Goal: Task Accomplishment & Management: Complete application form

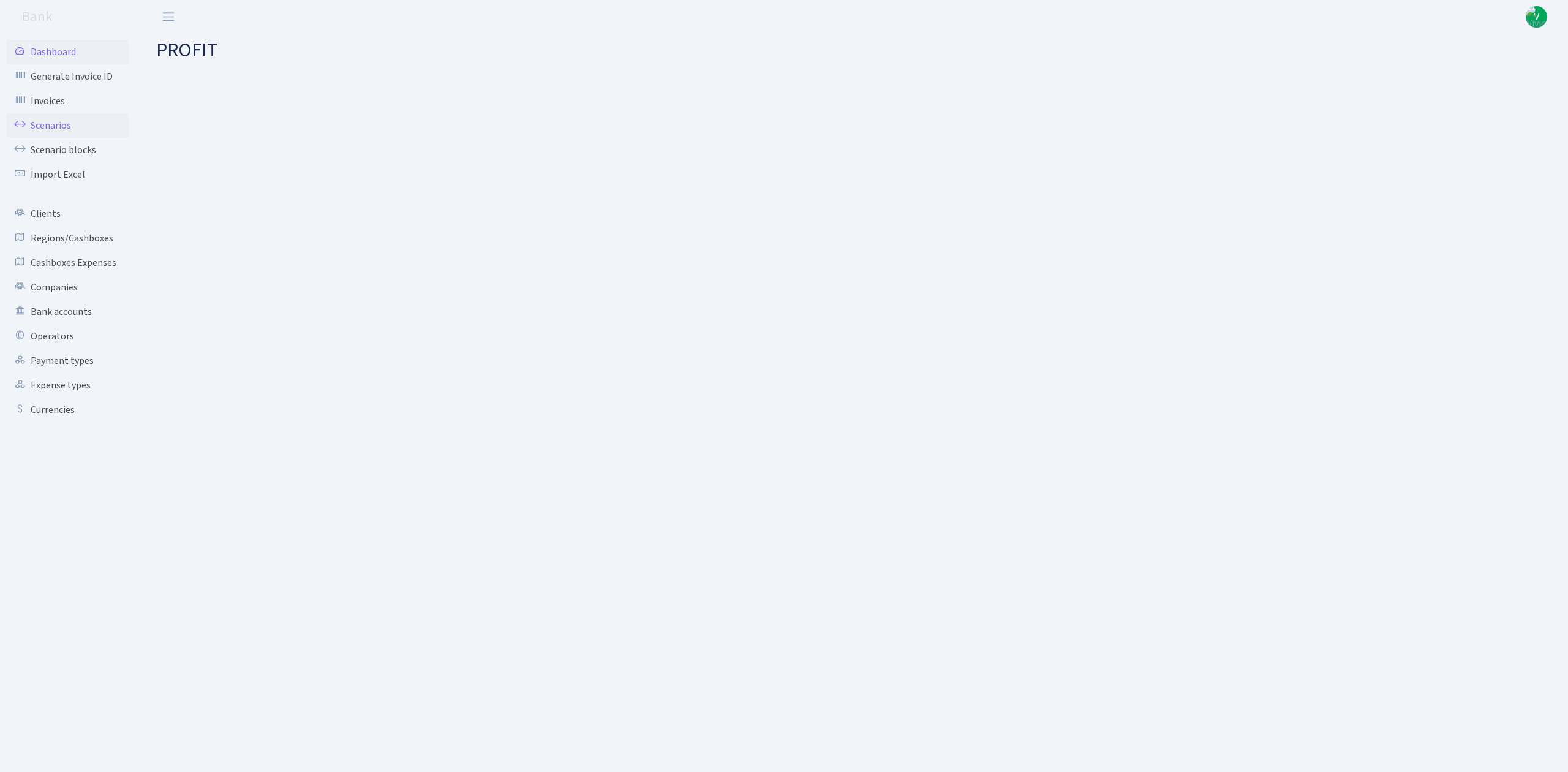
click at [61, 120] on link "Scenarios" at bounding box center [67, 125] width 122 height 24
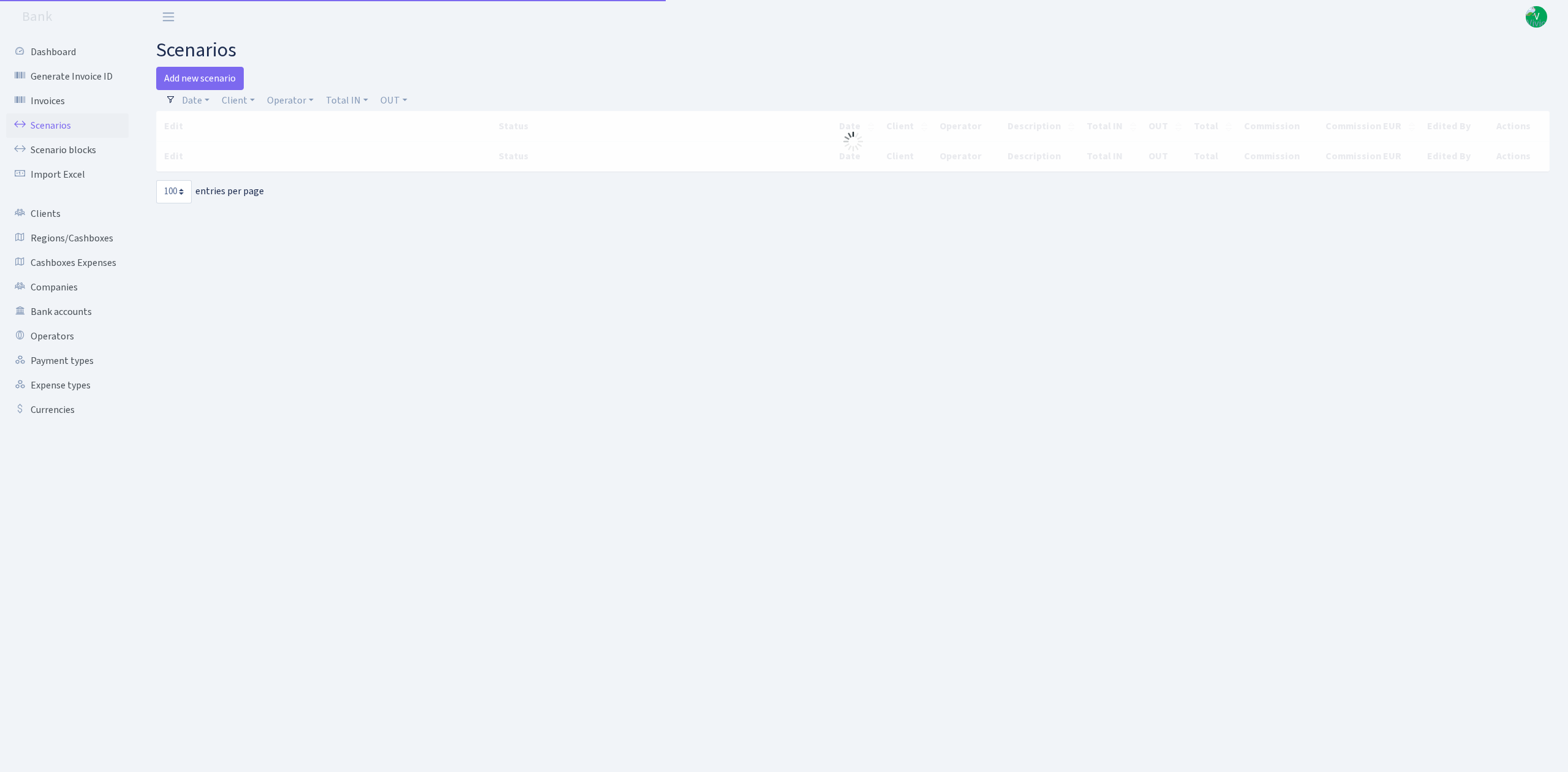
select select "100"
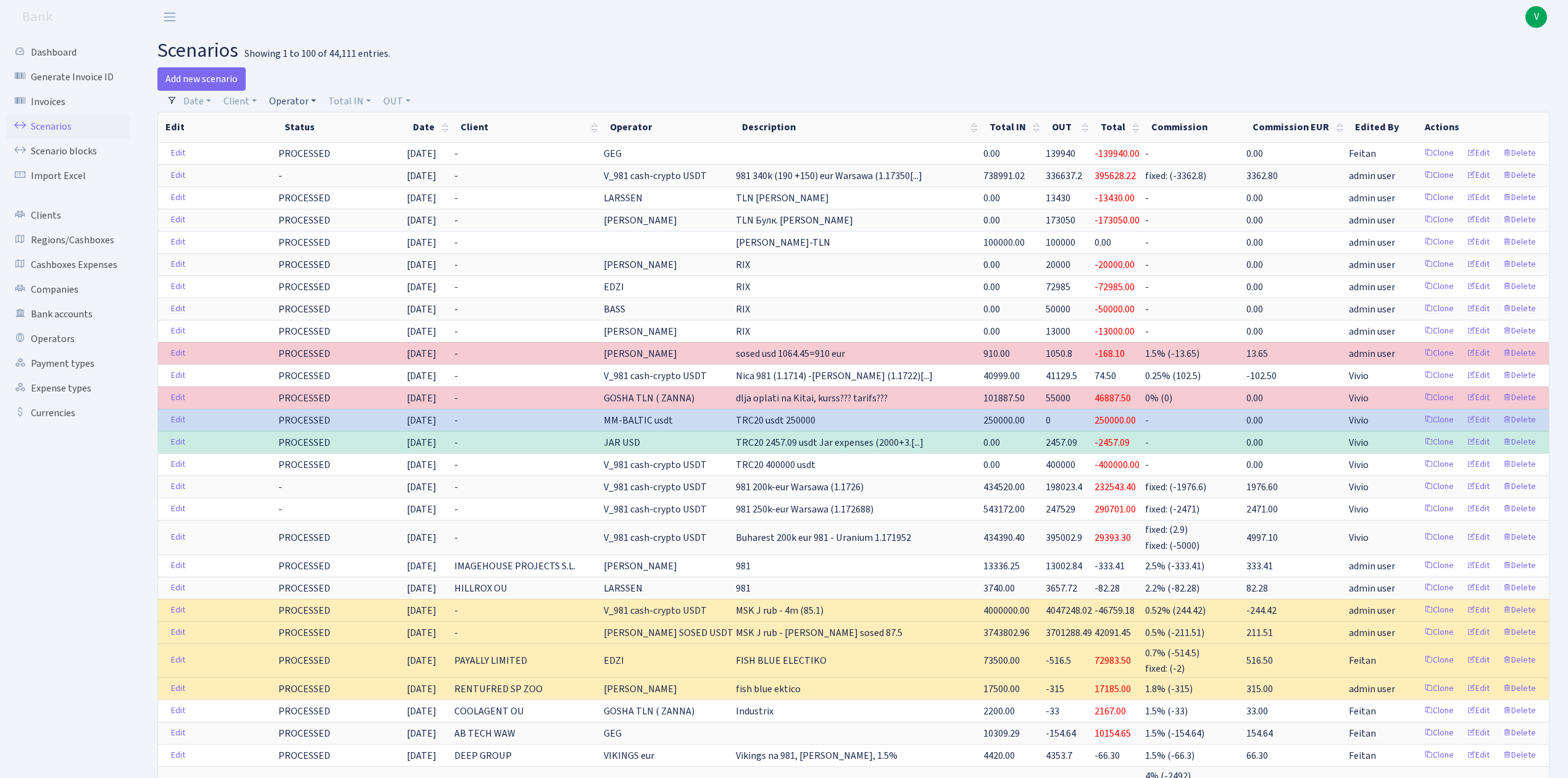
click at [272, 108] on link "Operator" at bounding box center [293, 101] width 57 height 21
click at [307, 150] on input "search" at bounding box center [313, 145] width 91 height 19
type input "edzi"
click at [307, 235] on li "EDZI MARVEL usdt" at bounding box center [313, 246] width 93 height 22
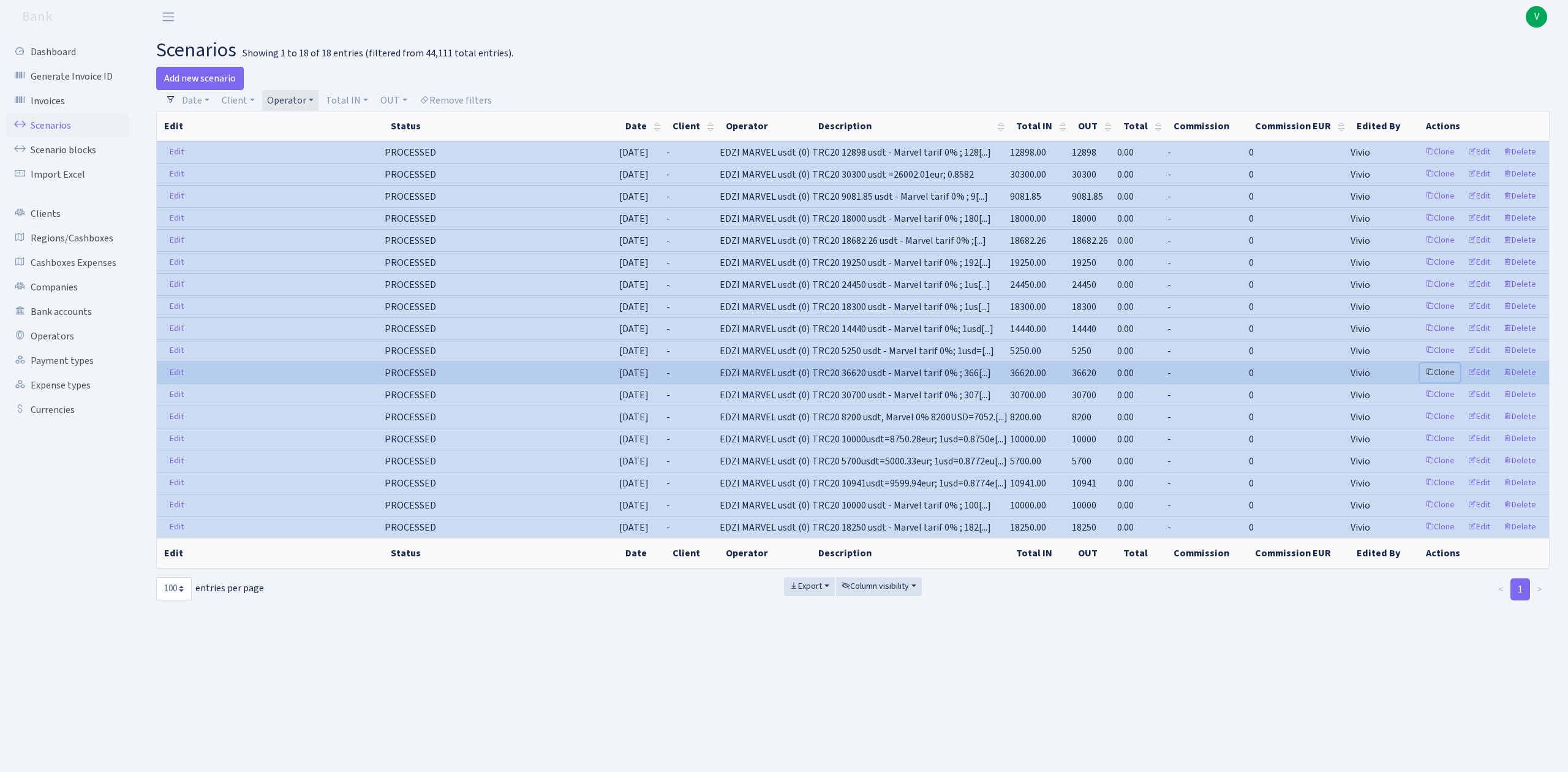
click at [1444, 374] on link "Clone" at bounding box center [1440, 372] width 40 height 19
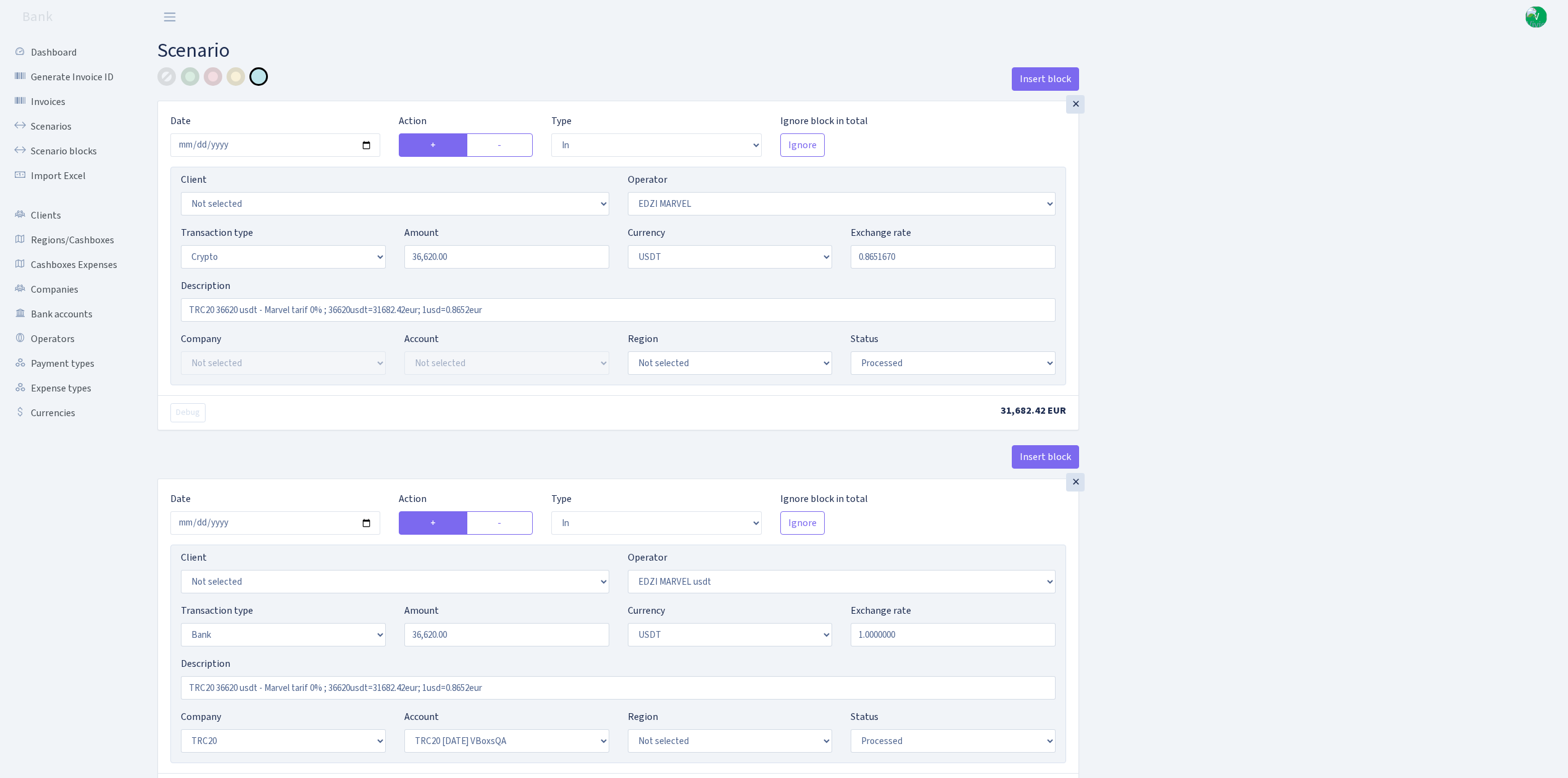
select select "in"
select select "494"
select select "3"
select select "6"
select select "processed"
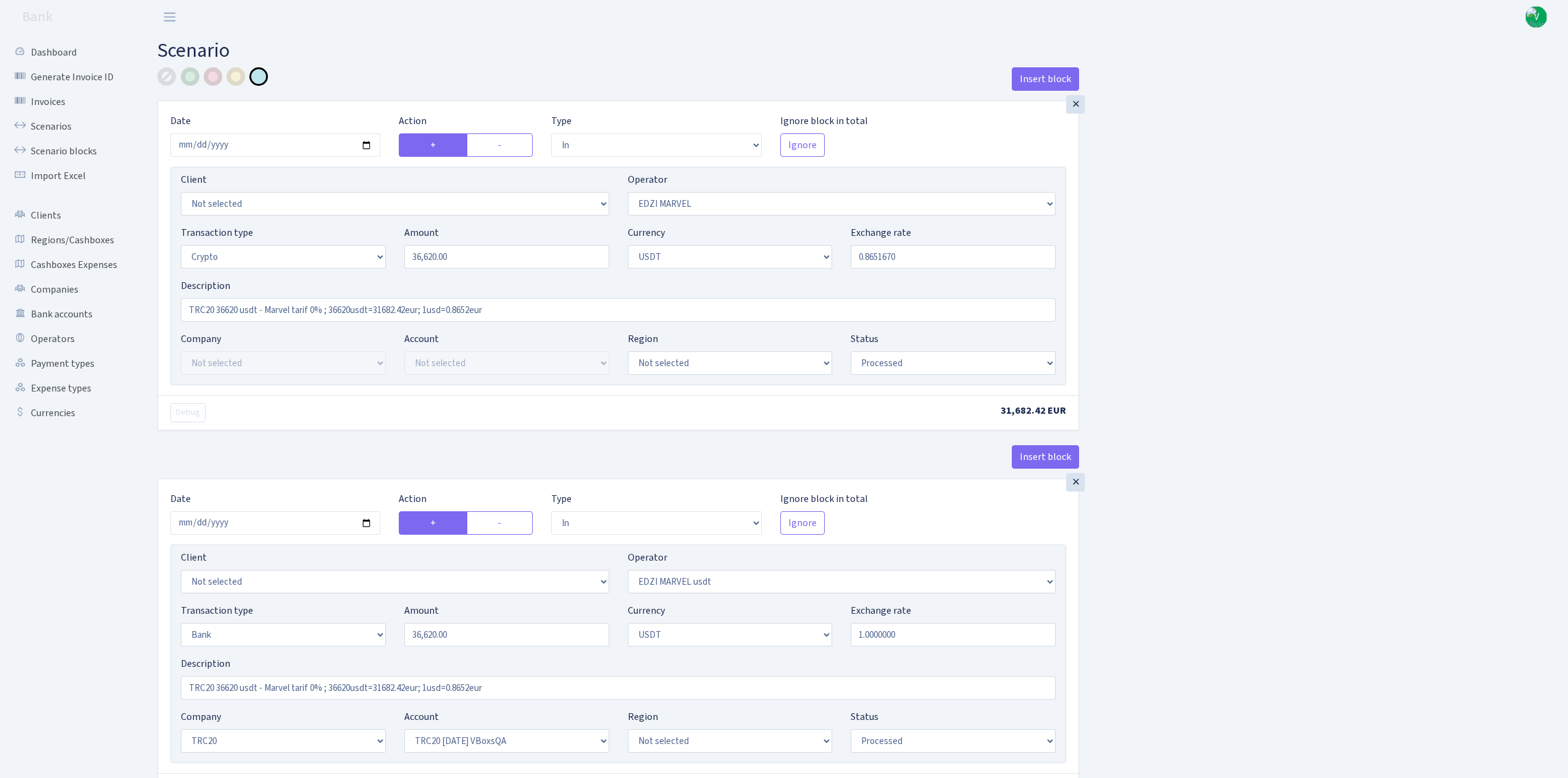
select select "in"
select select "495"
select select "2"
select select "6"
select select "20"
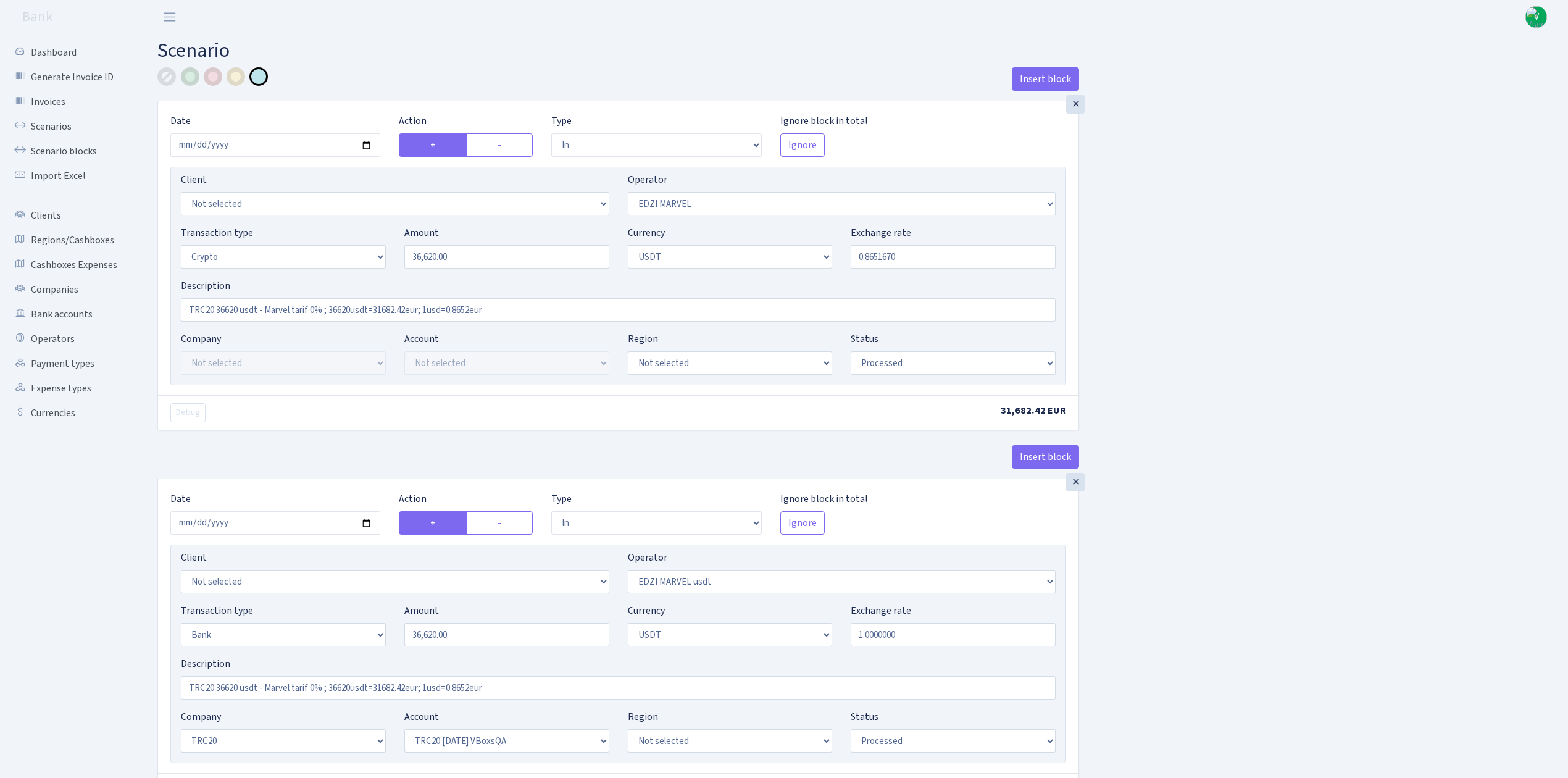
select select "57"
select select "processed"
select select "out"
select select "495"
select select "15"
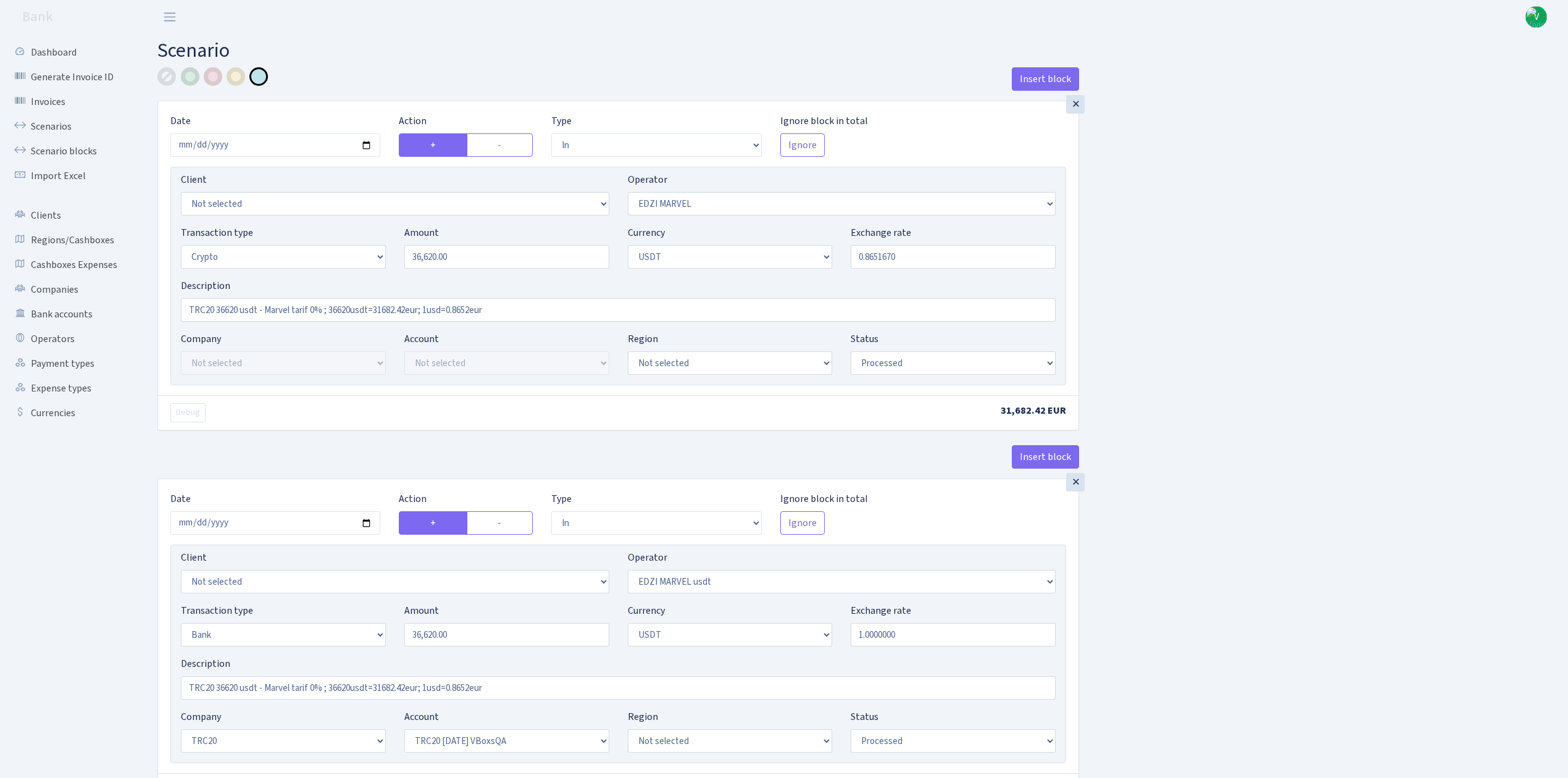
select select "6"
select select "processed"
click at [364, 142] on input "2025-06-16" at bounding box center [275, 145] width 210 height 24
type input "2025-09-15"
drag, startPoint x: 447, startPoint y: 252, endPoint x: 321, endPoint y: 231, distance: 127.7
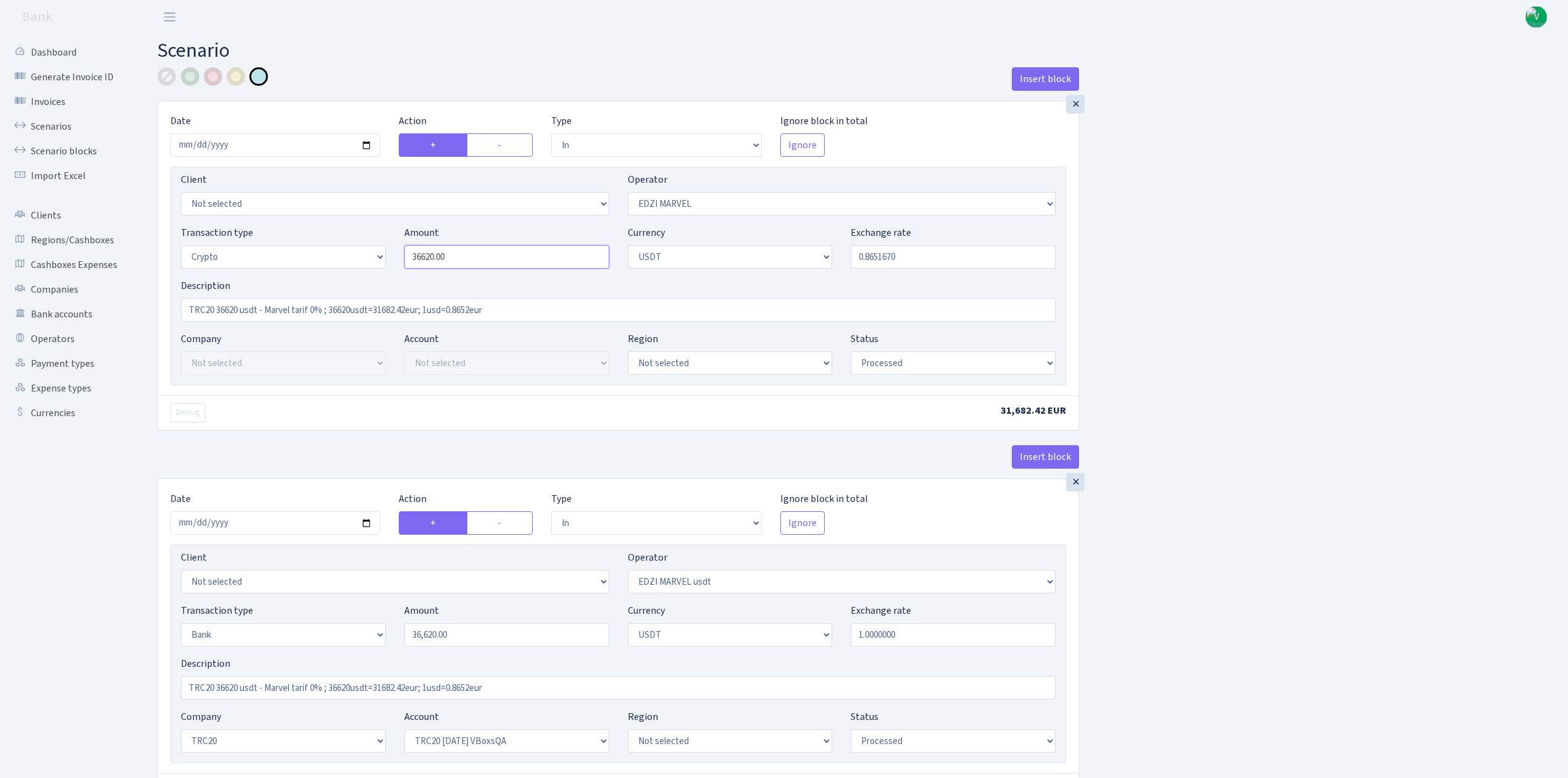
click at [324, 231] on div "Transaction type Not selected 981 ELF FISH crypto GIRT IVO dekl MM-BALTIC eur U…" at bounding box center [619, 252] width 893 height 53
drag, startPoint x: 1190, startPoint y: 271, endPoint x: 1198, endPoint y: 299, distance: 29.1
click at [1199, 297] on div "Insert block × Date 2025-09-15 Action + - Type --- In Out Commission Field requ…" at bounding box center [854, 678] width 1411 height 1223
type input "20,600.00"
click at [878, 259] on input "0.8651670" at bounding box center [953, 257] width 205 height 24
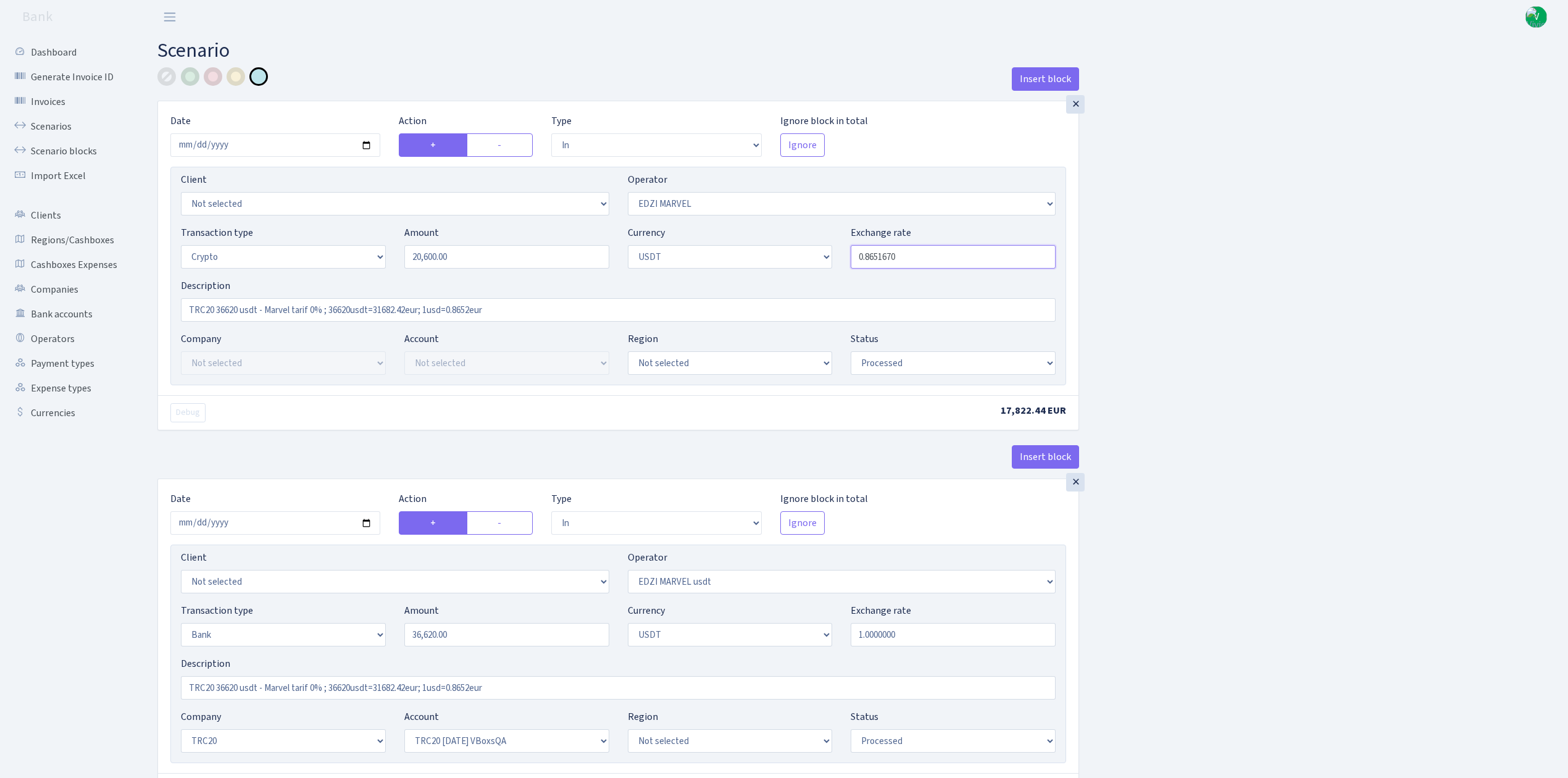
drag, startPoint x: 870, startPoint y: 255, endPoint x: 996, endPoint y: 262, distance: 126.2
click at [996, 262] on input "0.8651670" at bounding box center [953, 257] width 205 height 24
click at [1257, 282] on div "Insert block × Date 2025-09-15 Action + - Type --- In Out Commission Field requ…" at bounding box center [854, 678] width 1411 height 1223
type input "0.8499000"
drag, startPoint x: 217, startPoint y: 307, endPoint x: 239, endPoint y: 309, distance: 22.1
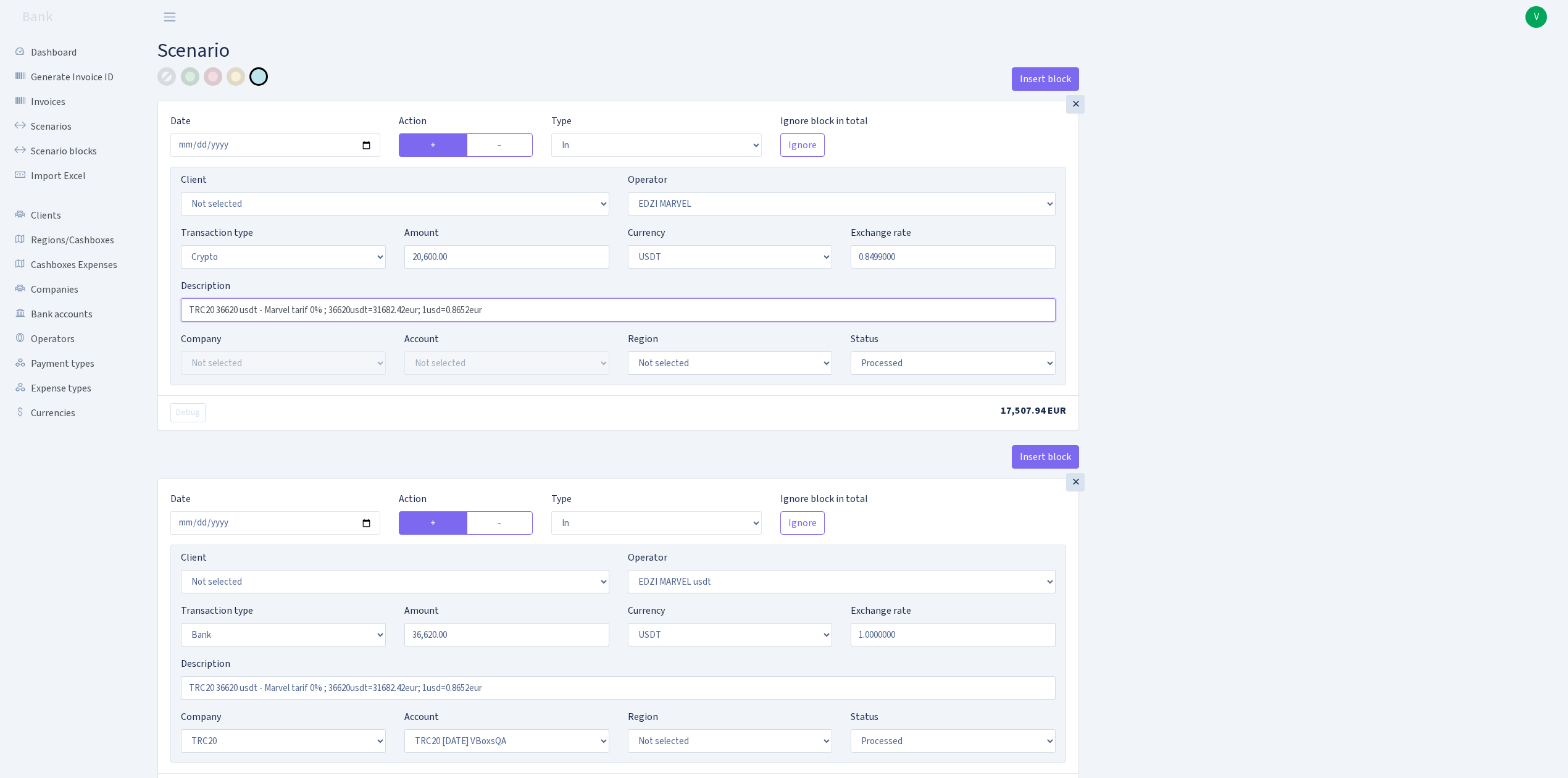
click at [239, 309] on input "TRC20 36620 usdt - Marvel tarif 0% ; 36620usdt=31682.42eur; 1usd=0.8652eur" at bounding box center [619, 310] width 875 height 24
click at [371, 307] on input "TRC20 20600 usdt - Marvel tarif 0% ; 36620usdt=31682.42eur; 1usd=0.8652eur" at bounding box center [619, 310] width 875 height 24
drag, startPoint x: 329, startPoint y: 307, endPoint x: 552, endPoint y: 320, distance: 223.4
click at [552, 320] on input "TRC20 20600 usdt - Marvel tarif 0% ; 36620usdt=31682.42eur; 1usd=0.8652eur" at bounding box center [619, 310] width 875 height 24
paste input "20600usd=17507.49eur; 0.8499"
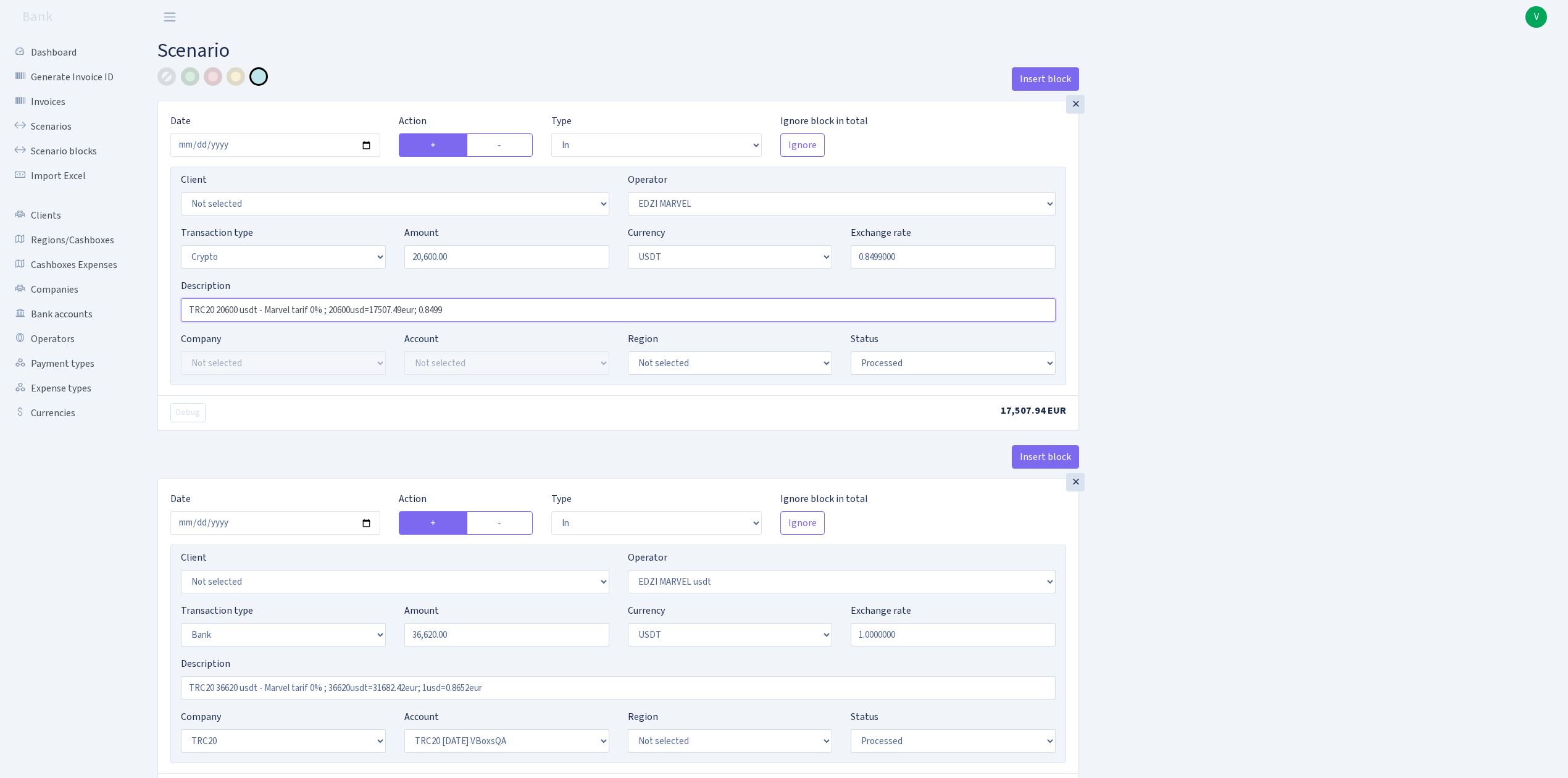
type input "TRC20 20600 usdt - Marvel tarif 0% ; 20600usd=17507.49eur; 0.8499"
click at [1527, 480] on div "Insert block × Date 2025-09-15 Action + - Type --- In Out Commission Field requ…" at bounding box center [854, 678] width 1411 height 1223
drag, startPoint x: 529, startPoint y: 319, endPoint x: 82, endPoint y: 270, distance: 449.7
click at [82, 270] on div "Dashboard Generate Invoice ID Invoices Scenarios Scenario blocks Import Excel C…" at bounding box center [784, 673] width 1568 height 1279
click at [366, 524] on input "2025-06-16" at bounding box center [275, 523] width 210 height 24
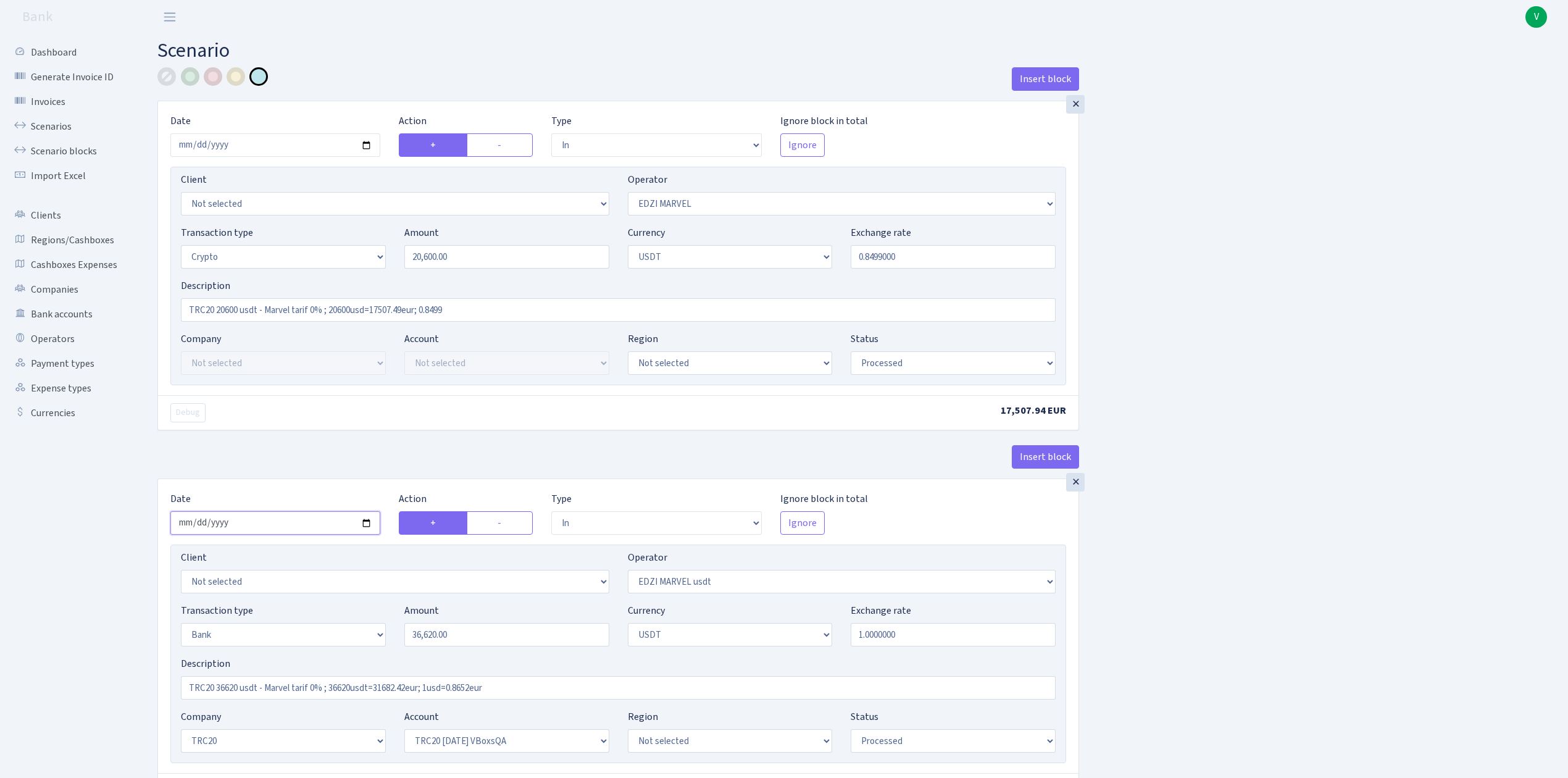
type input "2025-09-15"
drag, startPoint x: 558, startPoint y: 697, endPoint x: 55, endPoint y: 622, distance: 508.6
click at [51, 625] on div "Dashboard Generate Invoice ID Invoices Scenarios Scenario blocks Import Excel C…" at bounding box center [784, 673] width 1568 height 1279
paste input "20600 usdt - Marvel tarif 0% ; 20600usd=17507.49eur; 0.8499"
type input "TRC20 20600 usdt - Marvel tarif 0% ; 20600usd=17507.49eur; 0.8499"
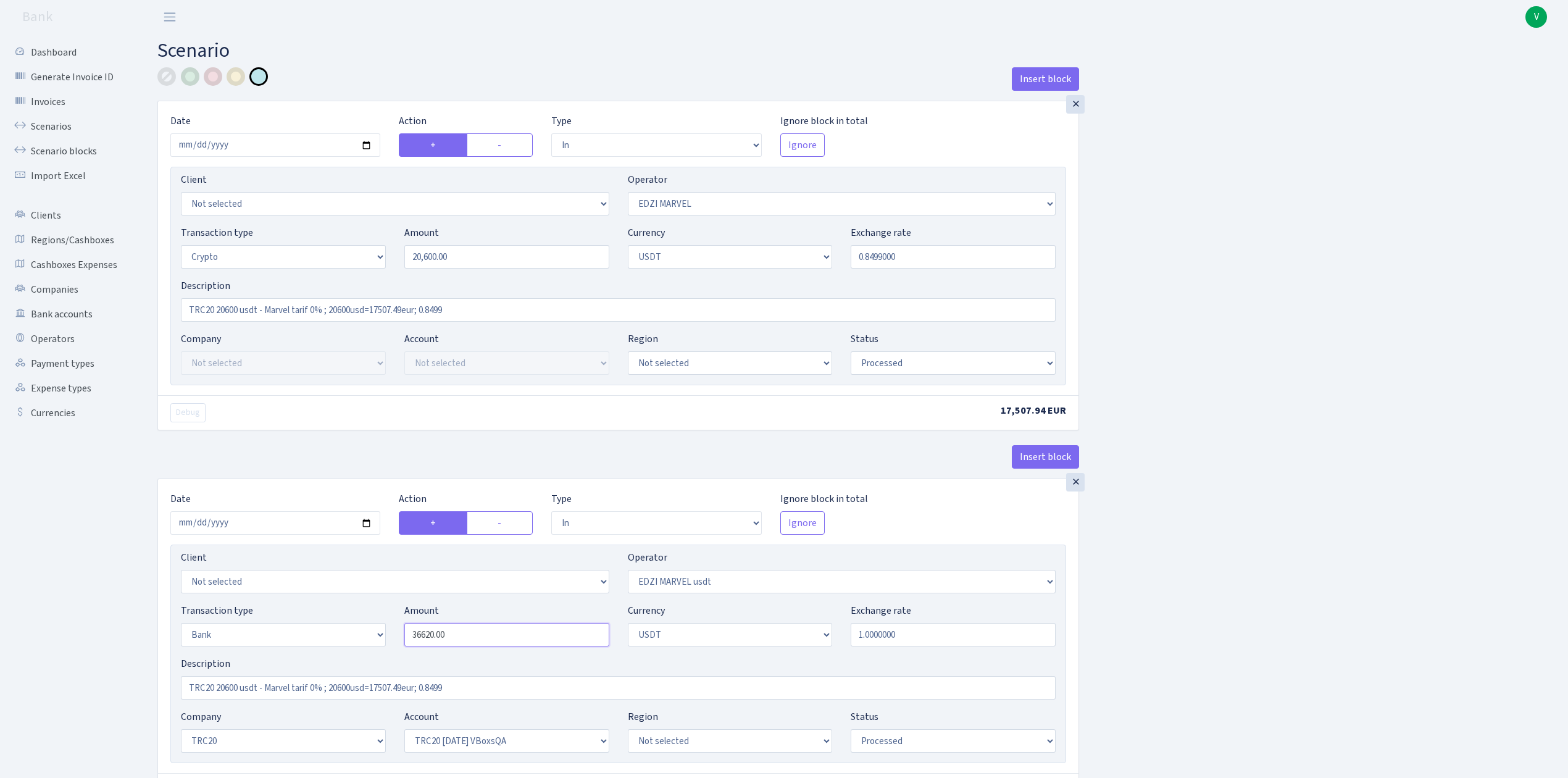
drag, startPoint x: 480, startPoint y: 642, endPoint x: 310, endPoint y: 610, distance: 173.0
click at [310, 611] on div "Transaction type Not selected 981 ELF FISH crypto GIRT IVO dekl MM-BALTIC eur U…" at bounding box center [619, 629] width 893 height 53
click at [1278, 503] on div "Insert block × Date 2025-09-15 Action + - Type --- In Out Commission Field requ…" at bounding box center [854, 678] width 1411 height 1223
type input "20,600.00"
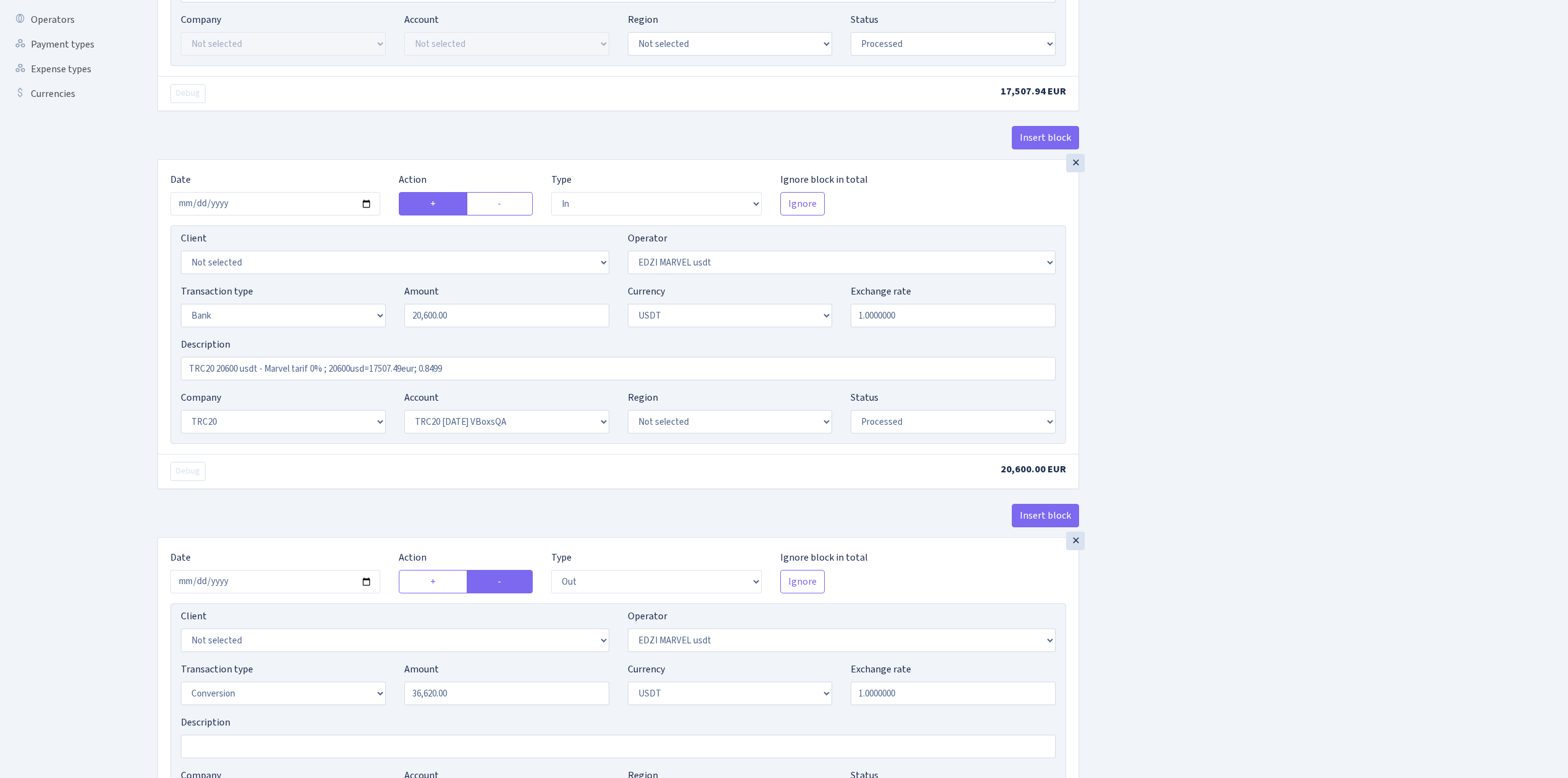
scroll to position [411, 0]
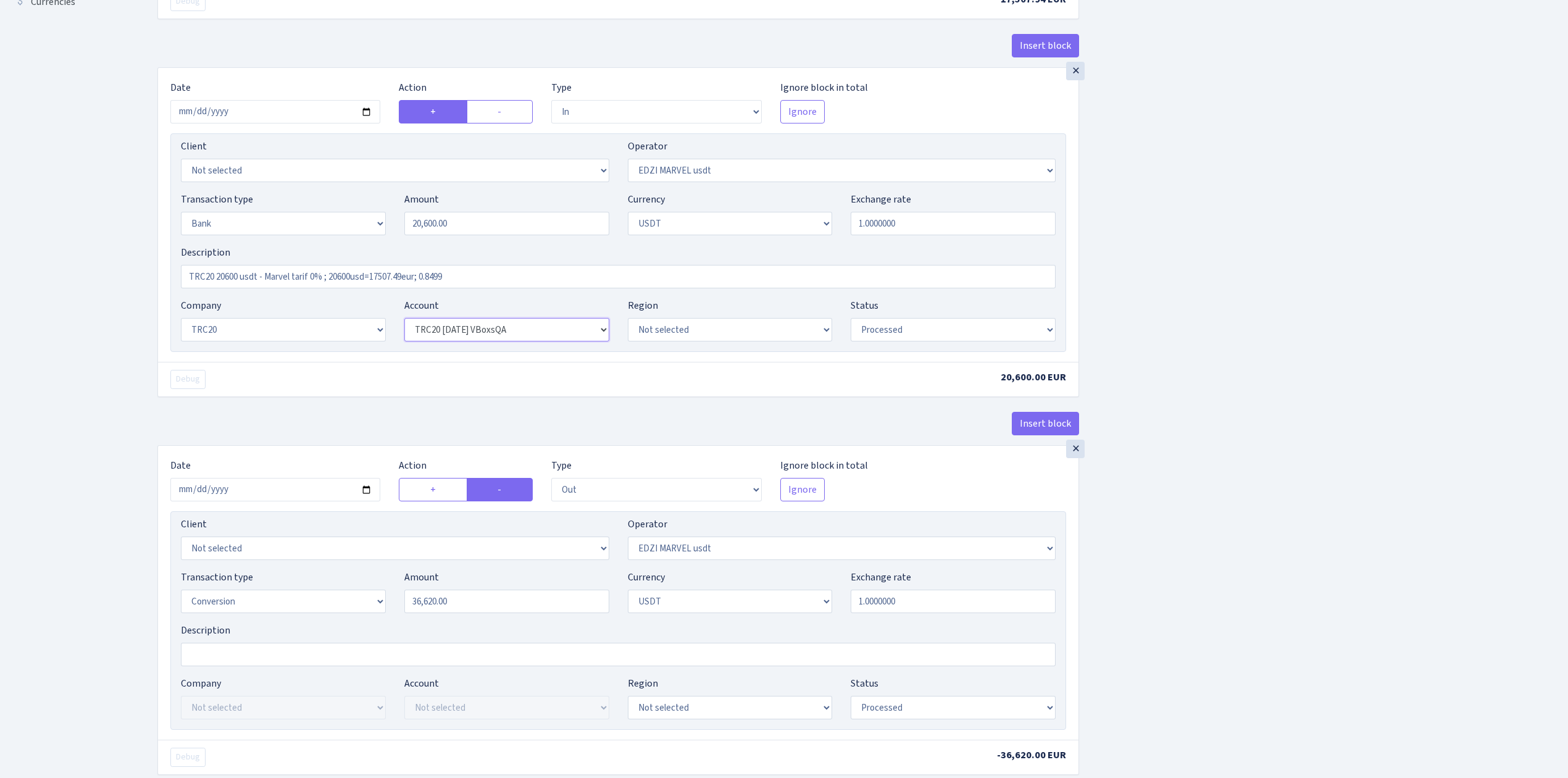
click at [564, 325] on select "Not selected TRC20 2024.08.01 S8dYrDY TRC20 2024.09.12 KEMg2gdc TRC20 2024.10.1…" at bounding box center [506, 330] width 205 height 24
select select "61"
click at [404, 321] on select "Not selected TRC20 2024.08.01 S8dYrDY TRC20 2024.09.12 KEMg2gdc TRC20 2024.10.1…" at bounding box center [506, 330] width 205 height 24
click at [368, 492] on input "2025-06-16" at bounding box center [275, 490] width 210 height 24
type input "2025-09-15"
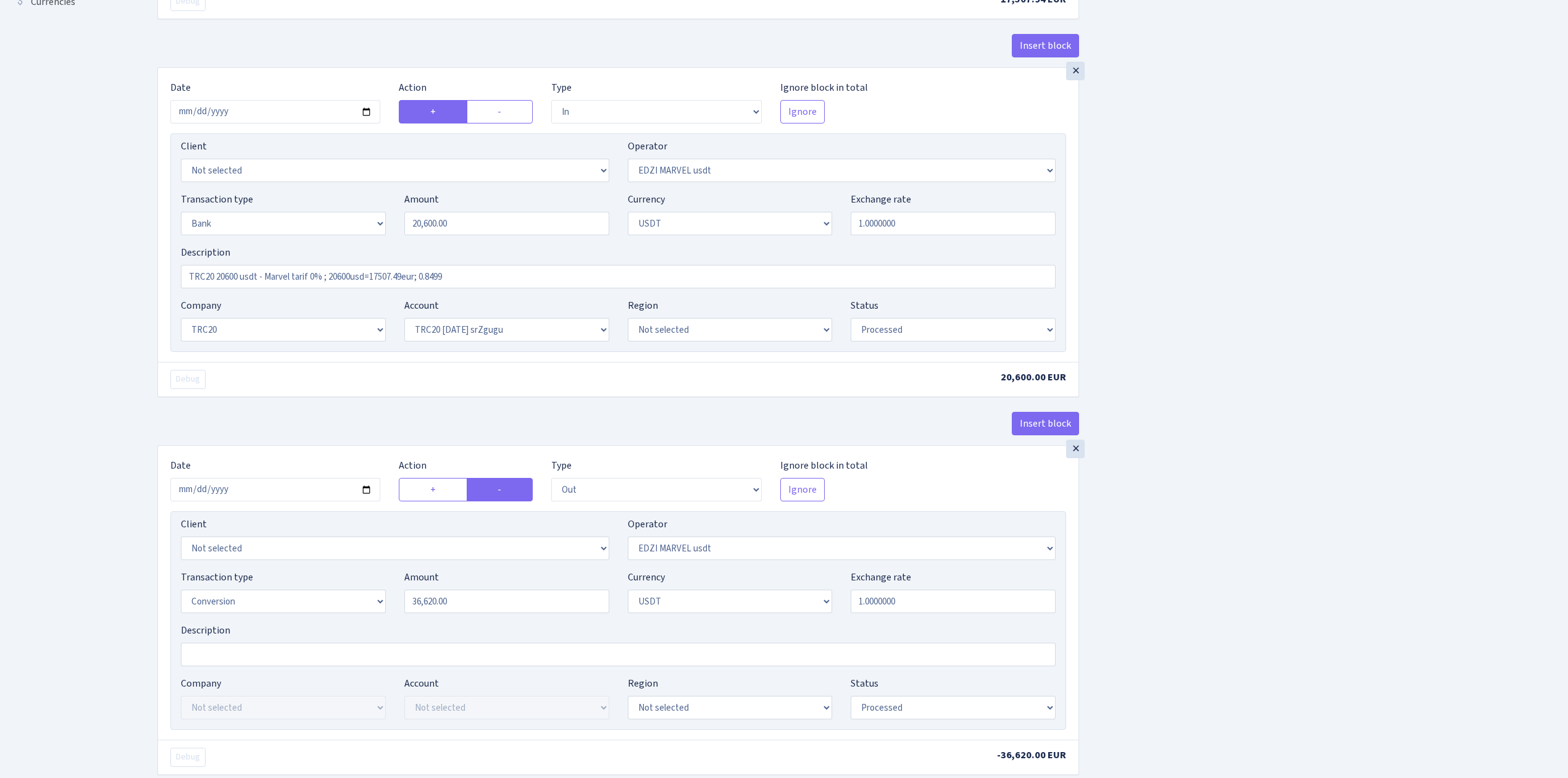
drag, startPoint x: 487, startPoint y: 594, endPoint x: 404, endPoint y: 591, distance: 83.1
click at [397, 595] on div "Amount 36,620.00" at bounding box center [506, 591] width 224 height 43
drag, startPoint x: 463, startPoint y: 605, endPoint x: 336, endPoint y: 595, distance: 127.4
click at [337, 595] on div "Transaction type Not selected 981 ELF FISH crypto GIRT IVO dekl MM-BALTIC eur U…" at bounding box center [619, 596] width 893 height 53
click at [1295, 610] on div "Insert block × Date 2025-09-15 Action + - Type --- In Out Commission Field requ…" at bounding box center [854, 267] width 1411 height 1223
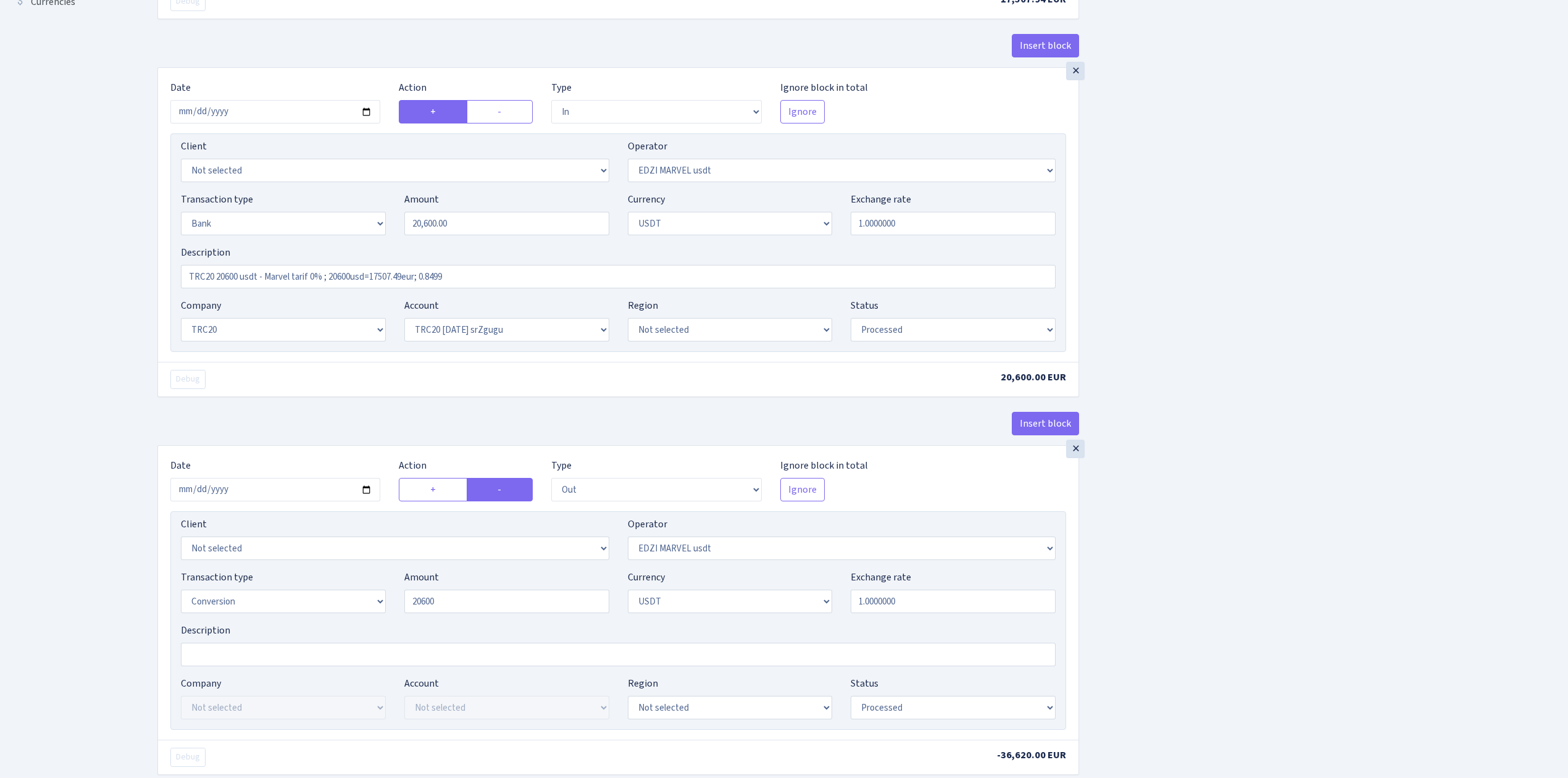
type input "20,600.00"
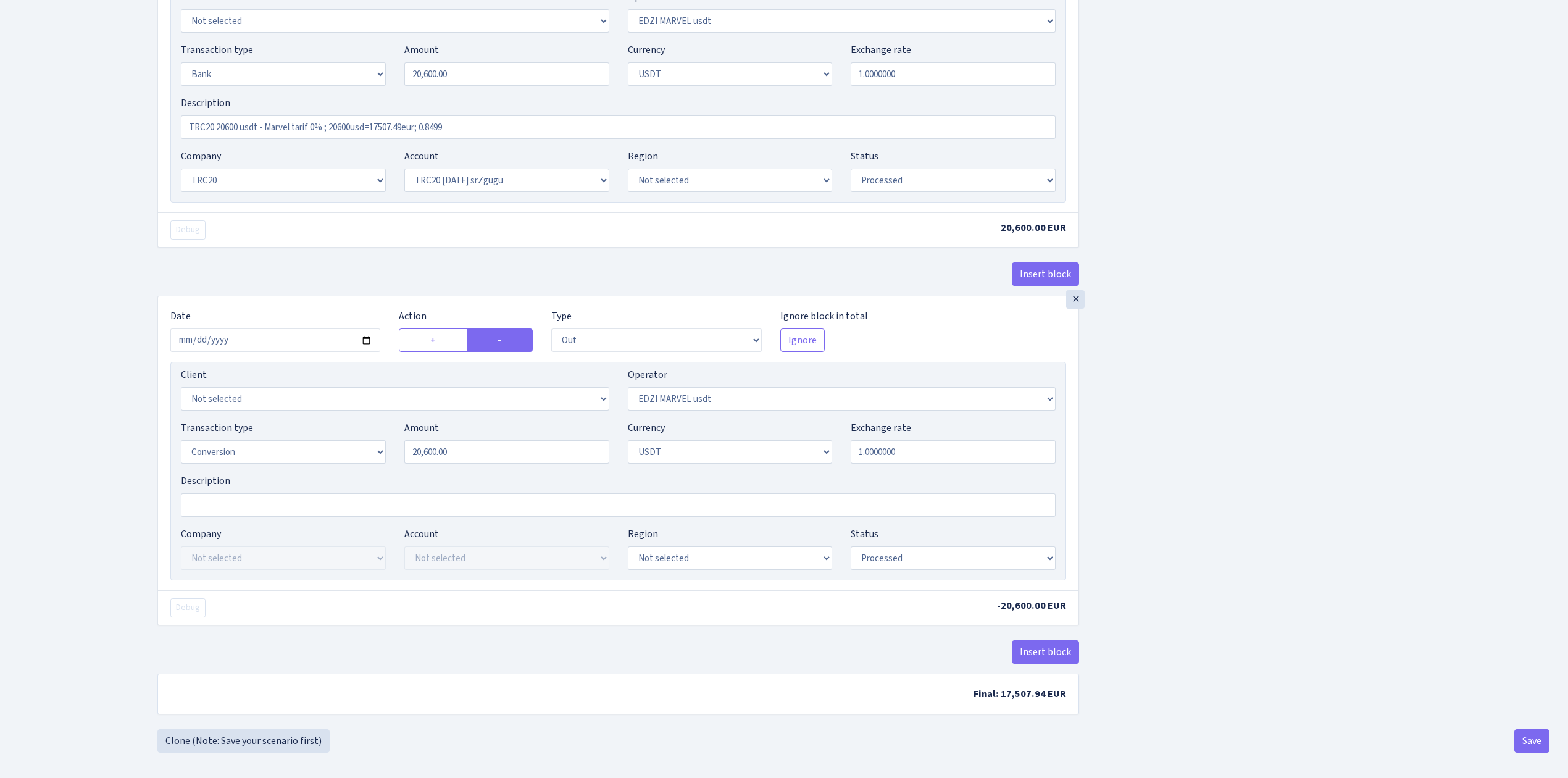
scroll to position [574, 0]
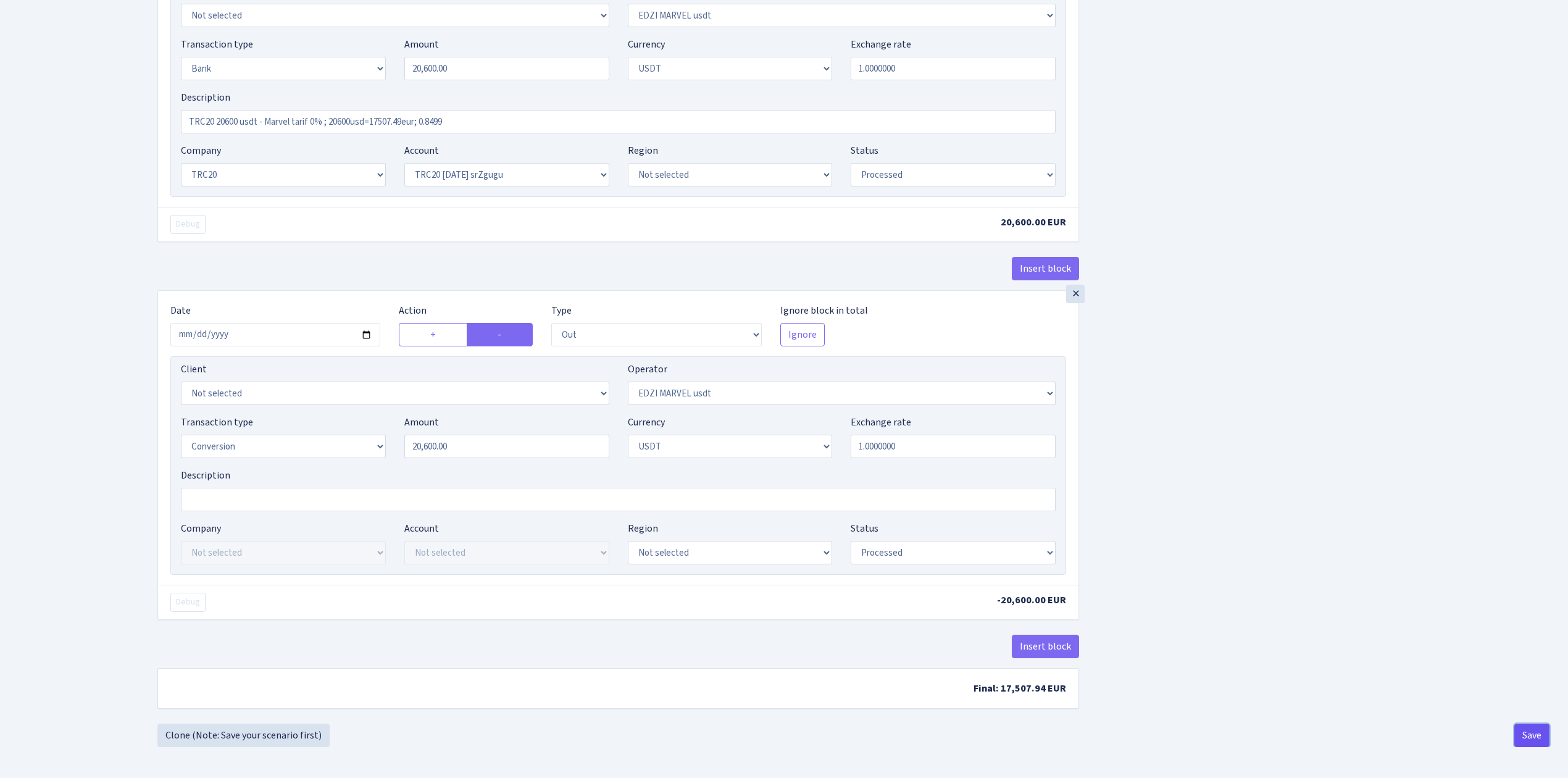
click at [1523, 726] on button "Save" at bounding box center [1532, 735] width 35 height 24
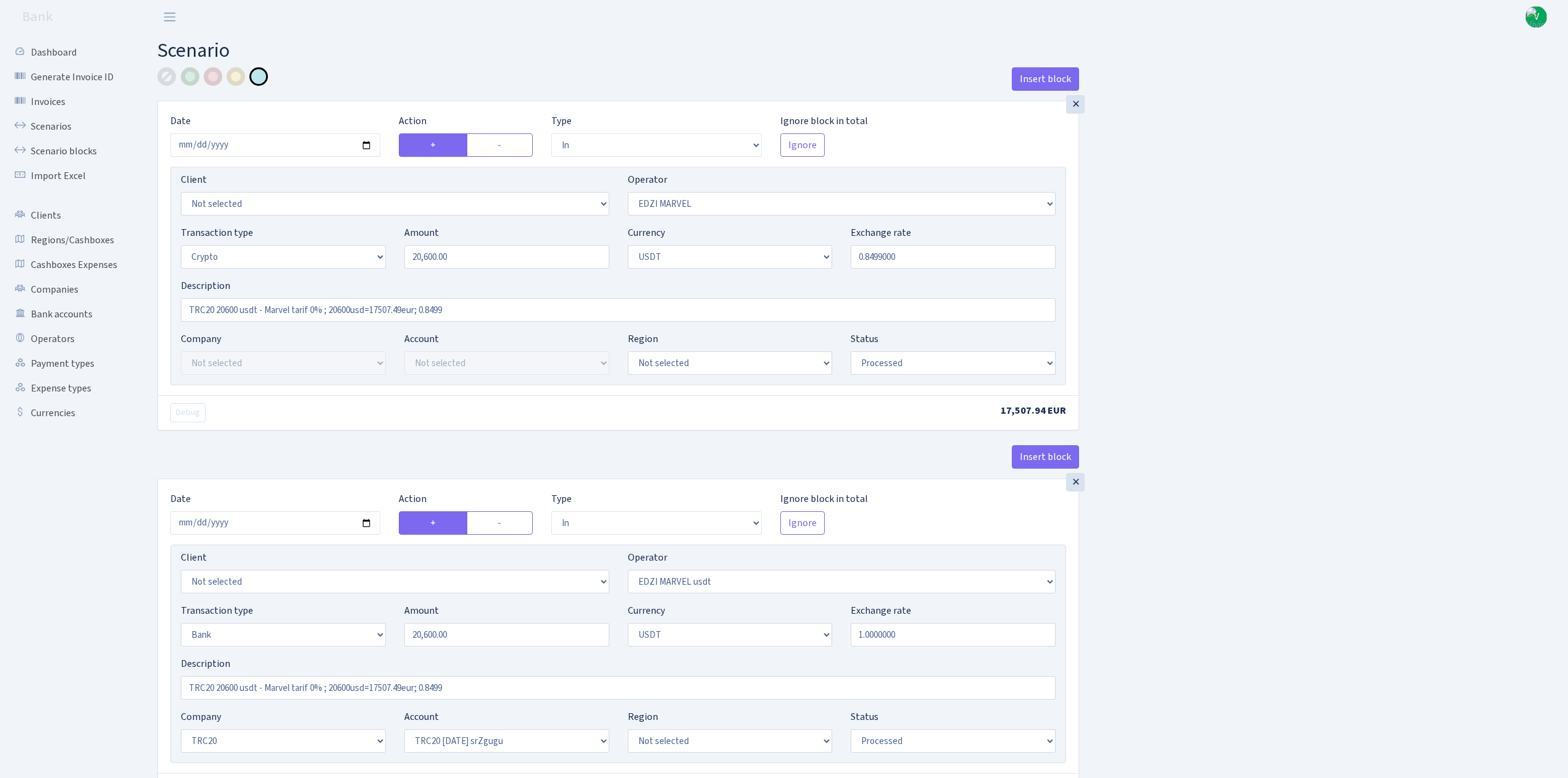
select select "in"
select select "494"
select select "3"
select select "6"
select select "processed"
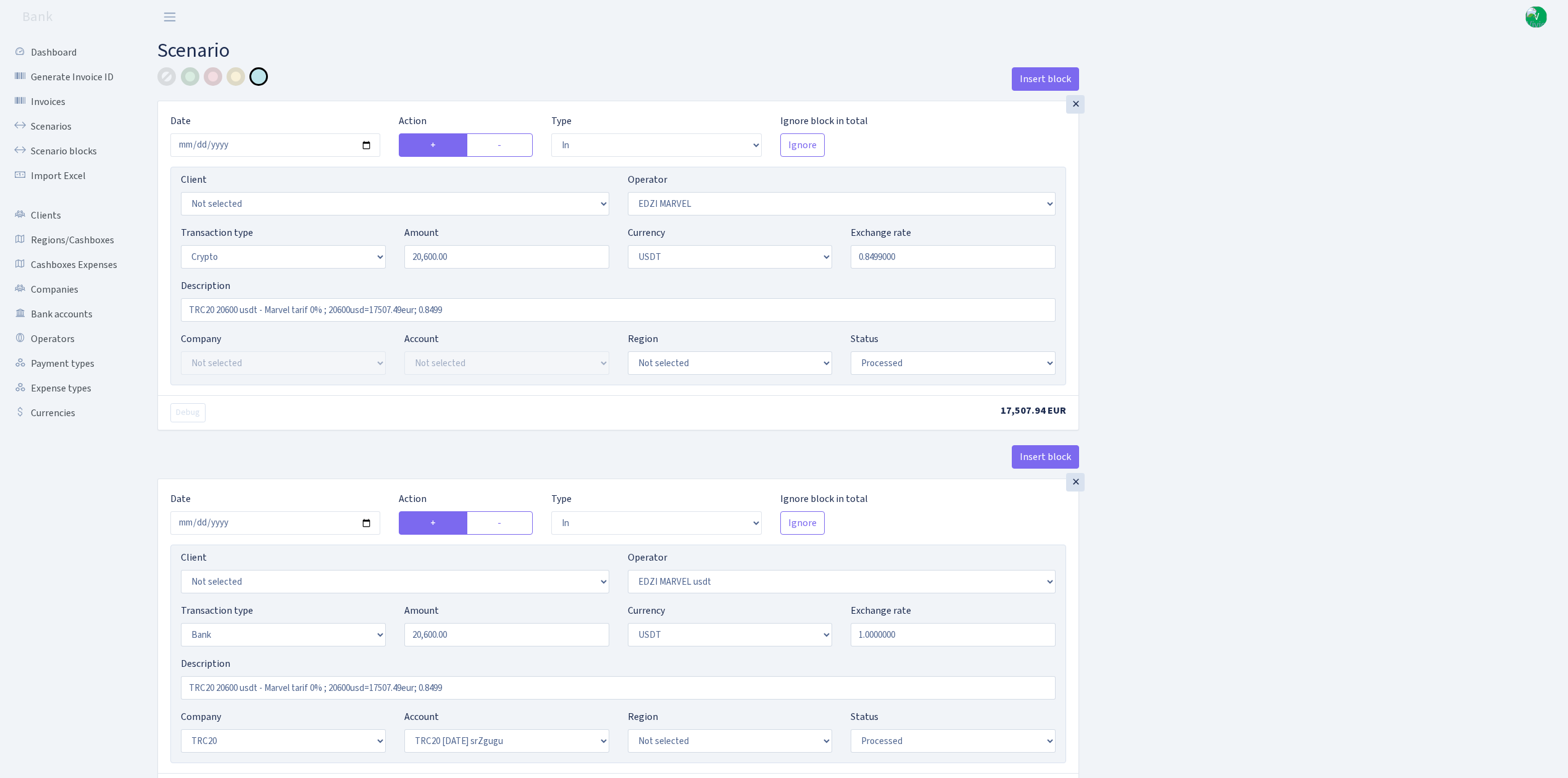
select select "in"
select select "495"
select select "2"
select select "6"
select select "20"
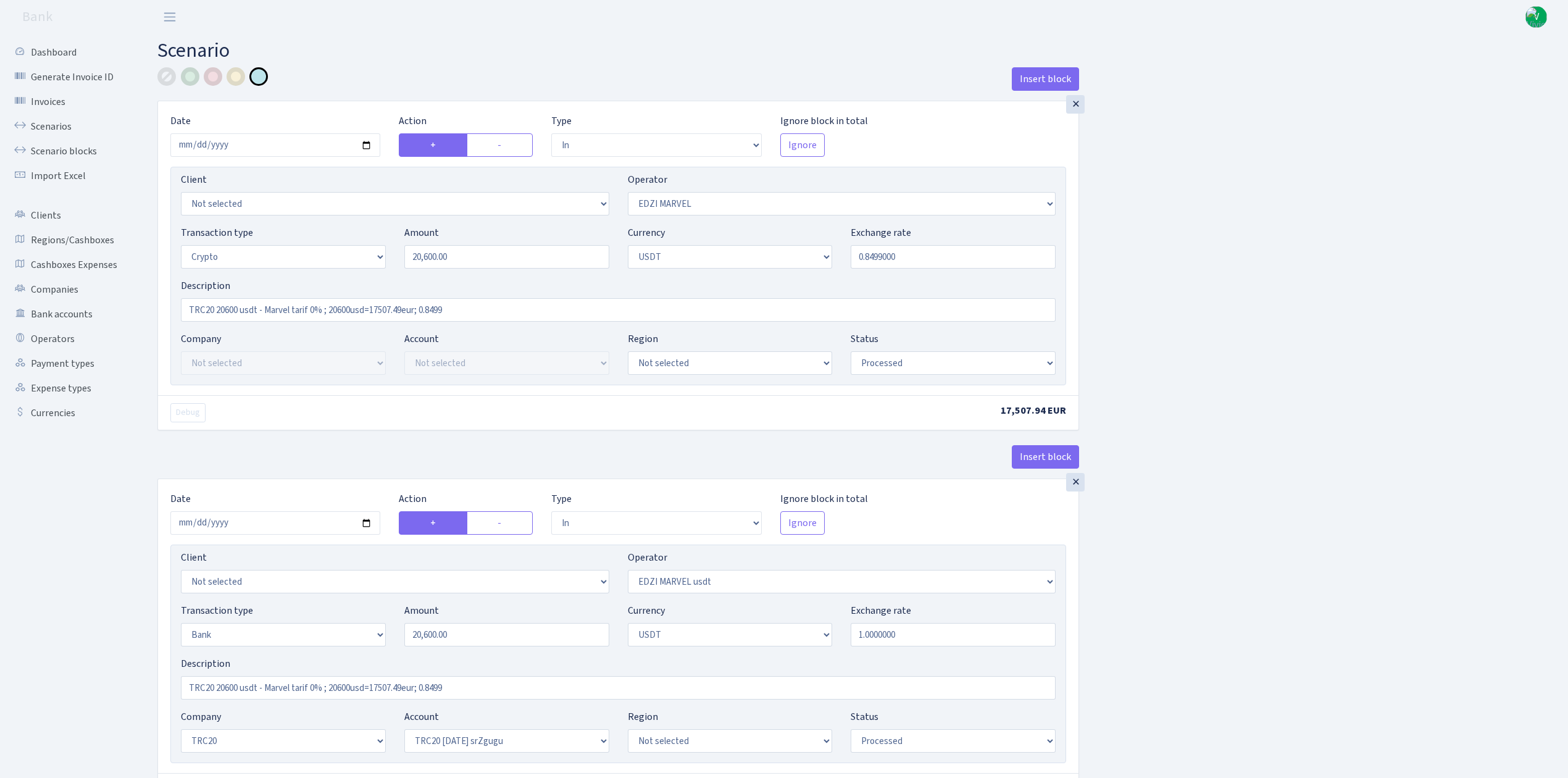
select select "61"
select select "processed"
select select "out"
select select "495"
select select "15"
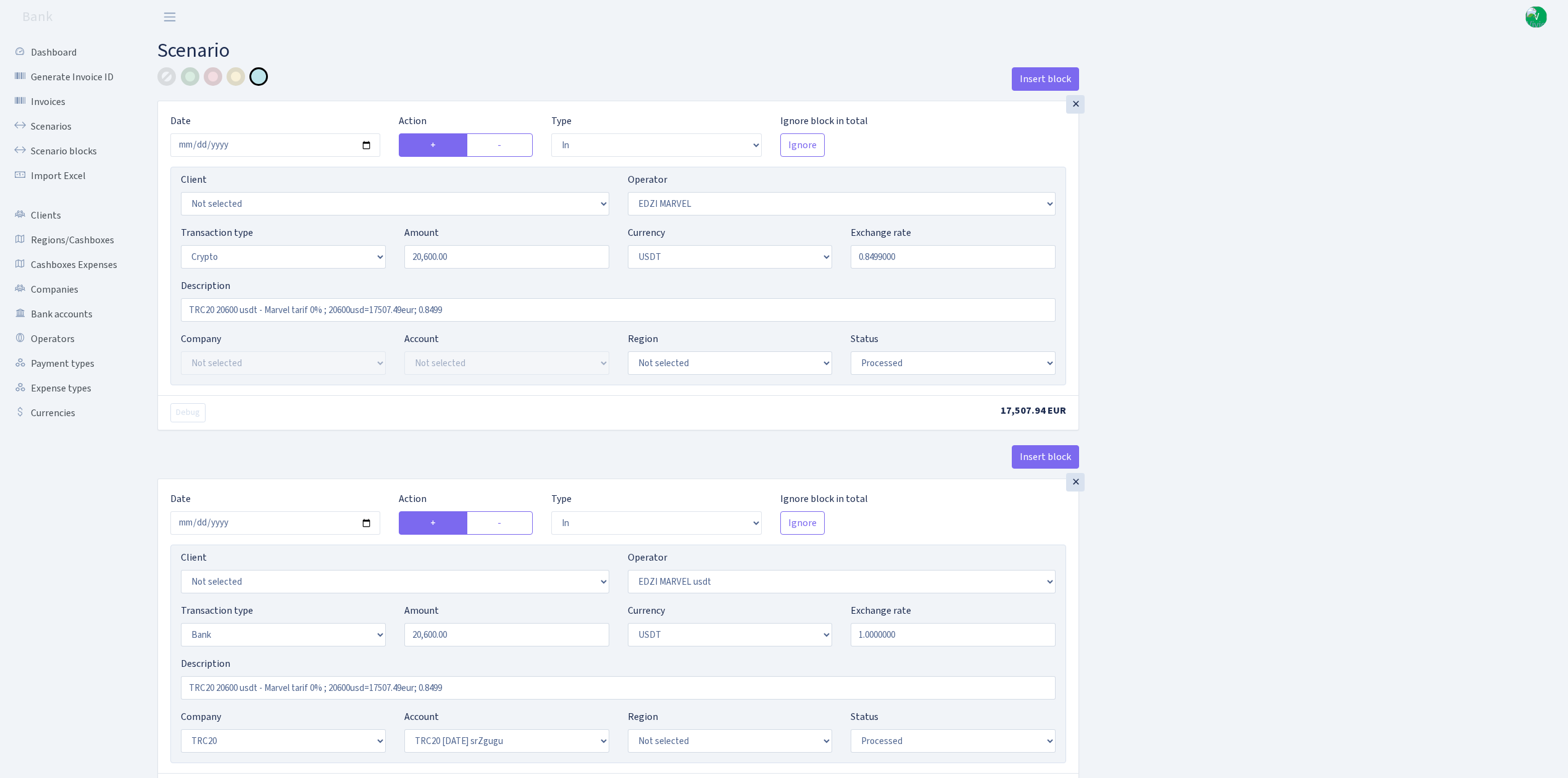
select select "6"
select select "processed"
click at [61, 127] on link "Scenarios" at bounding box center [68, 126] width 123 height 24
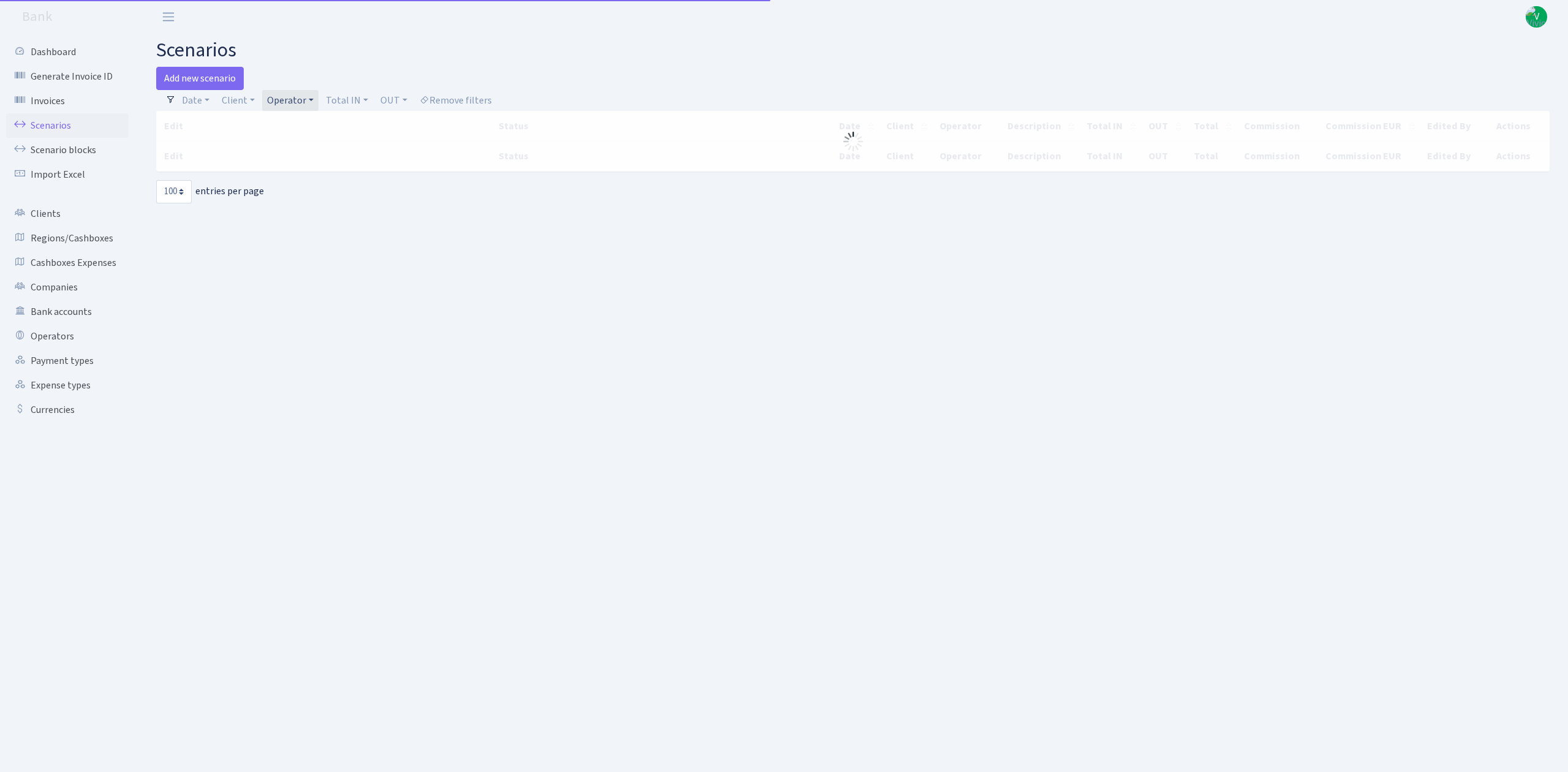
select select "100"
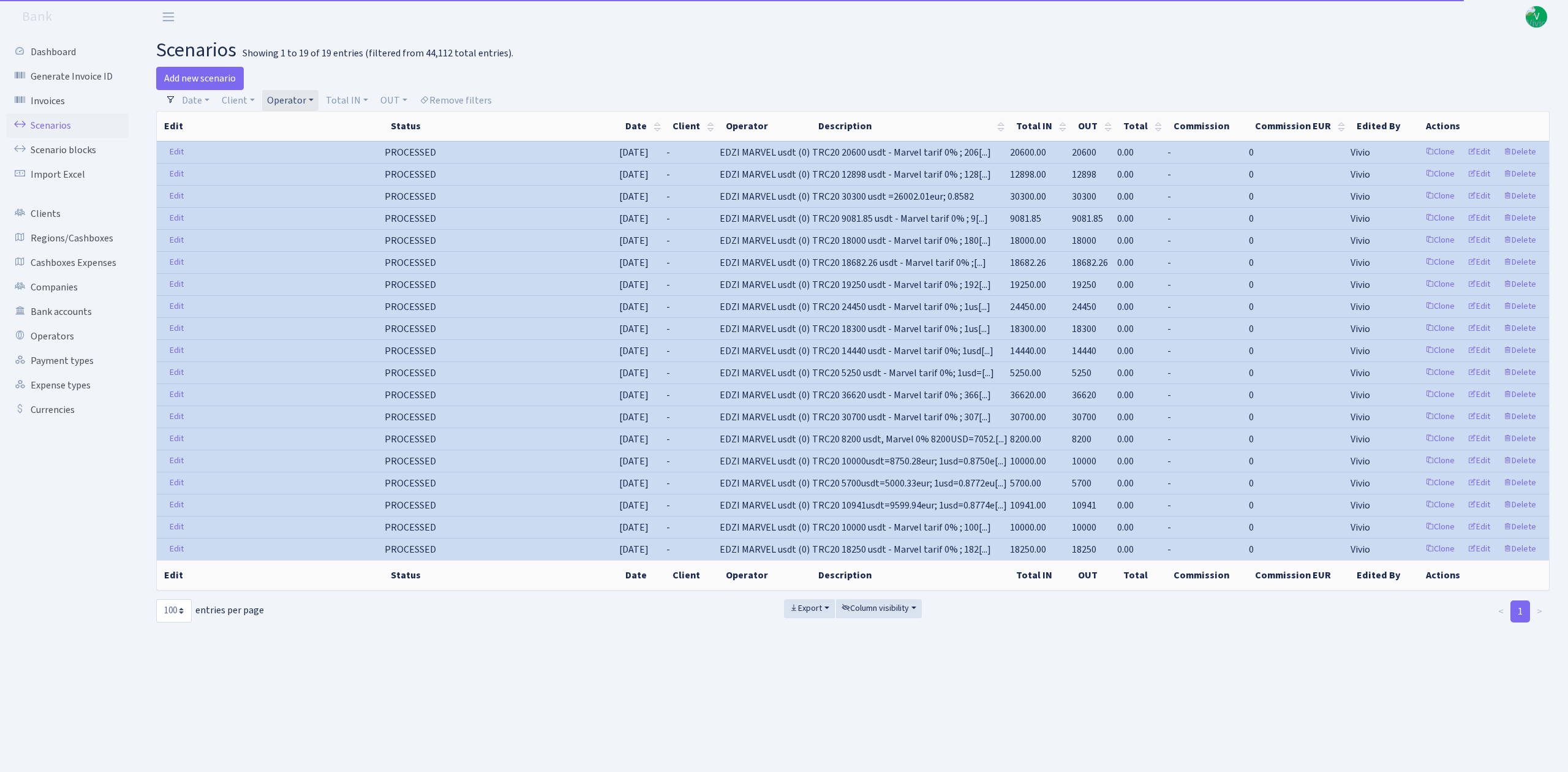
click at [282, 96] on link "Operator" at bounding box center [290, 100] width 57 height 21
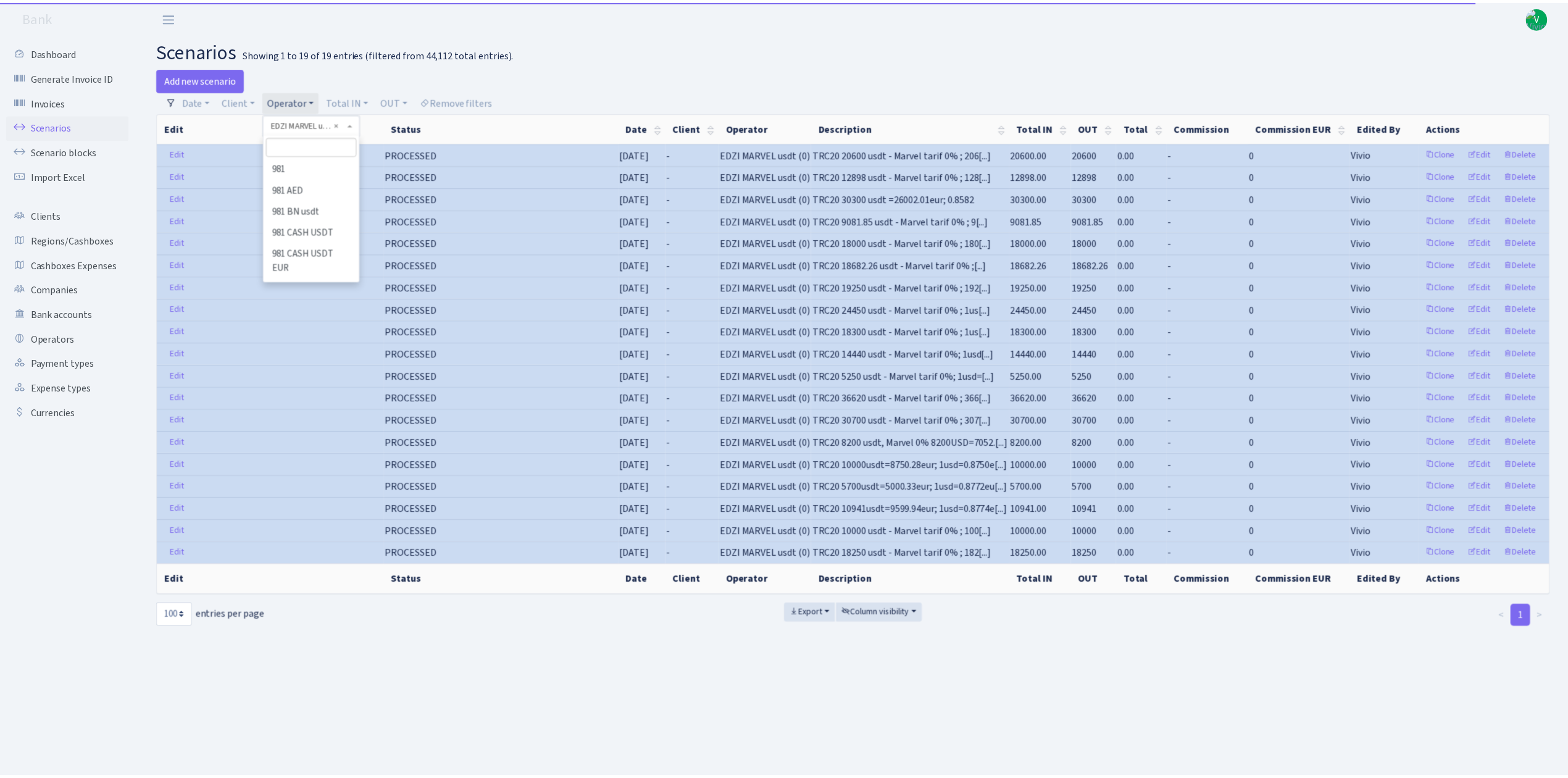
scroll to position [2145, 0]
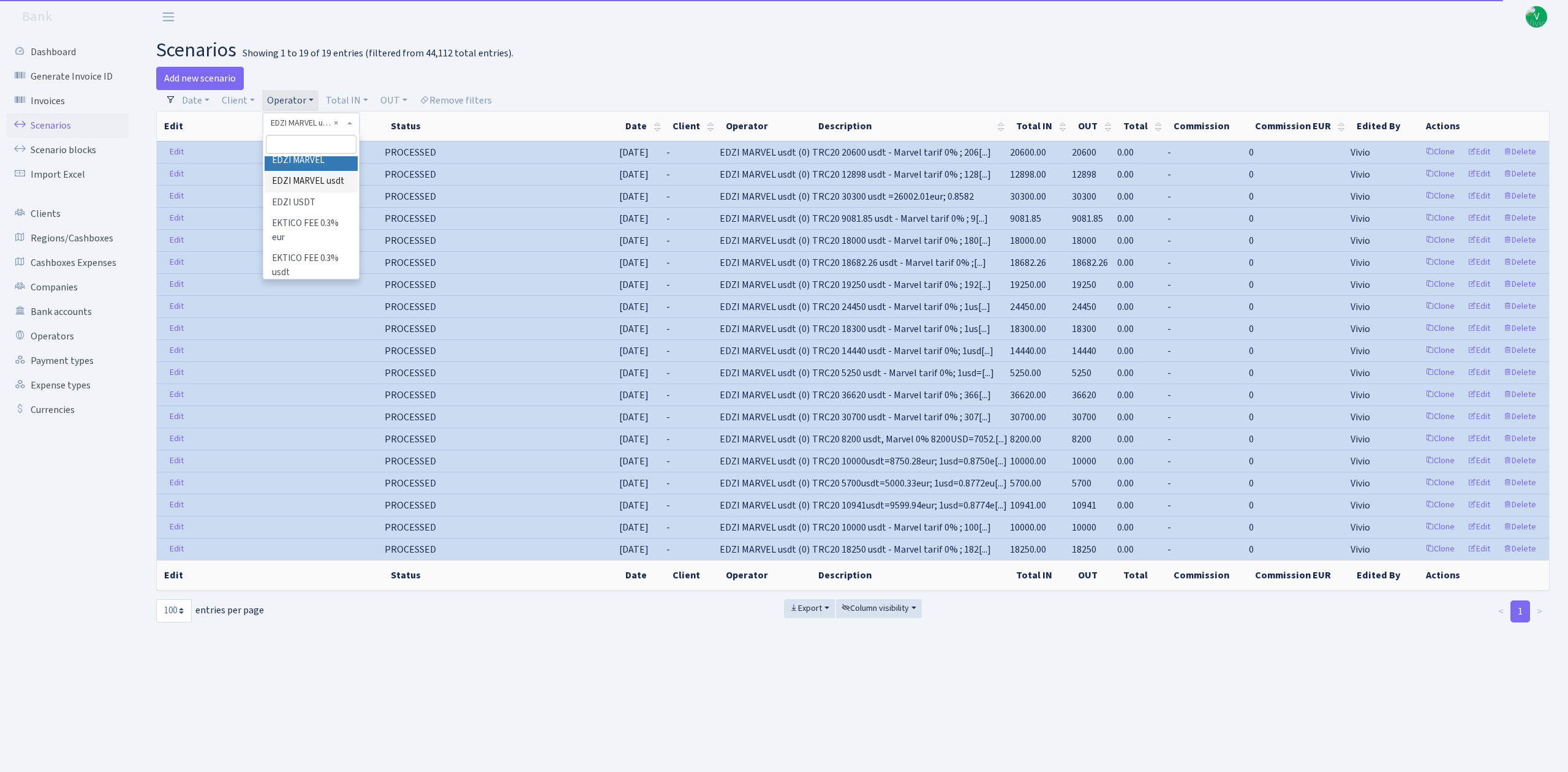
click at [314, 172] on li "EDZI MARVEL" at bounding box center [310, 161] width 93 height 22
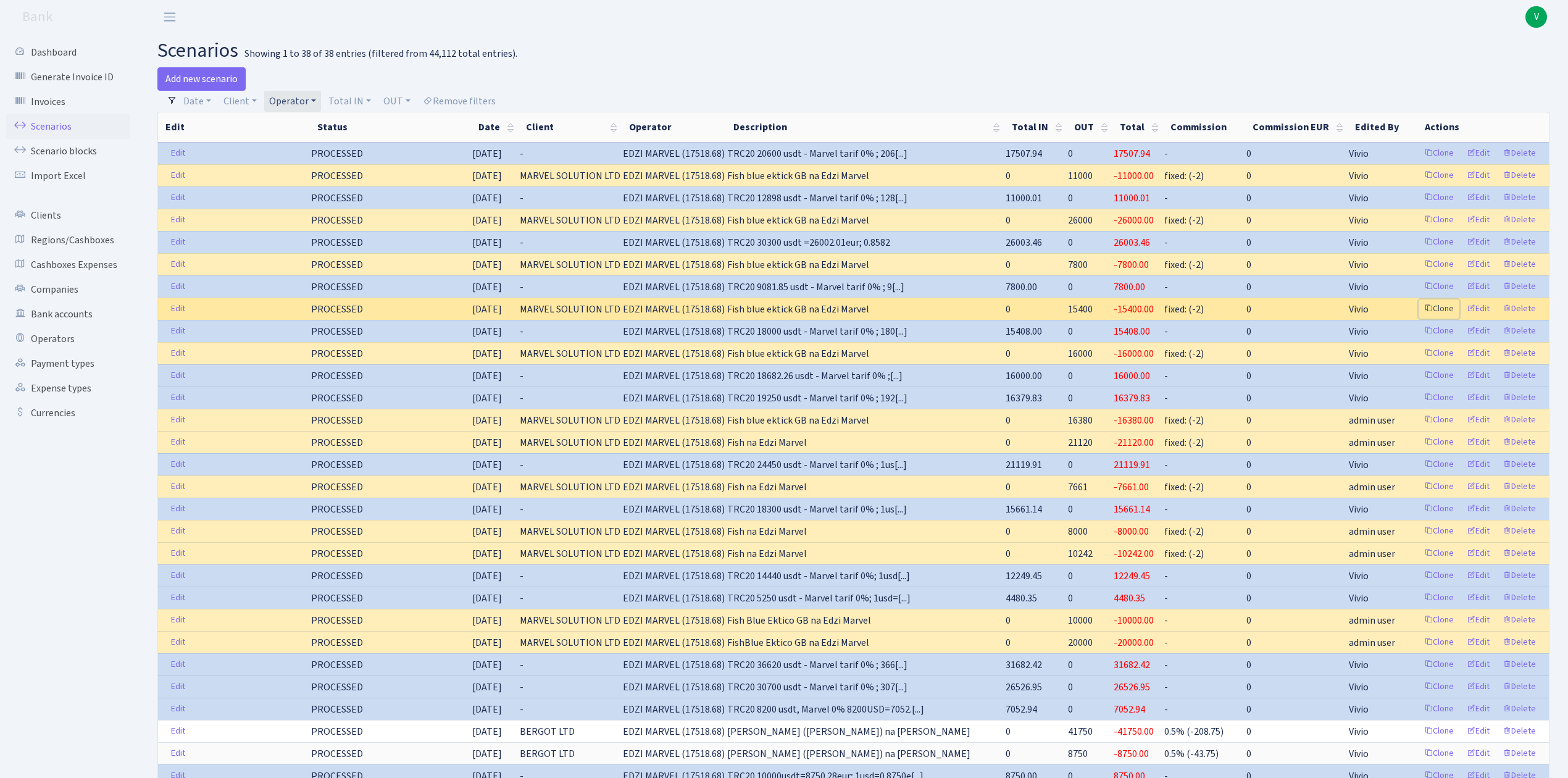
click at [1438, 312] on link "Clone" at bounding box center [1438, 309] width 41 height 19
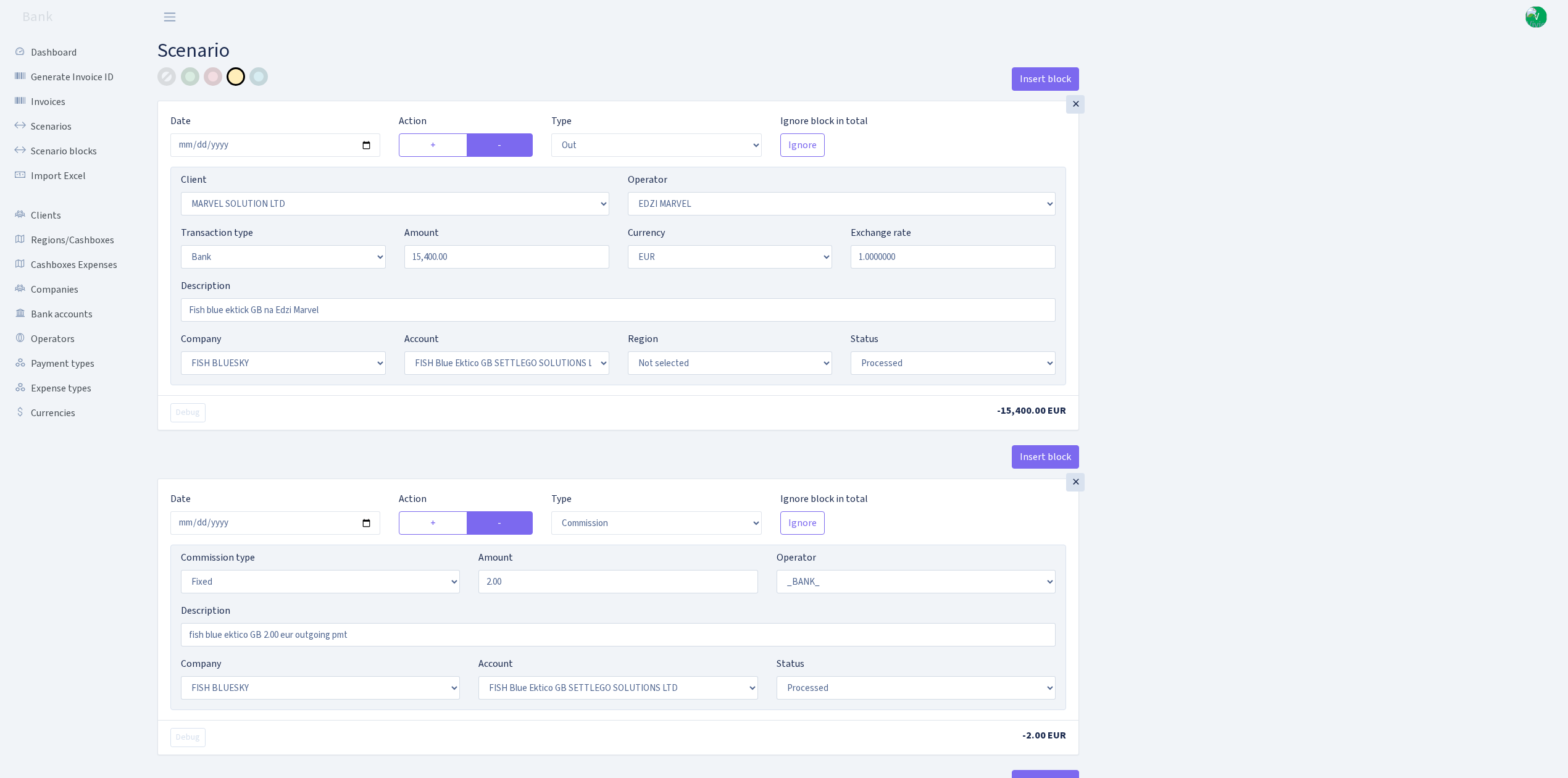
select select "out"
select select "3154"
select select "494"
select select "2"
select select "1"
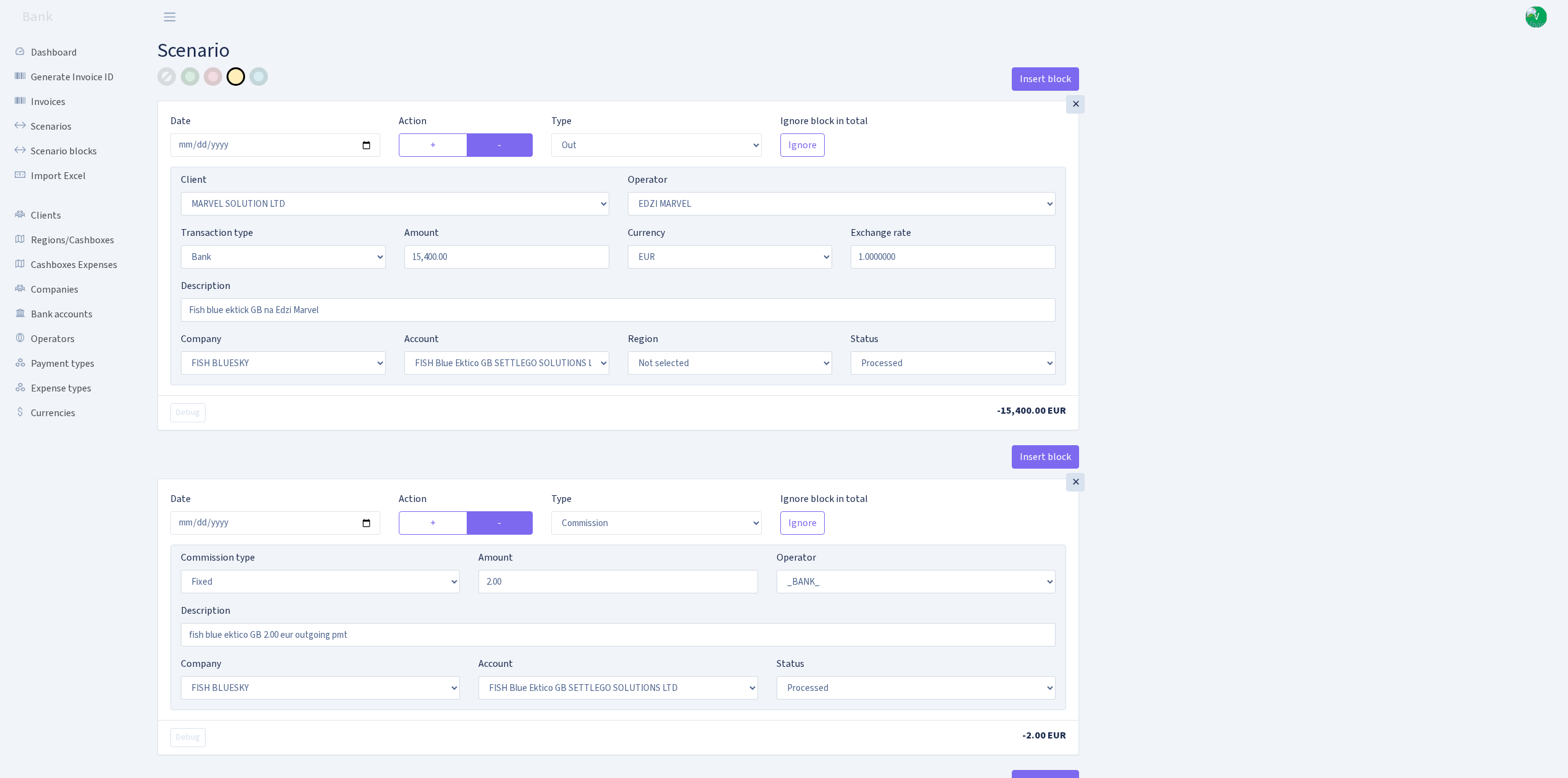
select select "23"
select select "67"
select select "processed"
select select "commission"
select select "fixed"
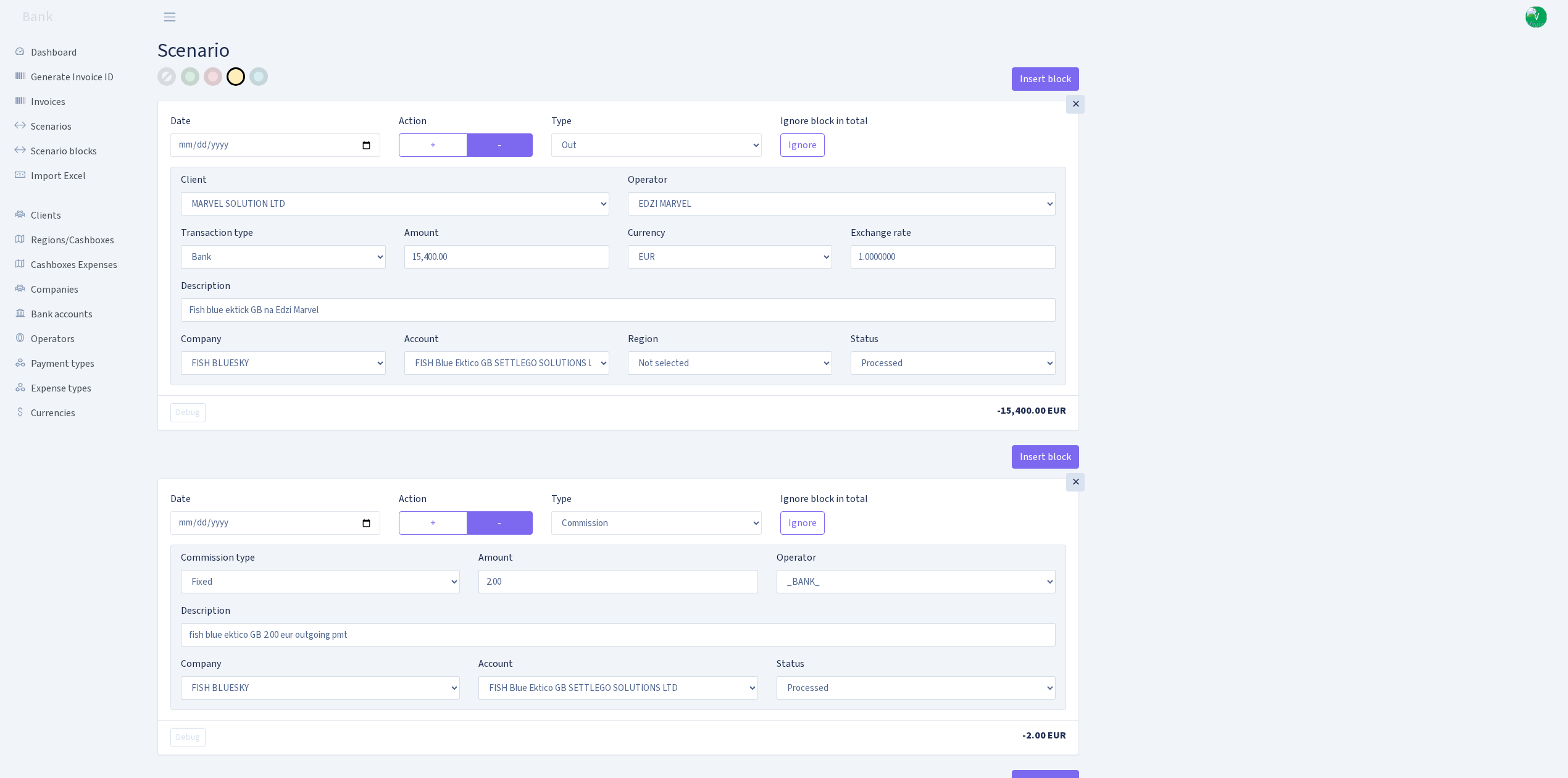
select select "1"
select select "23"
select select "67"
select select "processed"
click at [366, 145] on input "[DATE]" at bounding box center [275, 145] width 210 height 24
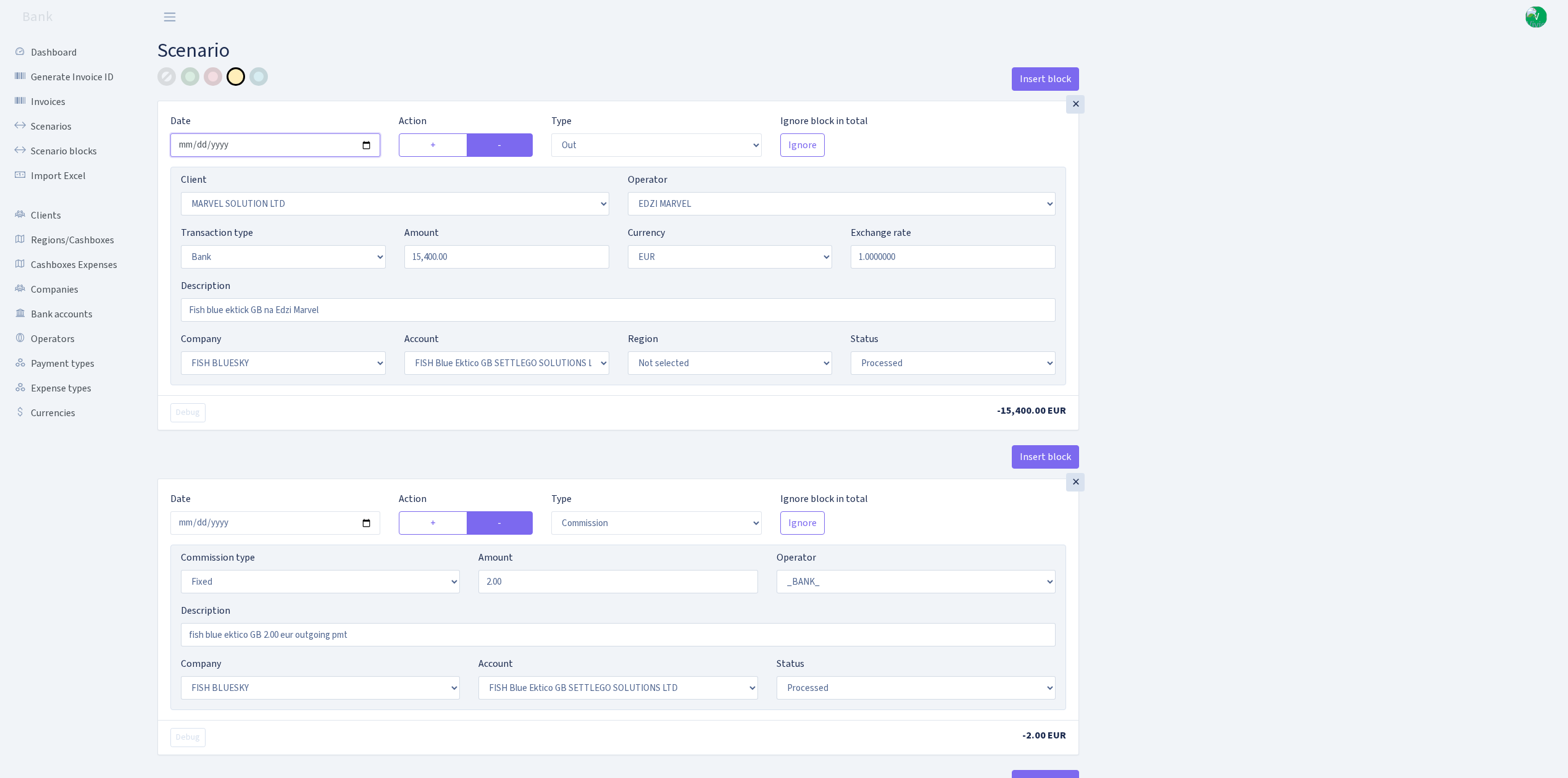
type input "[DATE]"
drag, startPoint x: 504, startPoint y: 255, endPoint x: 312, endPoint y: 224, distance: 194.5
click at [312, 227] on div "Transaction type Not selected 981 ELF FISH crypto [PERSON_NAME] MM-BALTIC eur U…" at bounding box center [619, 252] width 893 height 53
click at [1310, 245] on div "Insert block × Date [DATE] Action + - Type --- In Out Commission Field required…" at bounding box center [854, 463] width 1411 height 792
type input "17,510.00"
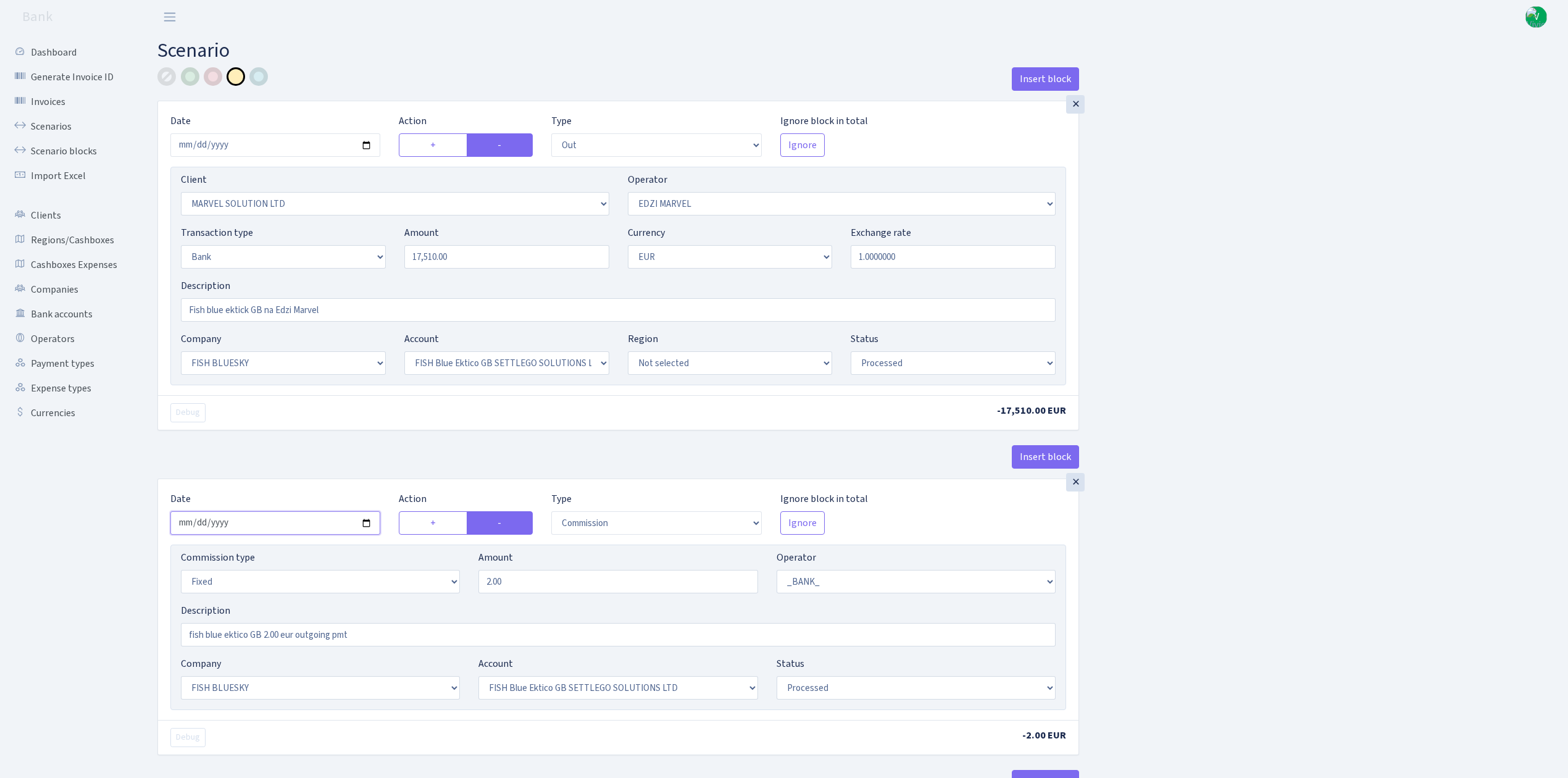
click at [364, 522] on input "2025-08-15" at bounding box center [275, 523] width 210 height 24
type input "[DATE]"
click at [1258, 584] on div "Insert block × Date 2025-09-15 Action + - Type --- In Out Commission Field requ…" at bounding box center [854, 463] width 1411 height 792
click at [1258, 583] on div "Insert block × Date 2025-09-15 Action + - Type --- In Out Commission Field requ…" at bounding box center [854, 463] width 1411 height 792
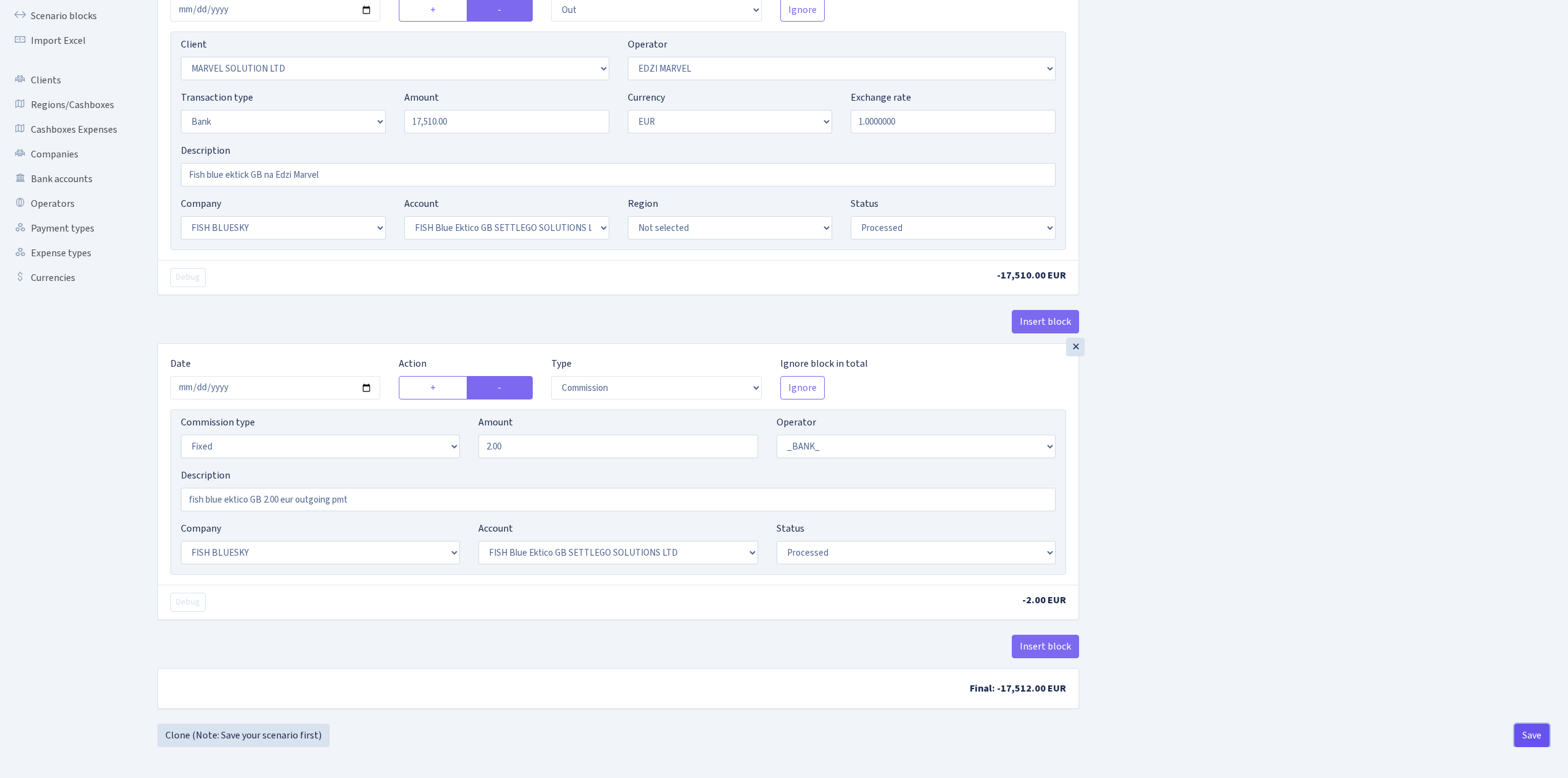
click at [1535, 727] on button "Save" at bounding box center [1532, 735] width 35 height 24
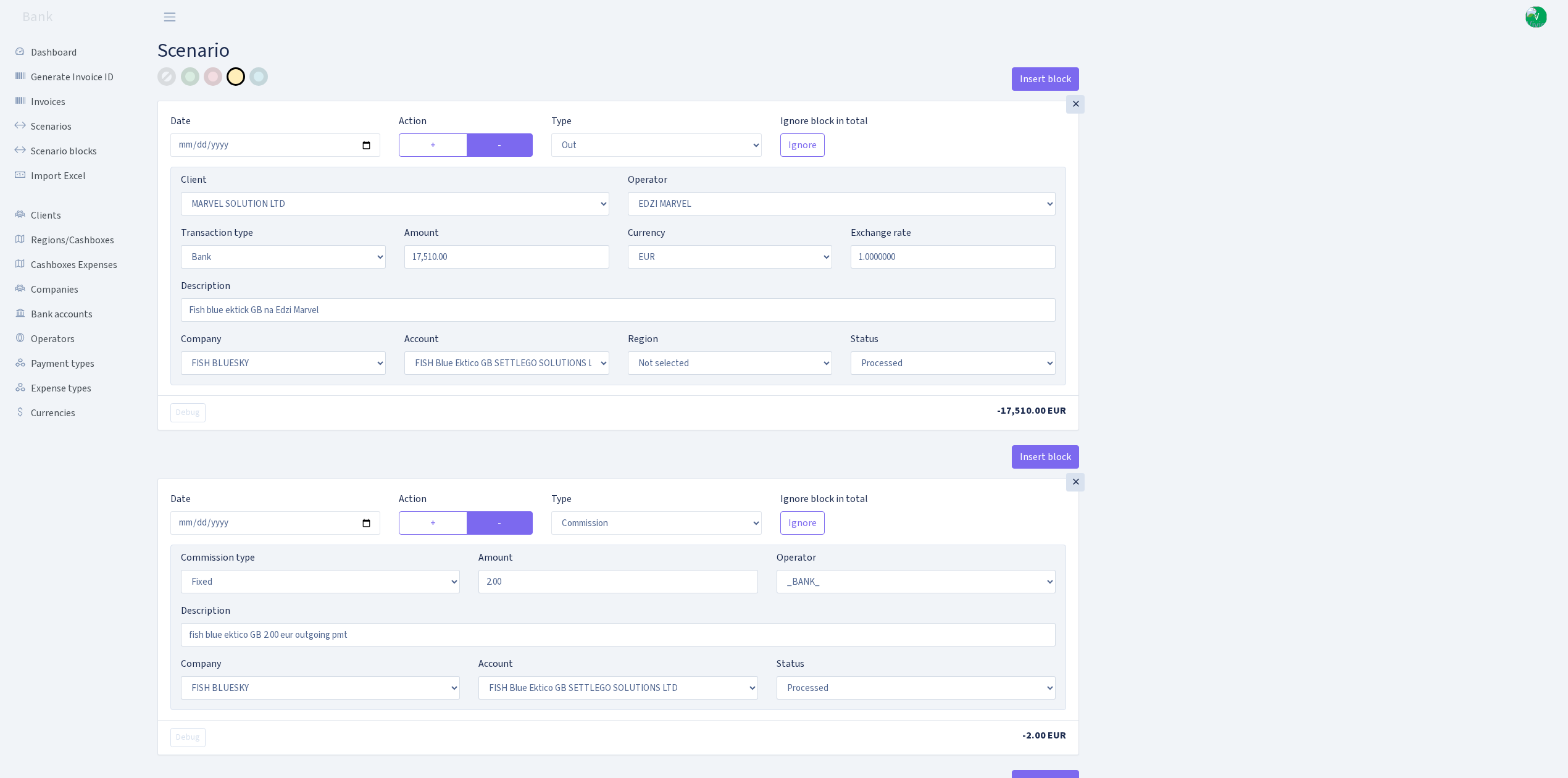
select select "out"
select select "3154"
select select "494"
select select "2"
select select "1"
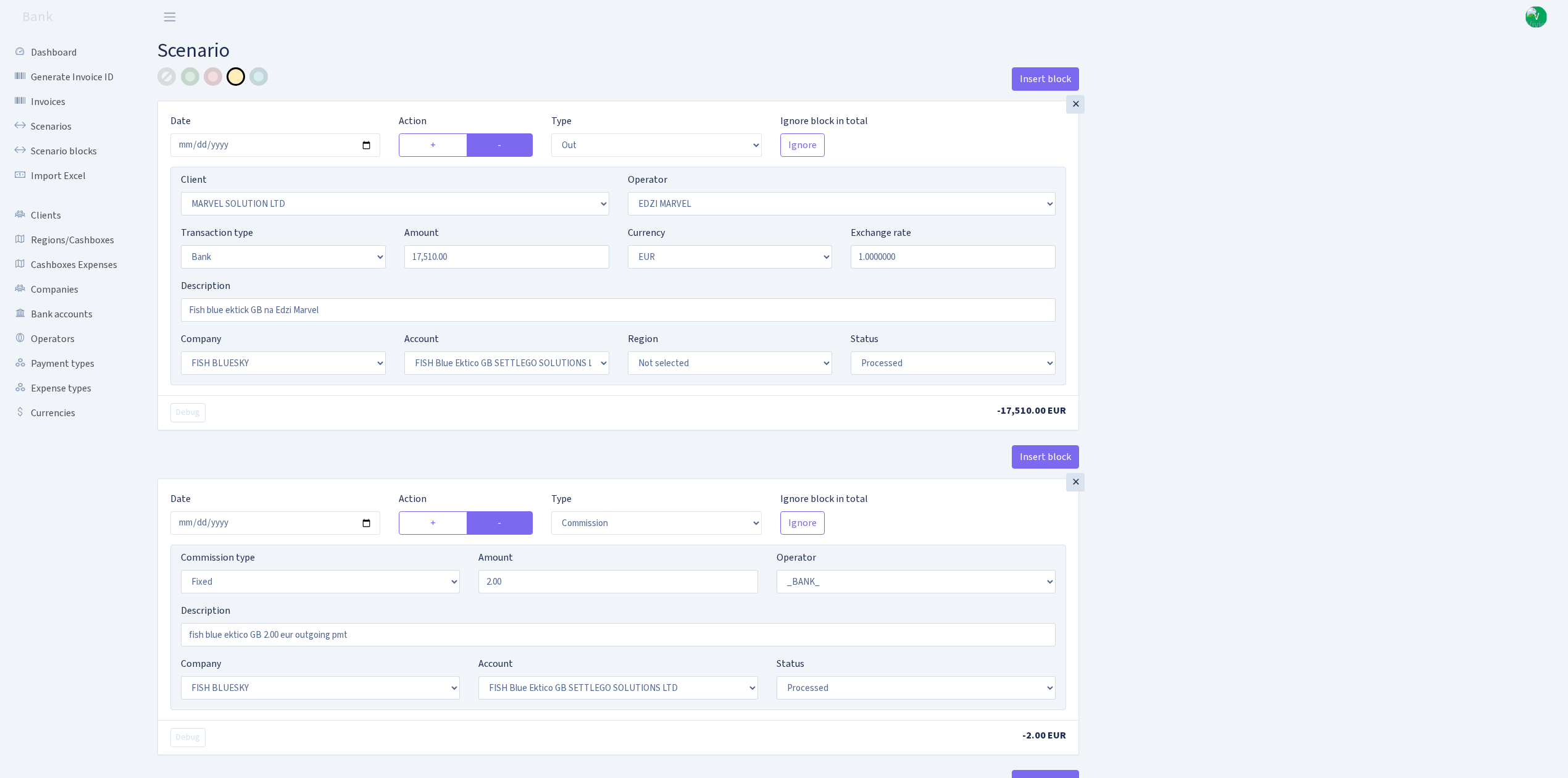
select select "23"
select select "67"
select select "processed"
select select "commission"
select select "fixed"
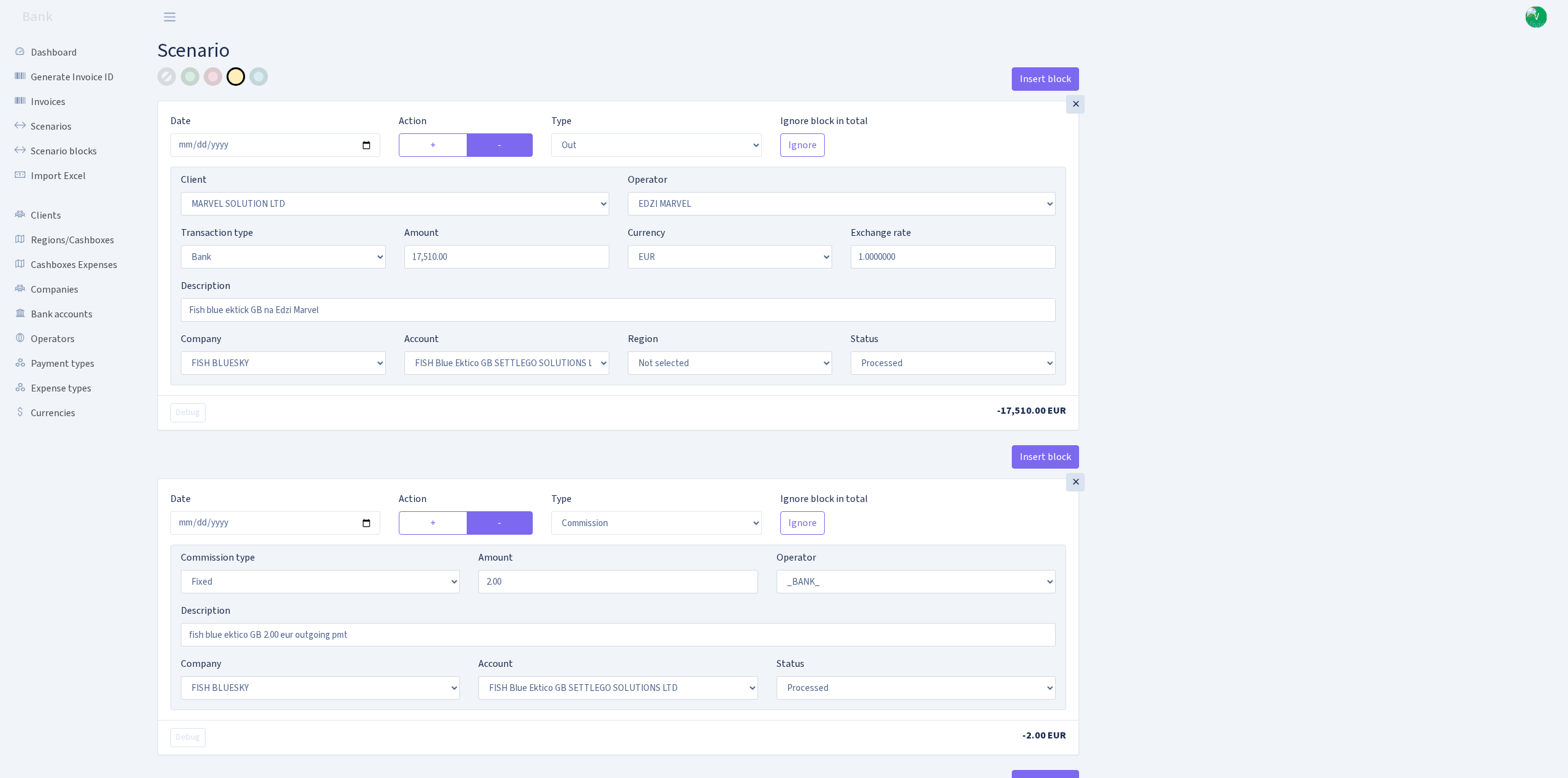
select select "1"
select select "23"
select select "67"
select select "processed"
click at [63, 124] on link "Scenarios" at bounding box center [68, 126] width 123 height 24
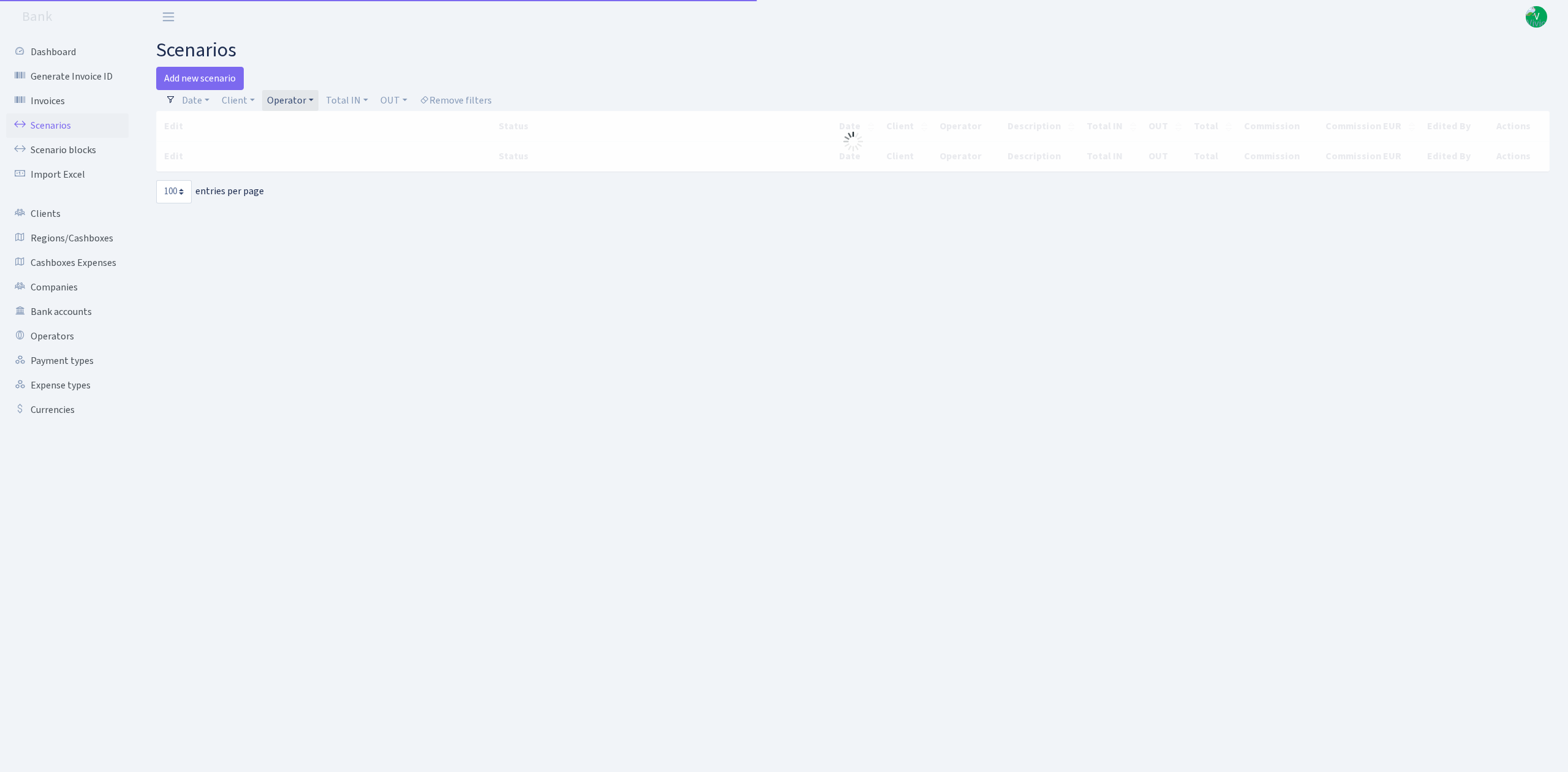
select select "100"
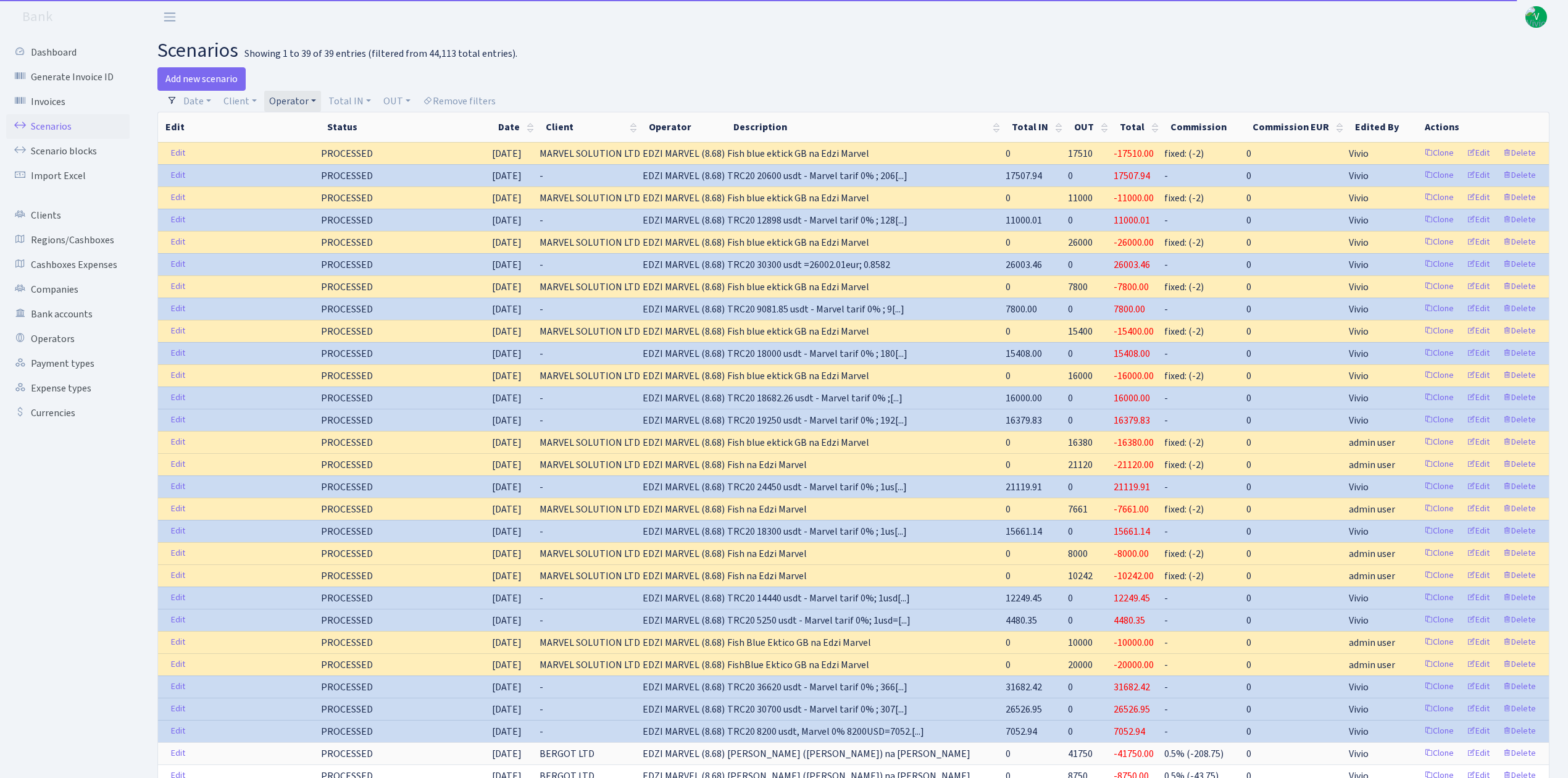
click at [296, 101] on link "Operator" at bounding box center [293, 101] width 57 height 21
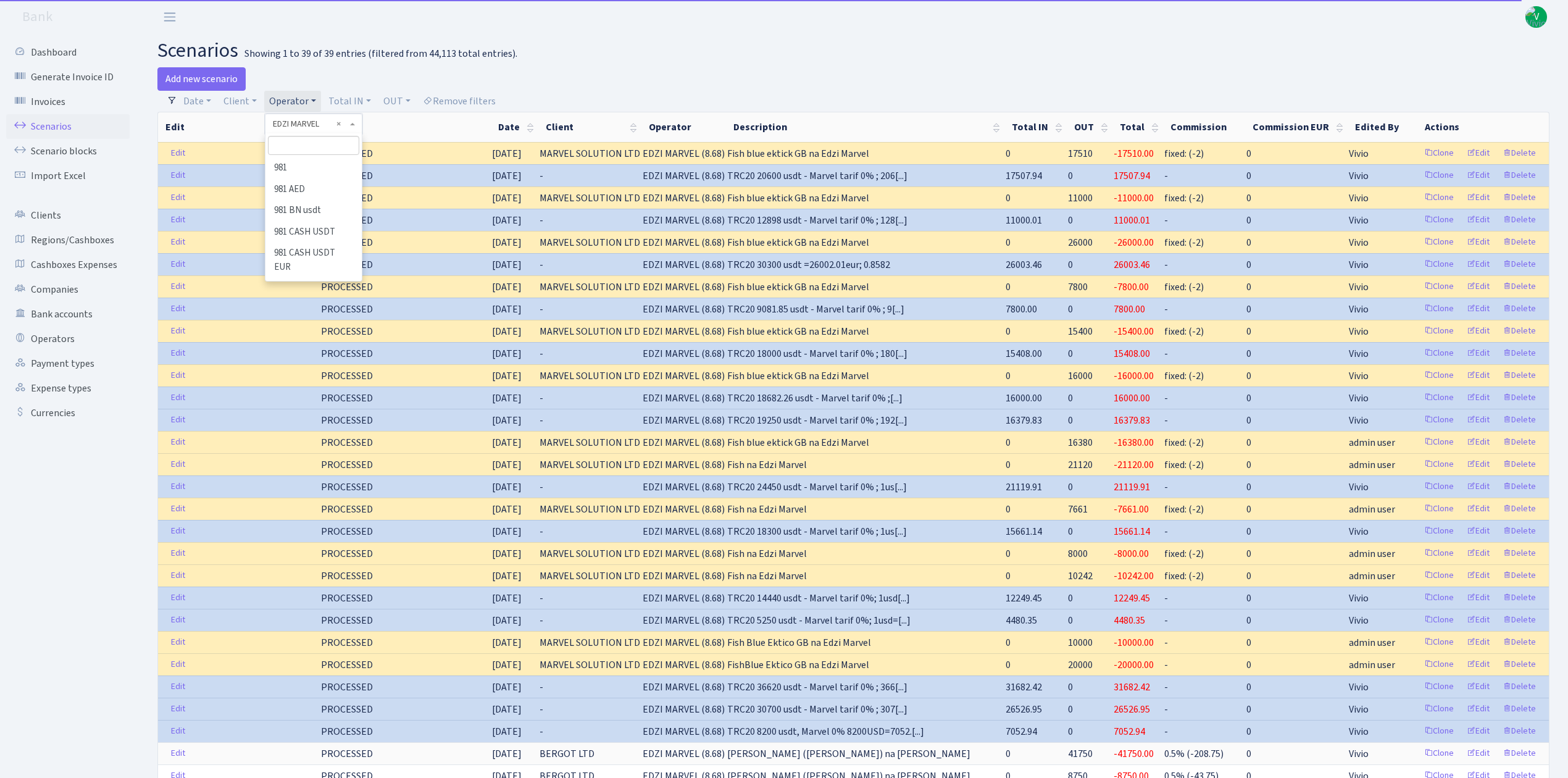
scroll to position [2151, 0]
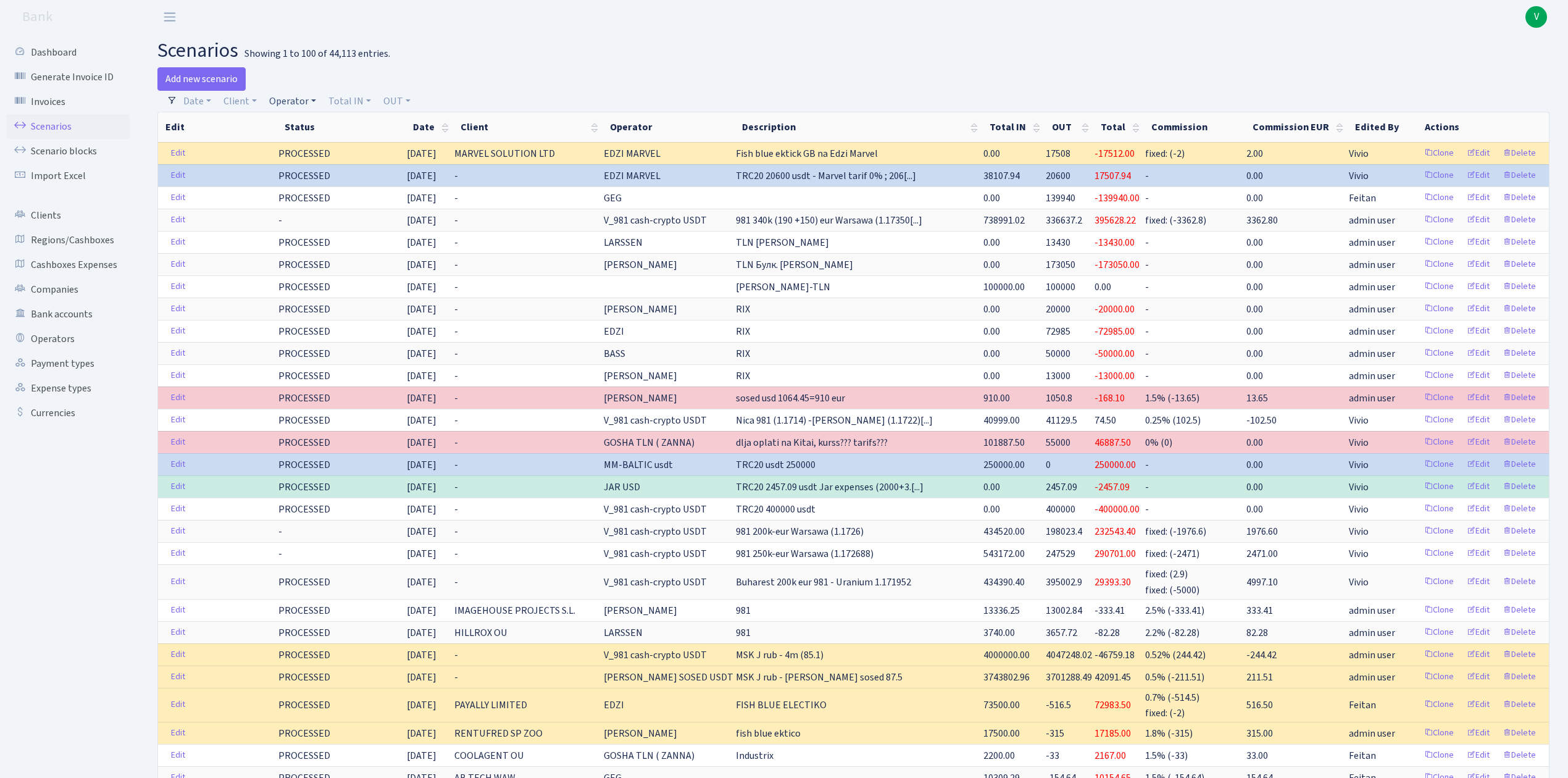
click at [280, 96] on link "Operator" at bounding box center [293, 101] width 57 height 21
click at [294, 142] on input "search" at bounding box center [313, 145] width 91 height 19
type input "du"
click at [298, 200] on li "_2025 DU DU USDT" at bounding box center [313, 200] width 93 height 22
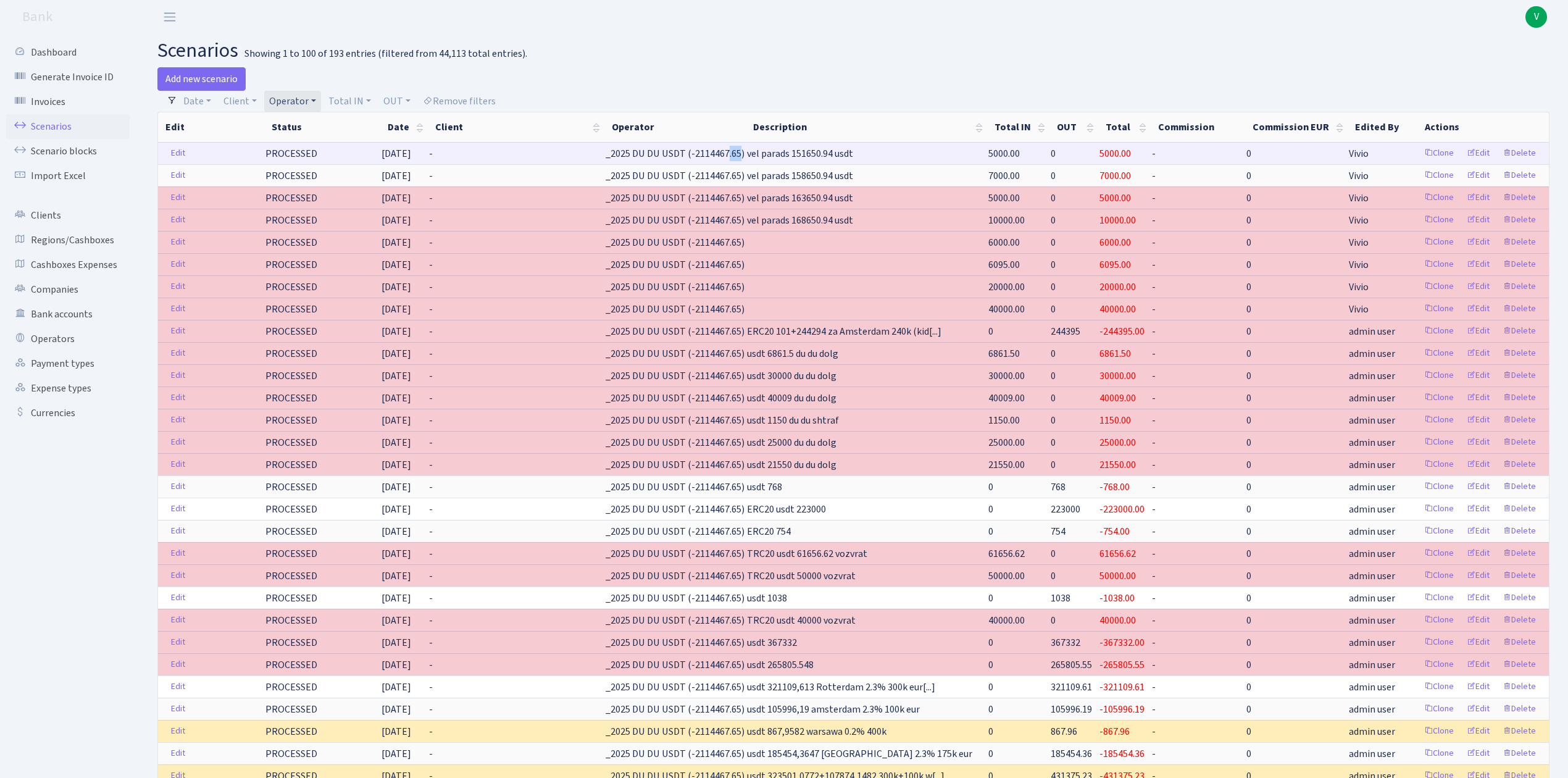
drag, startPoint x: 658, startPoint y: 158, endPoint x: 677, endPoint y: 158, distance: 19.0
click at [675, 157] on span "_2025 DU DU USDT (-2114467.65)" at bounding box center [675, 153] width 139 height 14
drag, startPoint x: 731, startPoint y: 149, endPoint x: 650, endPoint y: 149, distance: 81.0
click at [650, 147] on tr "Edit PROCESSED 15.08.2025 - _2025 DU DU USDT (-2114467.65) vel parads 151650.94…" at bounding box center [854, 153] width 1391 height 23
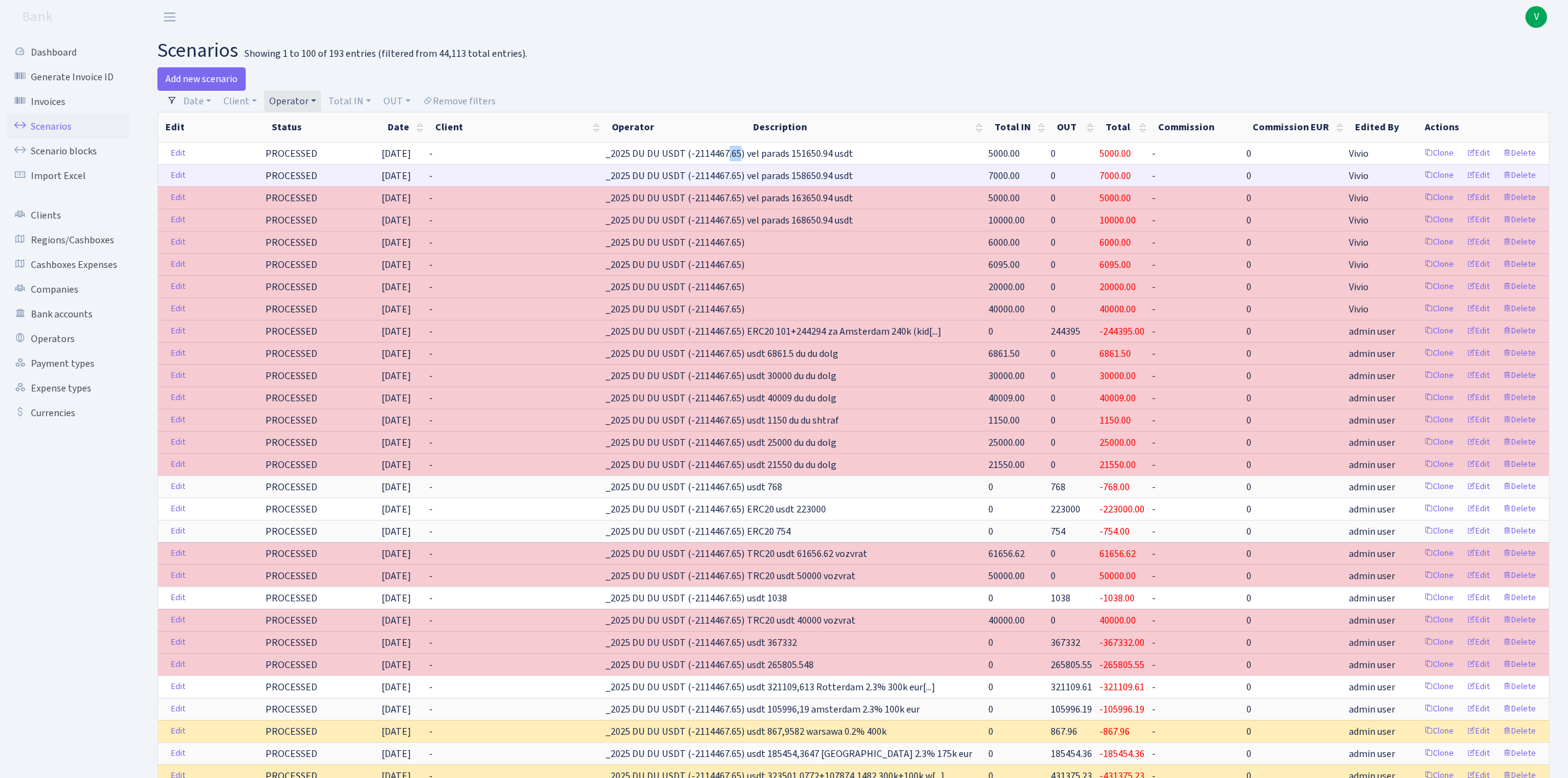
copy tr "_2025 DU DU USDT"
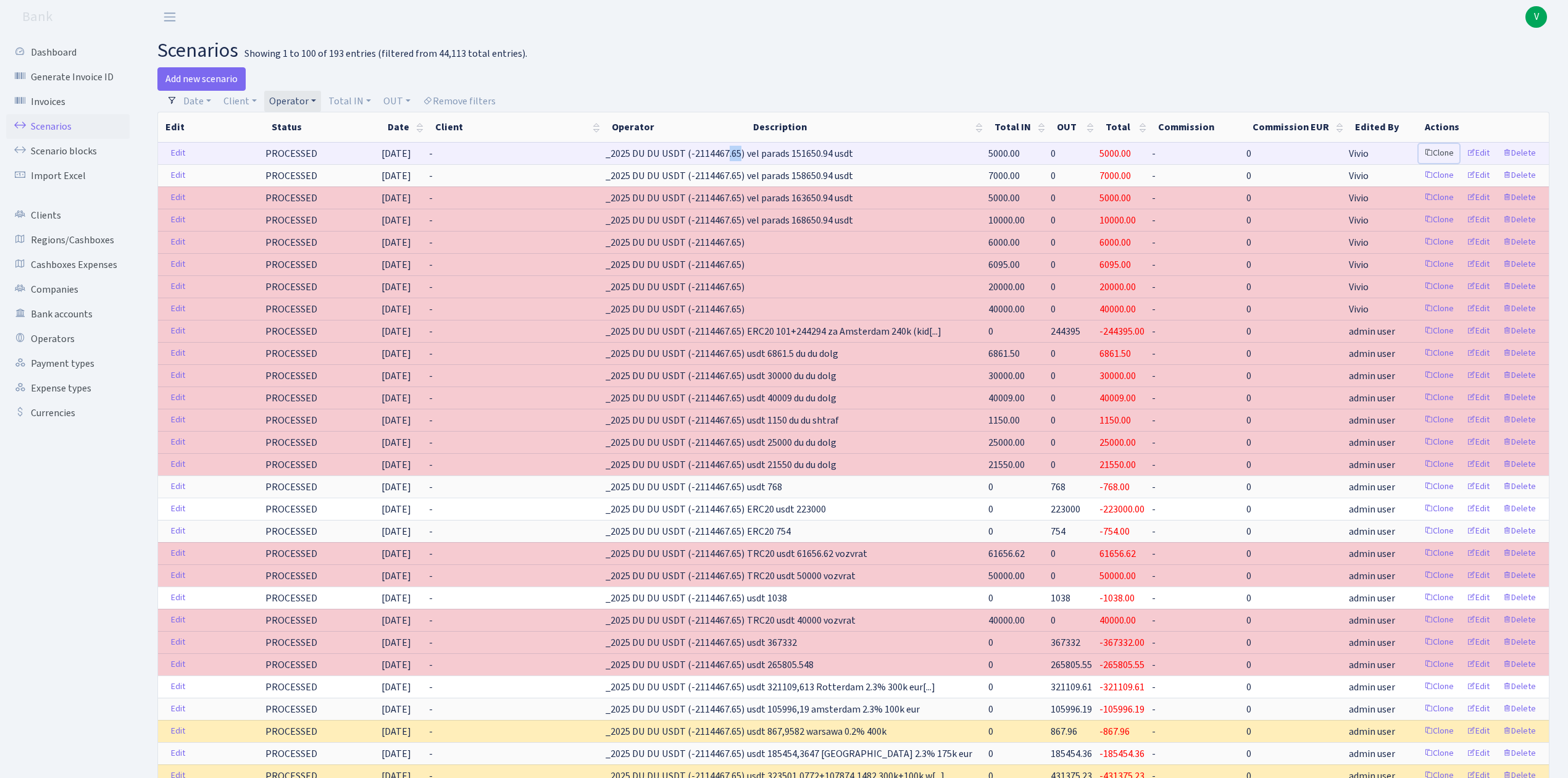
click at [1440, 149] on link "Clone" at bounding box center [1438, 153] width 41 height 19
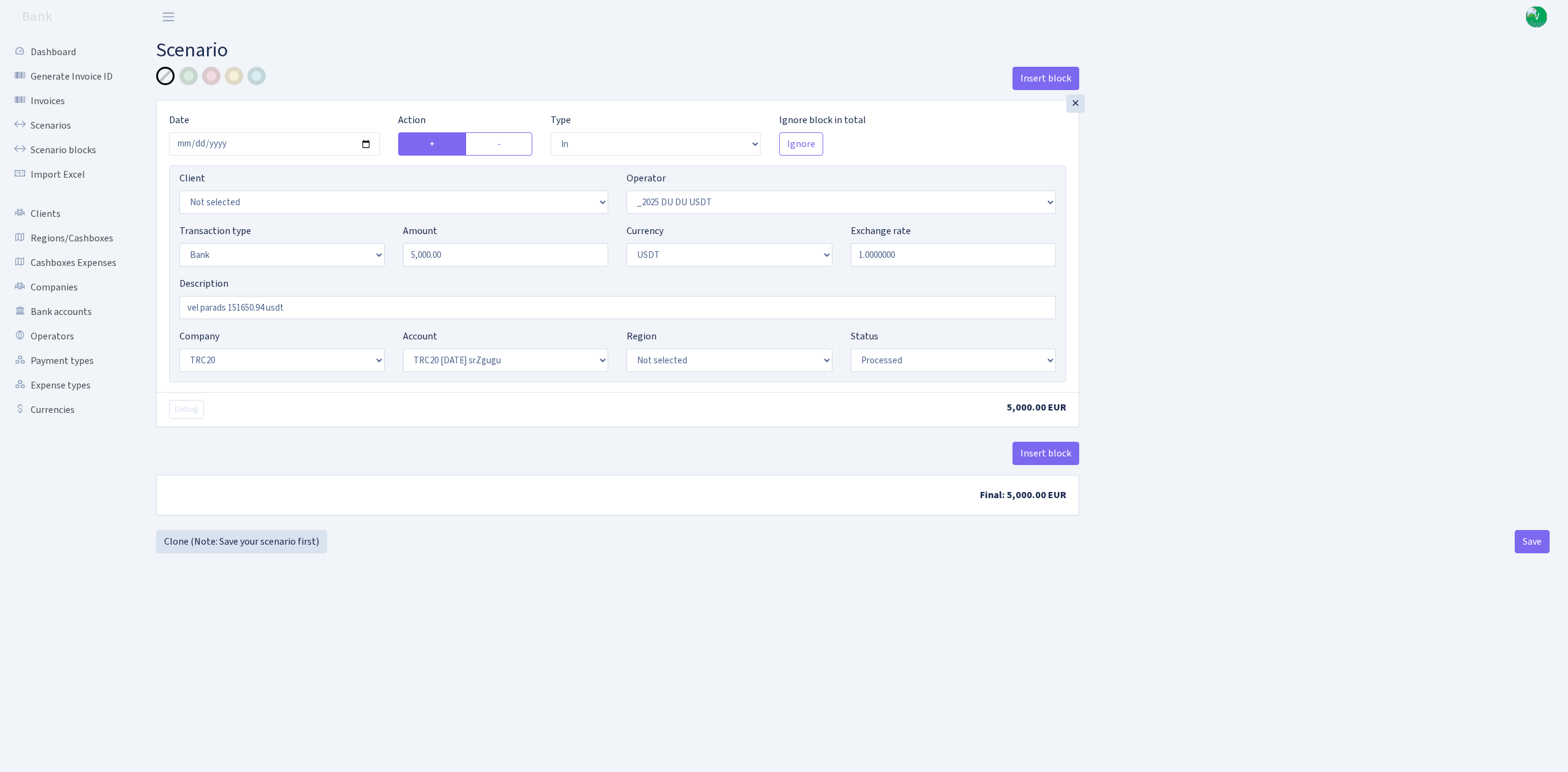
select select "in"
select select "246"
select select "2"
select select "6"
select select "20"
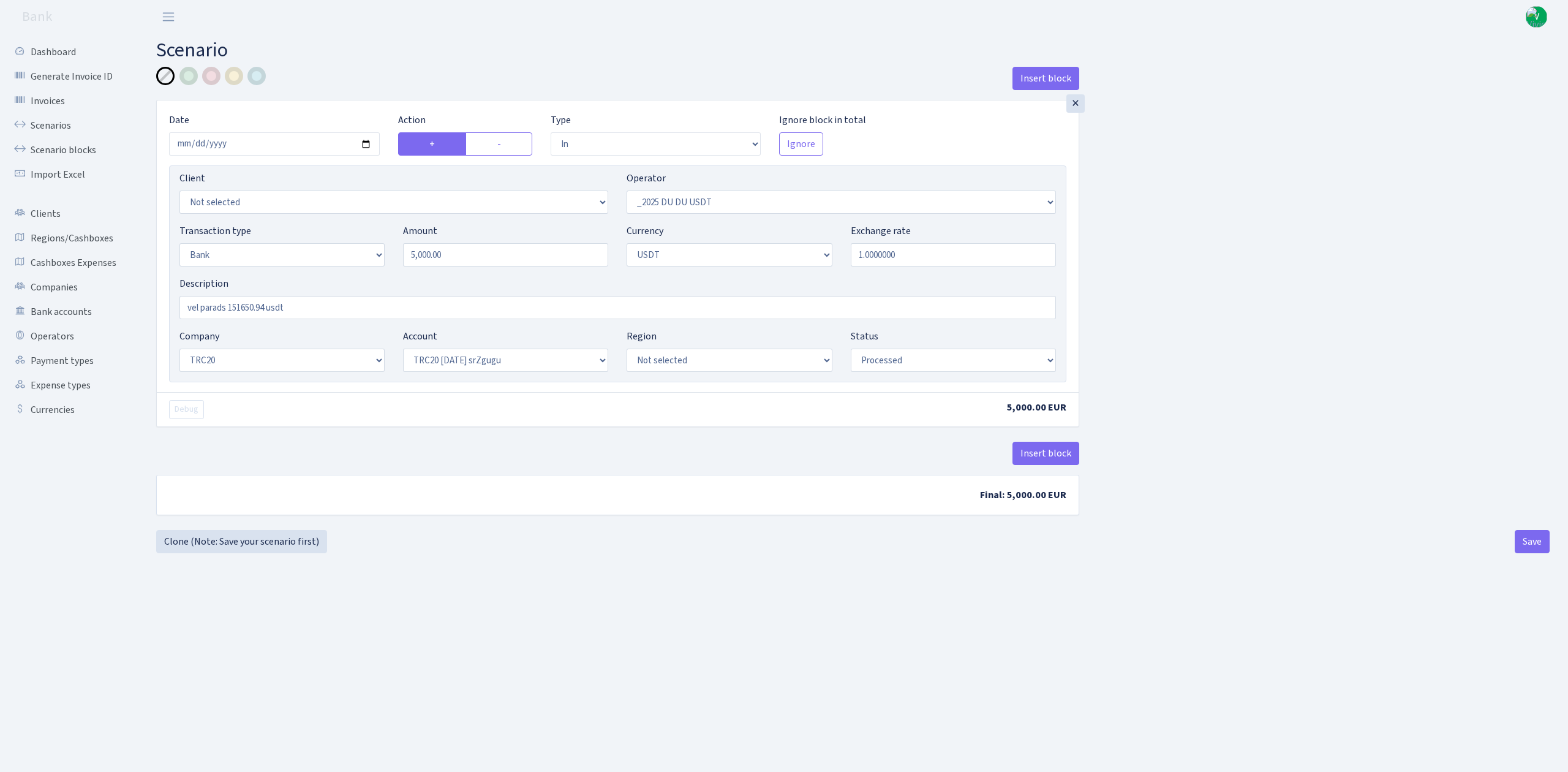
select select "61"
select select "processed"
click at [364, 145] on input "[DATE]" at bounding box center [274, 144] width 210 height 23
type input "[DATE]"
drag, startPoint x: 268, startPoint y: 309, endPoint x: 233, endPoint y: 301, distance: 35.9
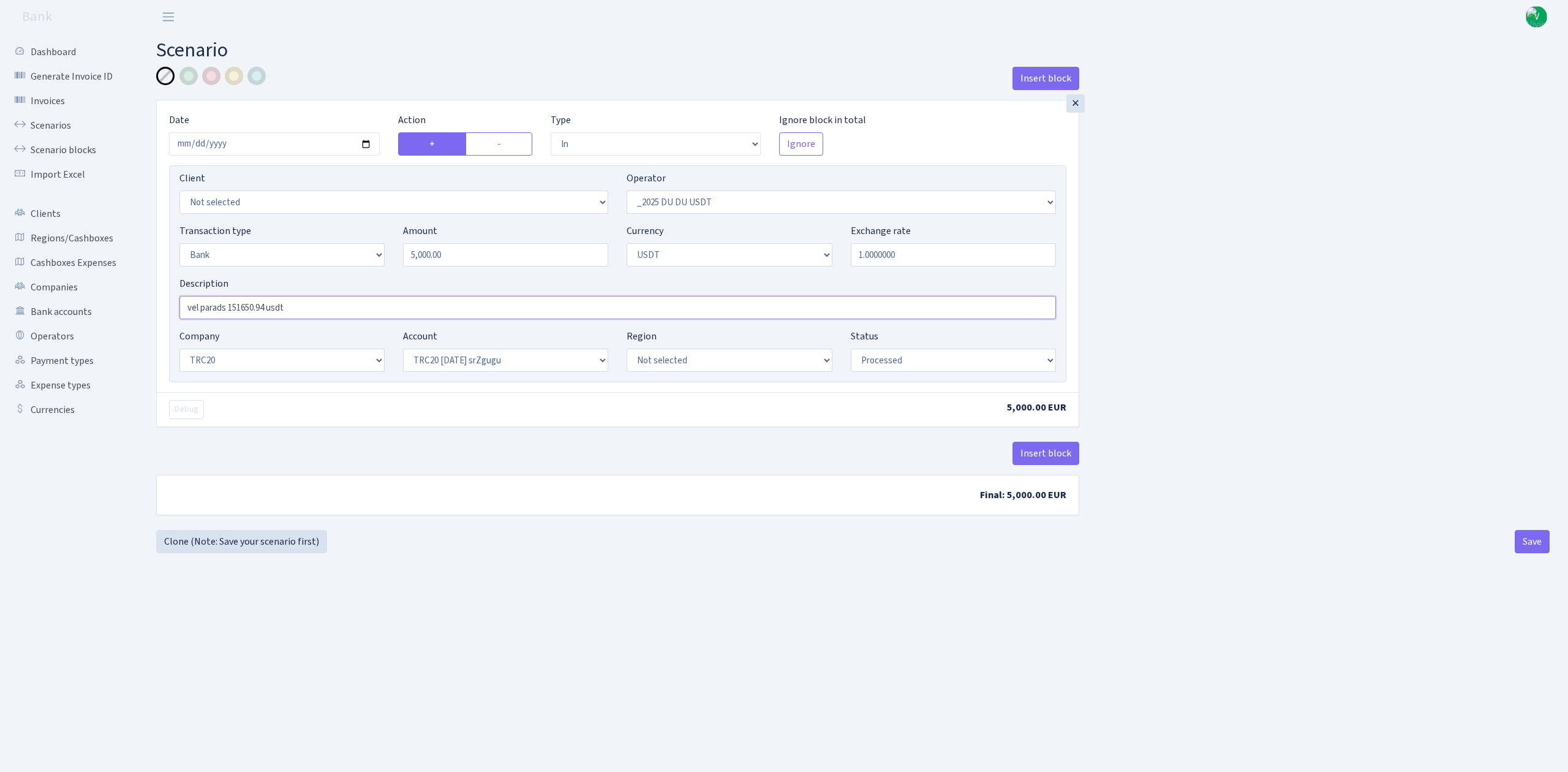
click at [232, 301] on input "vel parads 151650.94 usdt" at bounding box center [617, 307] width 876 height 23
click at [522, 584] on main "Scenario Insert block × Date [DATE] Action + - Type --- In Out Commission Field…" at bounding box center [853, 386] width 1431 height 707
click at [924, 609] on main "Scenario Insert block × Date [DATE] Action + - Type --- In Out Commission Field…" at bounding box center [853, 386] width 1431 height 707
click at [238, 305] on input "vel parads 1146650.94 usdt" at bounding box center [617, 307] width 876 height 23
type input "vel parads 146650.94 usdt"
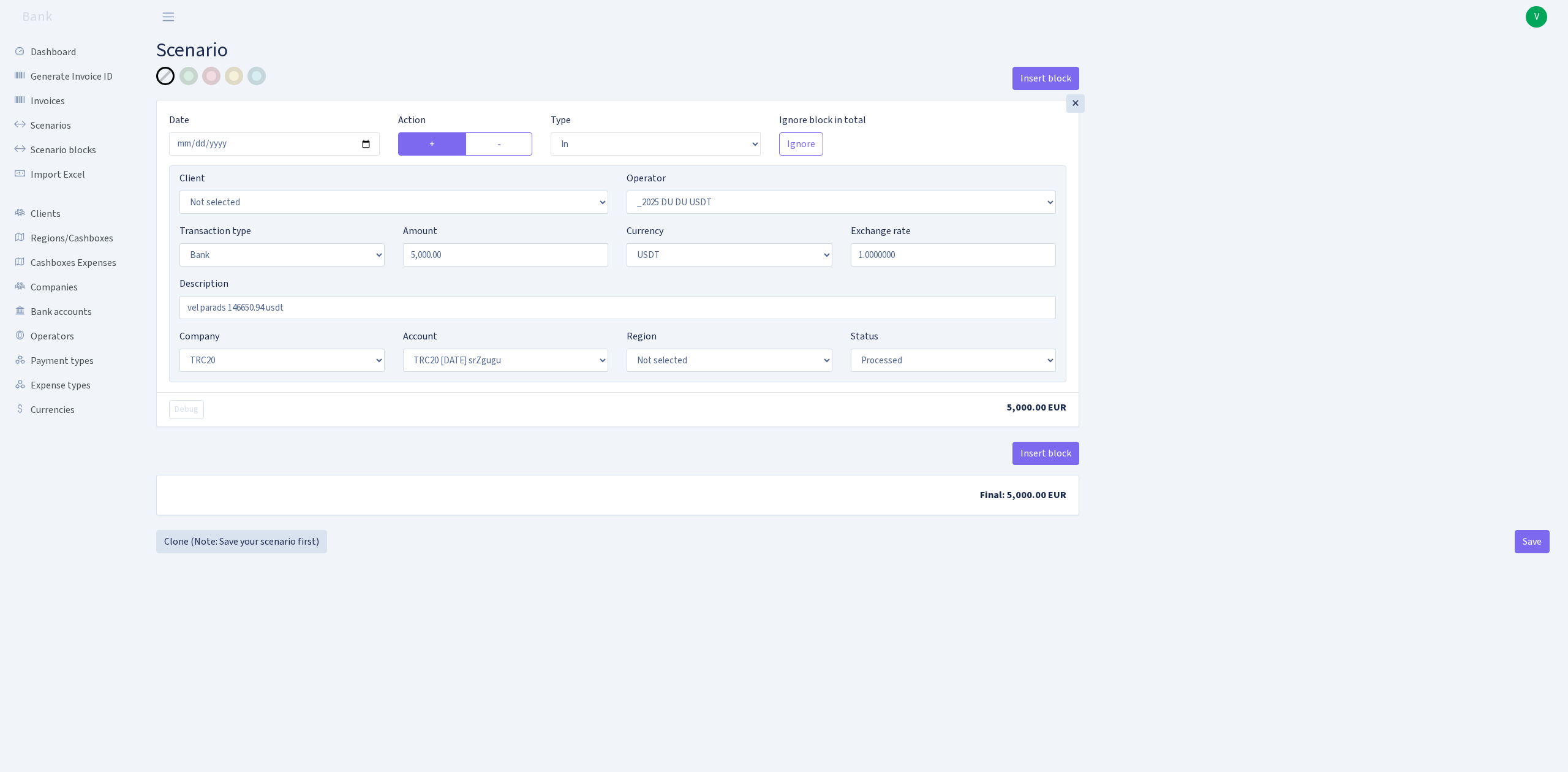
click at [536, 590] on main "Scenario Insert block × Date [DATE] Action + - Type --- In Out Commission Field…" at bounding box center [853, 386] width 1431 height 707
click at [1537, 537] on button "Save" at bounding box center [1532, 542] width 35 height 23
select select "in"
select select "246"
select select "2"
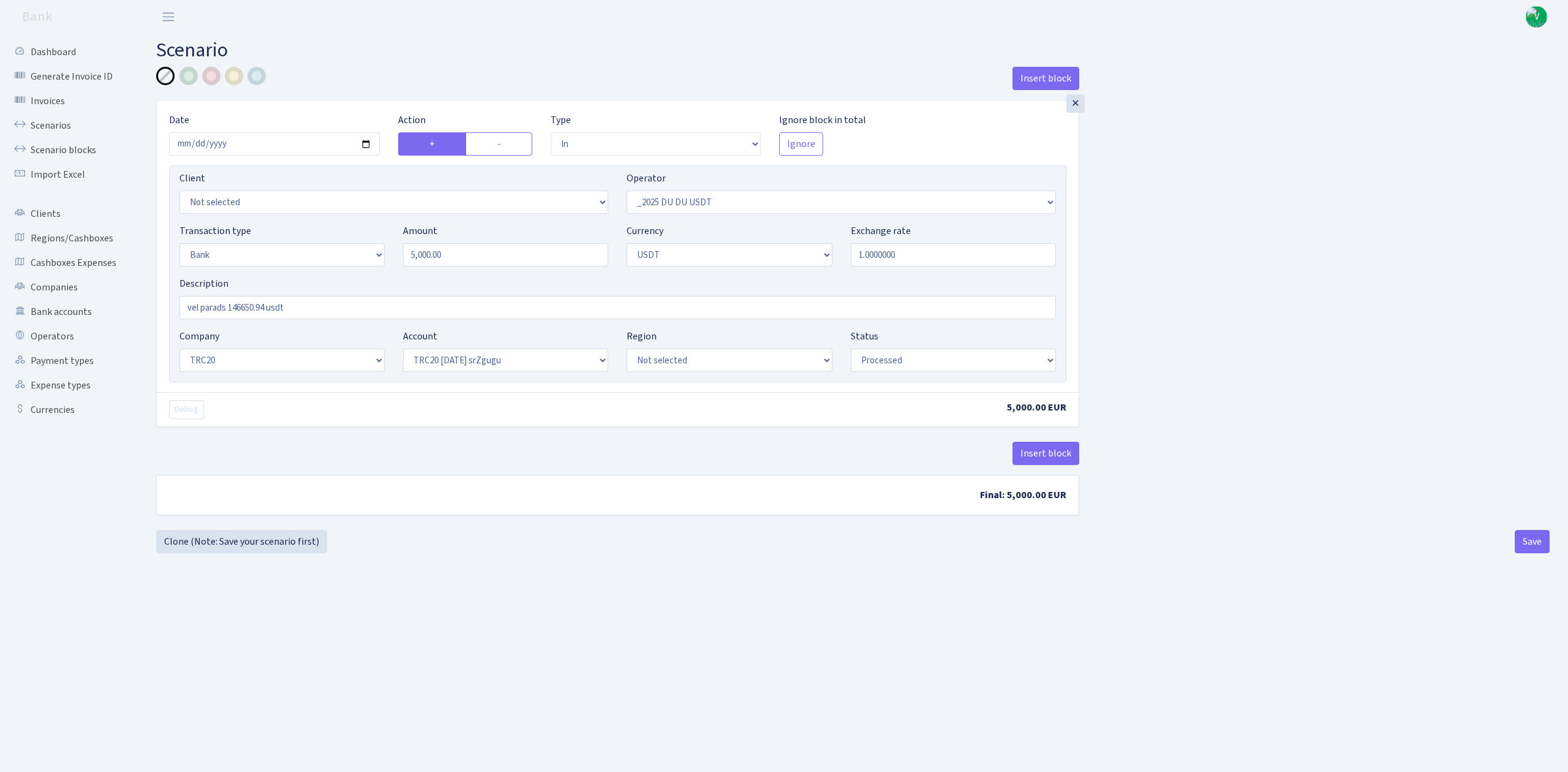
select select "6"
select select "20"
select select "61"
select select "processed"
click at [69, 123] on link "Scenarios" at bounding box center [67, 125] width 122 height 24
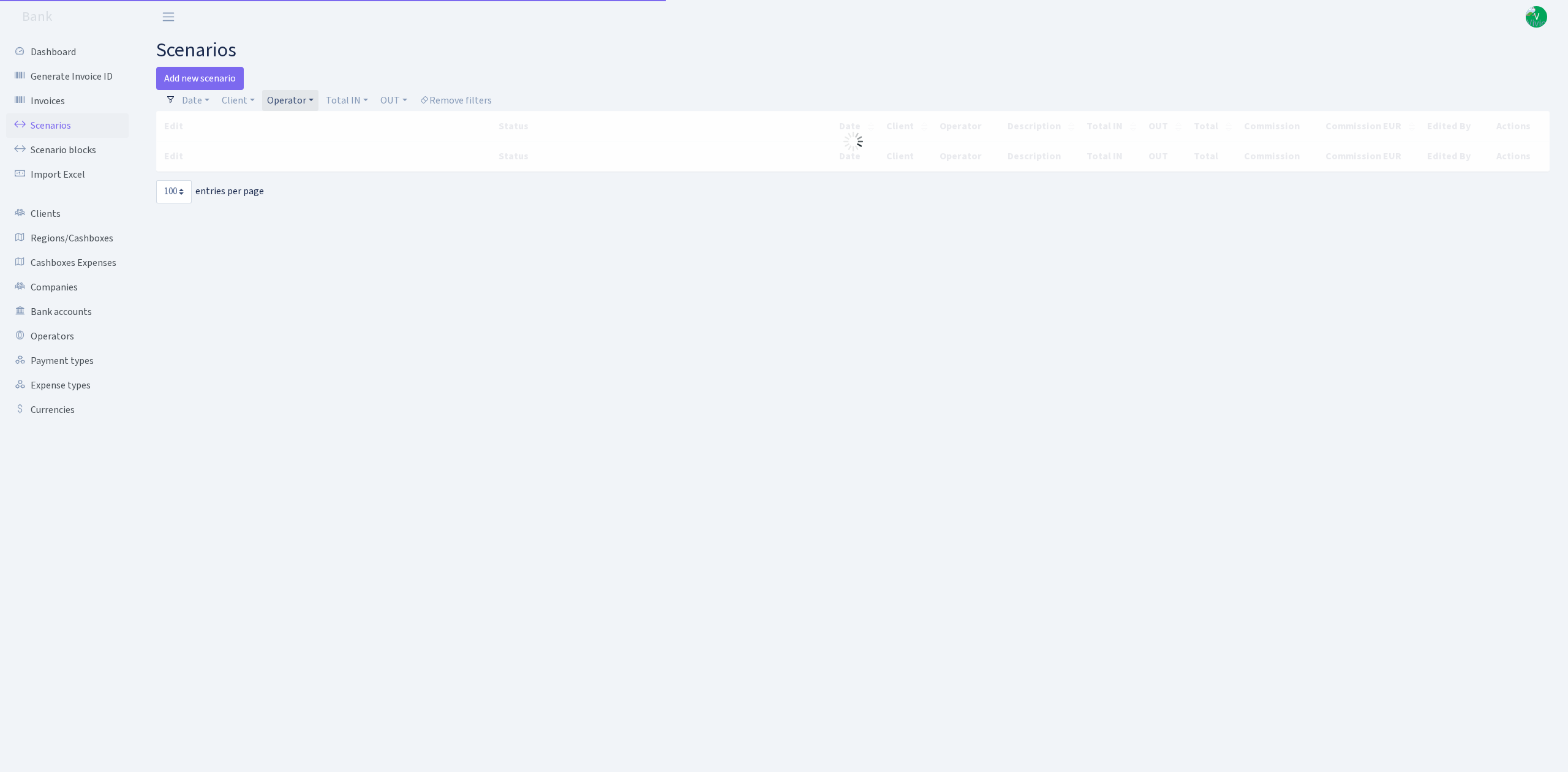
select select "100"
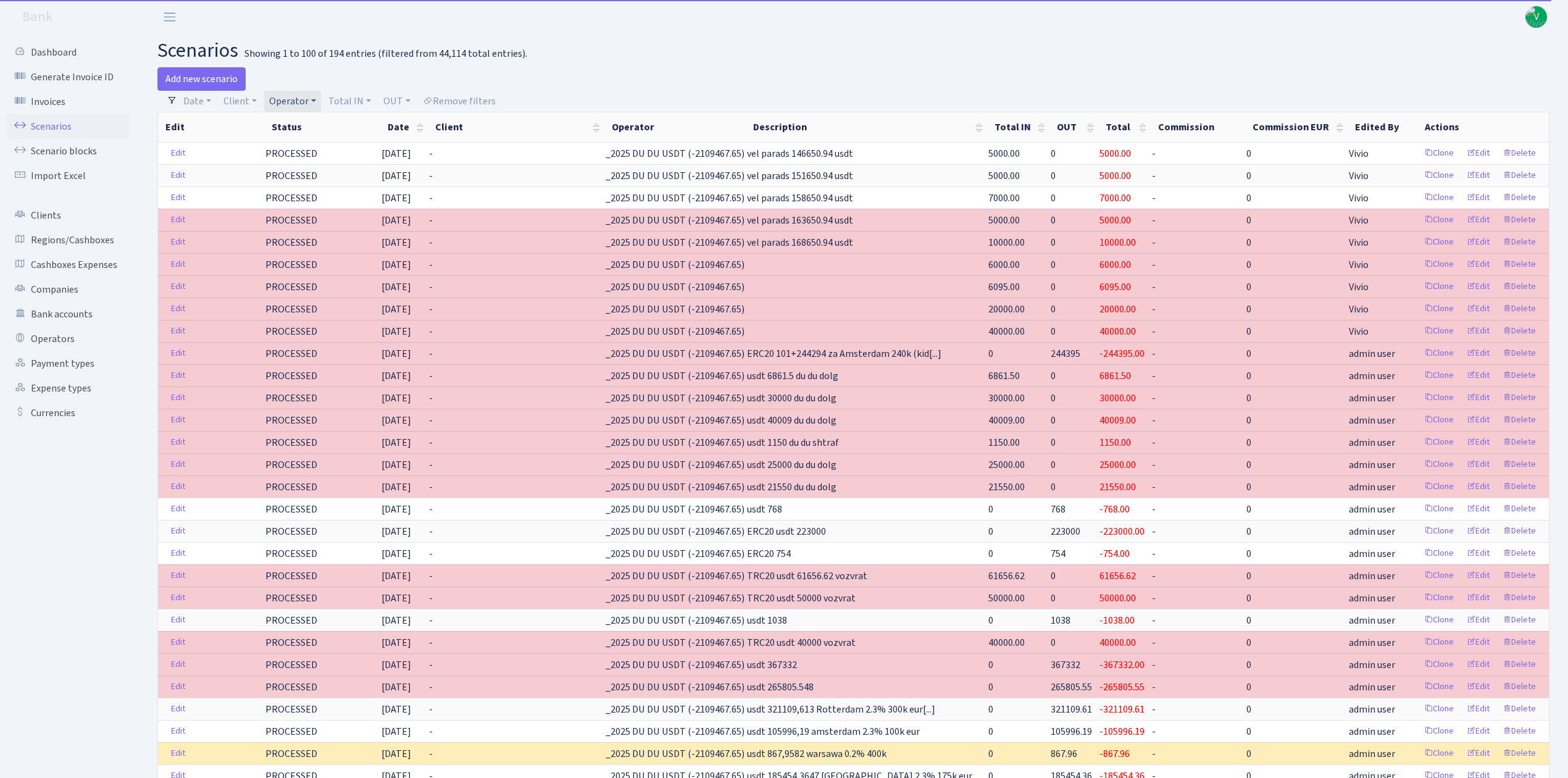
click at [293, 102] on link "Operator" at bounding box center [293, 101] width 57 height 21
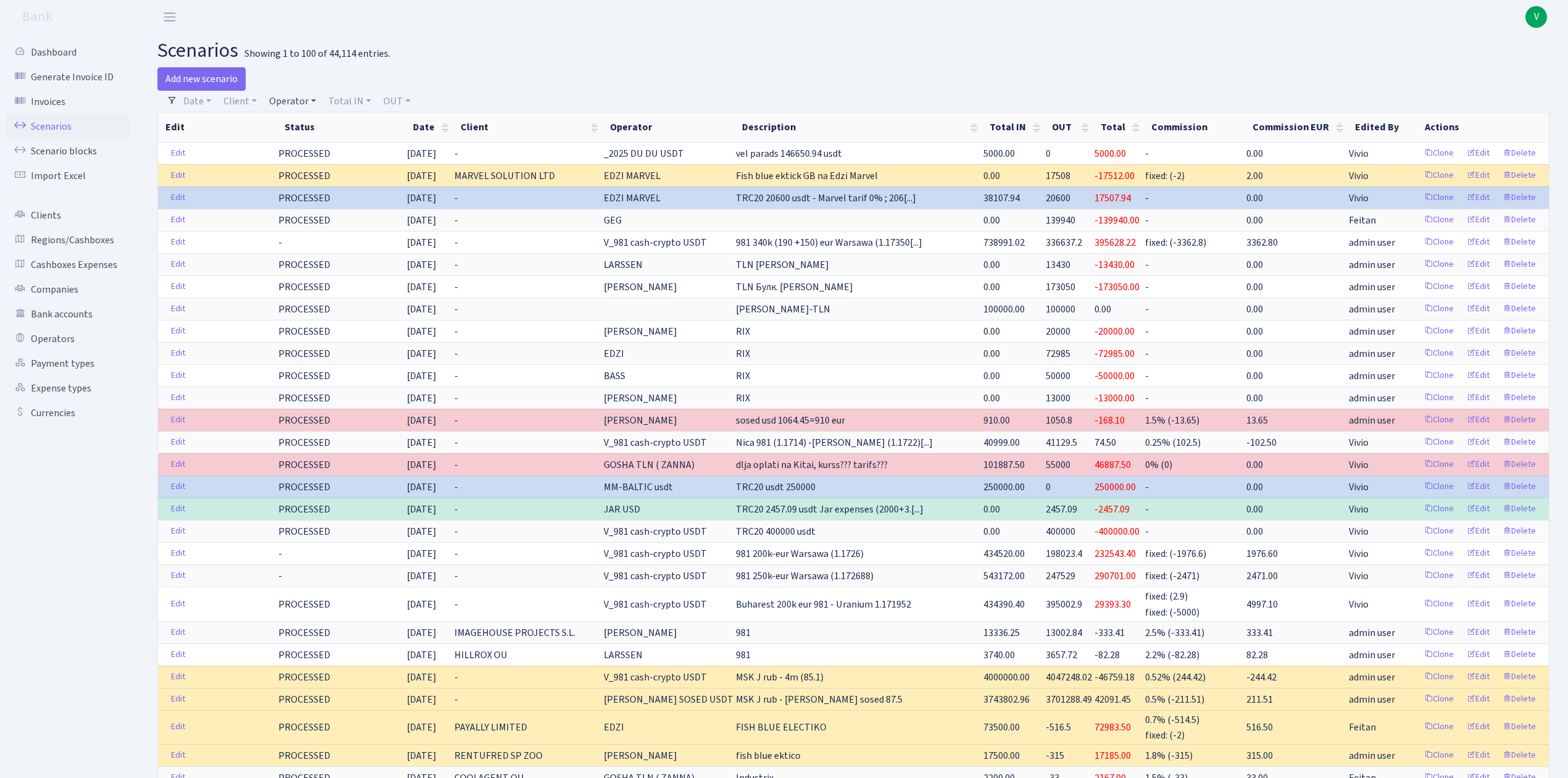
click at [284, 101] on link "Operator" at bounding box center [293, 101] width 57 height 21
click at [300, 145] on input "search" at bounding box center [313, 145] width 91 height 19
type input "dima"
click at [313, 200] on li "V_DIMA EVREI eur" at bounding box center [313, 192] width 93 height 22
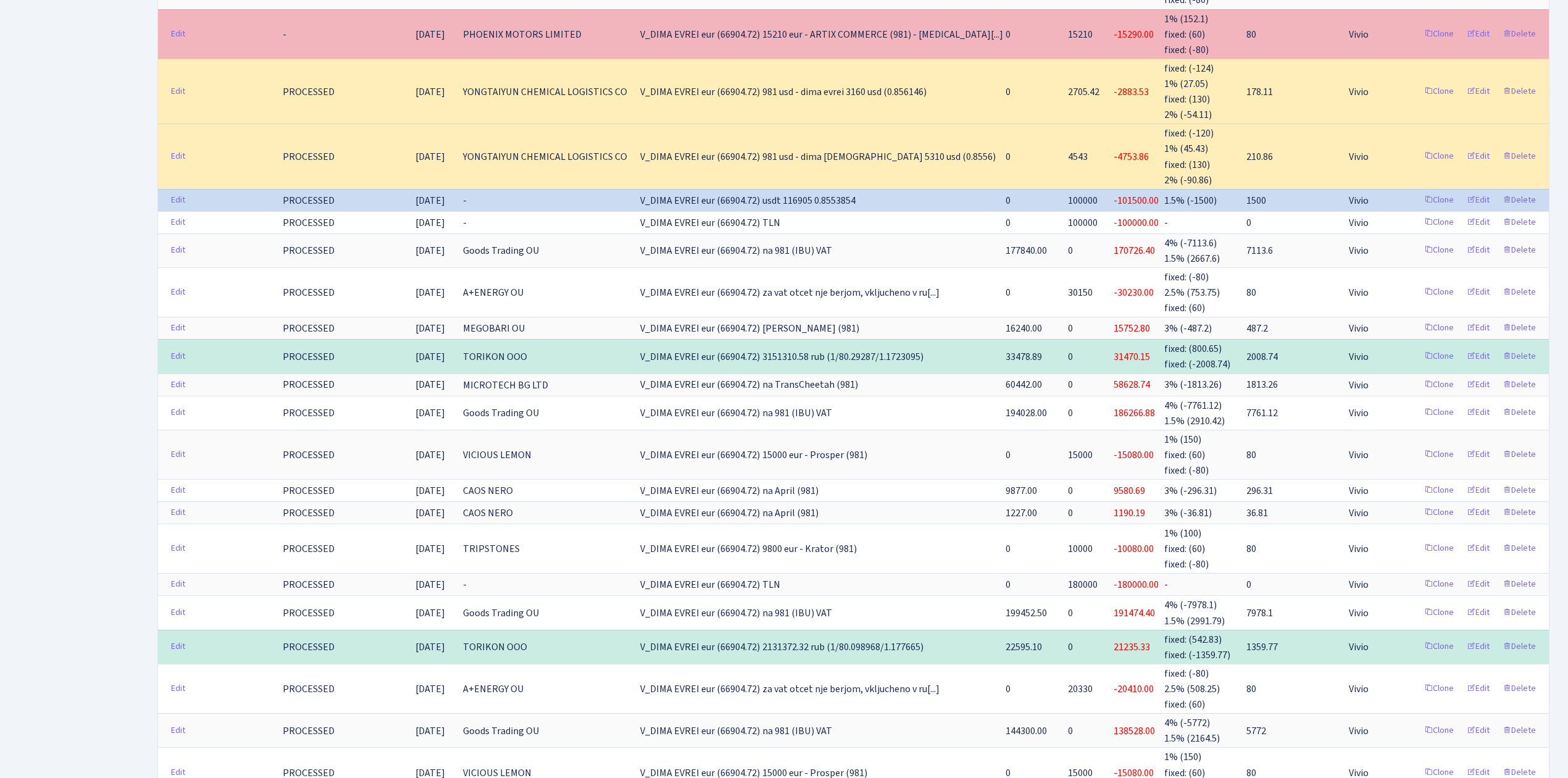
scroll to position [3224, 0]
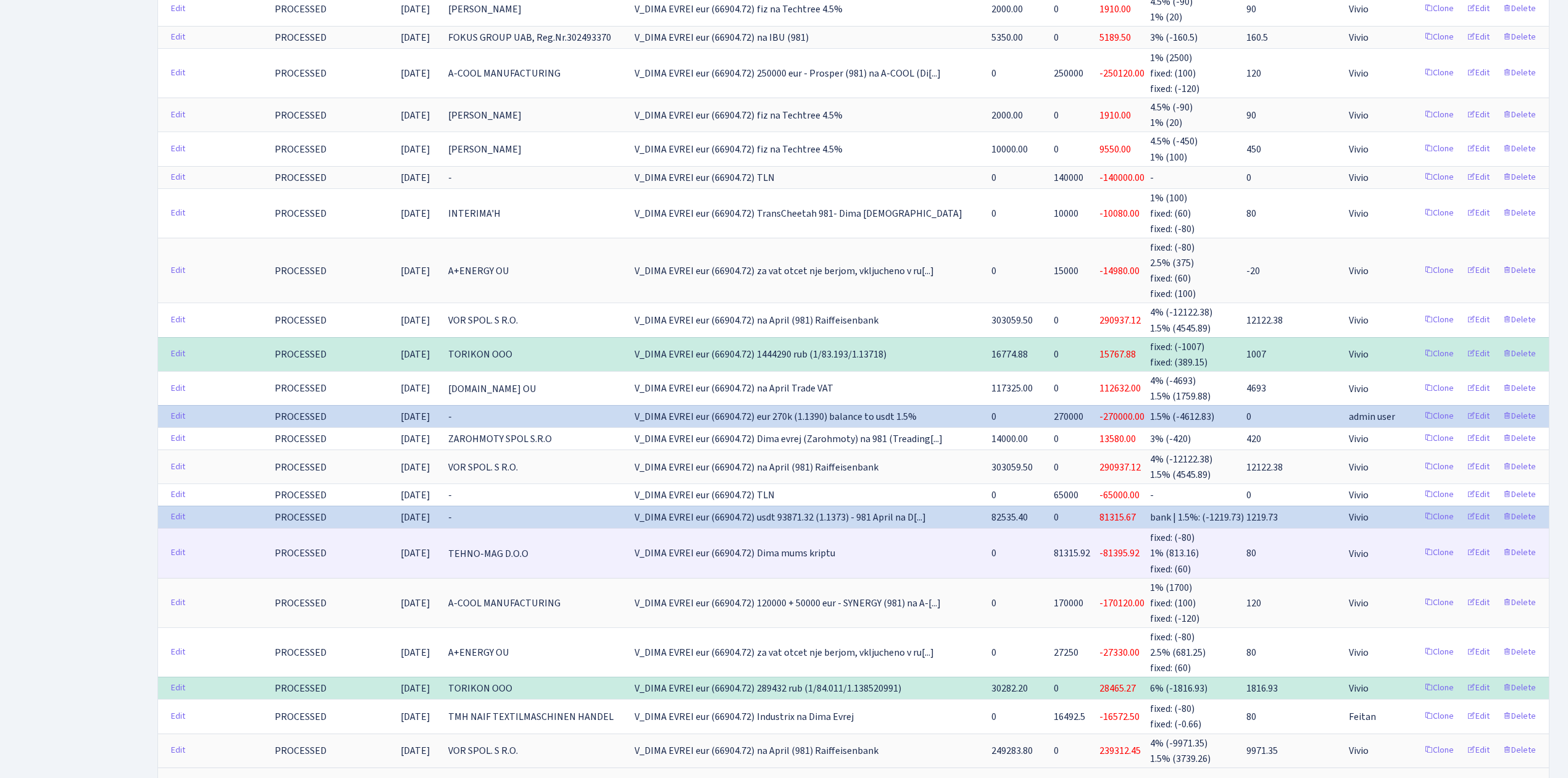
scroll to position [2987, 0]
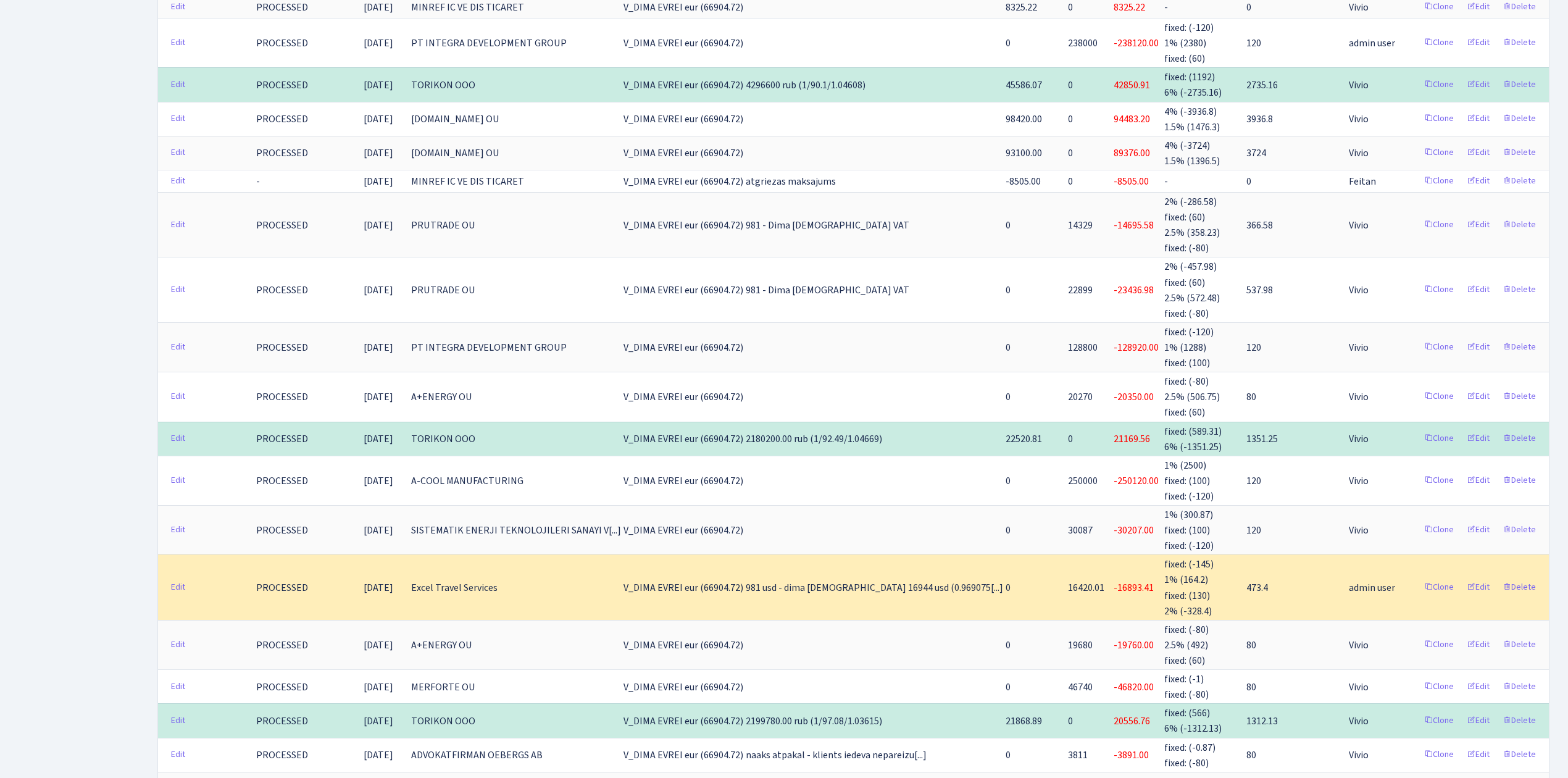
scroll to position [2493, 0]
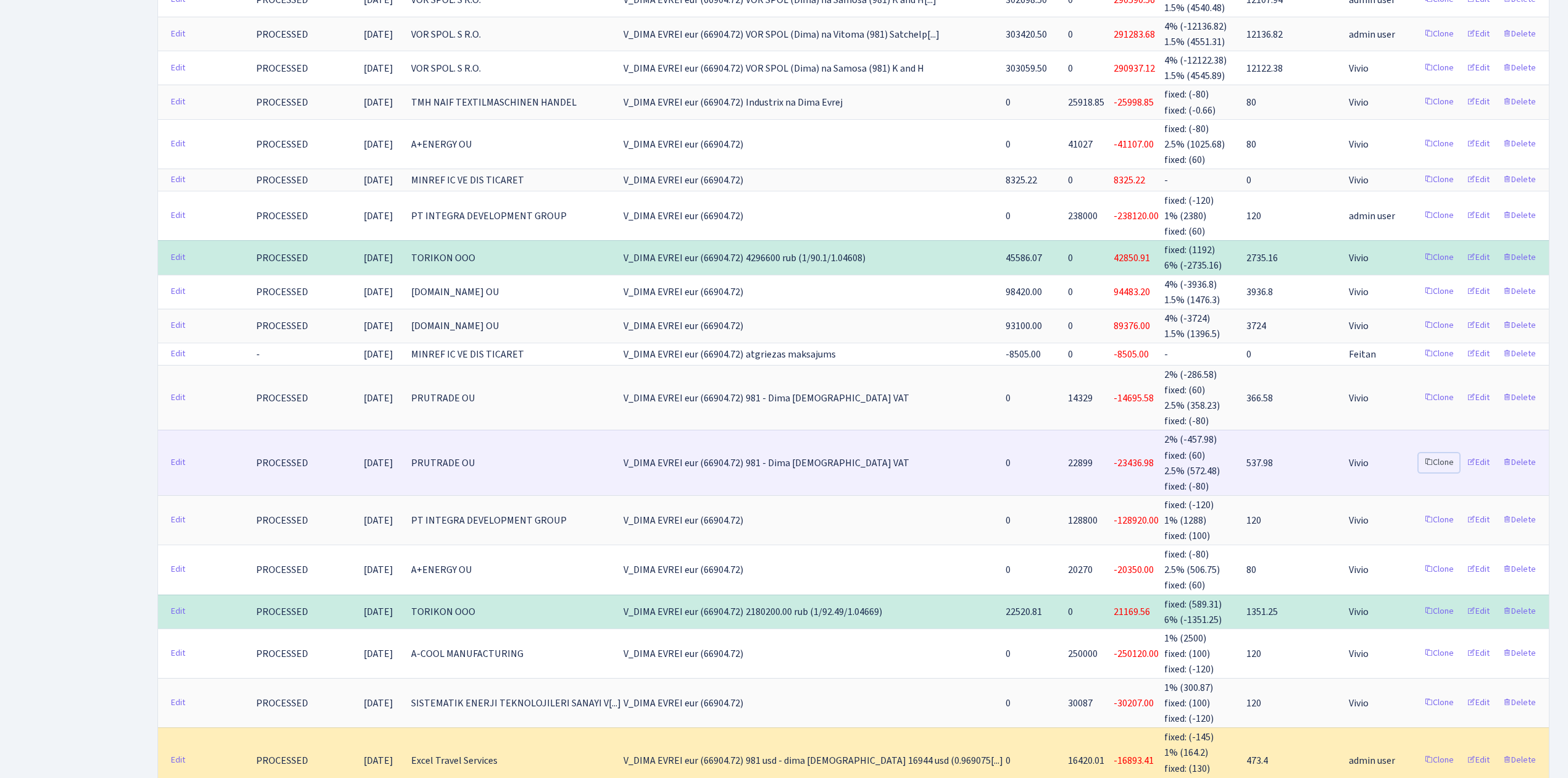
click at [1440, 453] on link "Clone" at bounding box center [1438, 462] width 41 height 19
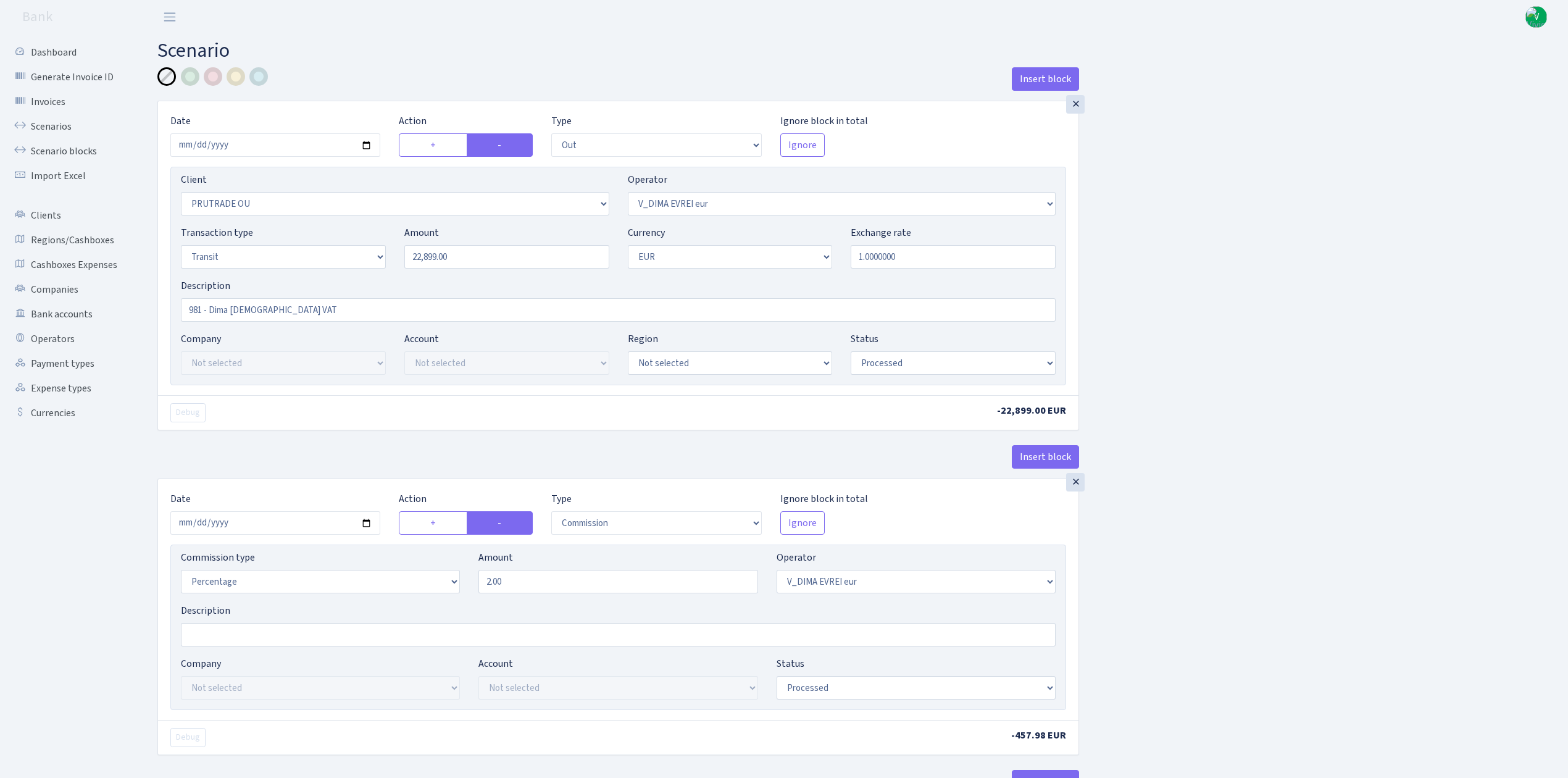
select select "out"
select select "2319"
select select "431"
select select "5"
select select "1"
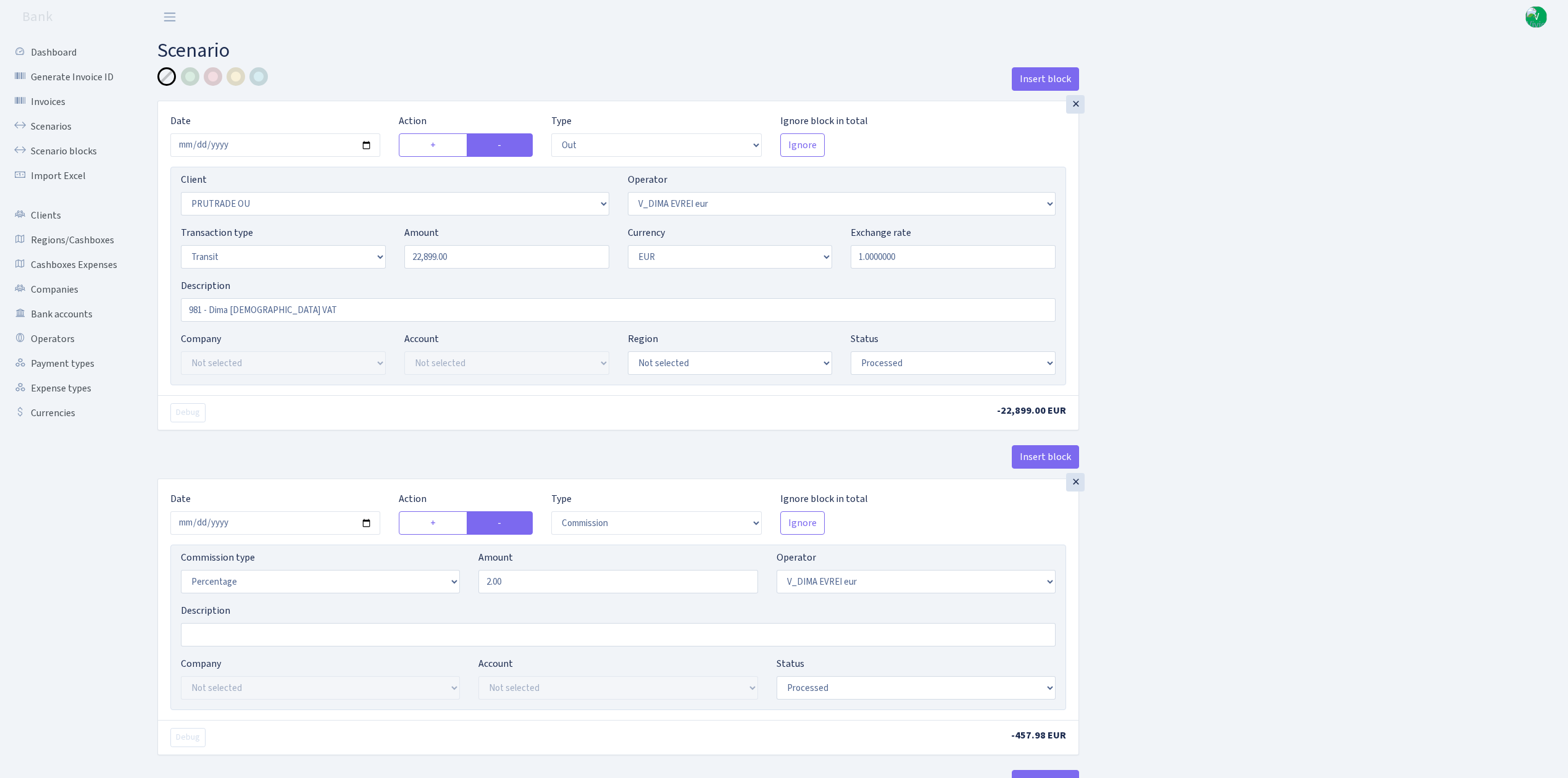
select select "processed"
select select "commission"
select select "431"
select select "processed"
select select "in"
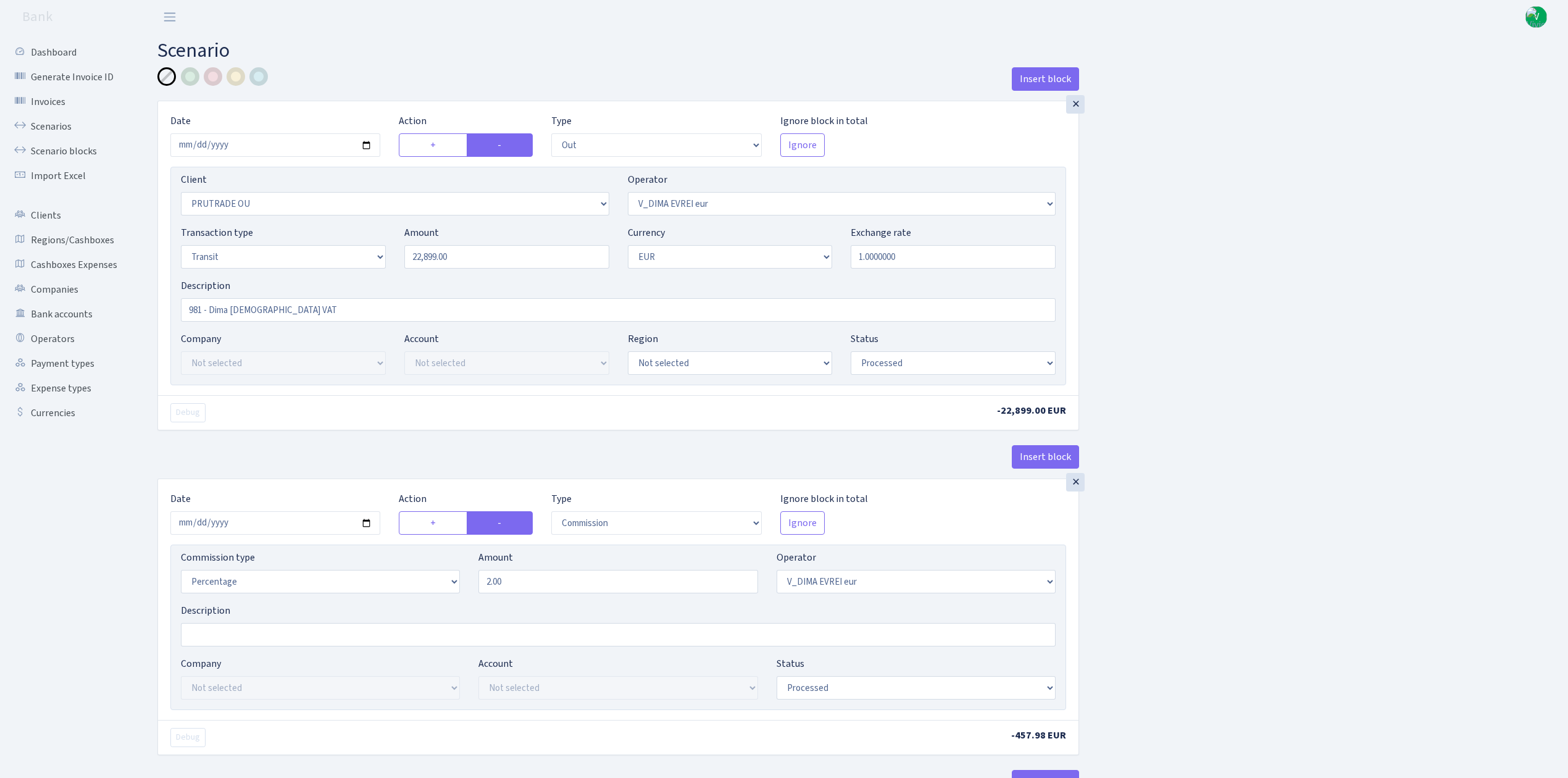
select select "341"
select select "61"
select select "5"
select select "1"
select select "processed"
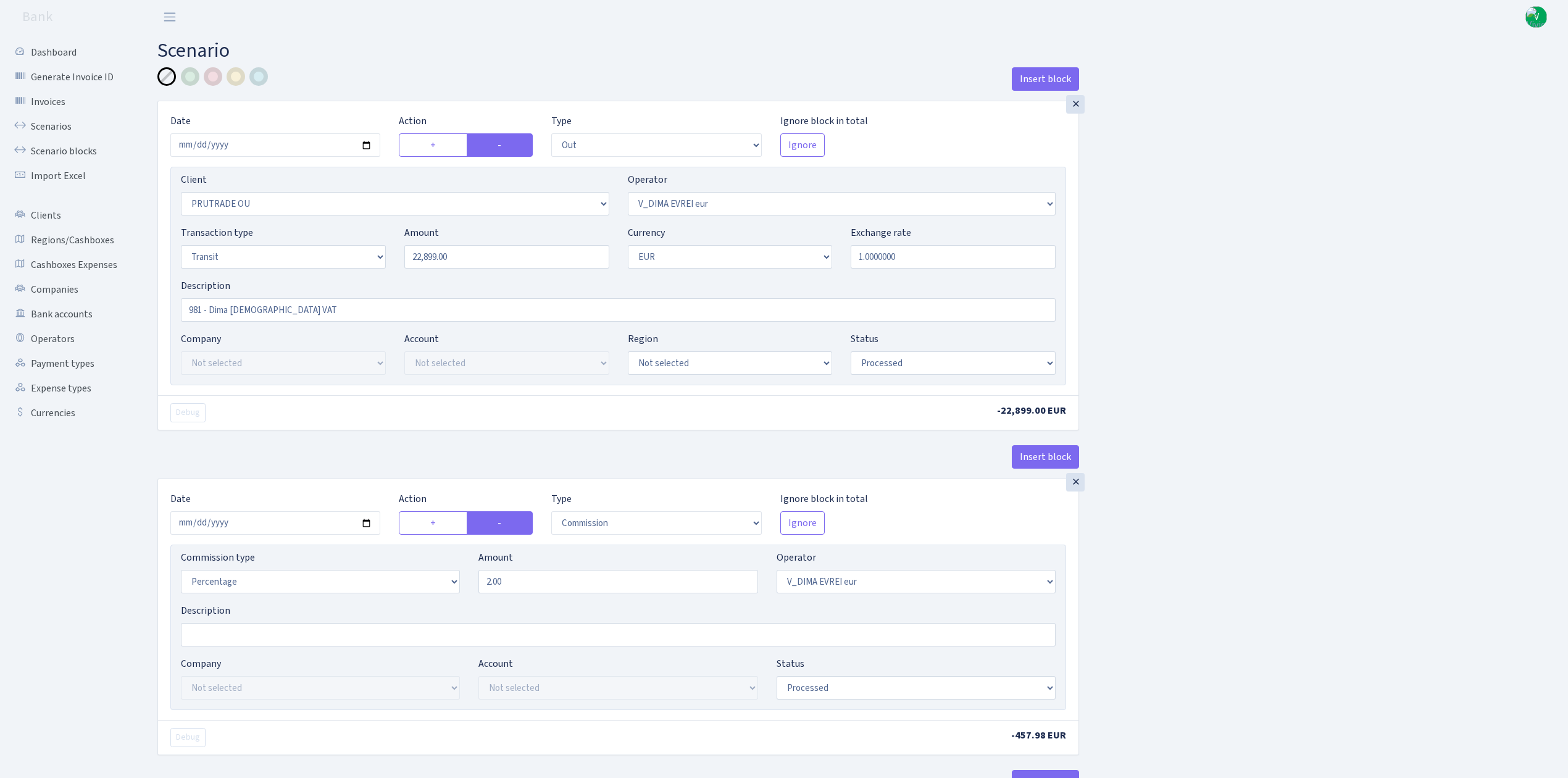
select select "commission"
select select "fixed"
select select "61"
select select "processed"
select select "commission"
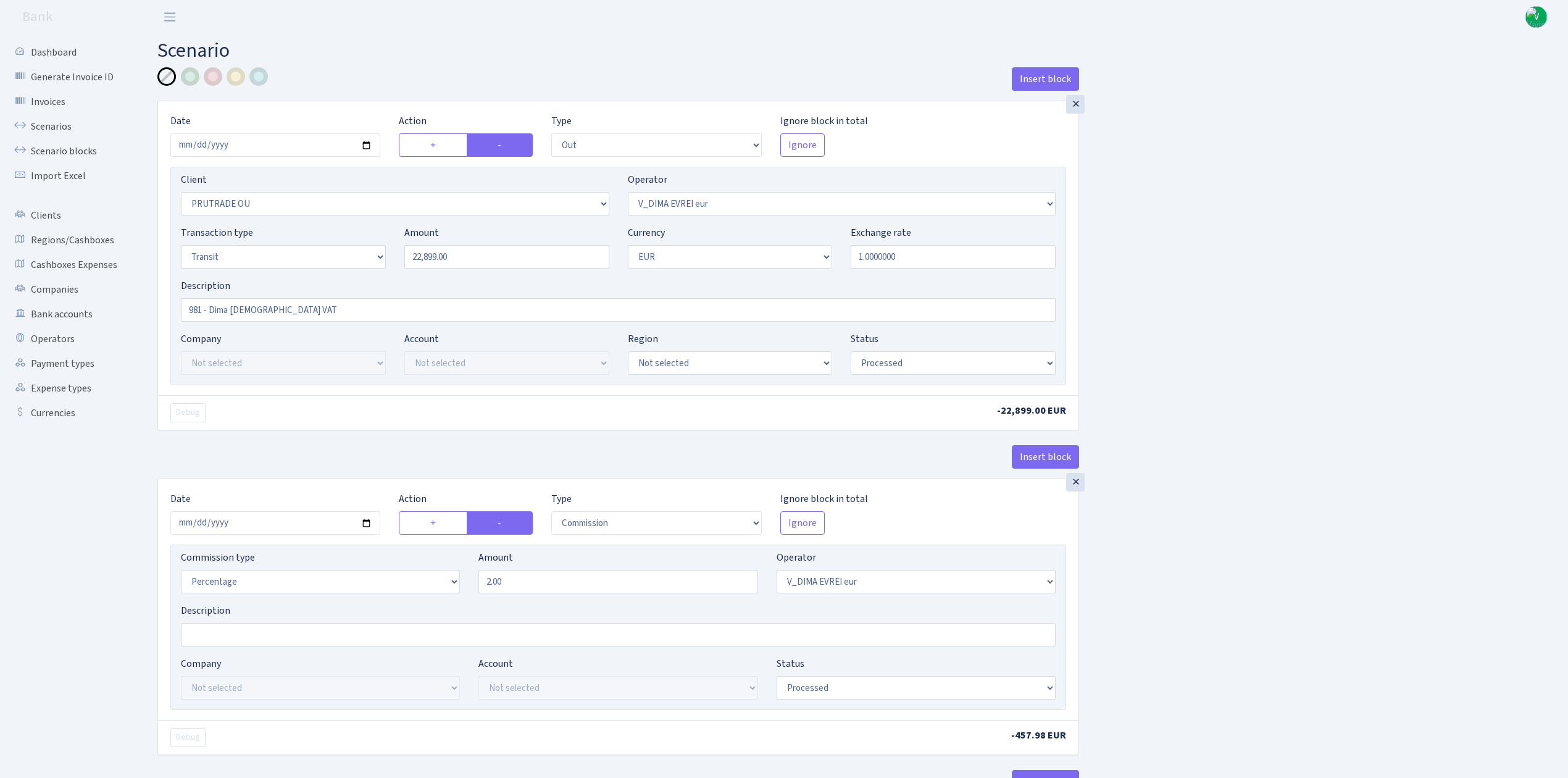
select select "61"
select select "processed"
select select "commission"
select select "fixed"
select select "431"
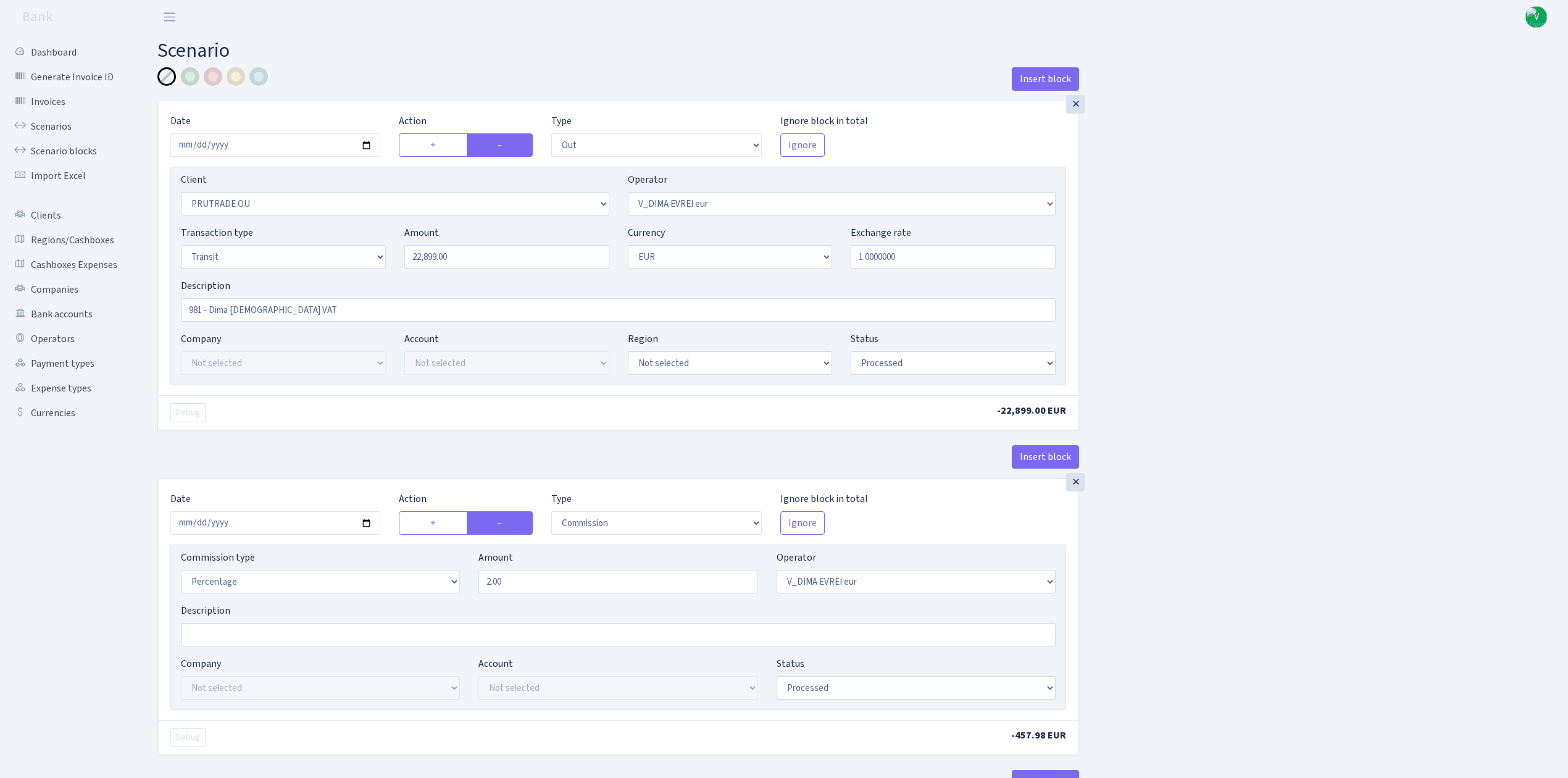
select select "processed"
click at [369, 147] on input "2025-02-14" at bounding box center [275, 145] width 210 height 24
type input "[DATE]"
drag, startPoint x: 492, startPoint y: 255, endPoint x: 344, endPoint y: 255, distance: 148.0
click at [344, 255] on div "Transaction type Not selected 981 ELF FISH crypto GIRT IVO dekl MM-BALTIC eur U…" at bounding box center [619, 252] width 893 height 53
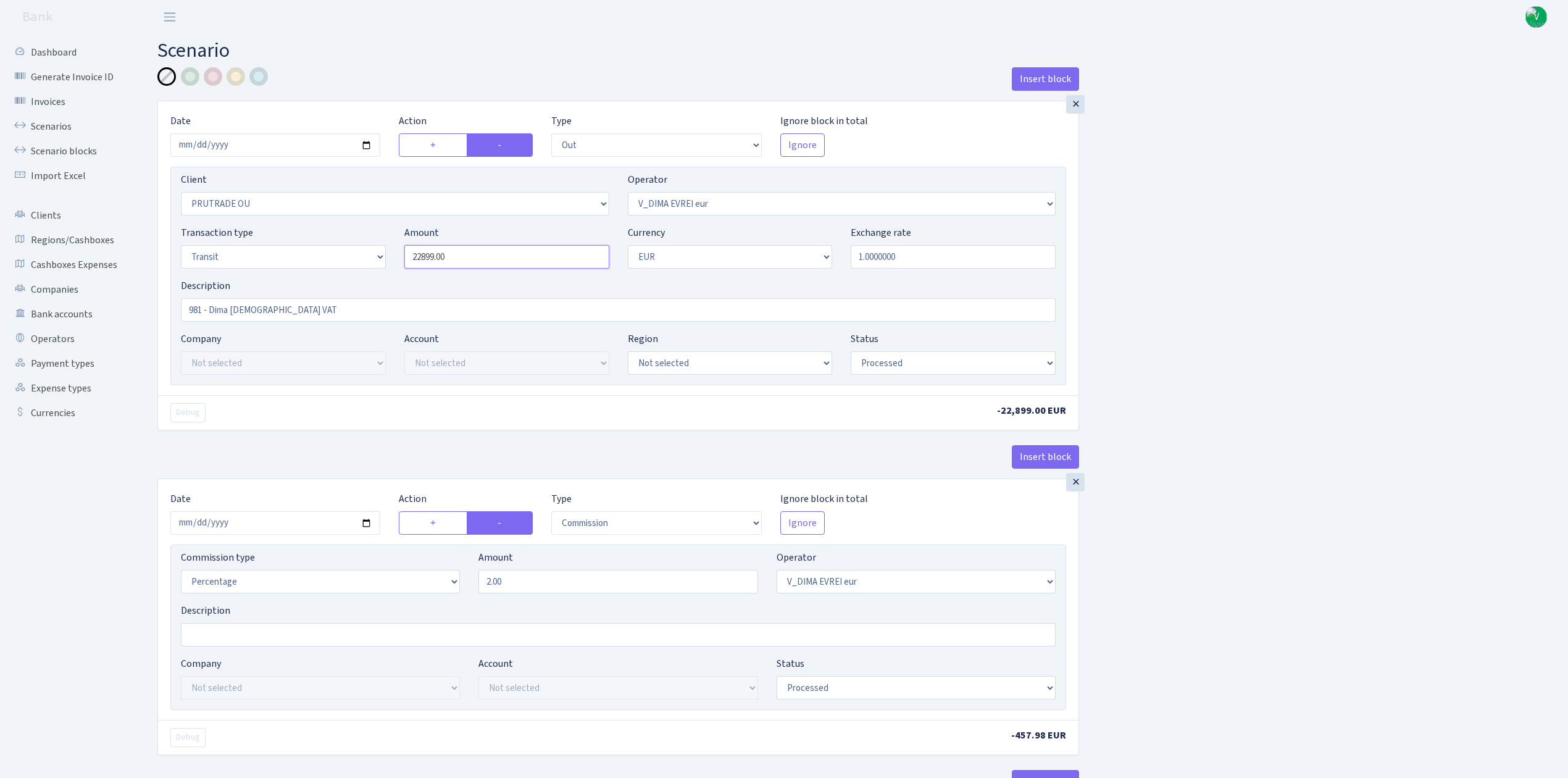
click at [465, 257] on input "22899.00" at bounding box center [506, 257] width 205 height 24
drag, startPoint x: 416, startPoint y: 251, endPoint x: 363, endPoint y: 245, distance: 53.3
click at [363, 245] on div "Transaction type Not selected 981 ELF FISH crypto GIRT IVO dekl MM-BALTIC eur U…" at bounding box center [619, 252] width 893 height 53
type input "16,638.00"
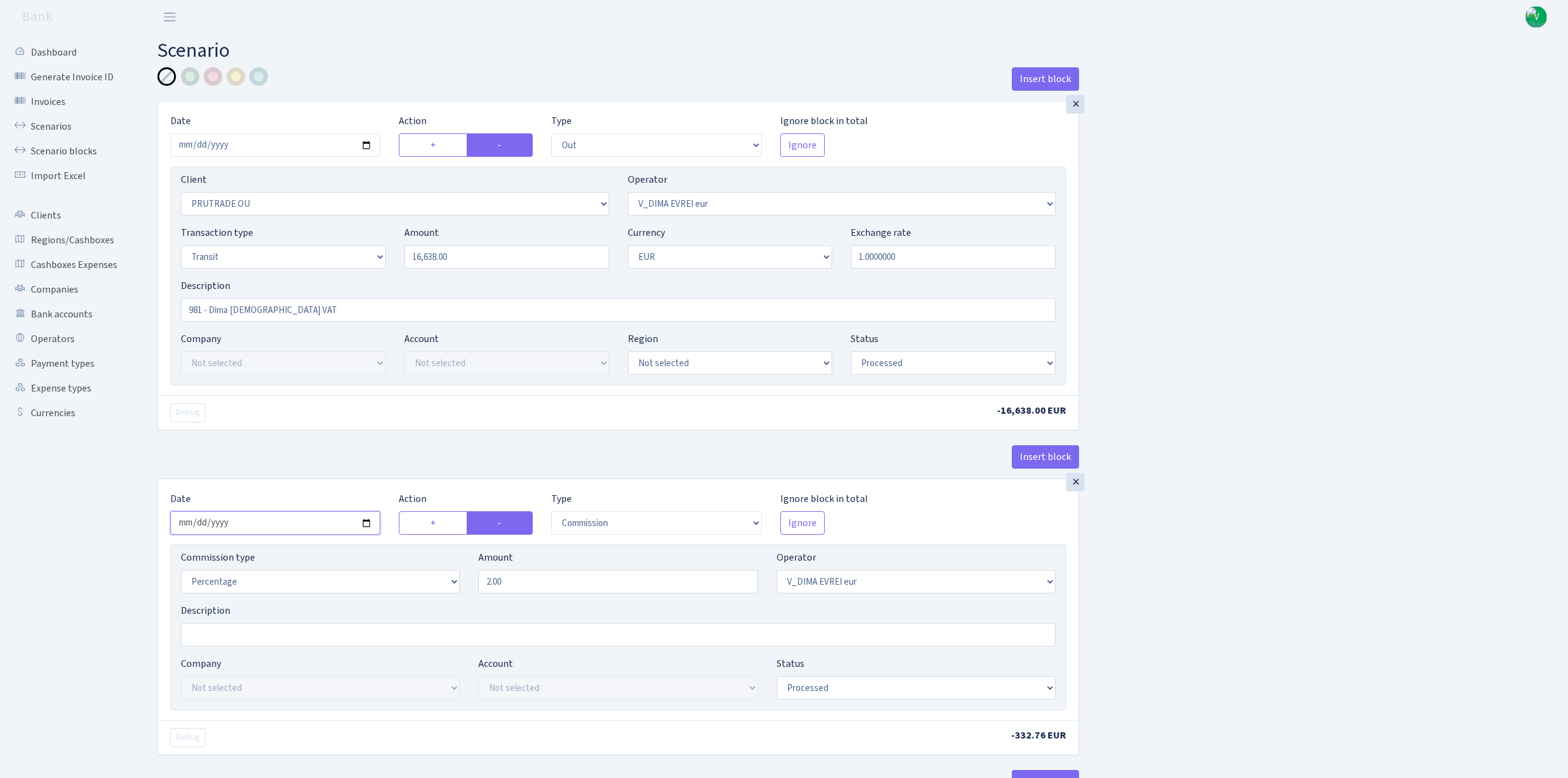
click at [370, 524] on input "2025-02-14" at bounding box center [275, 523] width 210 height 24
type input "[DATE]"
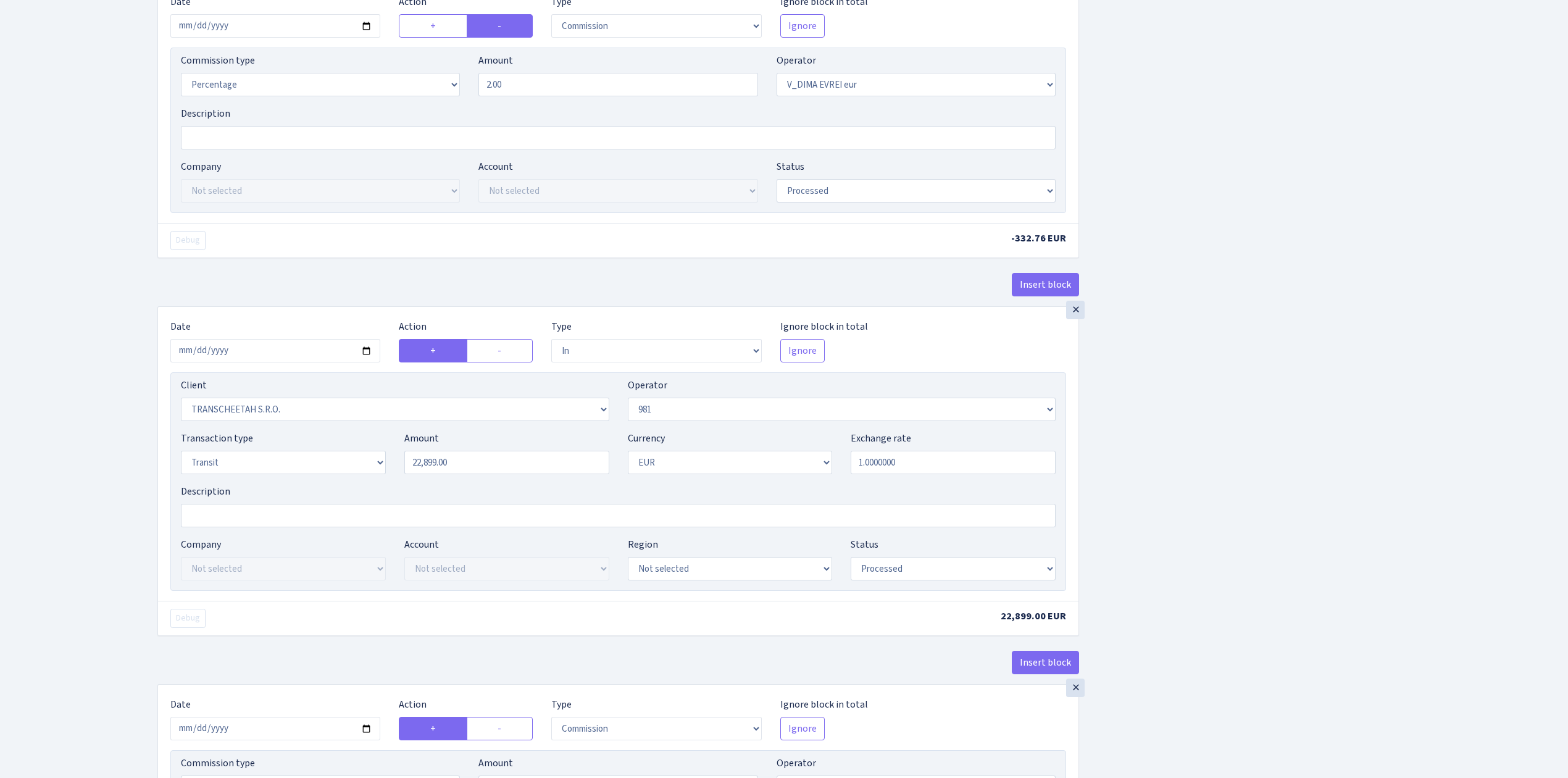
scroll to position [576, 0]
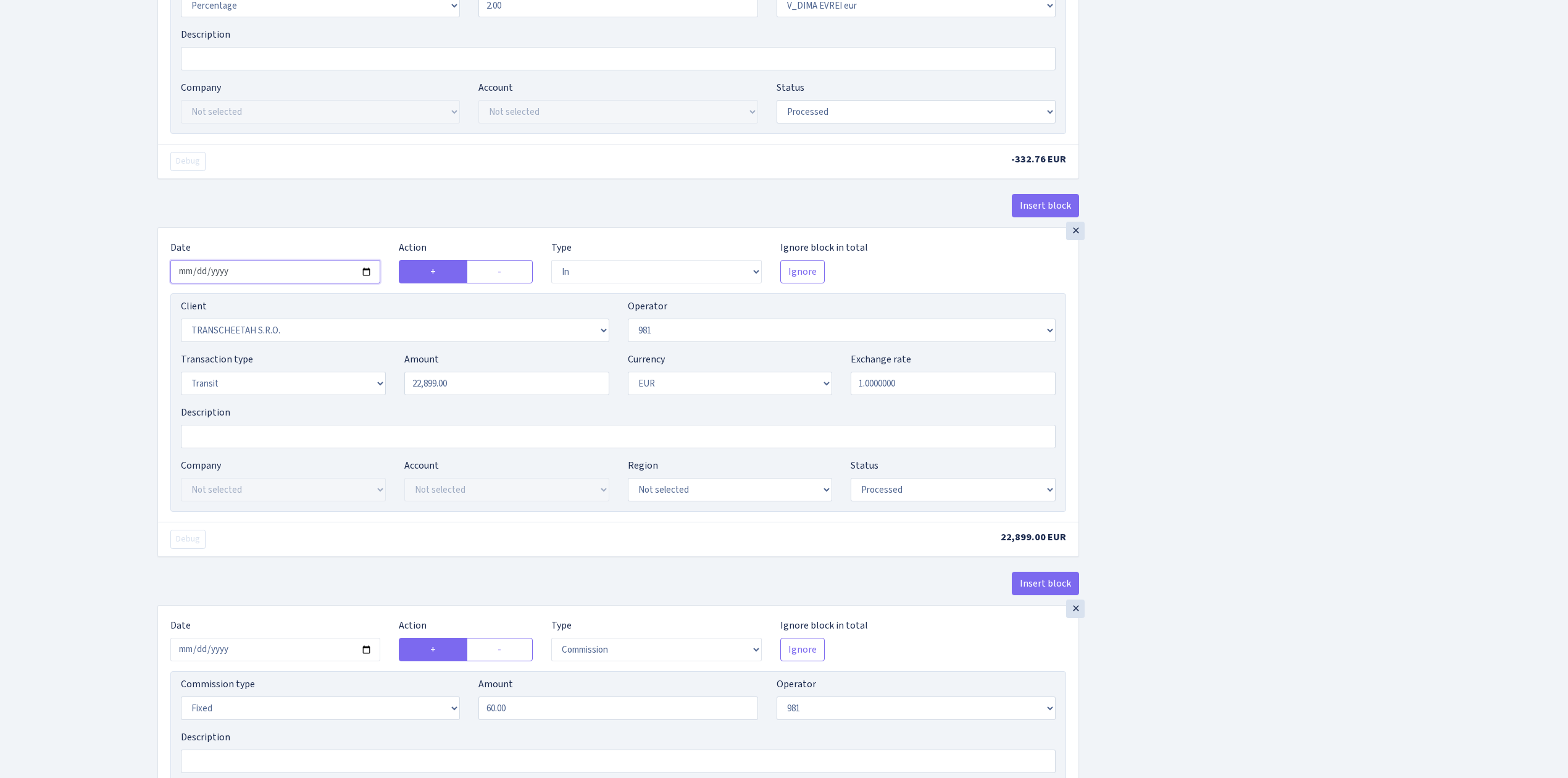
click at [369, 279] on input "2025-02-14" at bounding box center [275, 272] width 210 height 24
type input "2025-09-15"
drag, startPoint x: 483, startPoint y: 388, endPoint x: 347, endPoint y: 373, distance: 136.8
click at [347, 373] on div "Transaction type Not selected 981 ELF FISH crypto GIRT IVO dekl MM-BALTIC eur U…" at bounding box center [619, 379] width 893 height 53
click at [1248, 447] on div "Insert block × Date 2025-09-15 Action + - Type --- In Out Commission Field requ…" at bounding box center [854, 562] width 1411 height 2144
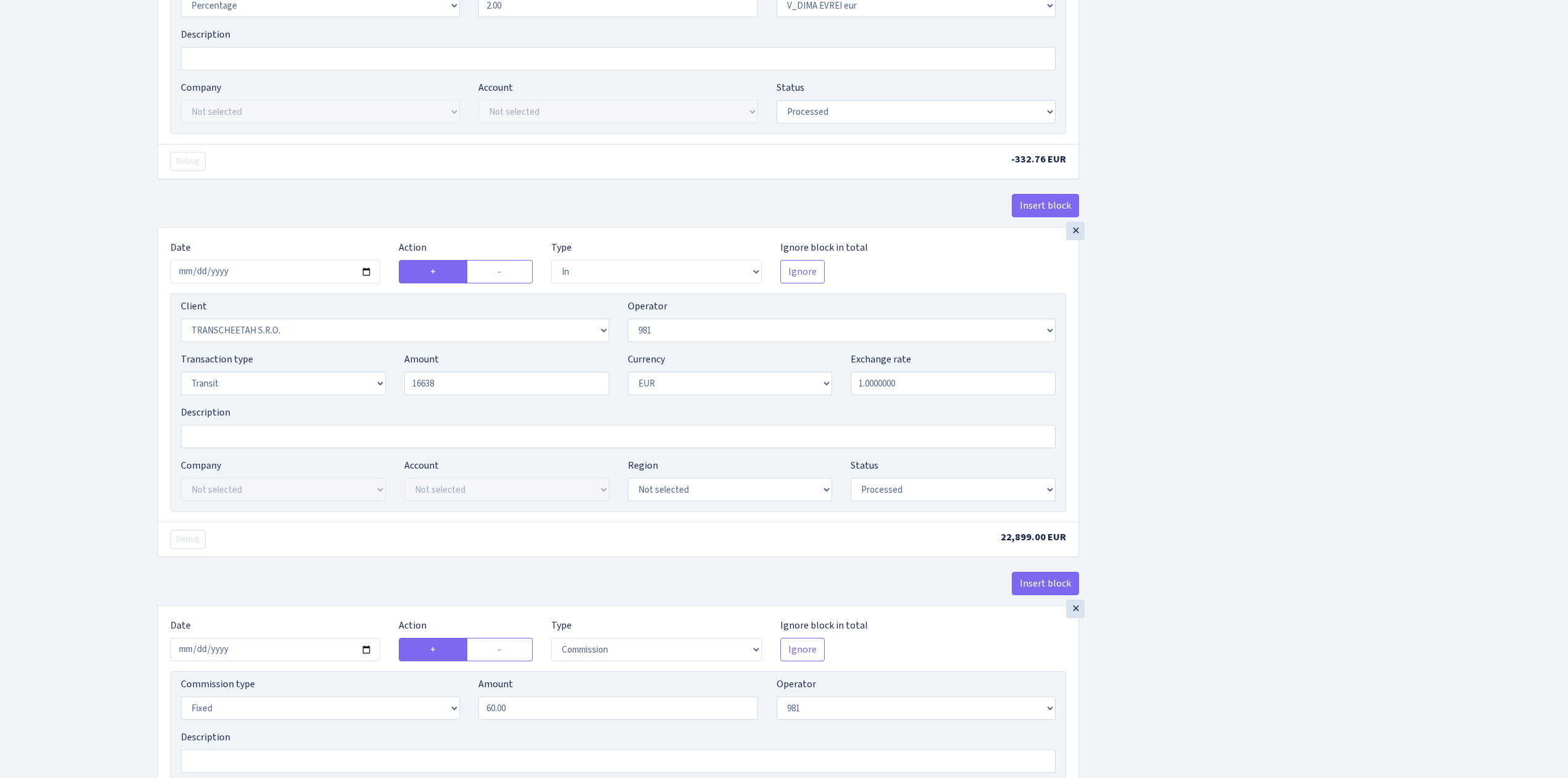
type input "16,638.00"
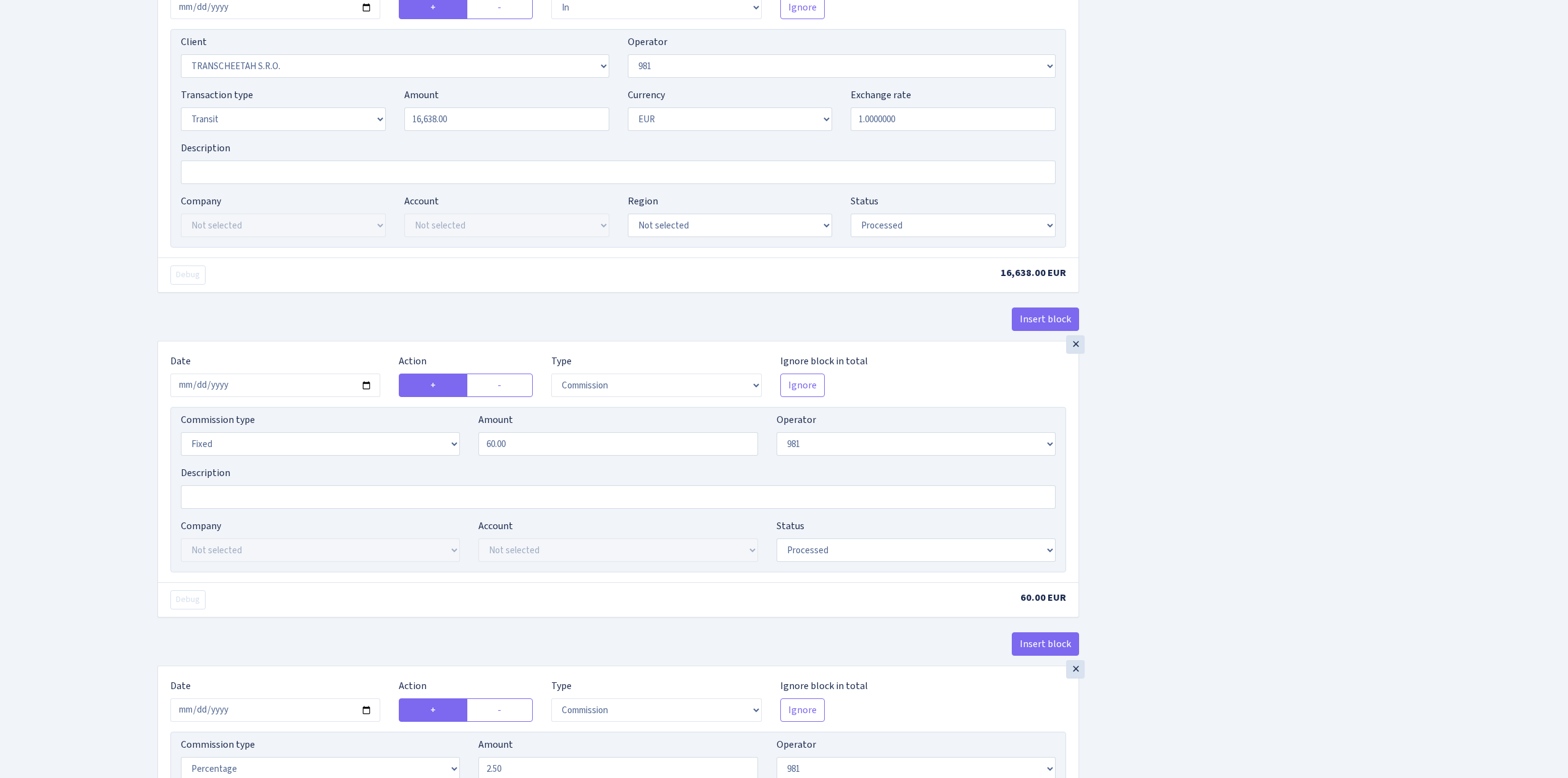
scroll to position [988, 0]
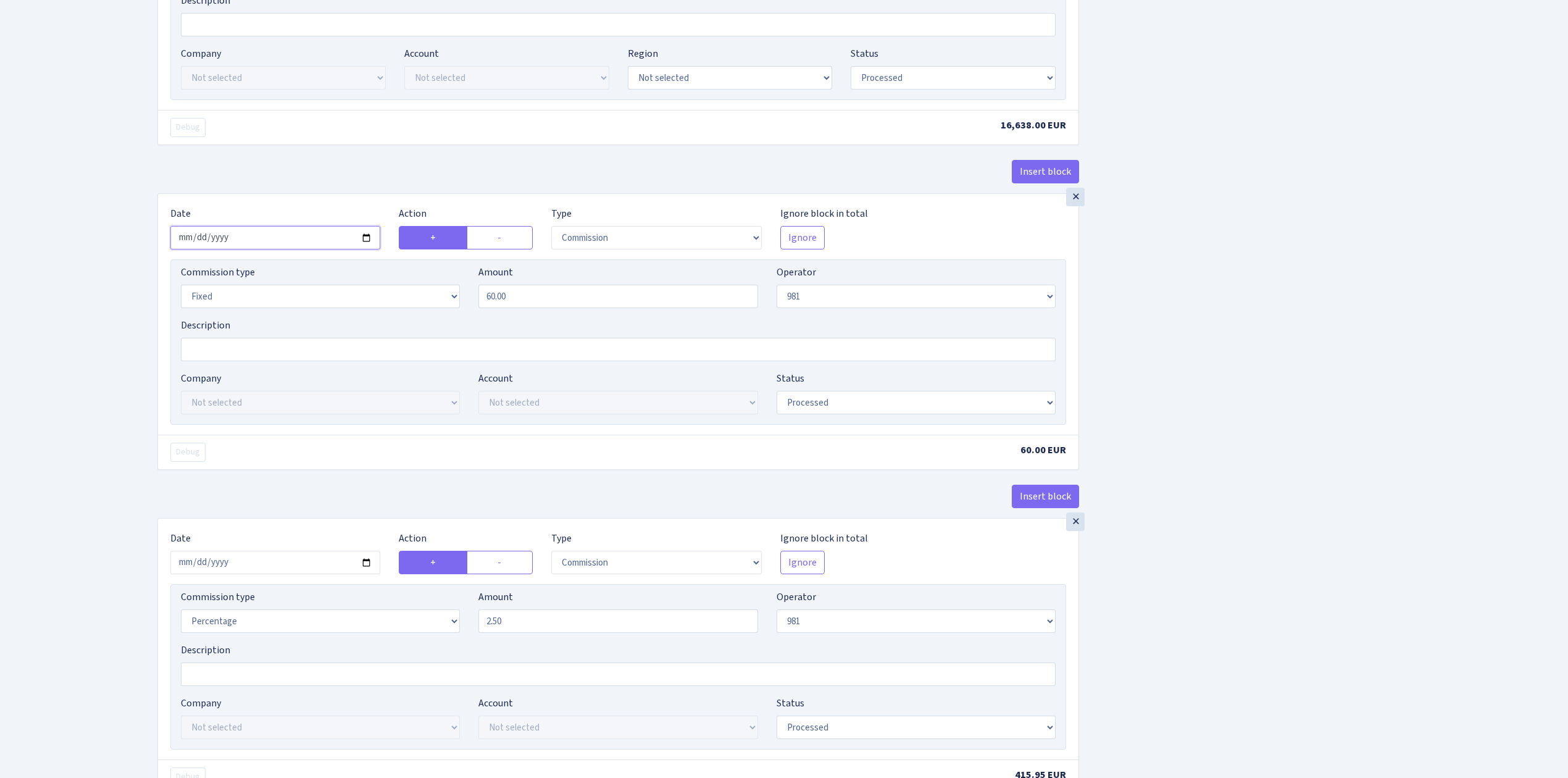
click at [367, 245] on input "2025-02-14" at bounding box center [275, 237] width 210 height 24
type input "2025-09-15"
click at [1159, 447] on div "Insert block × Date 2025-09-15 Action + - Type --- In Out Commission Field requ…" at bounding box center [854, 151] width 1411 height 2144
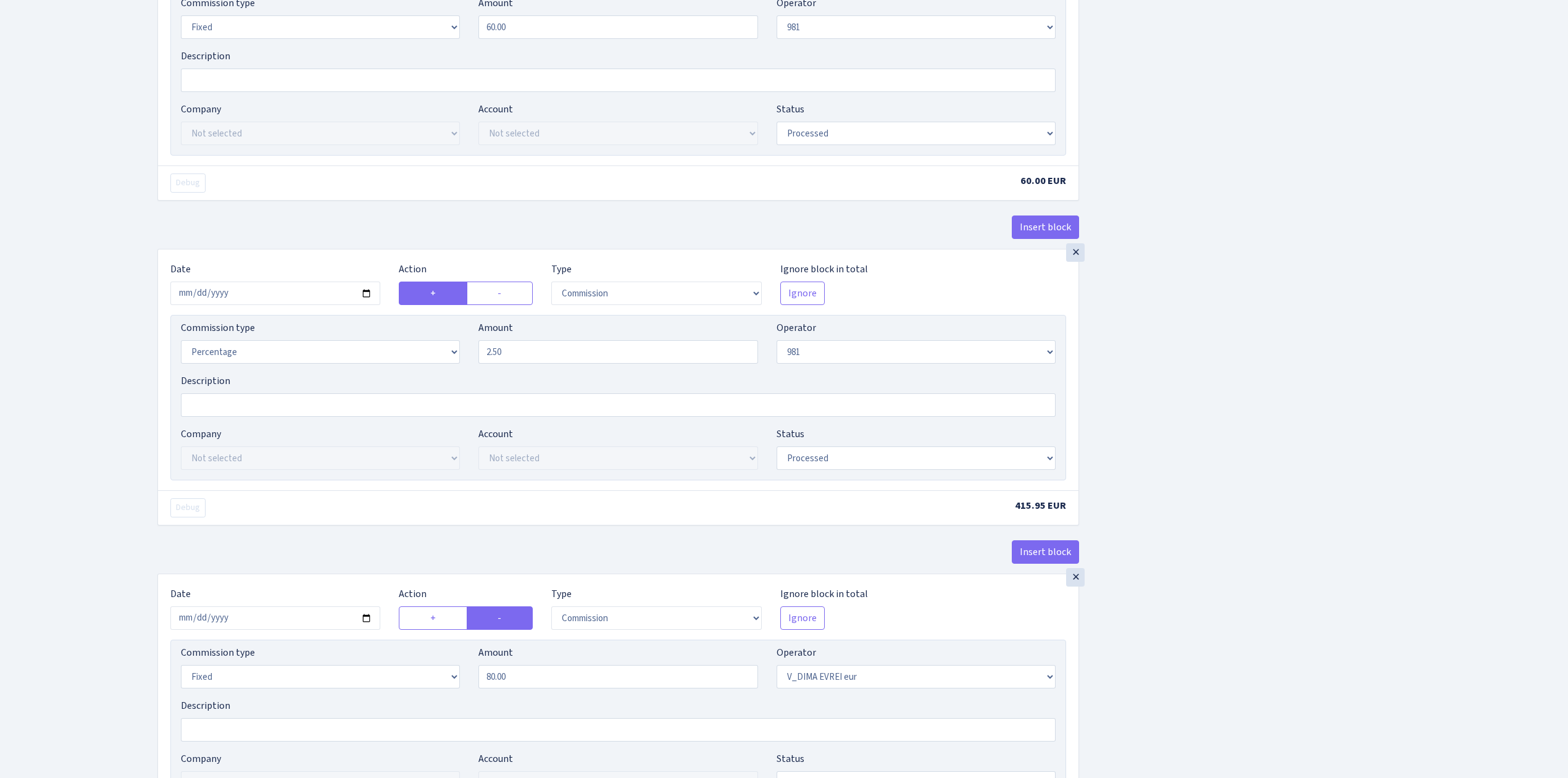
scroll to position [1317, 0]
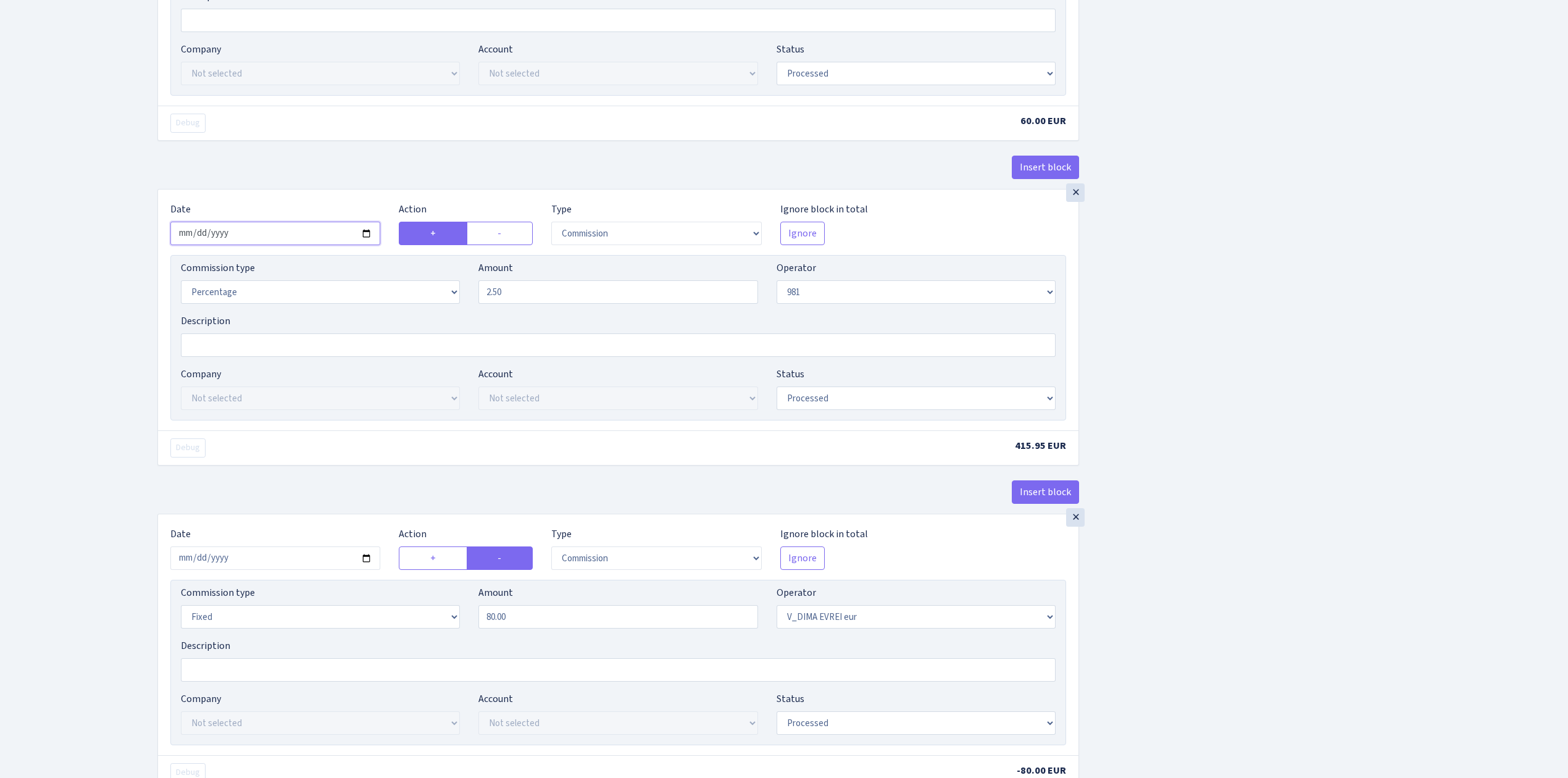
click at [373, 245] on input "2025-02-14" at bounding box center [275, 234] width 210 height 24
click at [370, 244] on input "2025-02-14" at bounding box center [275, 234] width 210 height 24
type input "2025-09-15"
click at [366, 568] on input "2025-02-14" at bounding box center [275, 558] width 210 height 24
type input "2025-09-15"
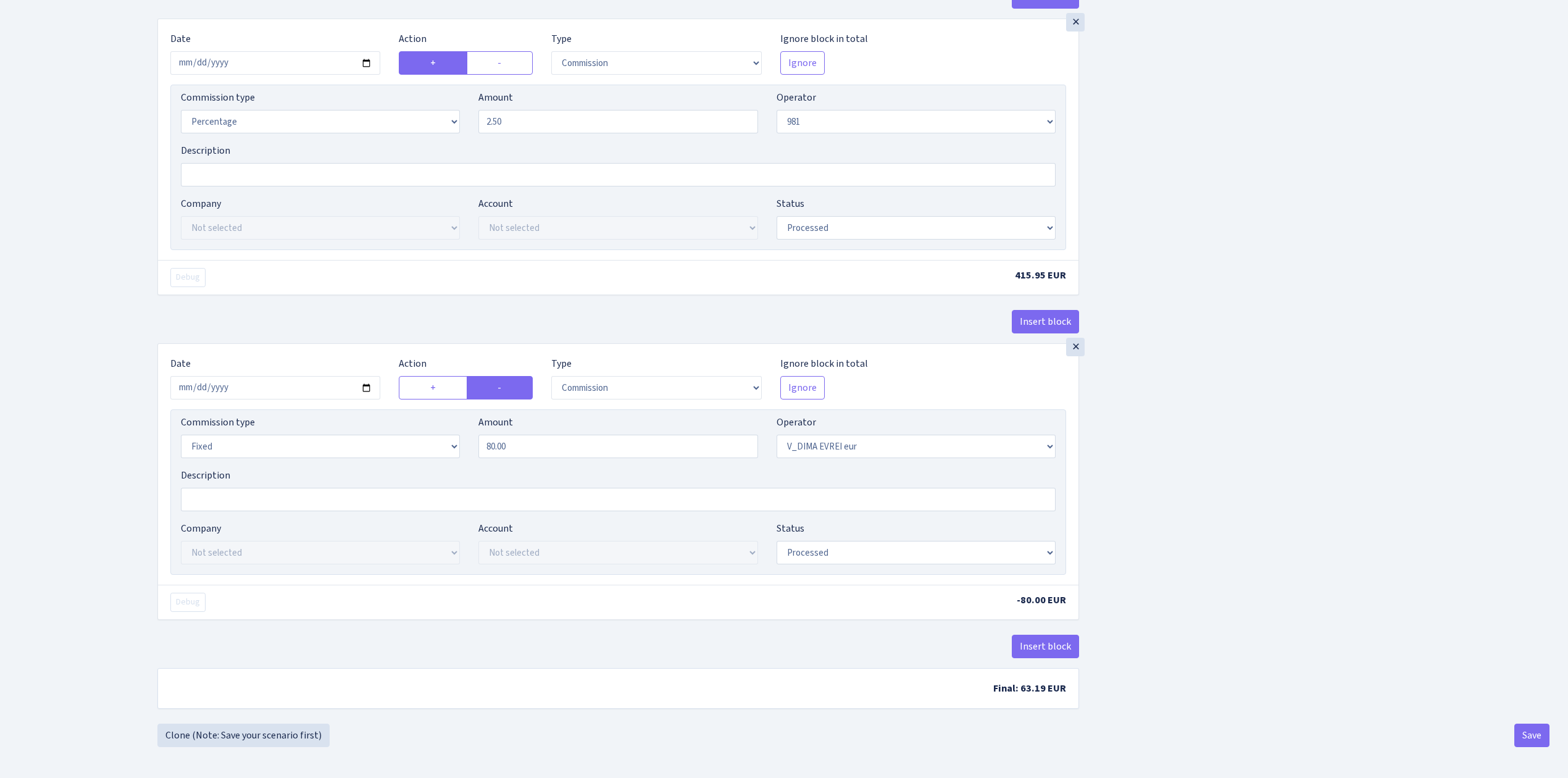
scroll to position [1502, 0]
click at [1529, 736] on button "Save" at bounding box center [1532, 735] width 35 height 24
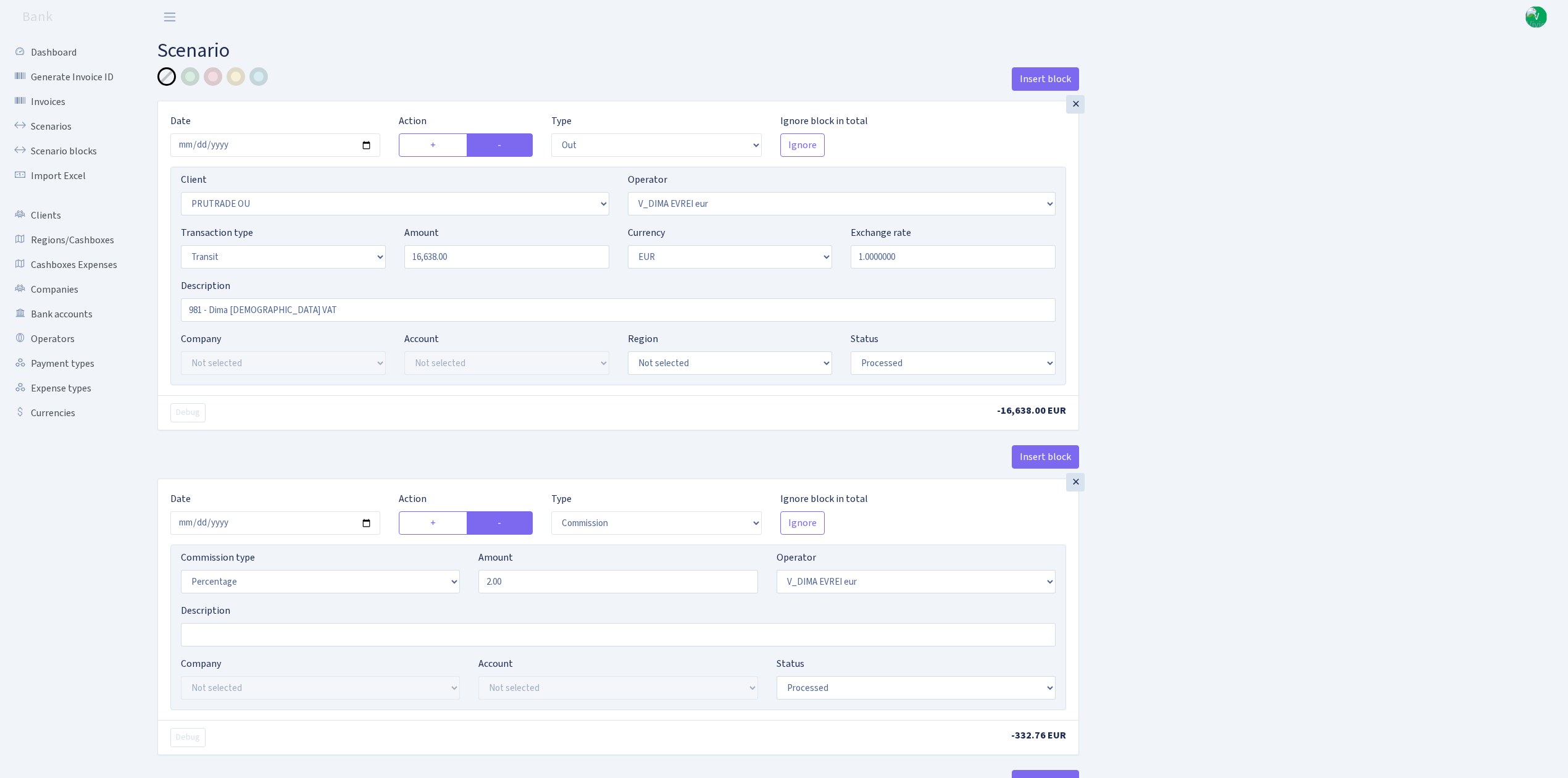
select select "out"
select select "2319"
select select "431"
select select "5"
select select "1"
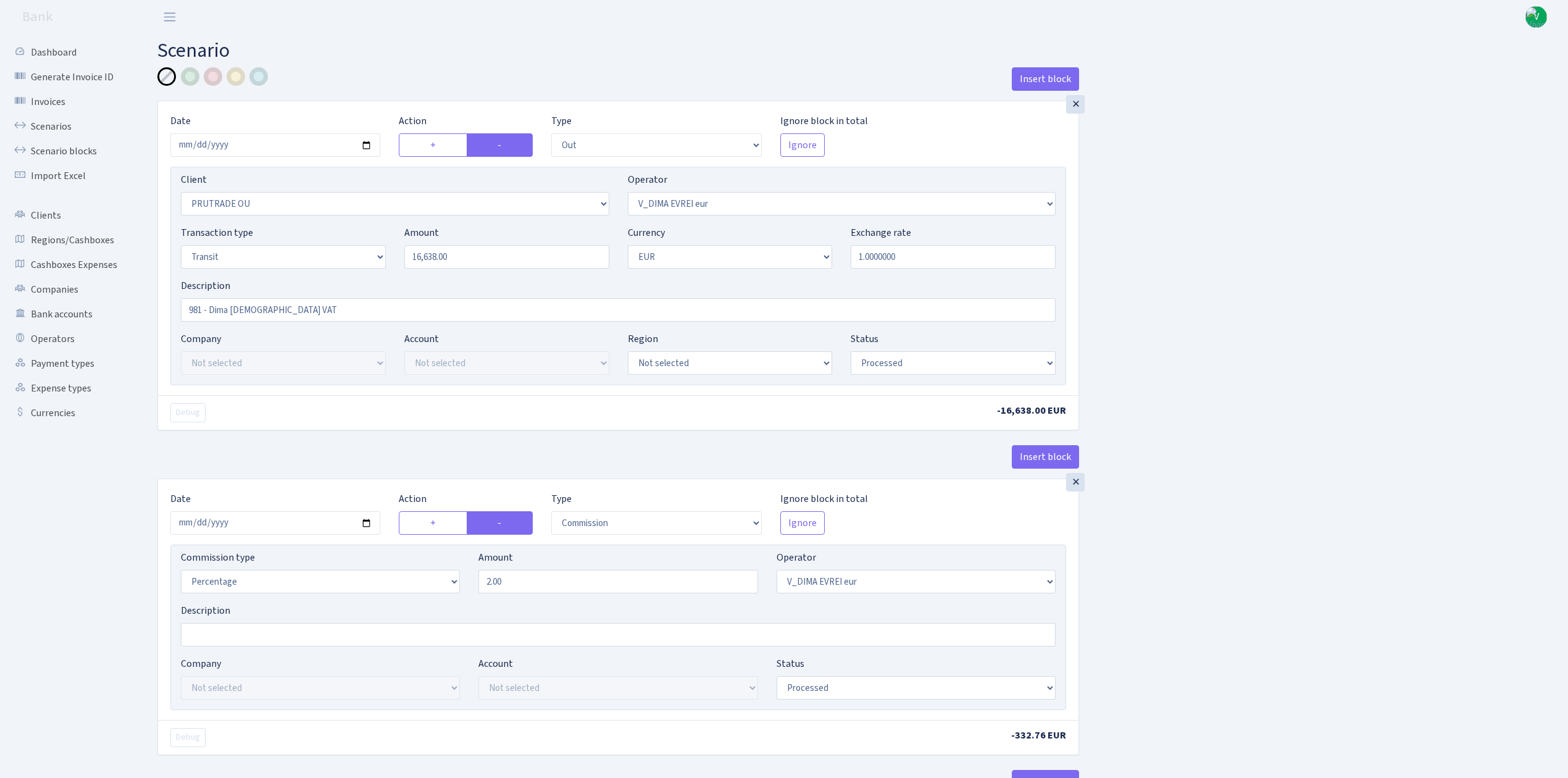
select select "processed"
select select "commission"
select select "431"
select select "processed"
select select "in"
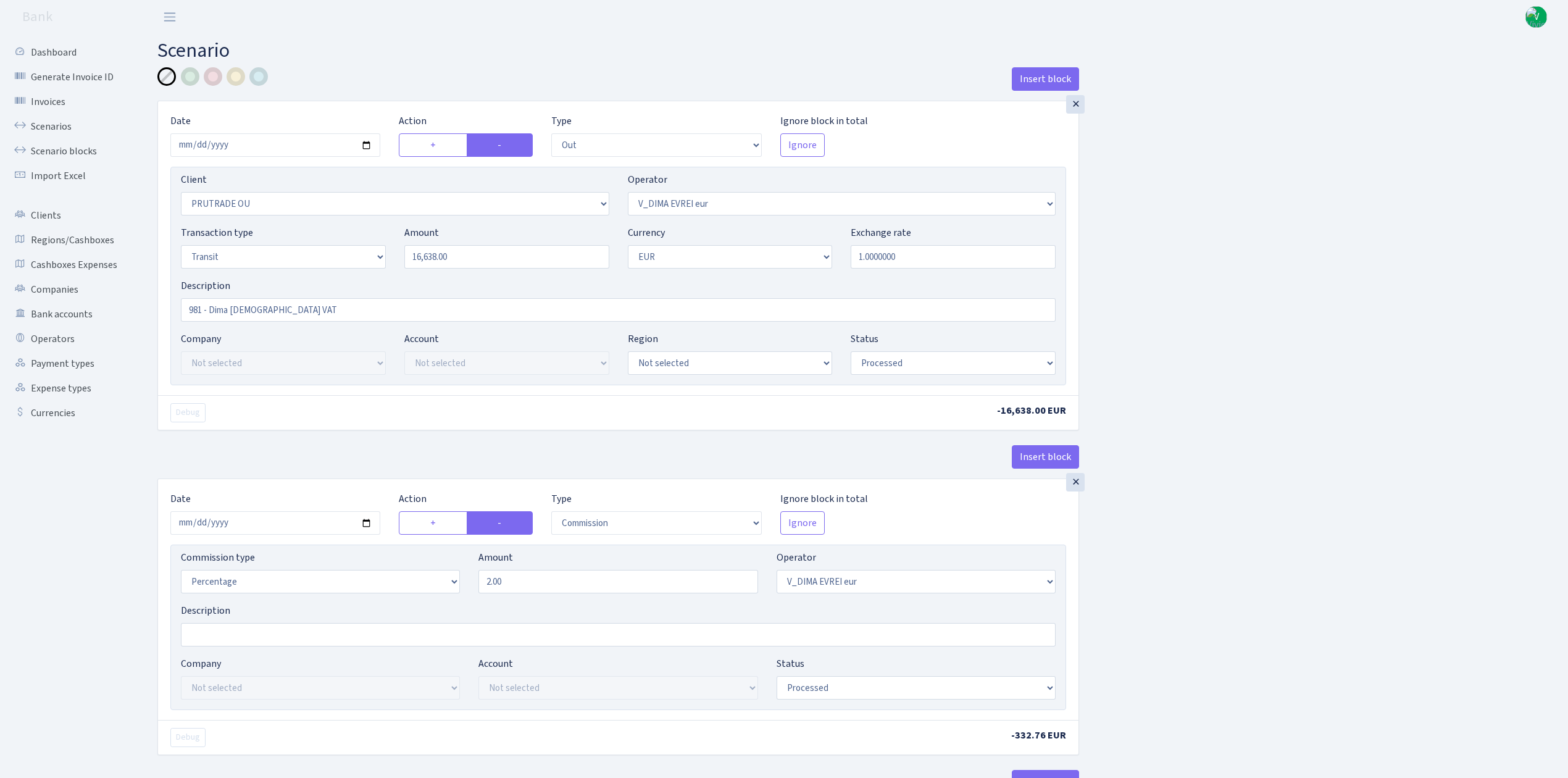
select select "341"
select select "61"
select select "5"
select select "1"
select select "processed"
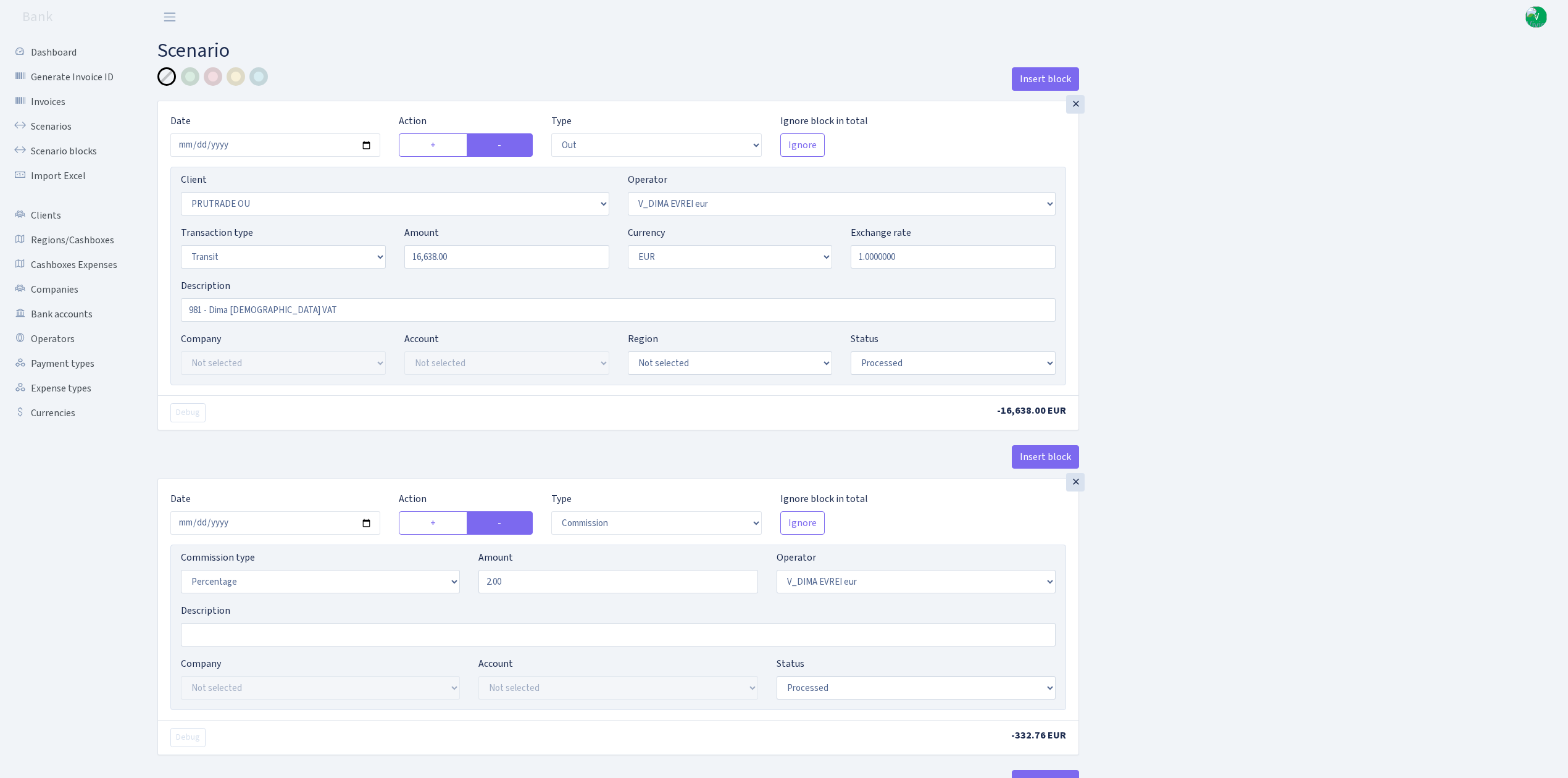
select select "commission"
select select "fixed"
select select "61"
select select "processed"
select select "commission"
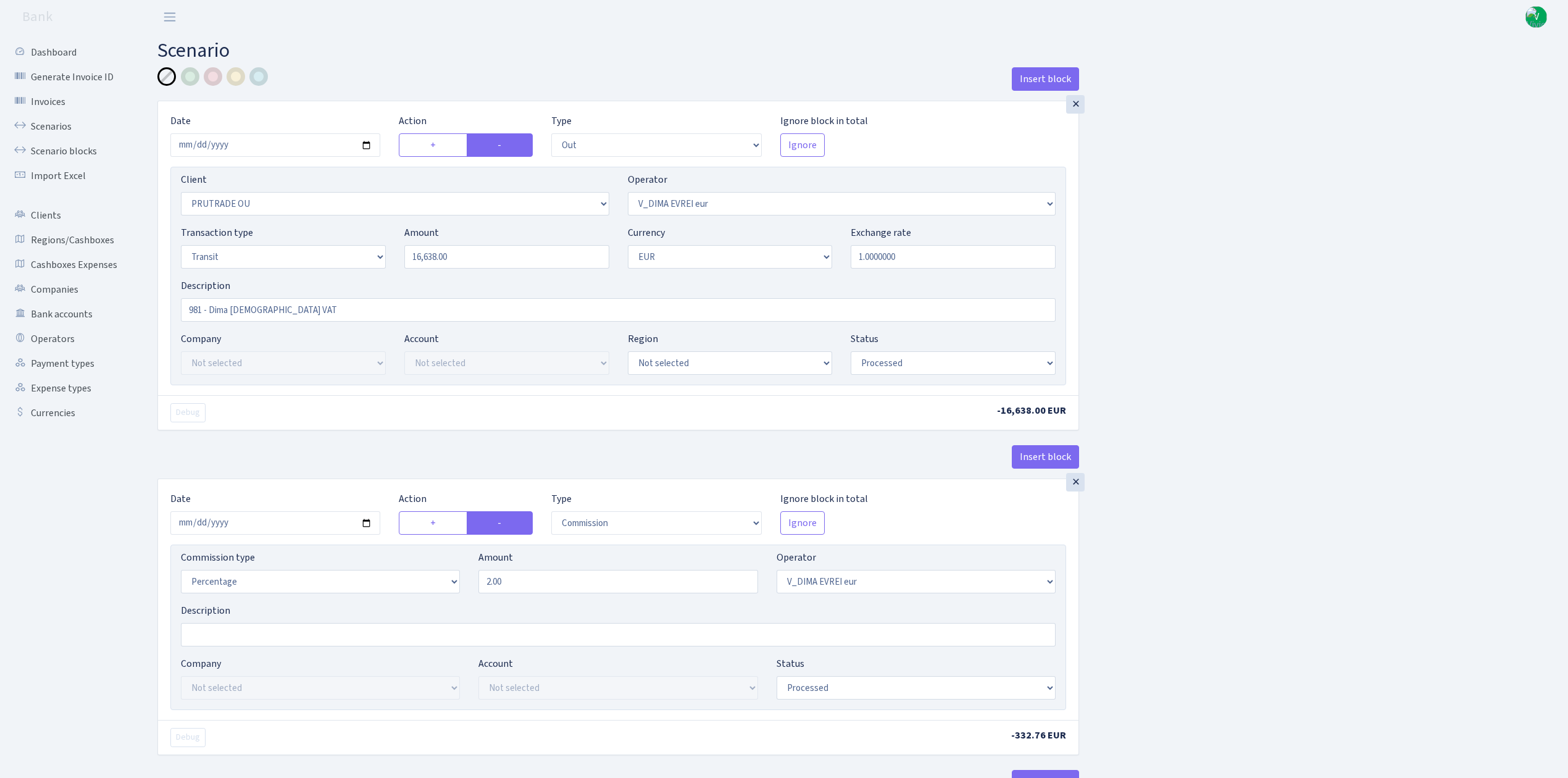
select select "61"
select select "processed"
select select "commission"
select select "fixed"
select select "431"
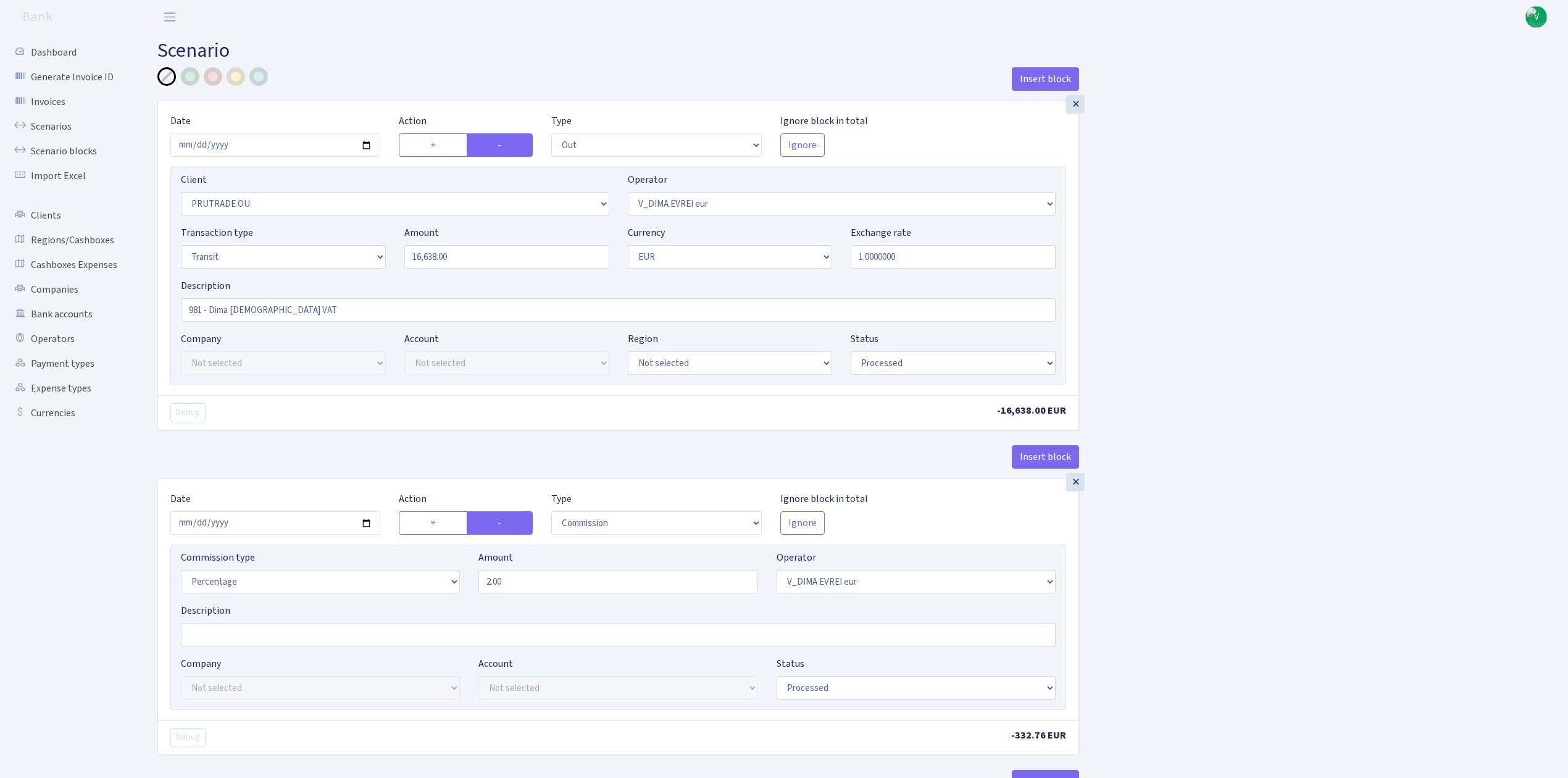
select select "processed"
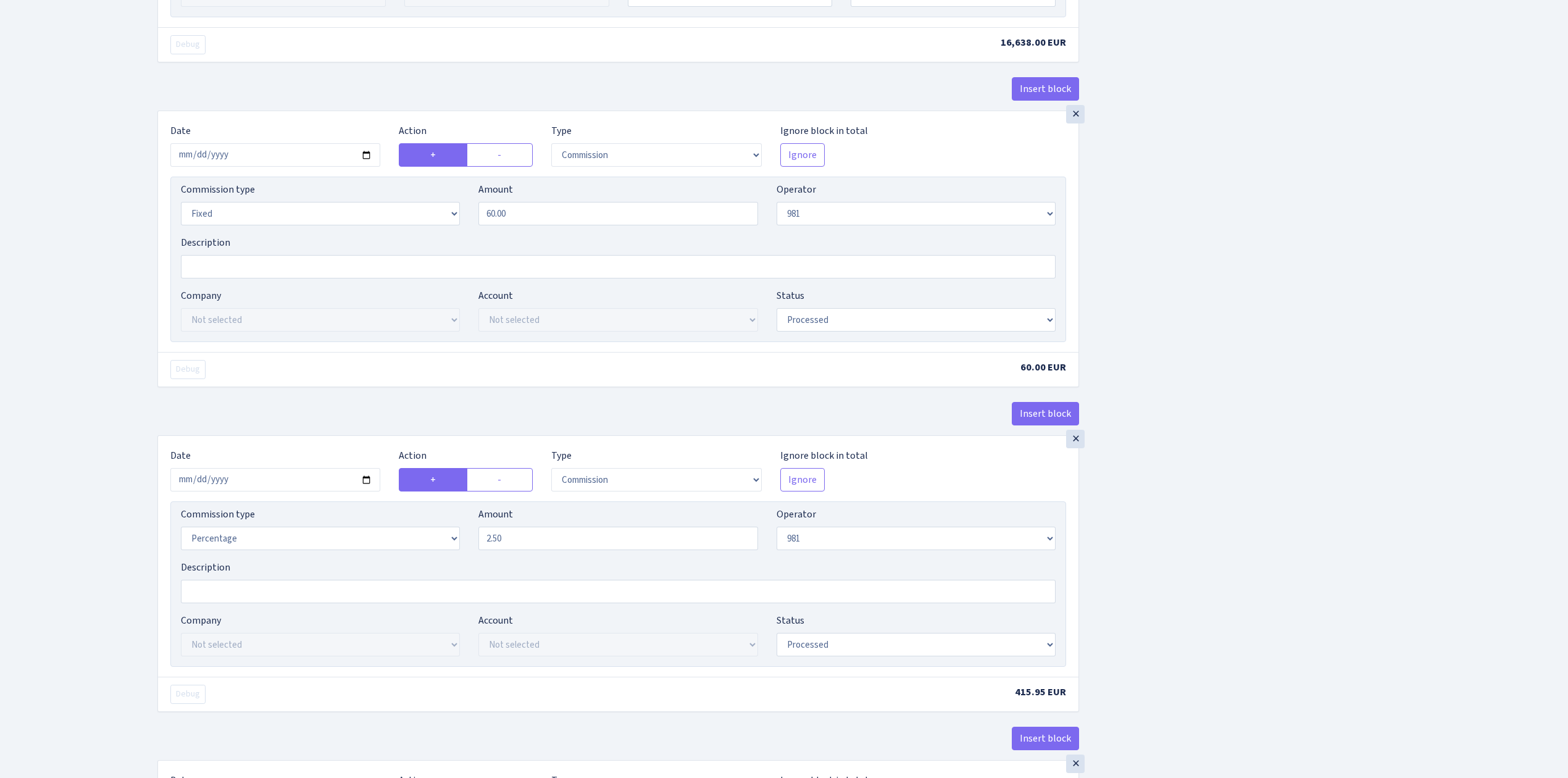
scroll to position [1502, 0]
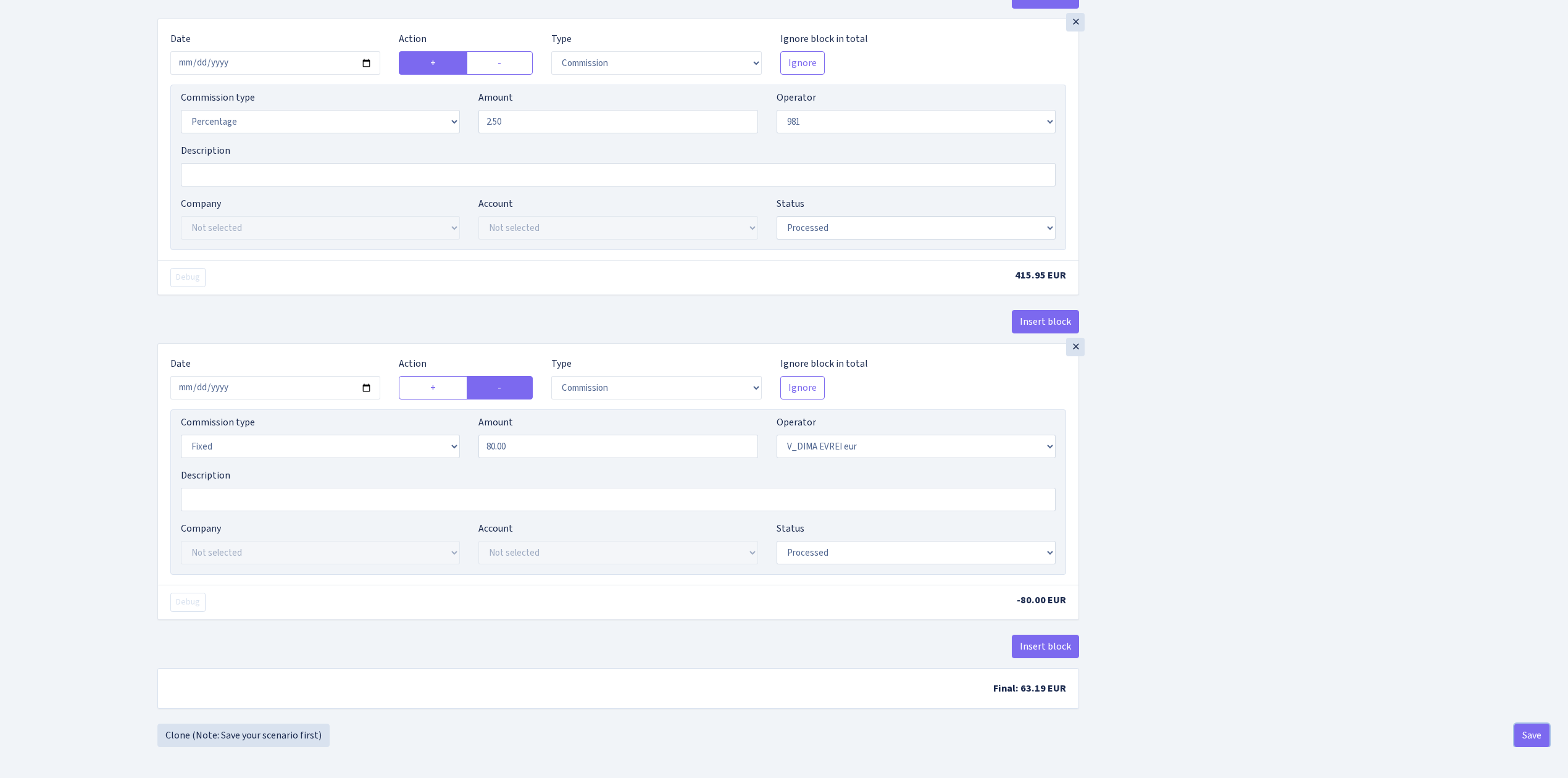
click at [1533, 734] on button "Save" at bounding box center [1532, 735] width 35 height 24
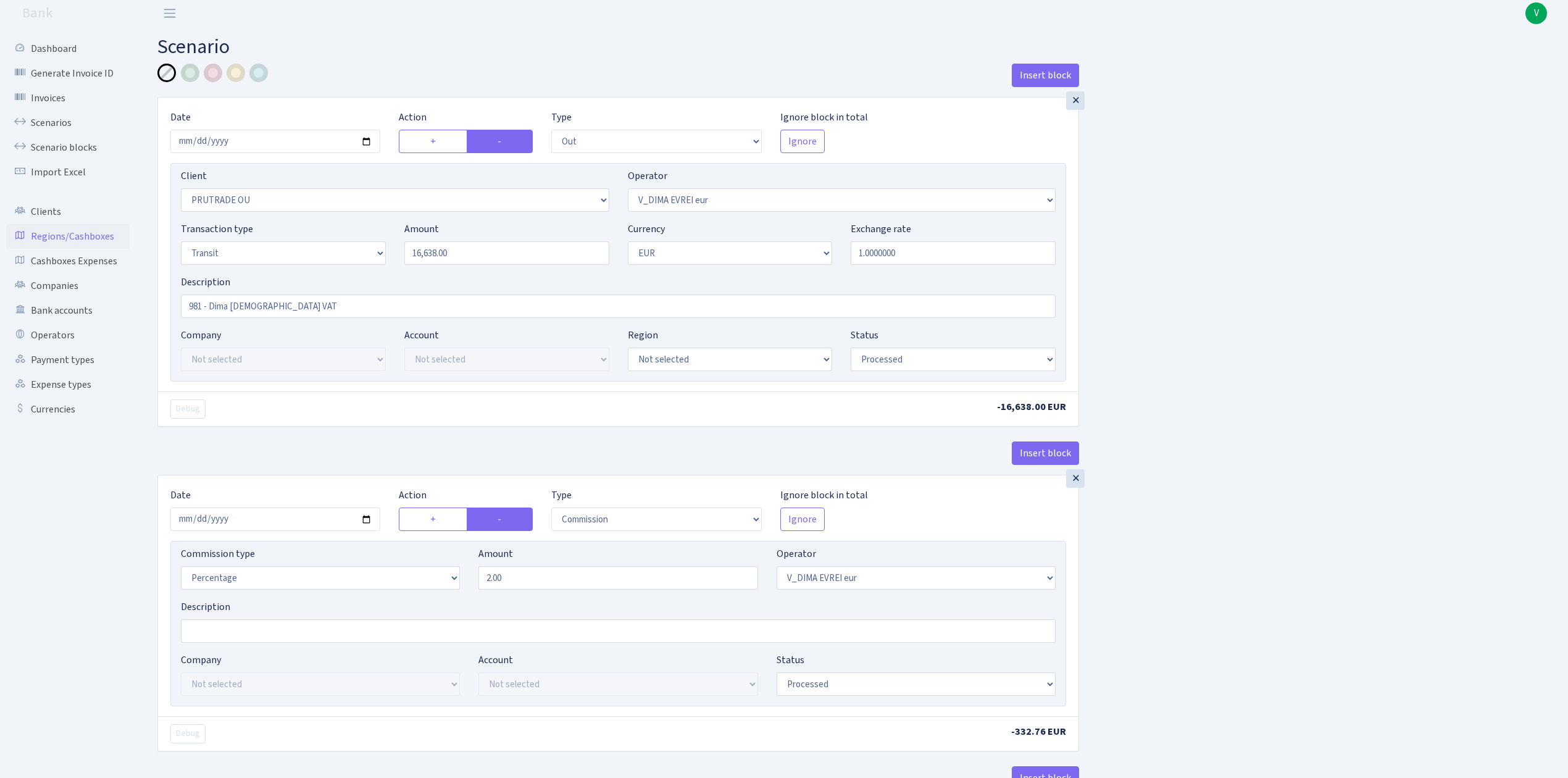
scroll to position [0, 0]
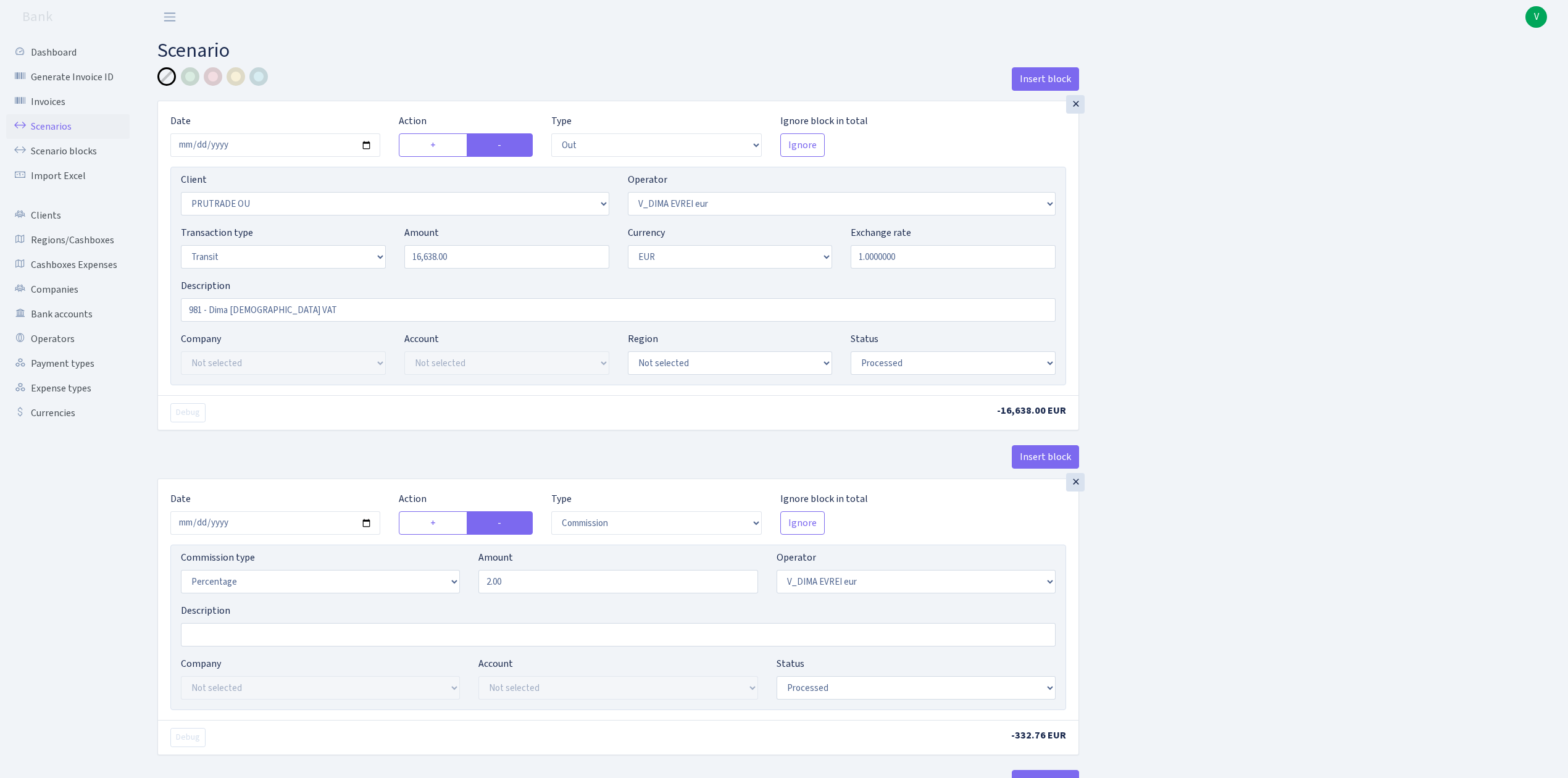
click at [44, 122] on link "Scenarios" at bounding box center [68, 126] width 123 height 24
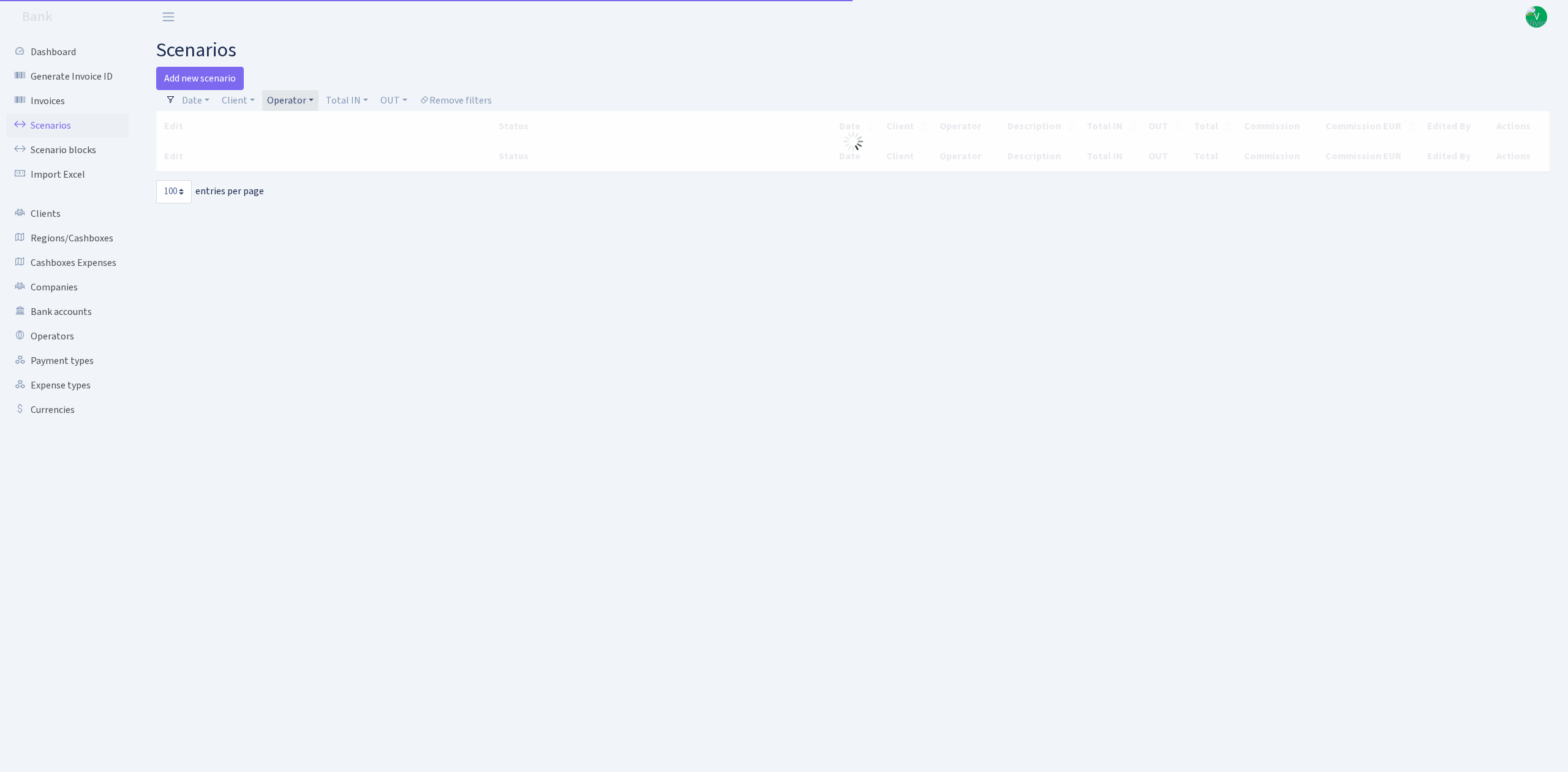
select select "100"
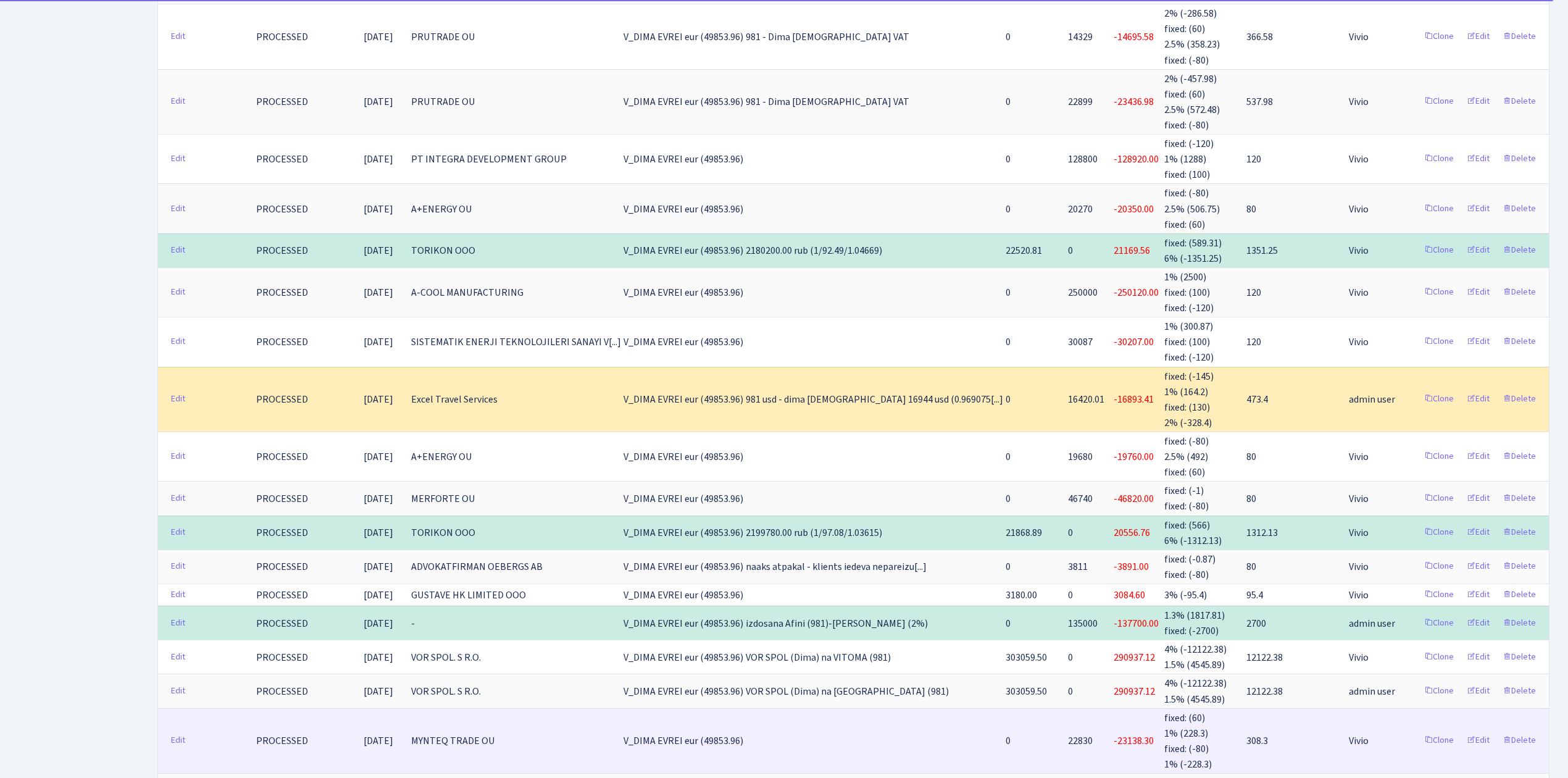
scroll to position [3009, 0]
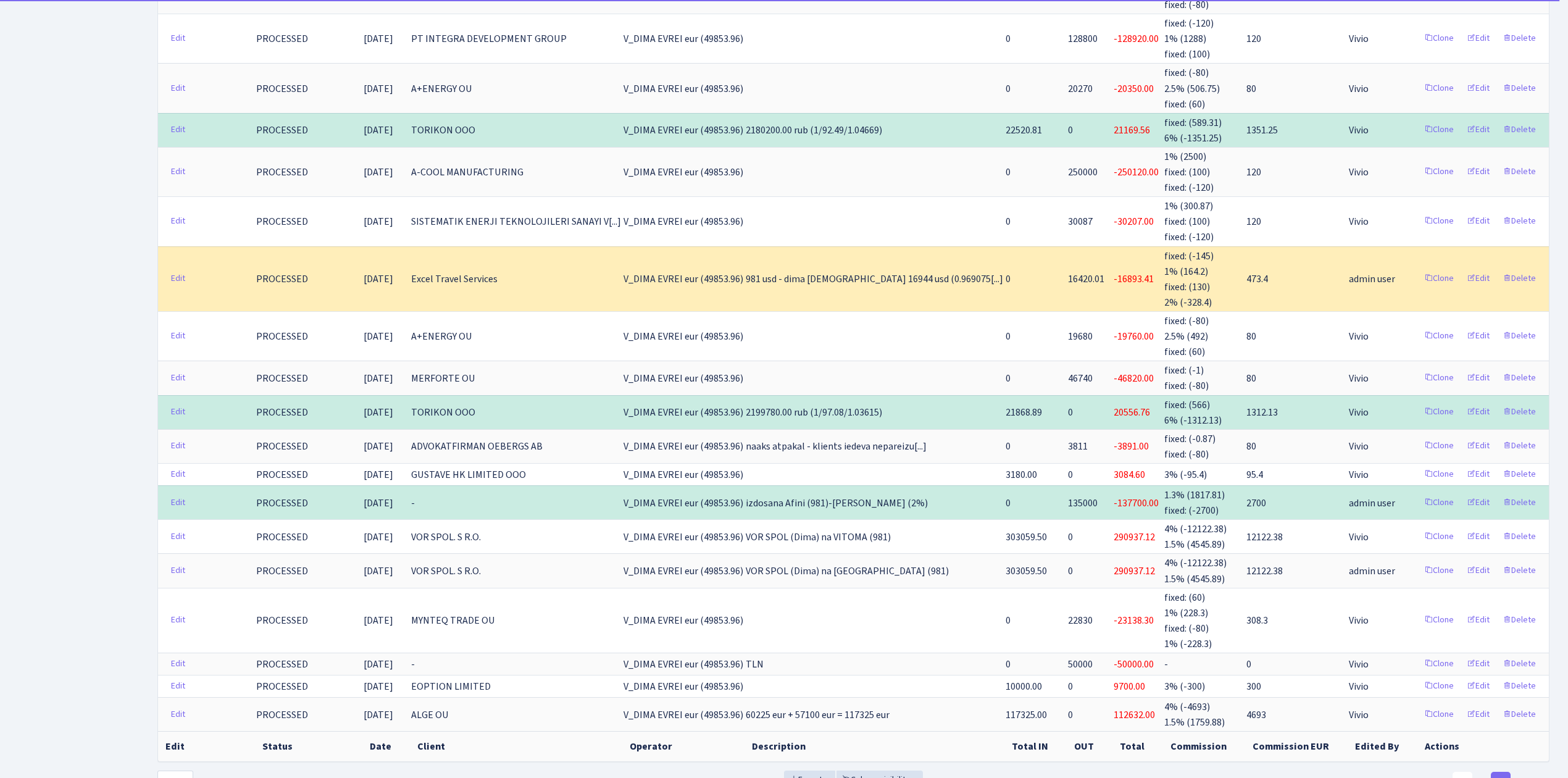
click at [1461, 772] on link "1" at bounding box center [1463, 783] width 20 height 23
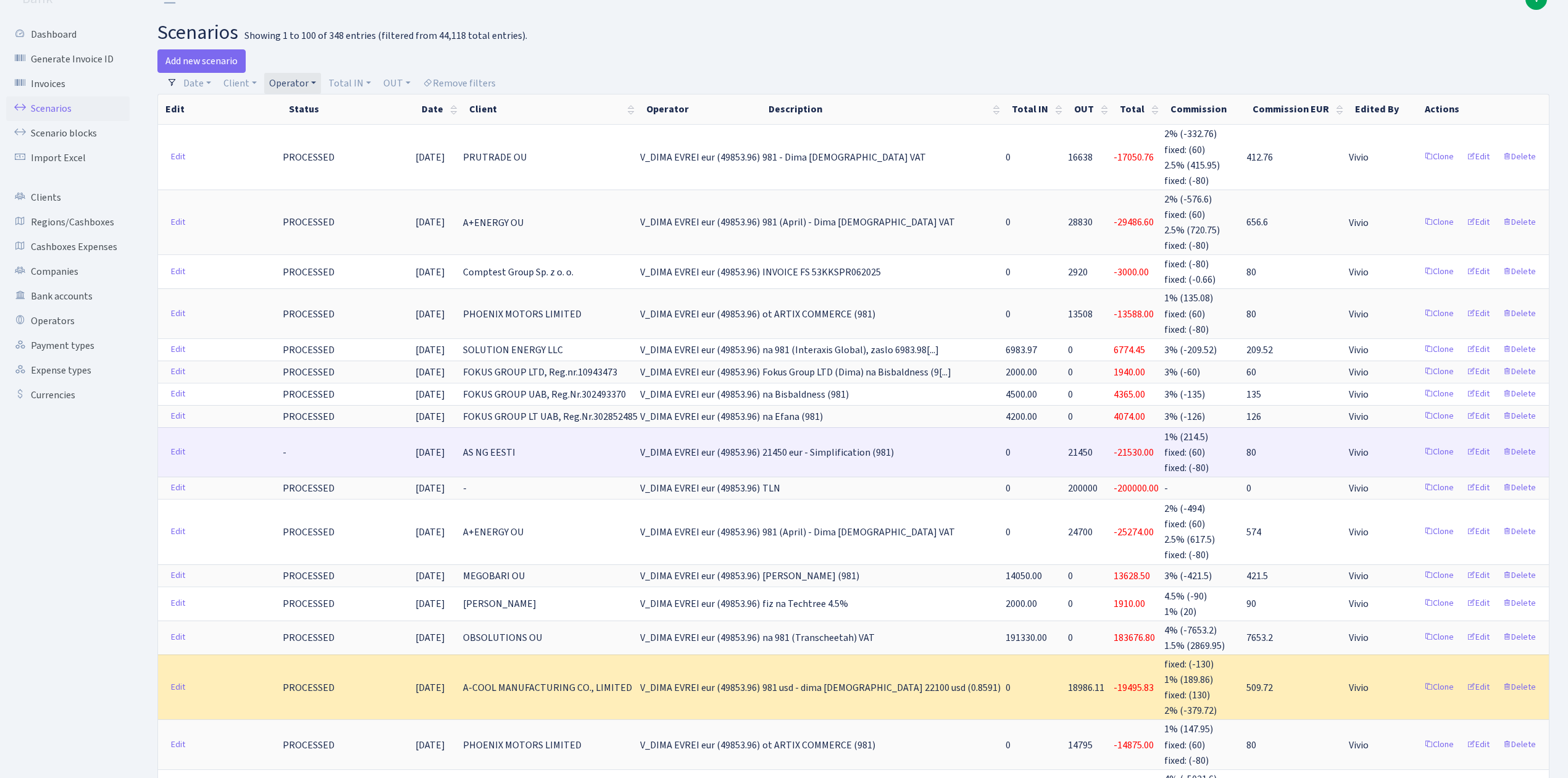
scroll to position [0, 0]
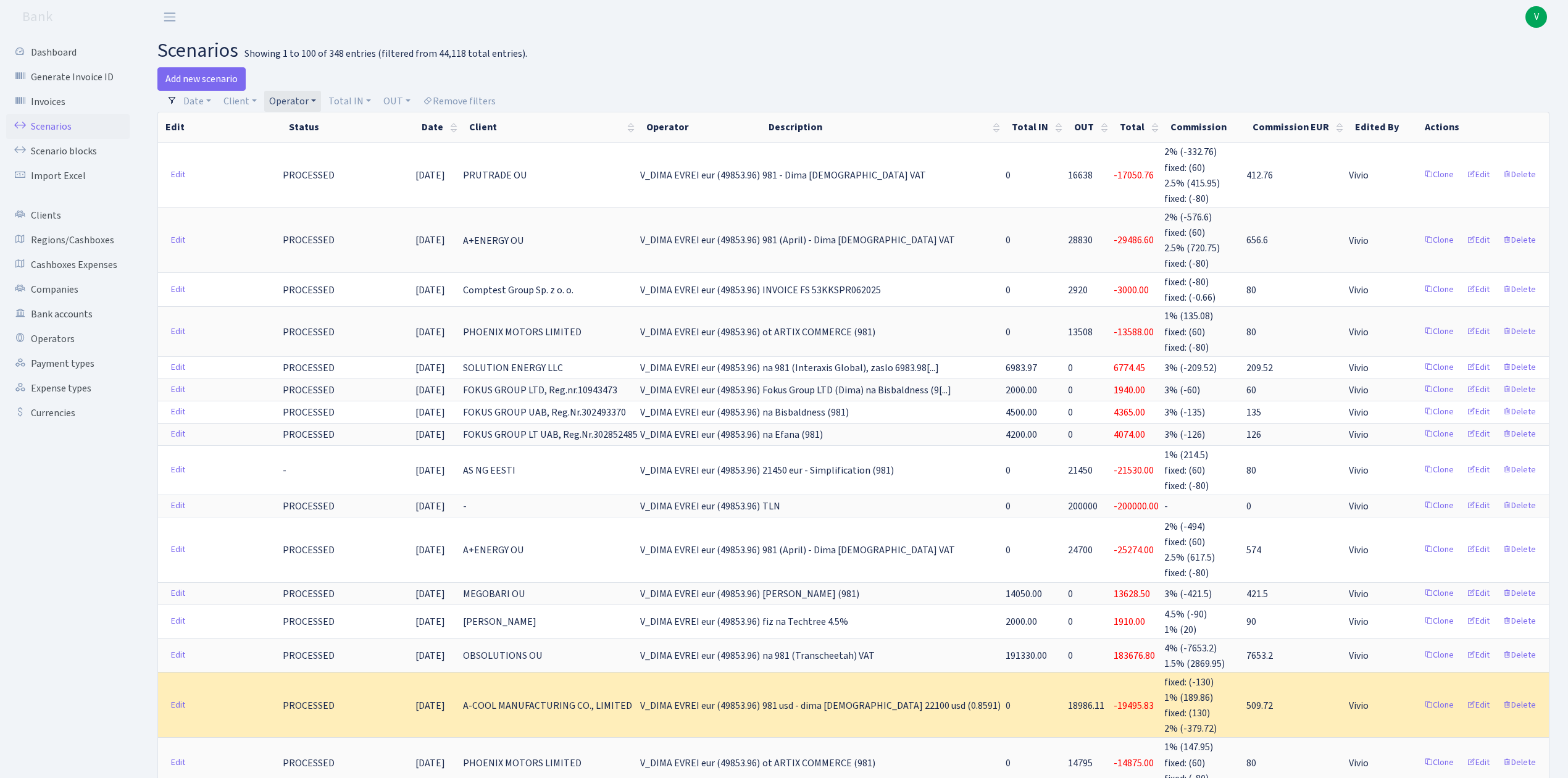
click at [300, 104] on link "Operator" at bounding box center [293, 101] width 57 height 21
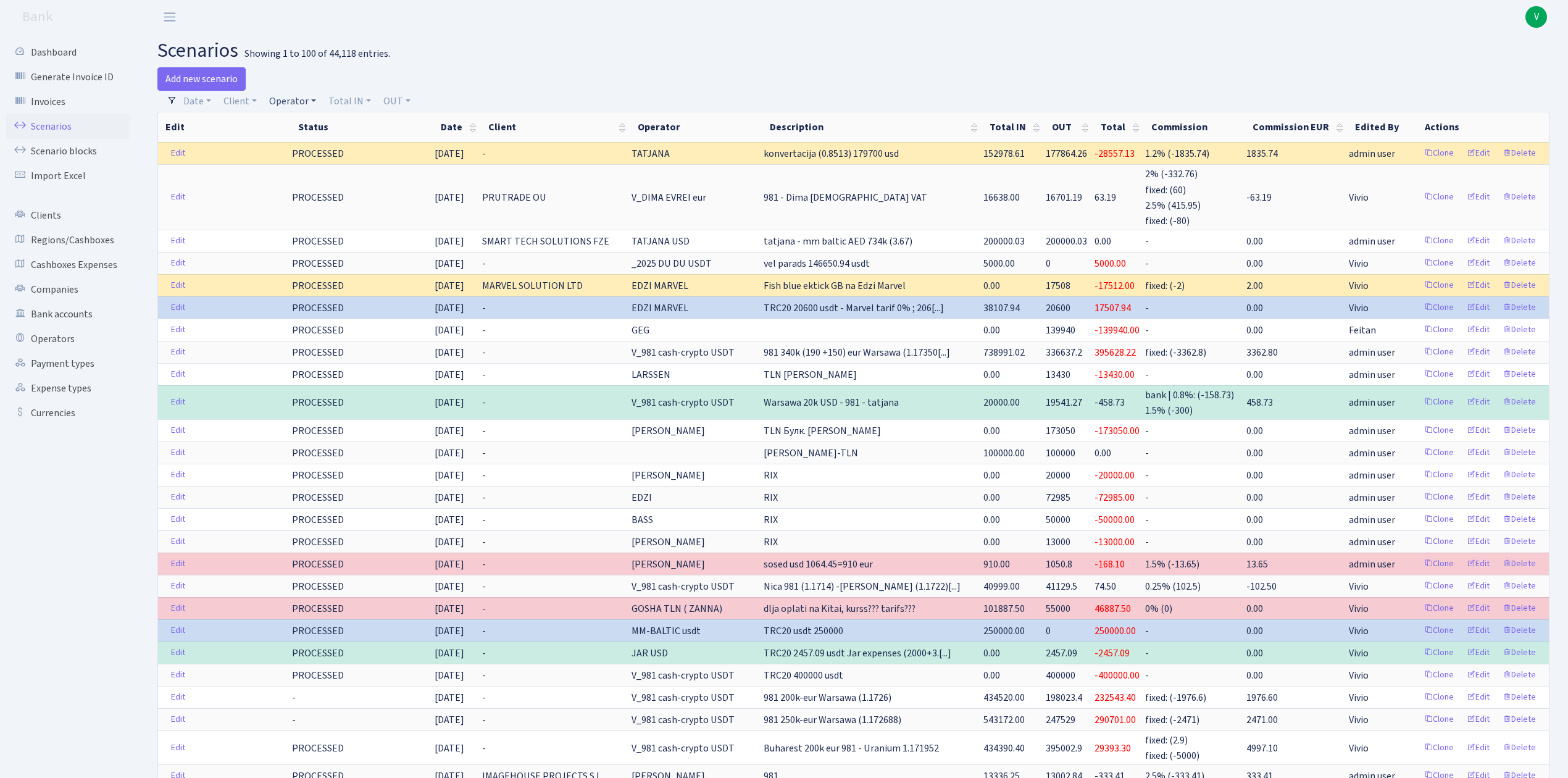
click at [296, 95] on link "Operator" at bounding box center [293, 101] width 57 height 21
click at [313, 139] on input "search" at bounding box center [313, 145] width 91 height 19
type input "dima"
click at [334, 235] on li "V_DIMA EVREI usdt" at bounding box center [313, 224] width 93 height 22
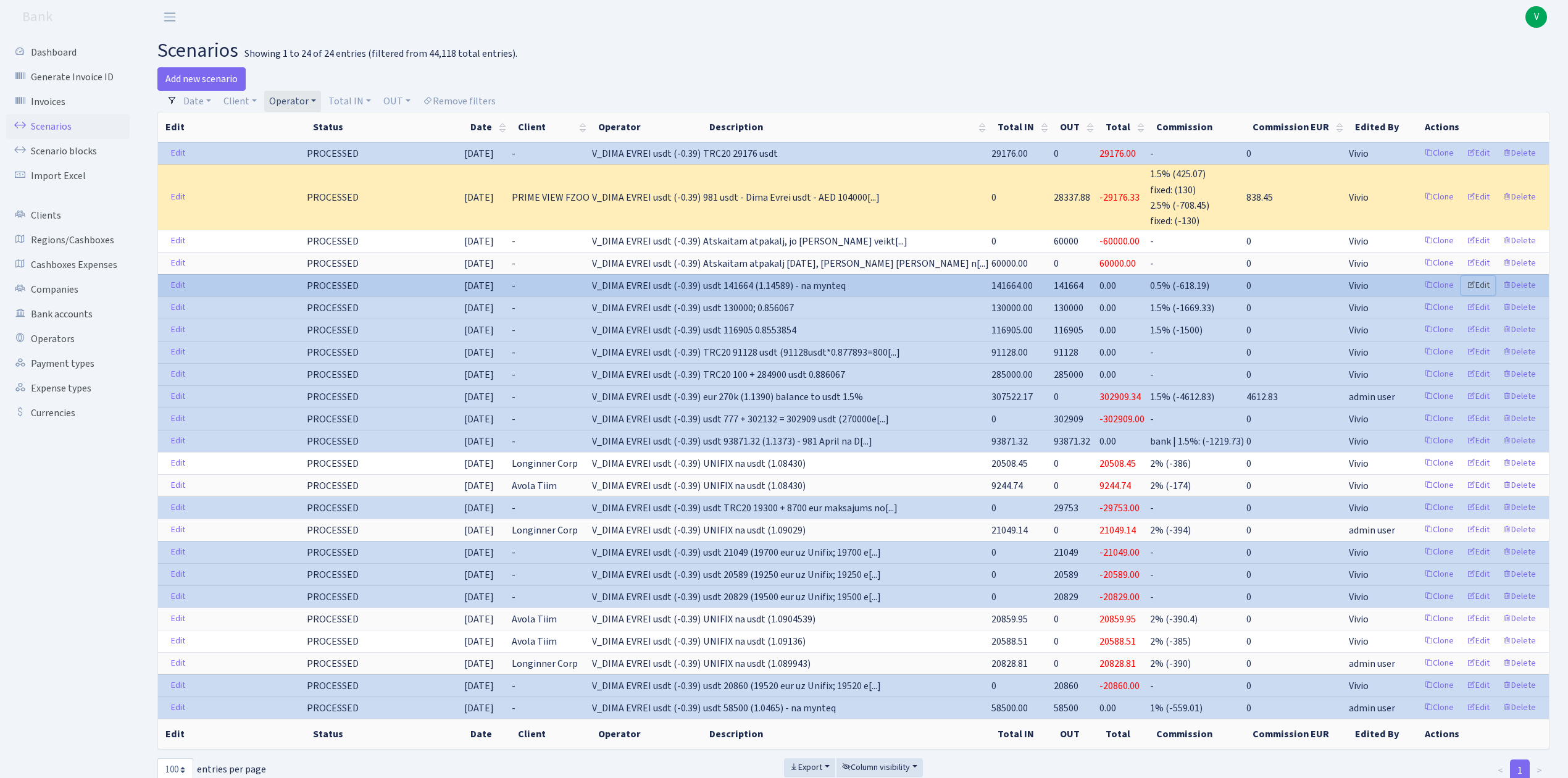
click at [1486, 283] on link "Edit" at bounding box center [1478, 285] width 34 height 19
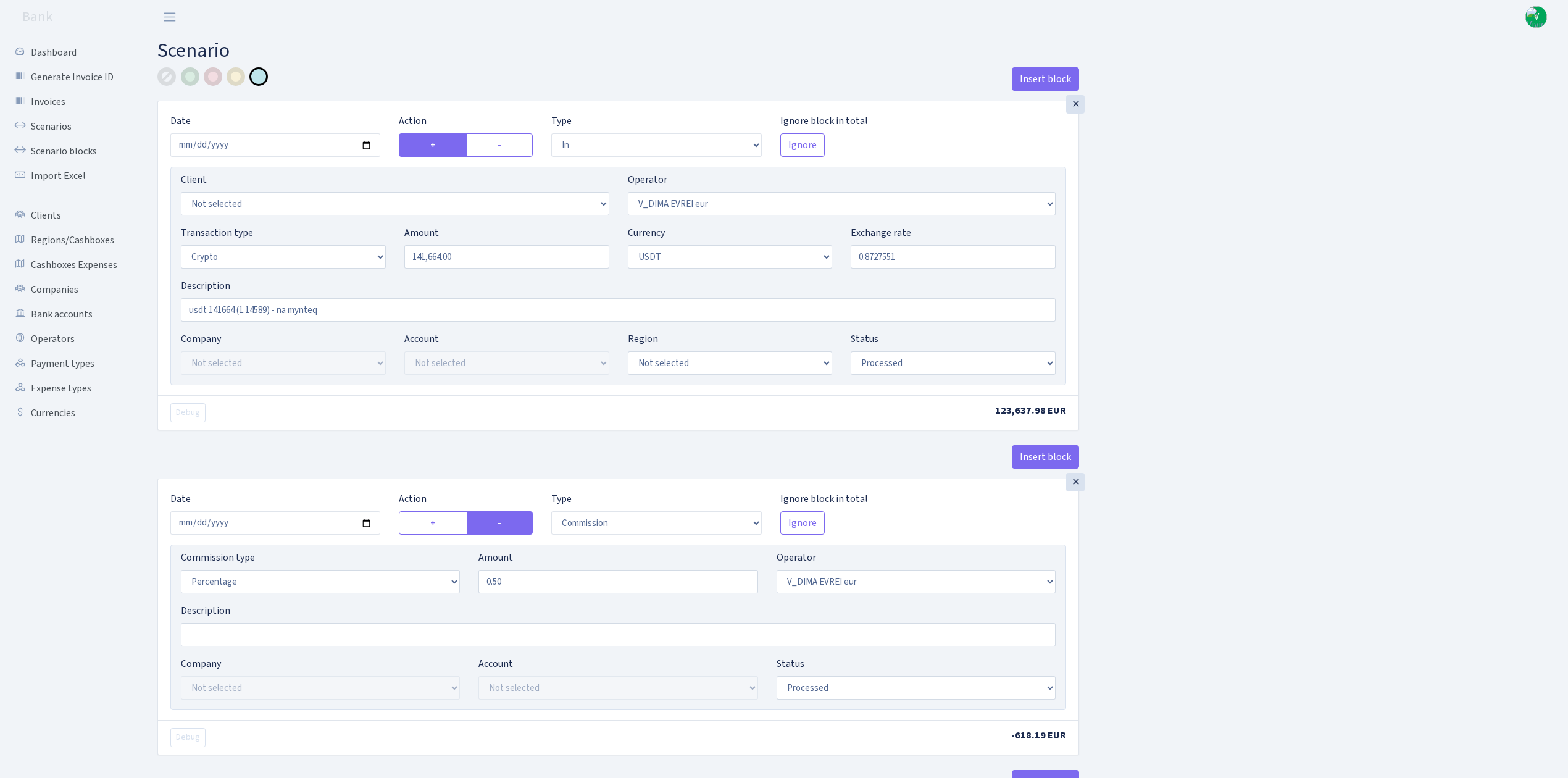
select select "in"
select select "431"
select select "3"
select select "6"
select select "processed"
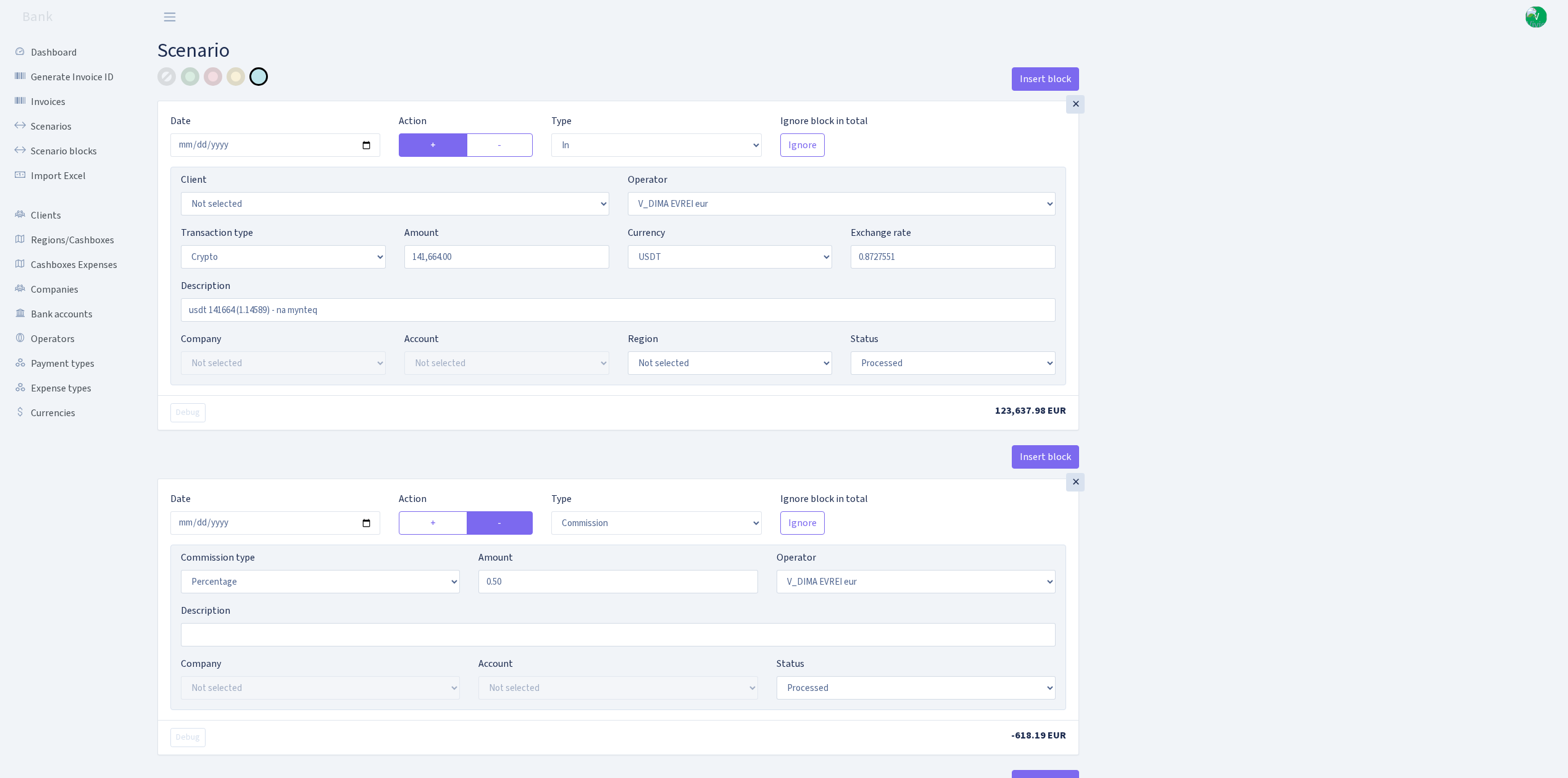
select select "commission"
select select "431"
select select "processed"
select select "in"
select select "432"
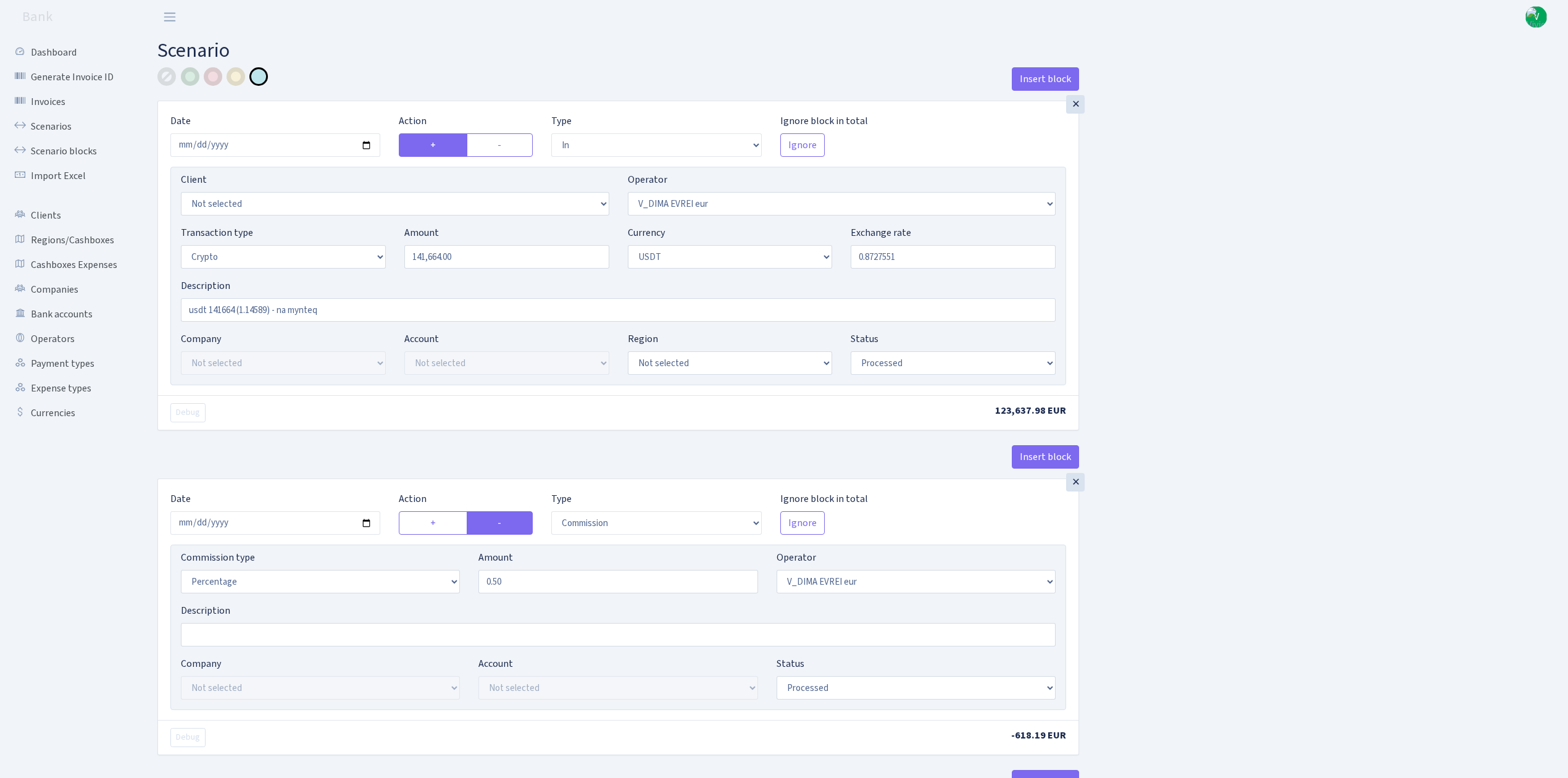
select select "2"
select select "6"
select select "20"
select select "66"
select select "processed"
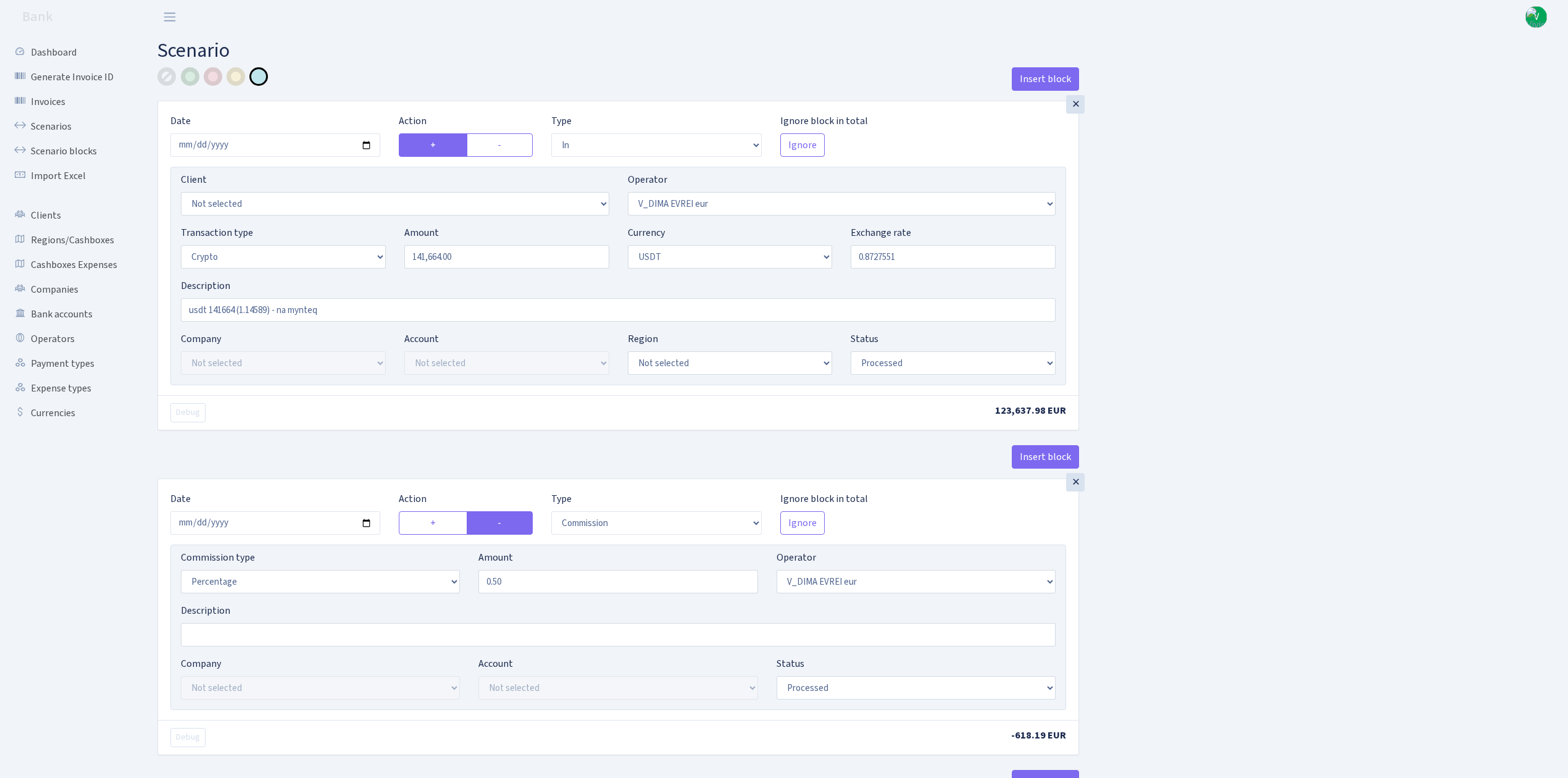
select select "in"
select select "432"
select select "2"
select select "6"
select select "20"
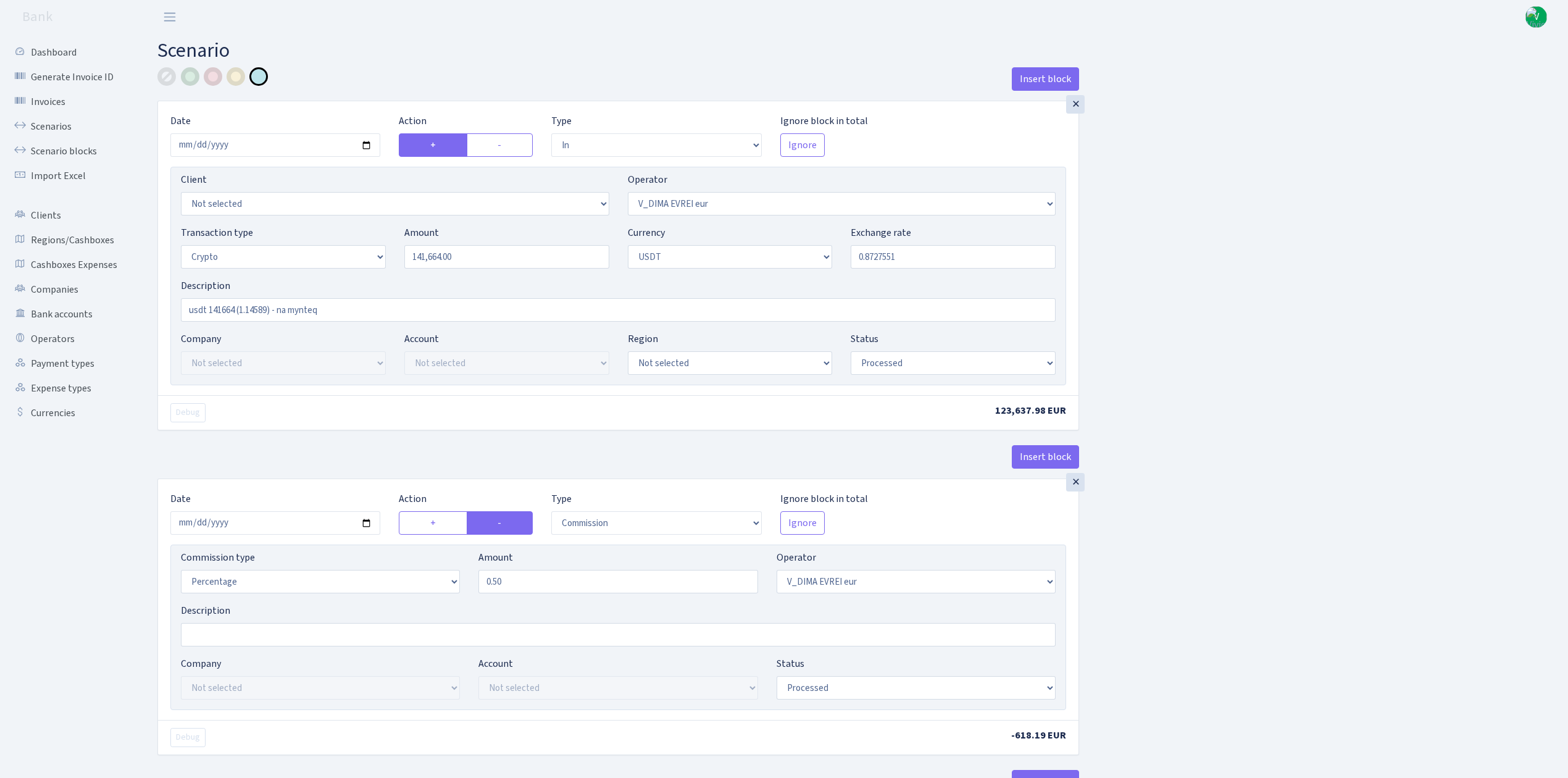
select select "66"
select select "processed"
select select "out"
select select "432"
select select "15"
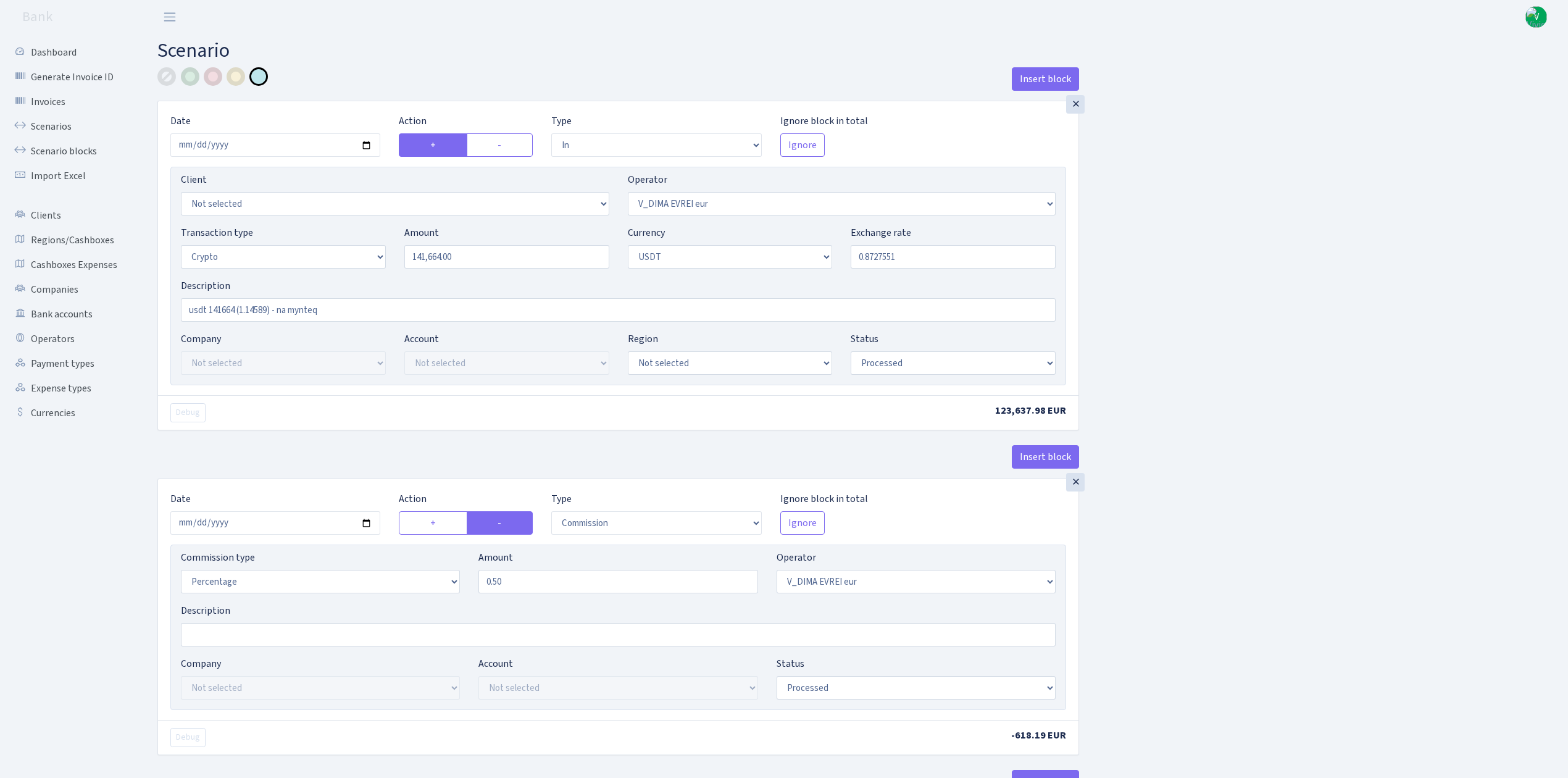
select select "6"
select select "processed"
click at [50, 120] on link "Scenarios" at bounding box center [68, 126] width 123 height 24
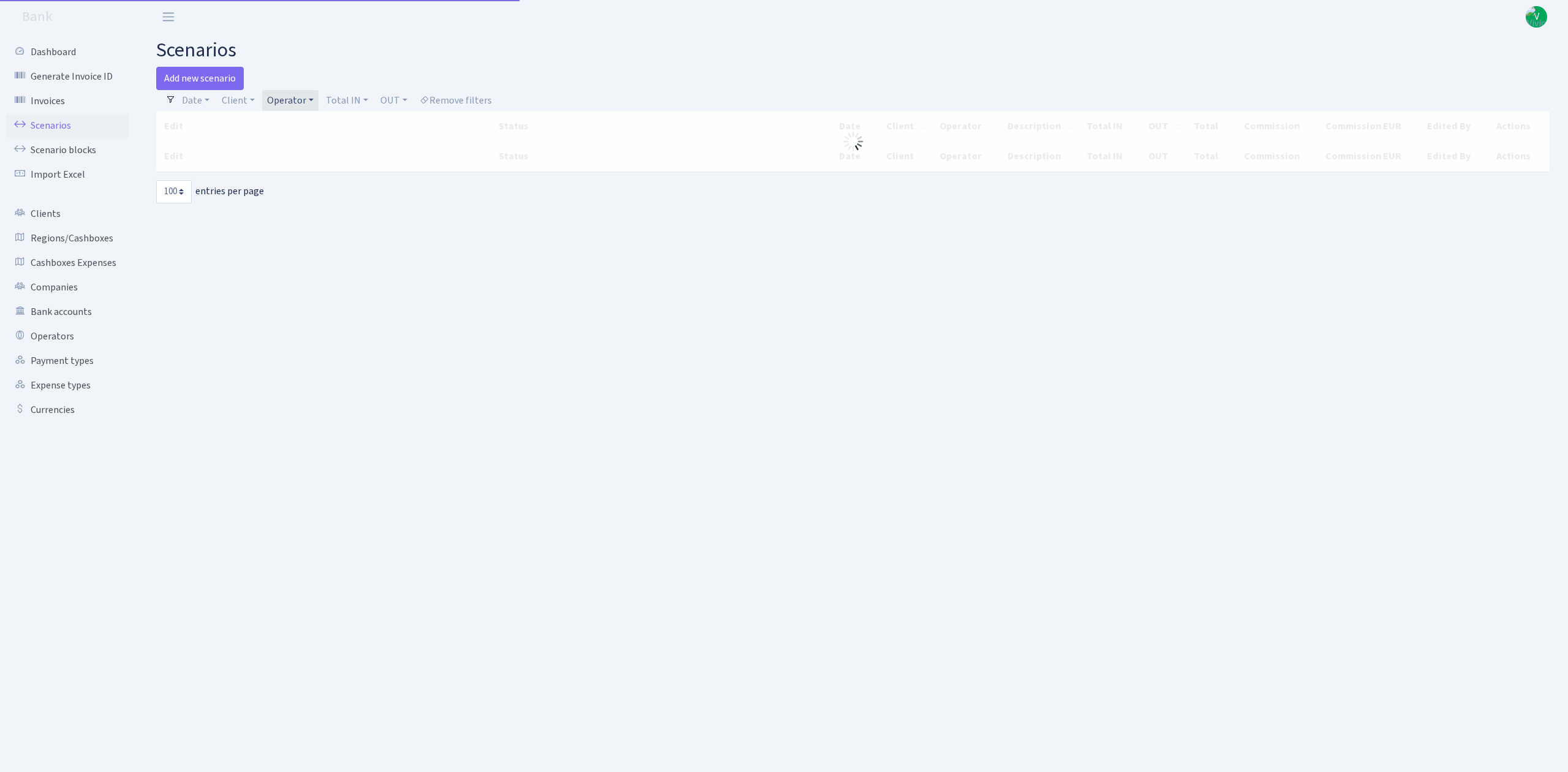
select select "100"
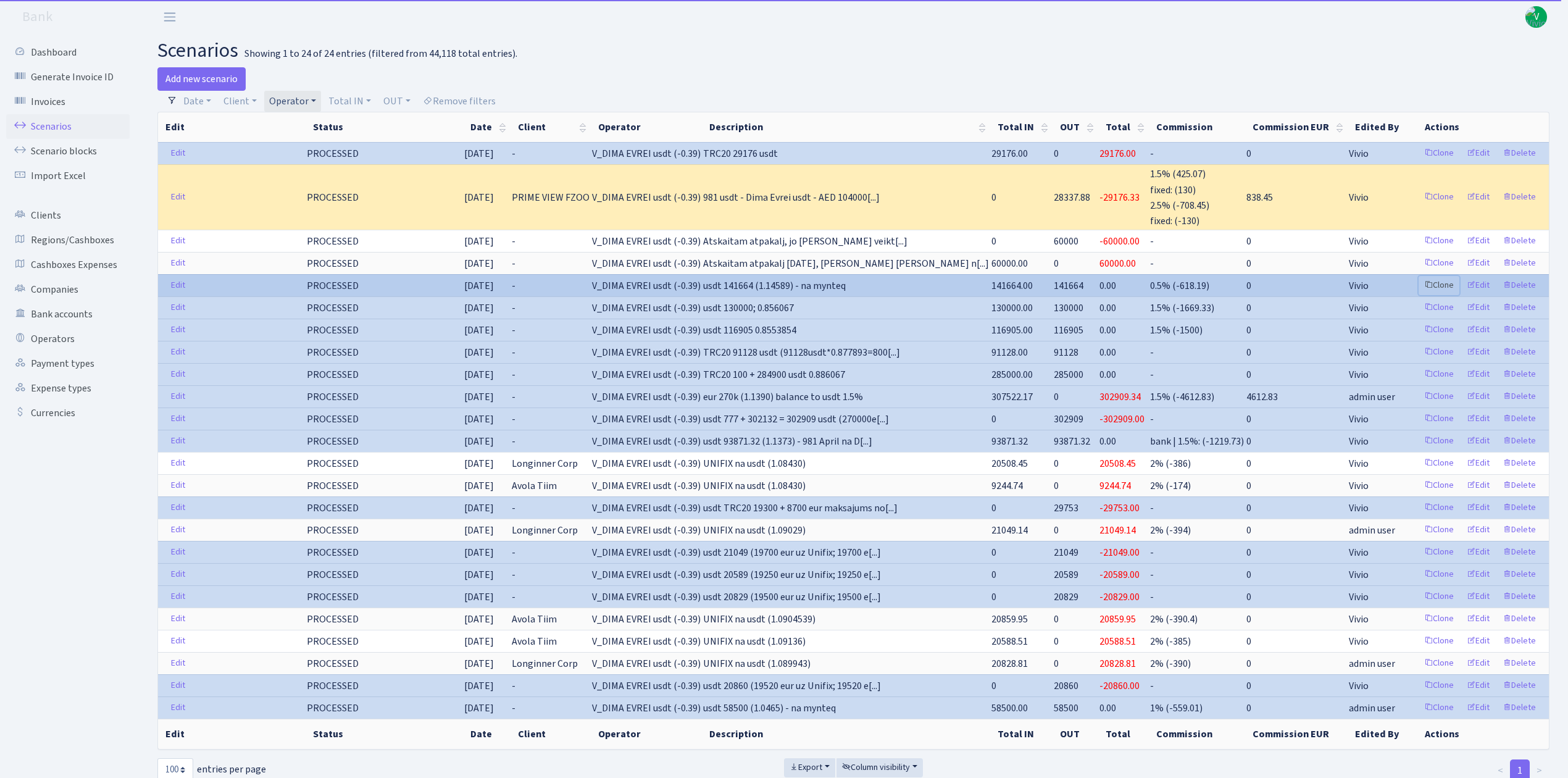
click at [1441, 283] on link "Clone" at bounding box center [1438, 285] width 41 height 19
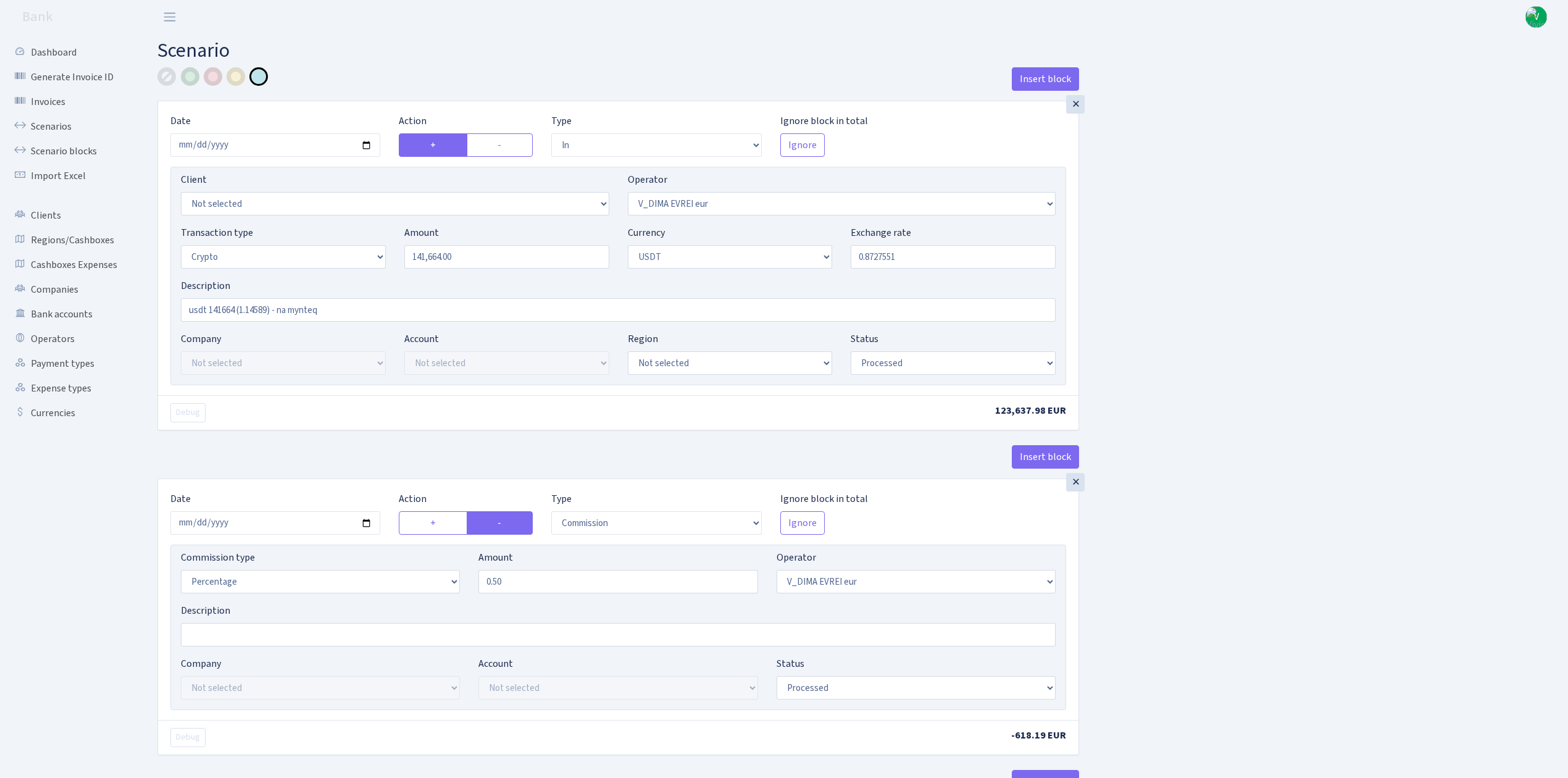
select select "in"
select select "431"
select select "3"
select select "6"
select select "processed"
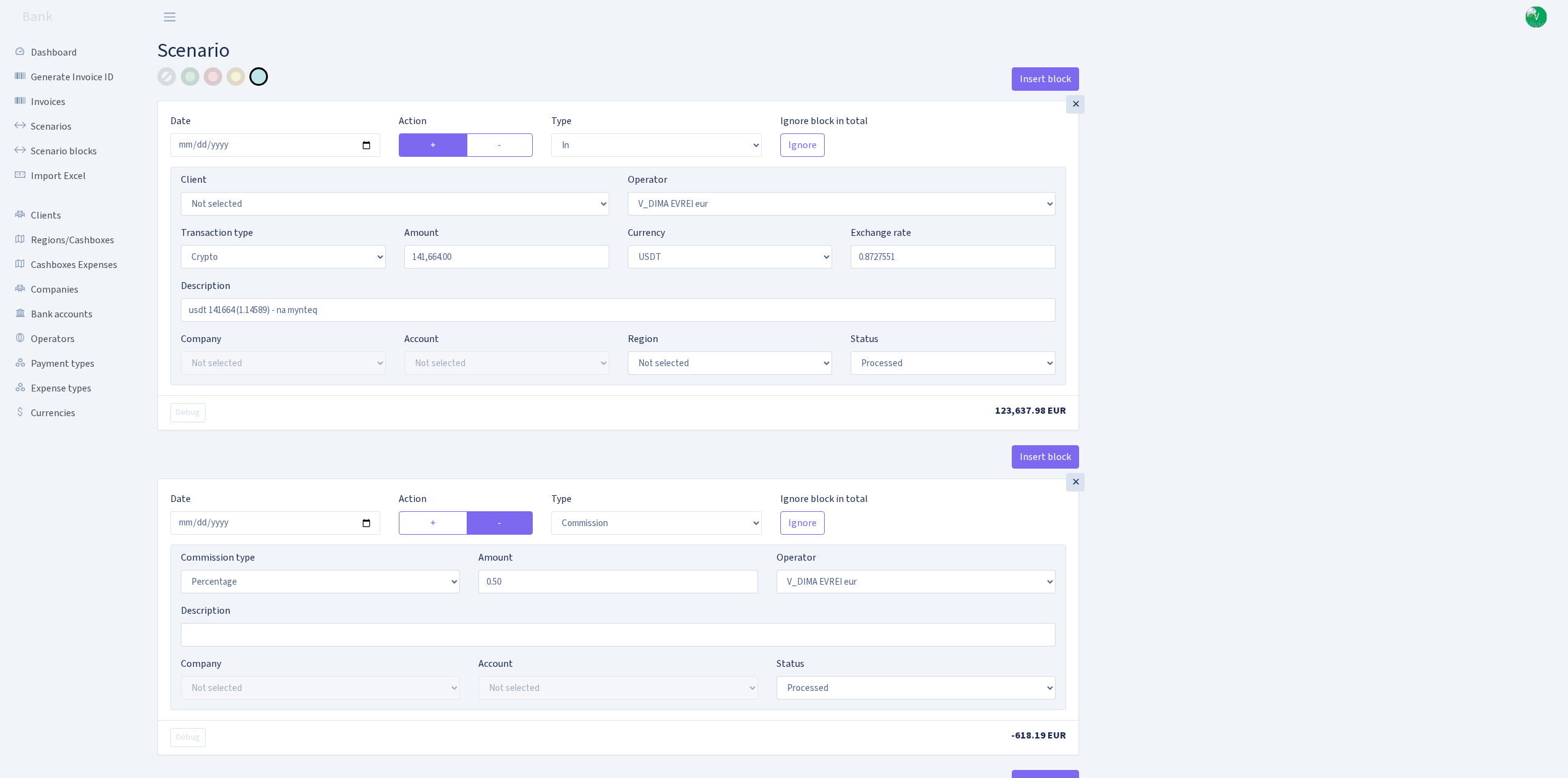
select select "commission"
select select "431"
select select "processed"
select select "in"
select select "432"
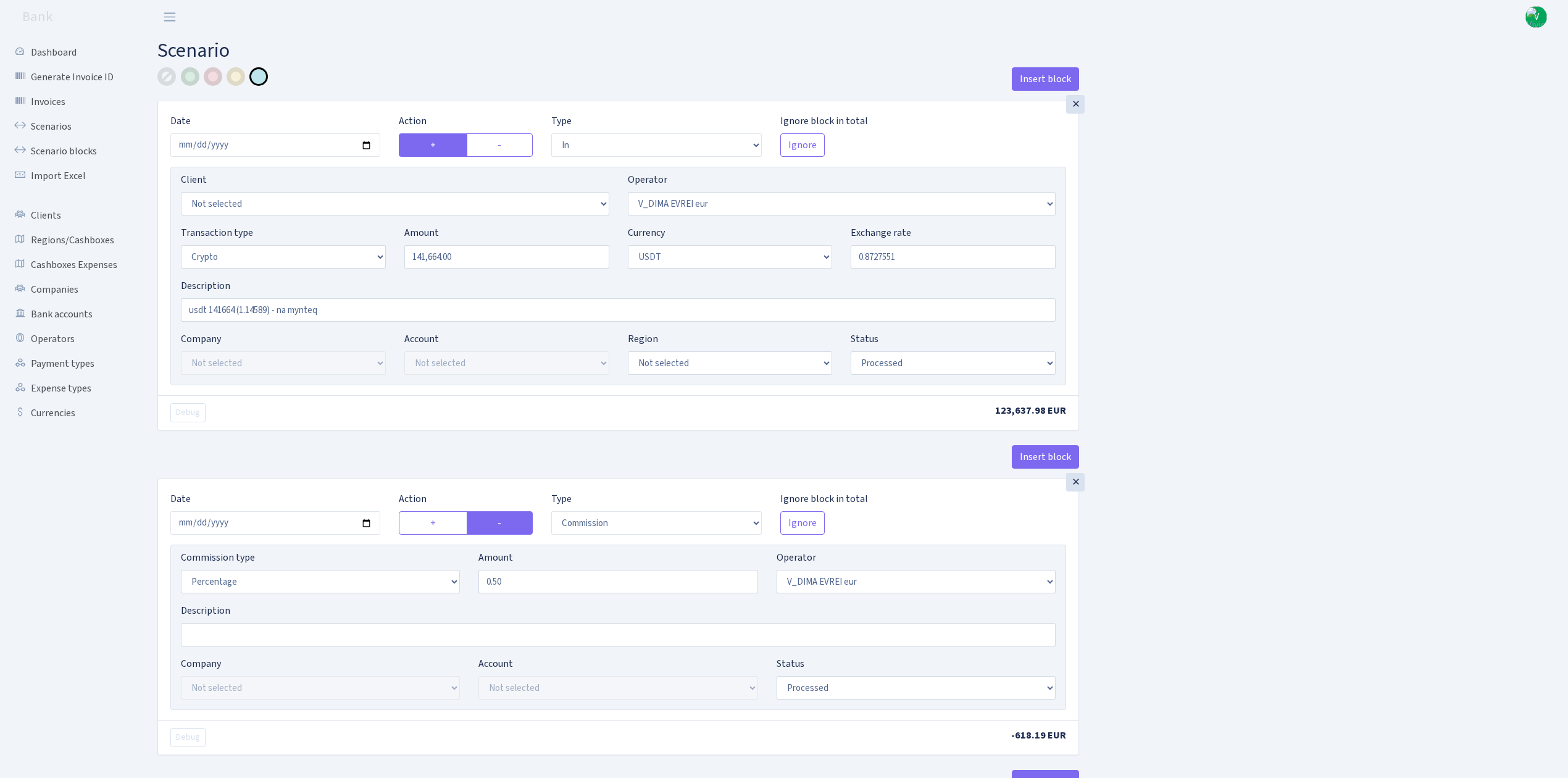
select select "2"
select select "6"
select select "20"
select select "66"
select select "processed"
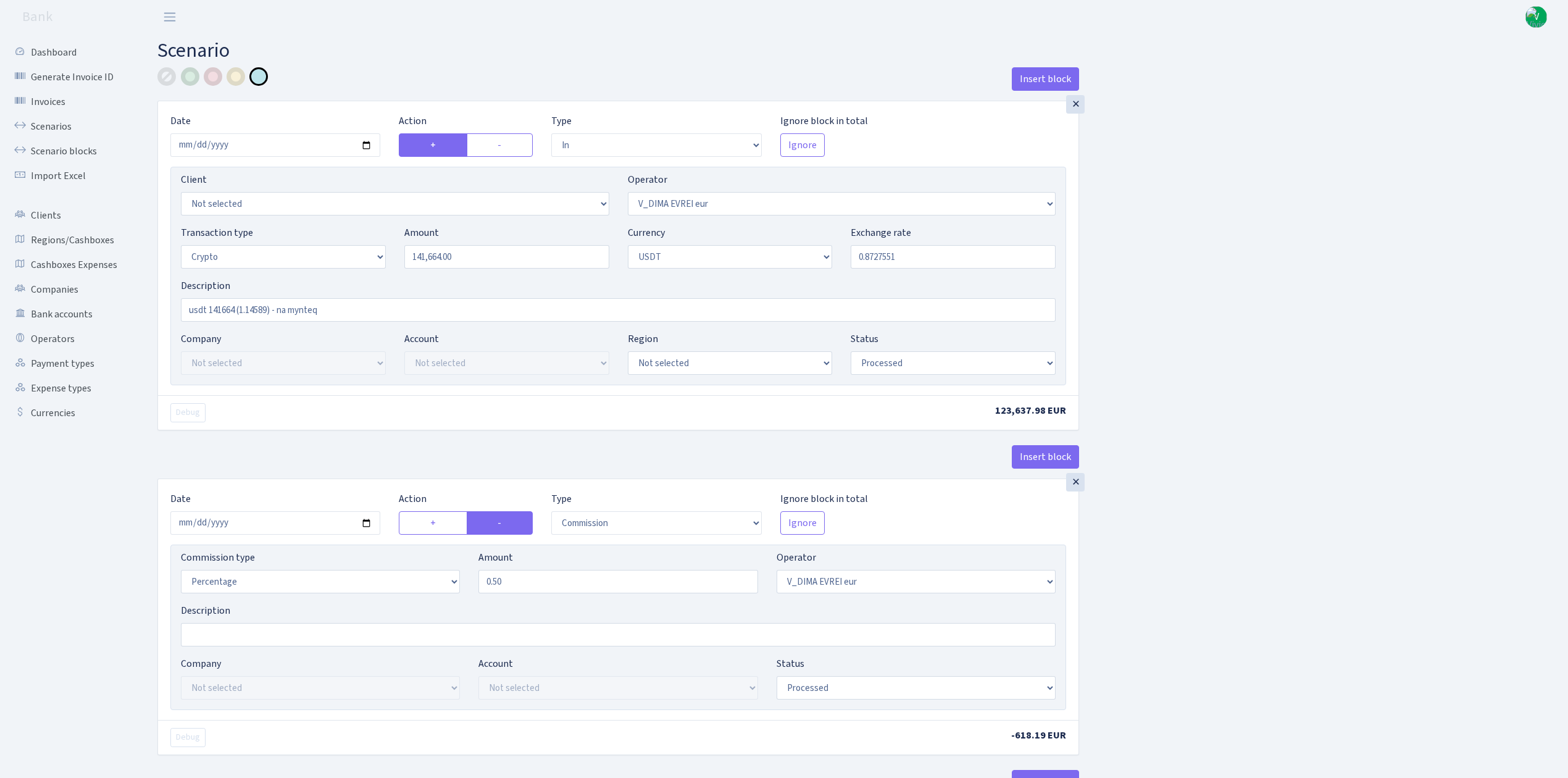
select select "in"
select select "432"
select select "2"
select select "6"
select select "20"
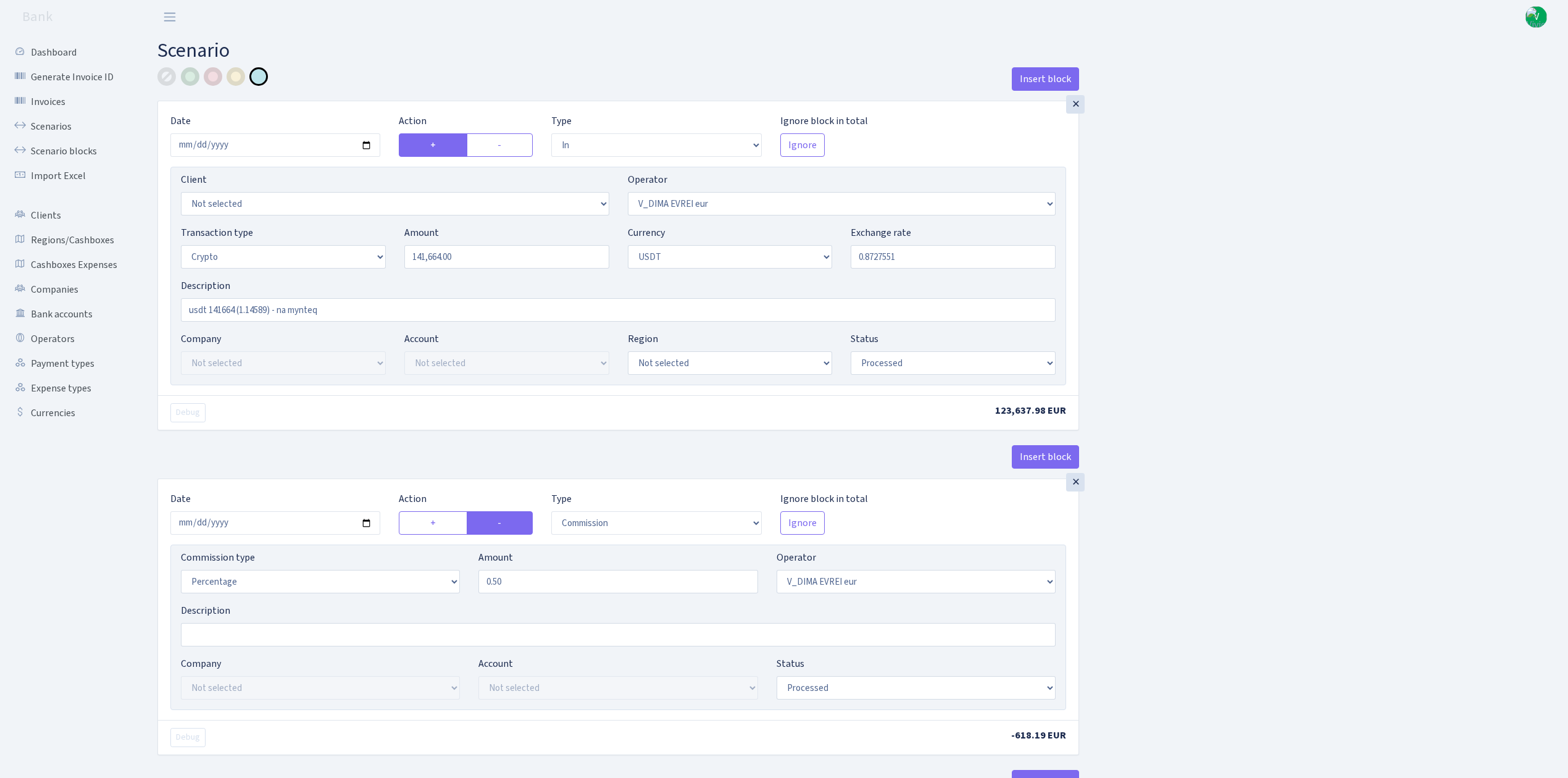
select select "66"
select select "processed"
select select "out"
select select "432"
select select "15"
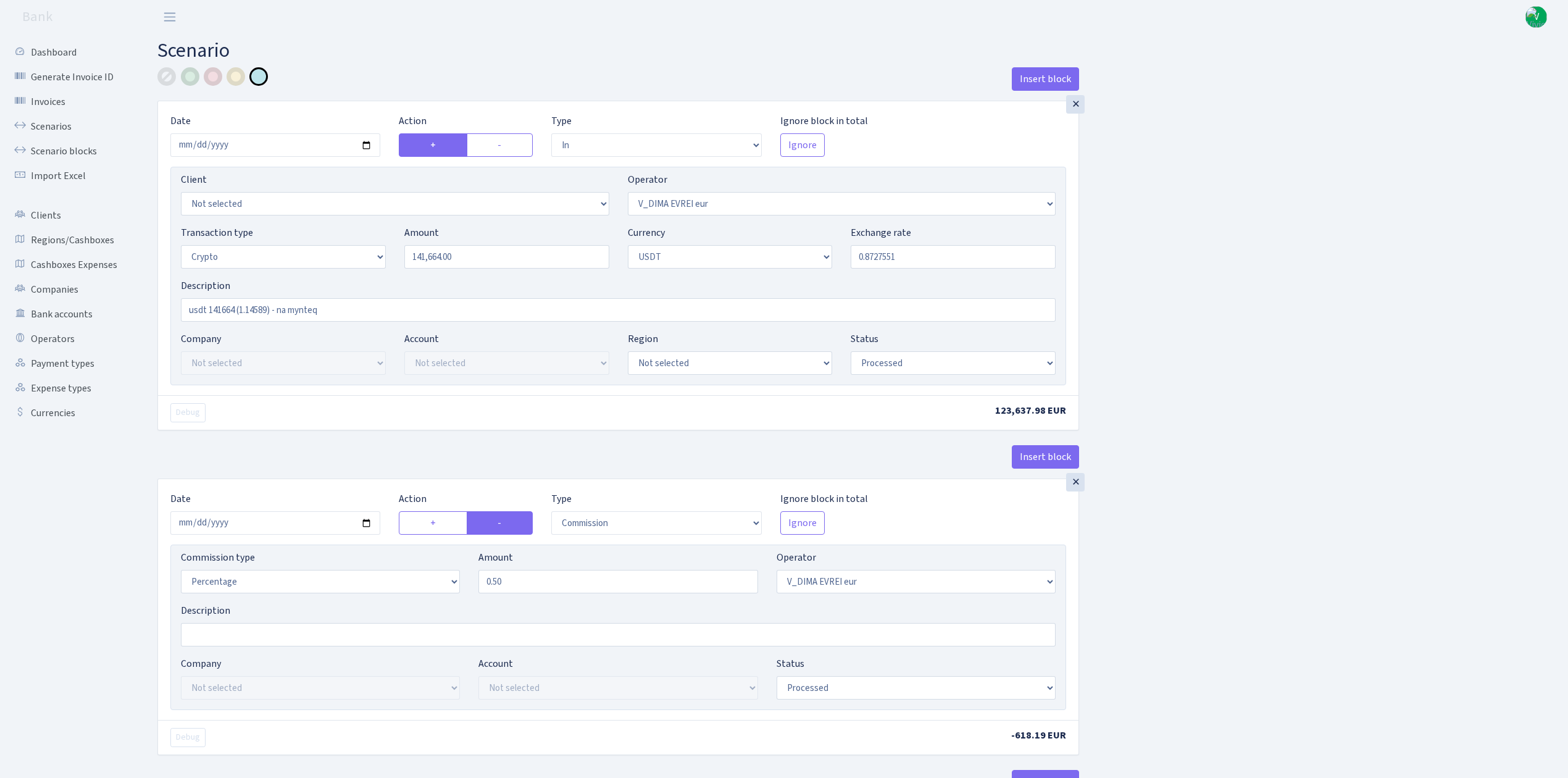
select select "6"
select select "processed"
click at [366, 147] on input "2025-07-31" at bounding box center [275, 145] width 210 height 24
type input "2025-09-15"
drag, startPoint x: 483, startPoint y: 255, endPoint x: 381, endPoint y: 252, distance: 102.0
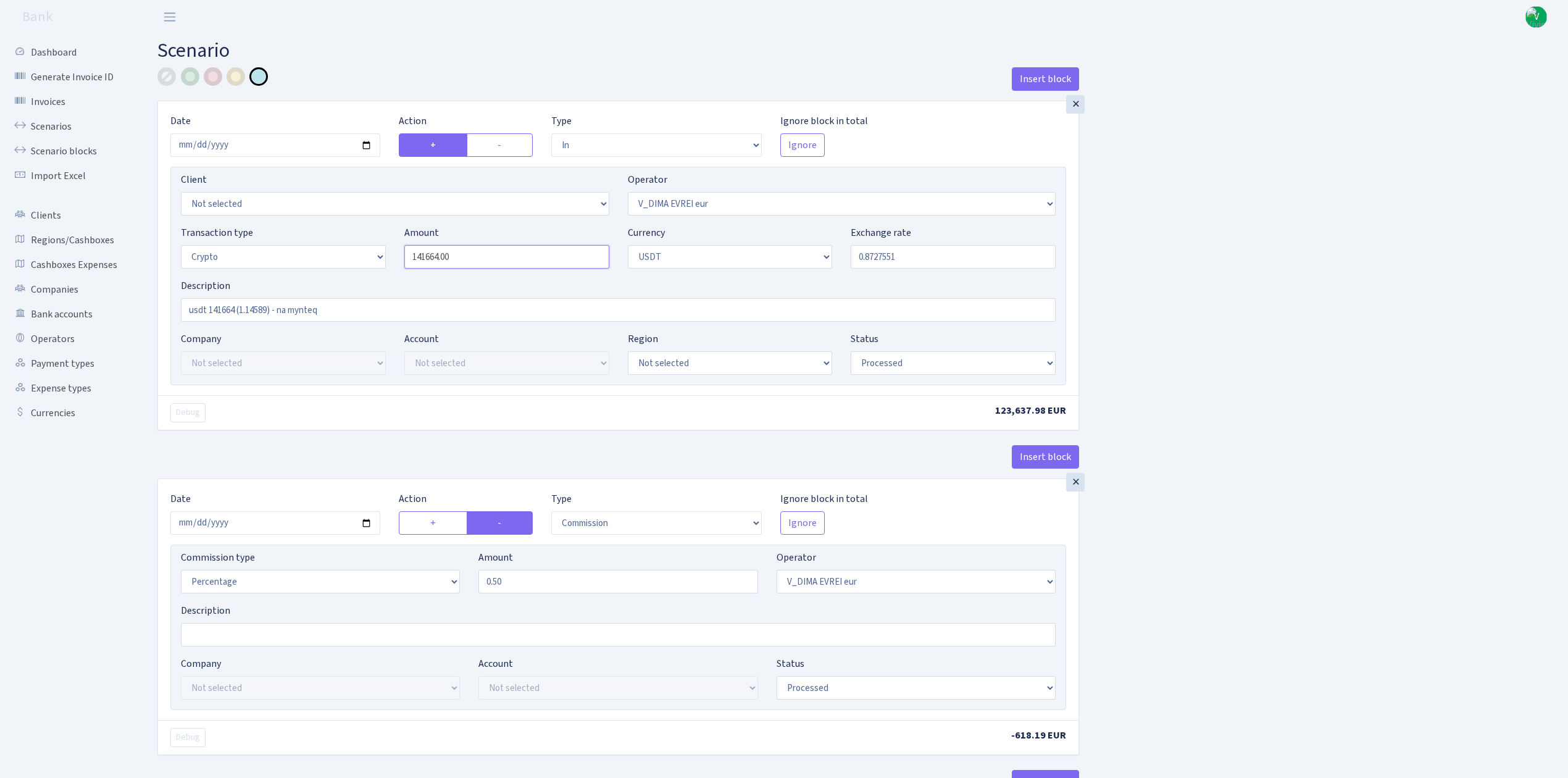
click at [381, 252] on div "Transaction type Not selected 981 ELF FISH crypto GIRT IVO dekl MM-BALTIC eur U…" at bounding box center [619, 252] width 893 height 53
click at [914, 255] on input "0.8727551" at bounding box center [953, 257] width 205 height 24
type input "118,509.00"
drag, startPoint x: 870, startPoint y: 258, endPoint x: 962, endPoint y: 258, distance: 92.0
click at [962, 258] on input "0.8727551" at bounding box center [953, 257] width 205 height 24
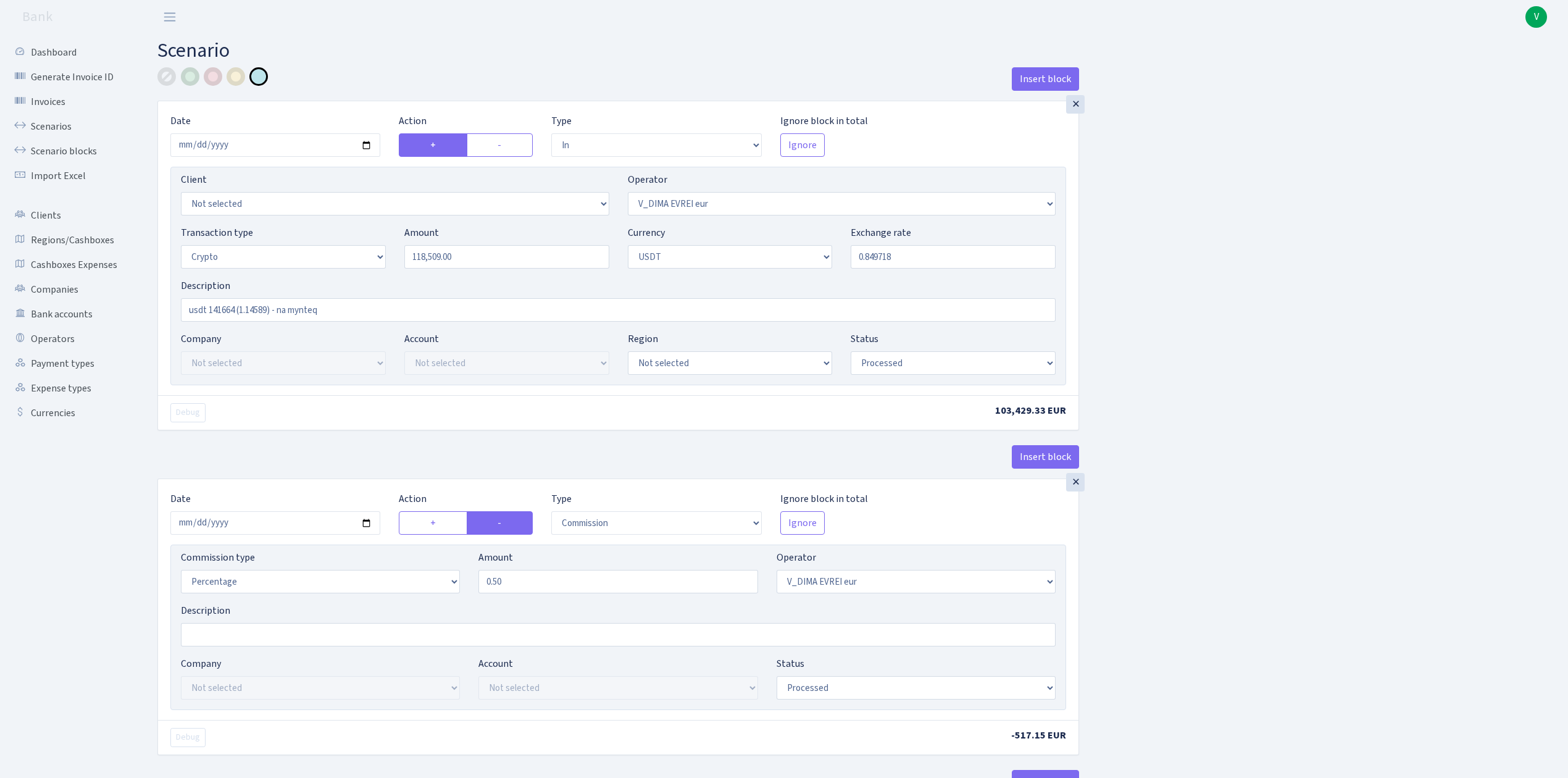
type input "0.8497180"
drag, startPoint x: 210, startPoint y: 307, endPoint x: 237, endPoint y: 310, distance: 27.2
click at [237, 310] on input "usdt 141664 (1.14589) - na mynteq" at bounding box center [619, 310] width 875 height 24
drag, startPoint x: 253, startPoint y: 307, endPoint x: 271, endPoint y: 309, distance: 18.1
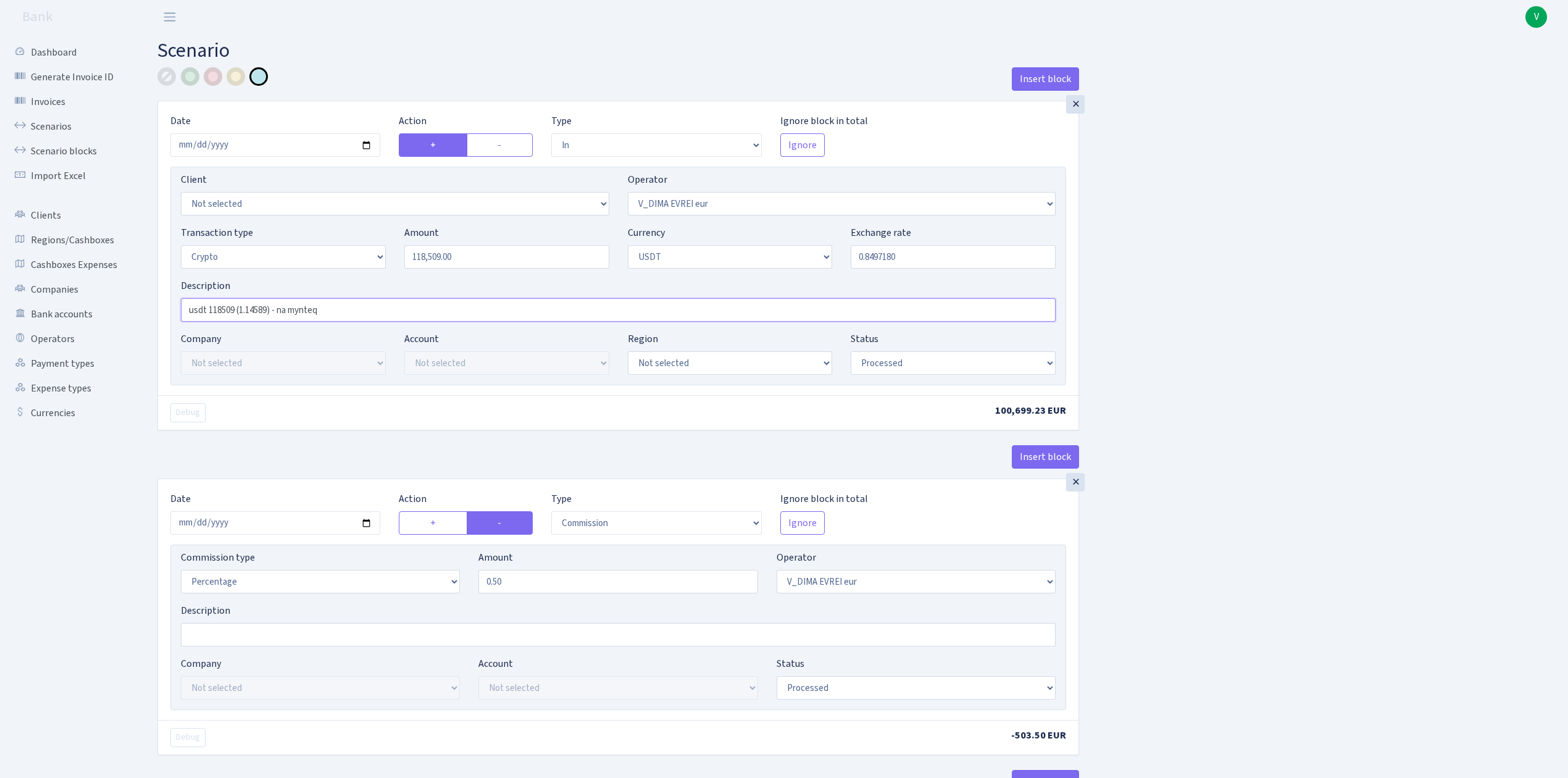
click at [271, 309] on input "usdt 118509 (1.14589) - na mynteq" at bounding box center [619, 310] width 875 height 24
drag, startPoint x: 278, startPoint y: 310, endPoint x: 452, endPoint y: 331, distance: 175.3
click at [452, 331] on div "Description usdt 118509 (1.117686) - na mynteq" at bounding box center [619, 304] width 893 height 53
click at [255, 312] on input "usdt 118509 (1.117686)" at bounding box center [619, 310] width 875 height 24
type input "usdt 118509 (1.17686)"
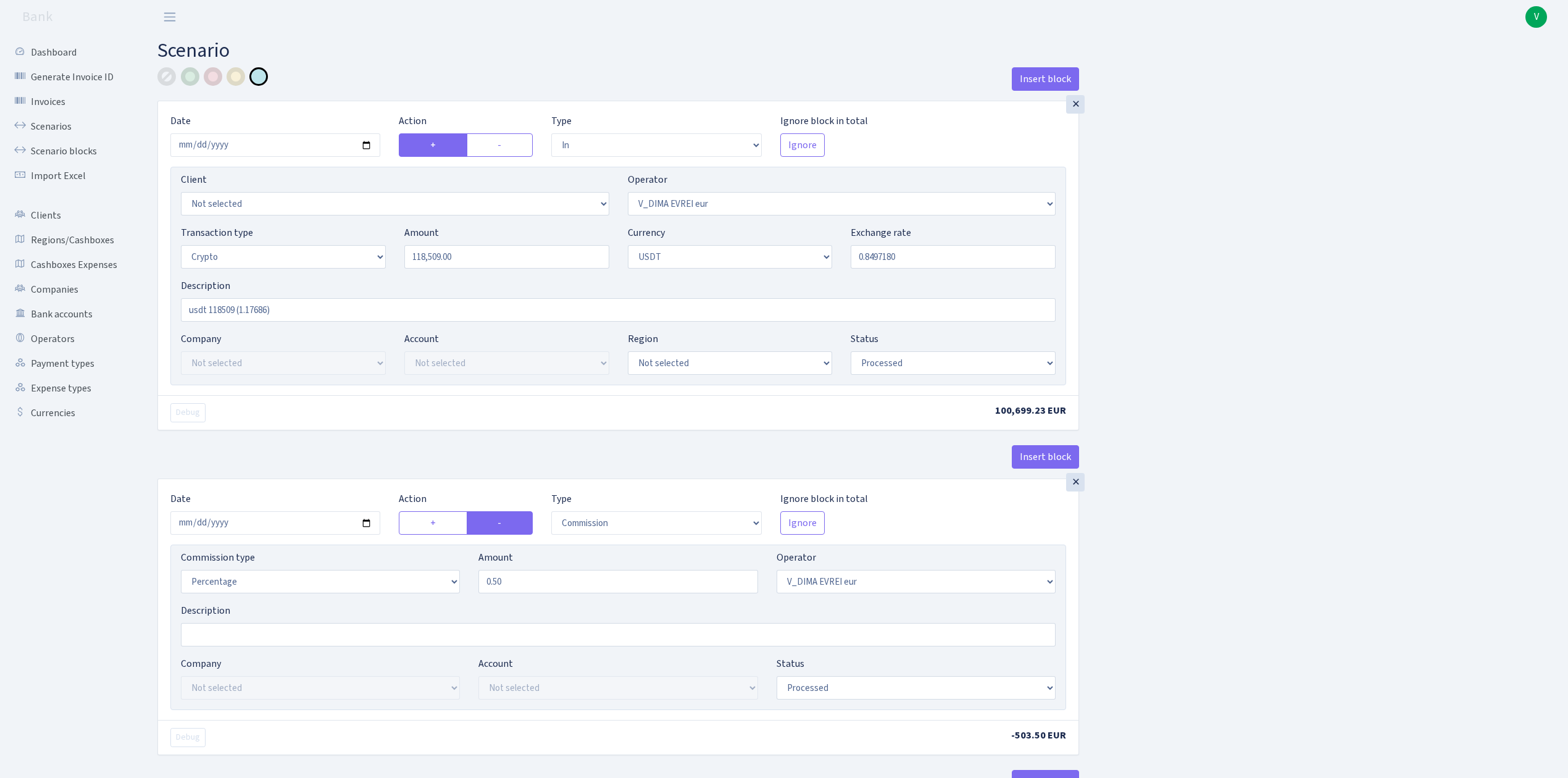
click at [366, 523] on input "2025-07-31" at bounding box center [275, 523] width 210 height 24
type input "2025-09-15"
click at [524, 576] on input "0.50" at bounding box center [618, 581] width 279 height 24
drag, startPoint x: 495, startPoint y: 584, endPoint x: 524, endPoint y: 583, distance: 29.0
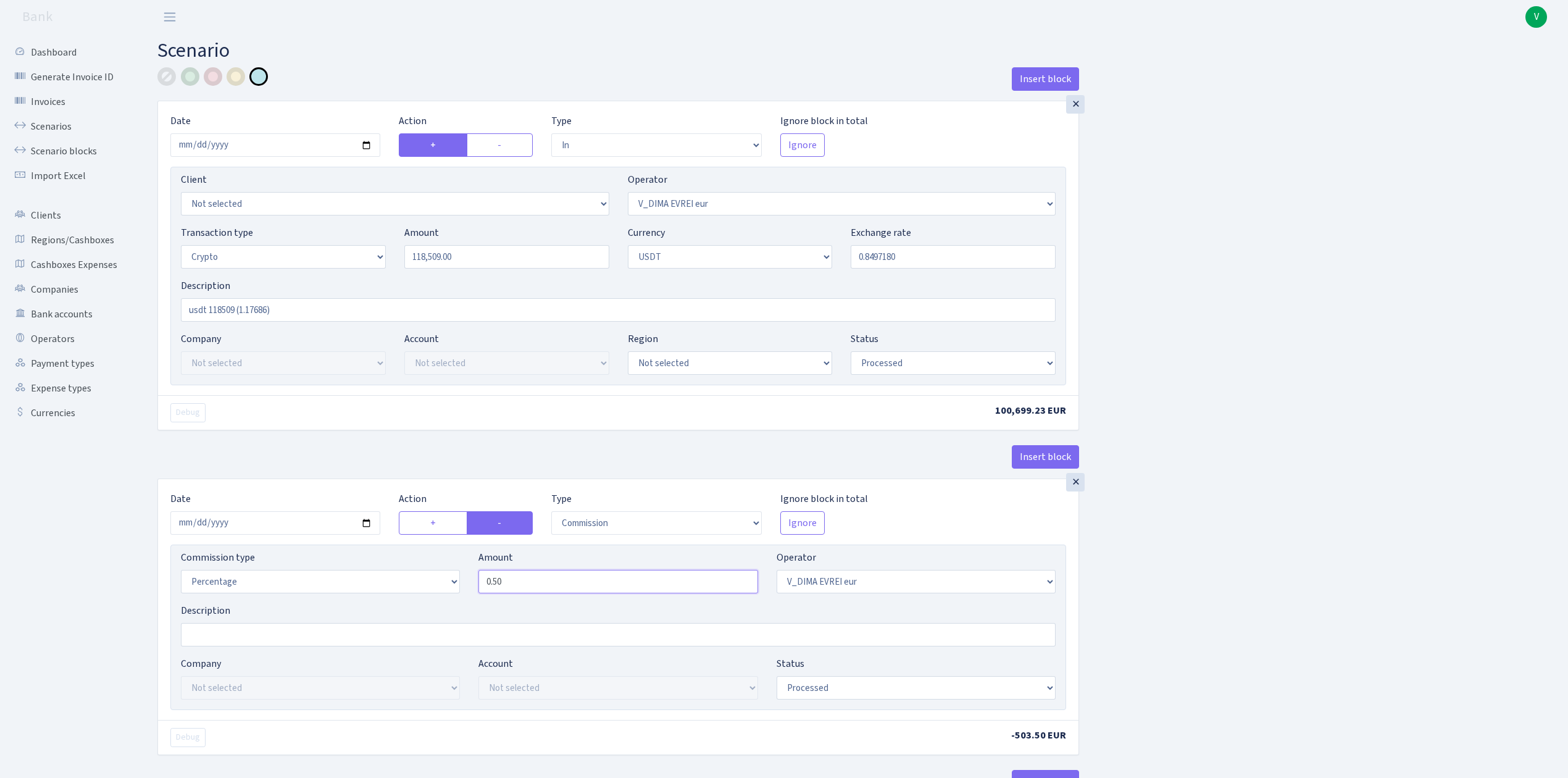
click at [524, 583] on input "0.50" at bounding box center [618, 581] width 279 height 24
type input "0.70"
drag, startPoint x: 885, startPoint y: 255, endPoint x: 909, endPoint y: 258, distance: 24.2
click at [909, 258] on input "0.8497180" at bounding box center [953, 257] width 205 height 24
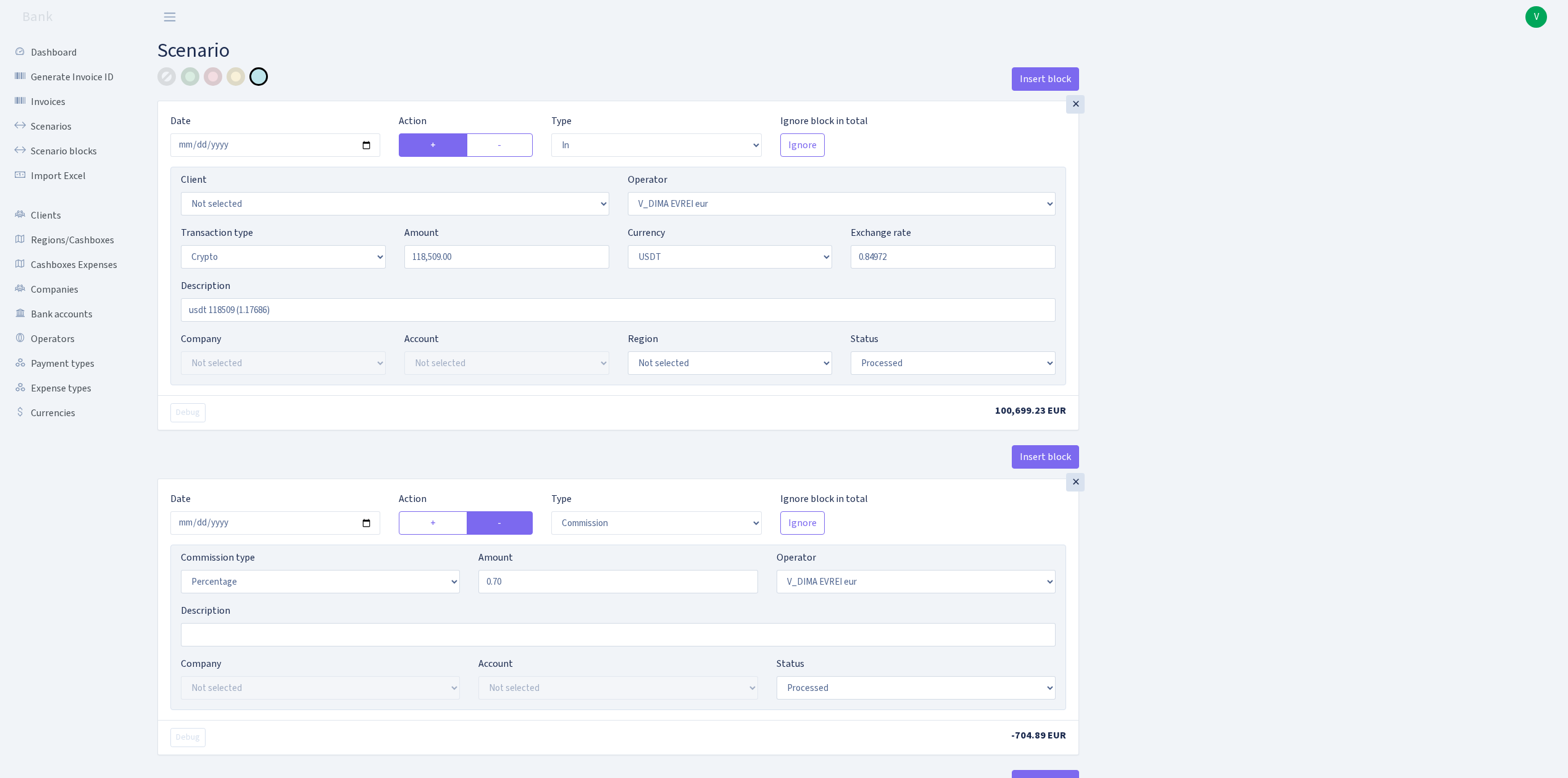
drag, startPoint x: 888, startPoint y: 257, endPoint x: 928, endPoint y: 258, distance: 40.0
click at [928, 258] on input "0.8497200" at bounding box center [953, 257] width 205 height 24
type input "0.8497175"
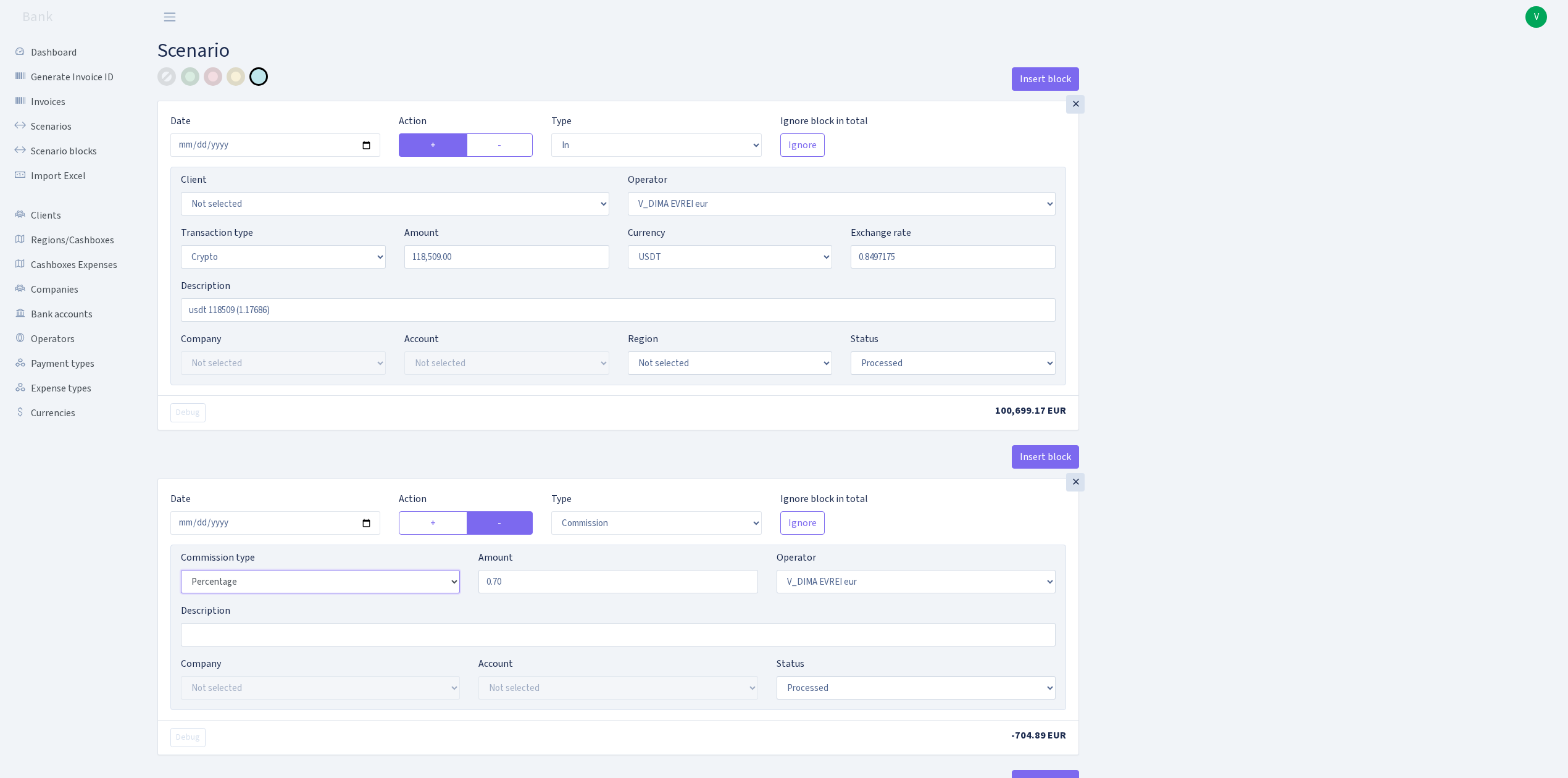
click at [450, 583] on select "Percentage Fixed Bank" at bounding box center [321, 581] width 279 height 24
select select "bank"
click at [181, 573] on select "Percentage Fixed Bank" at bounding box center [321, 581] width 279 height 24
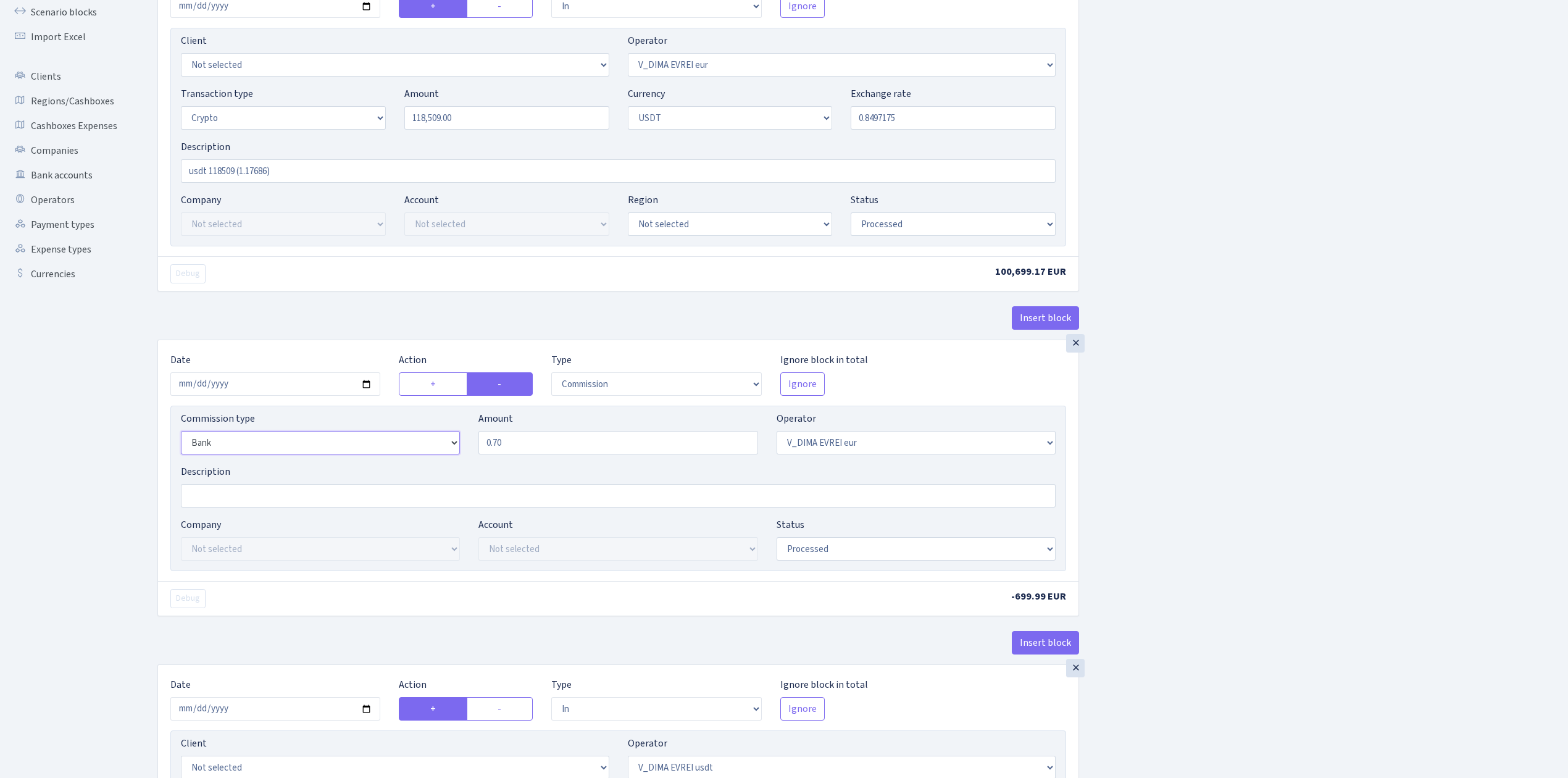
scroll to position [329, 0]
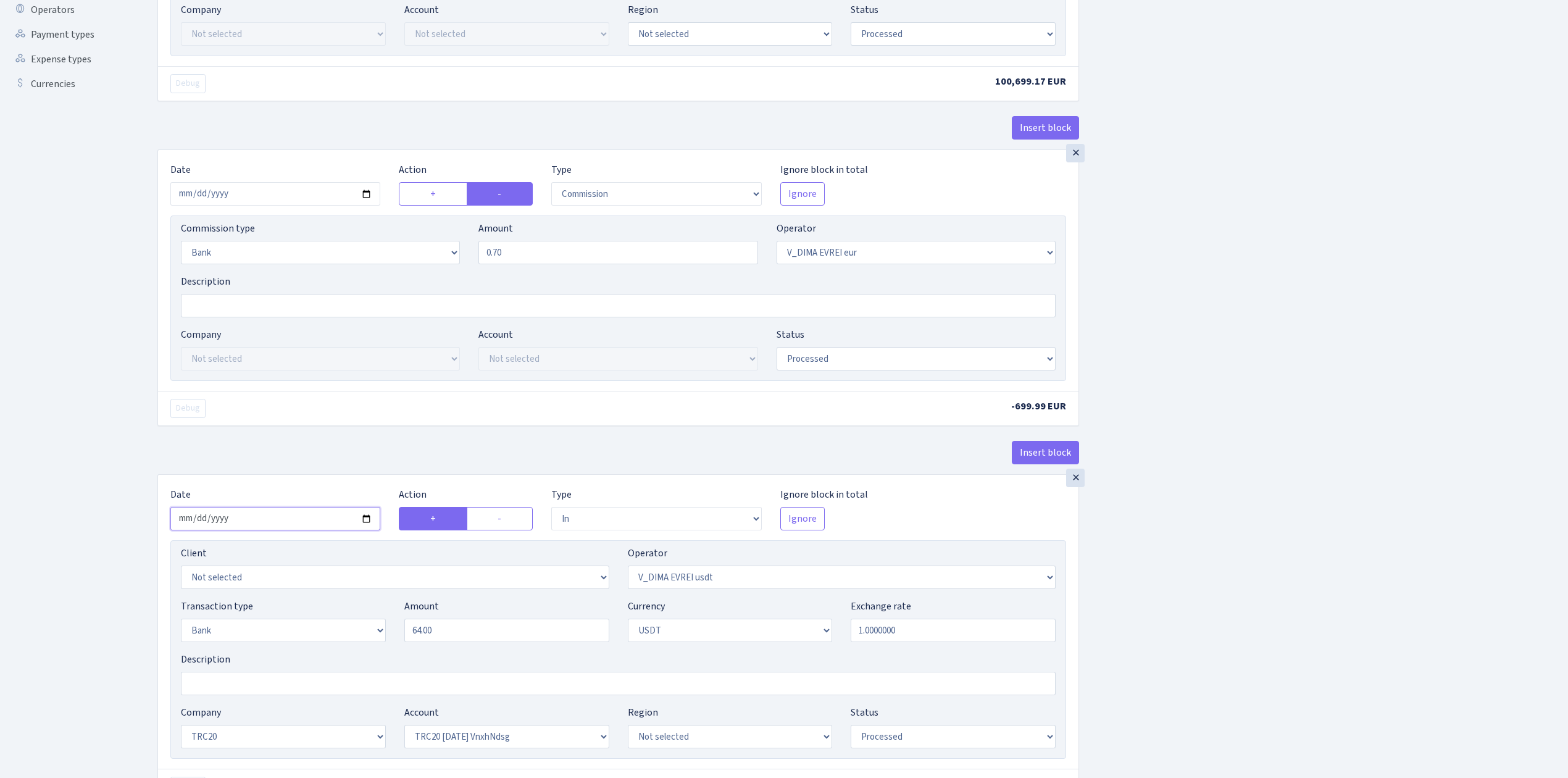
click at [366, 521] on input "2025-07-31" at bounding box center [275, 519] width 210 height 24
type input "2025-09-15"
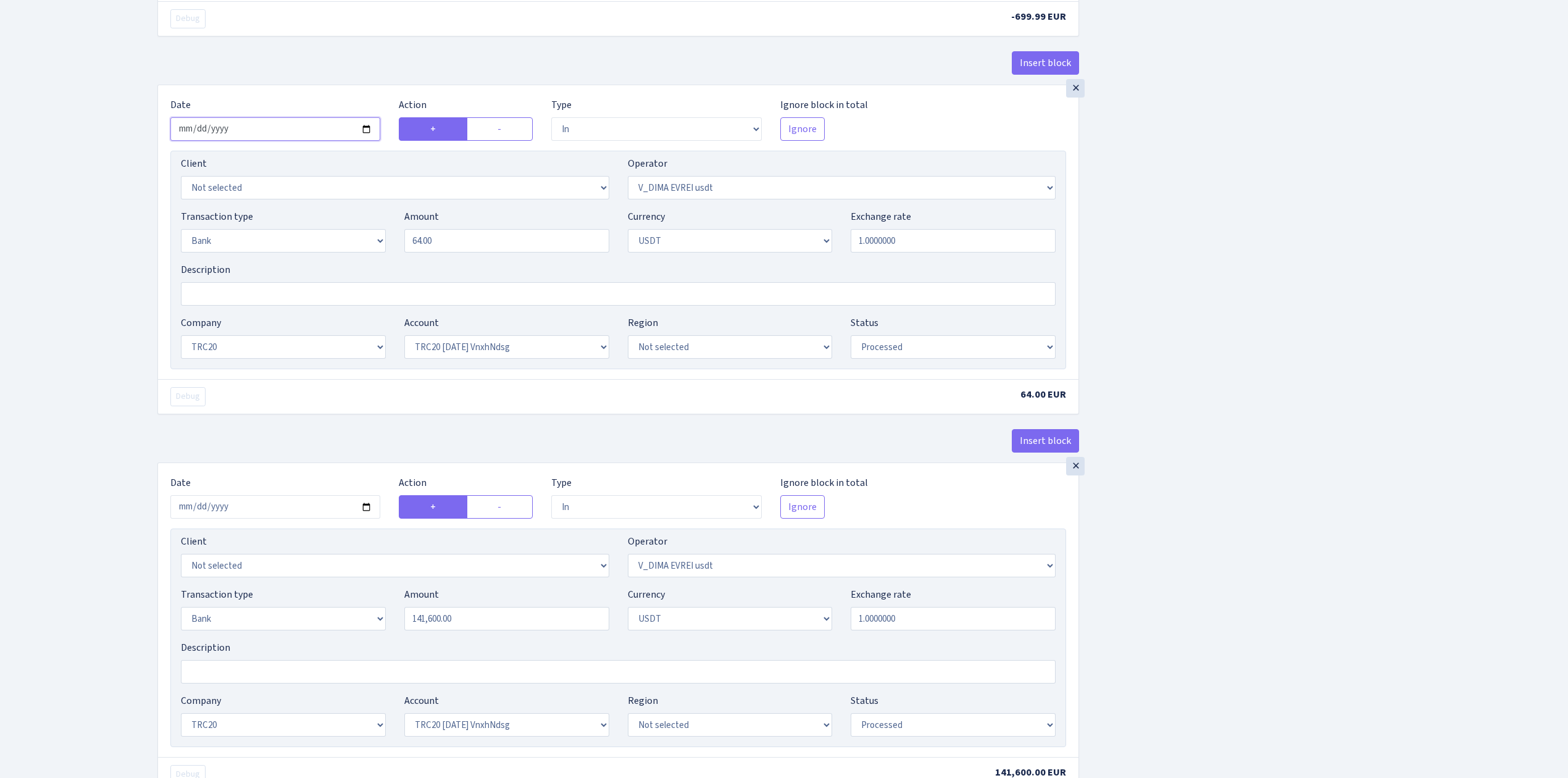
scroll to position [741, 0]
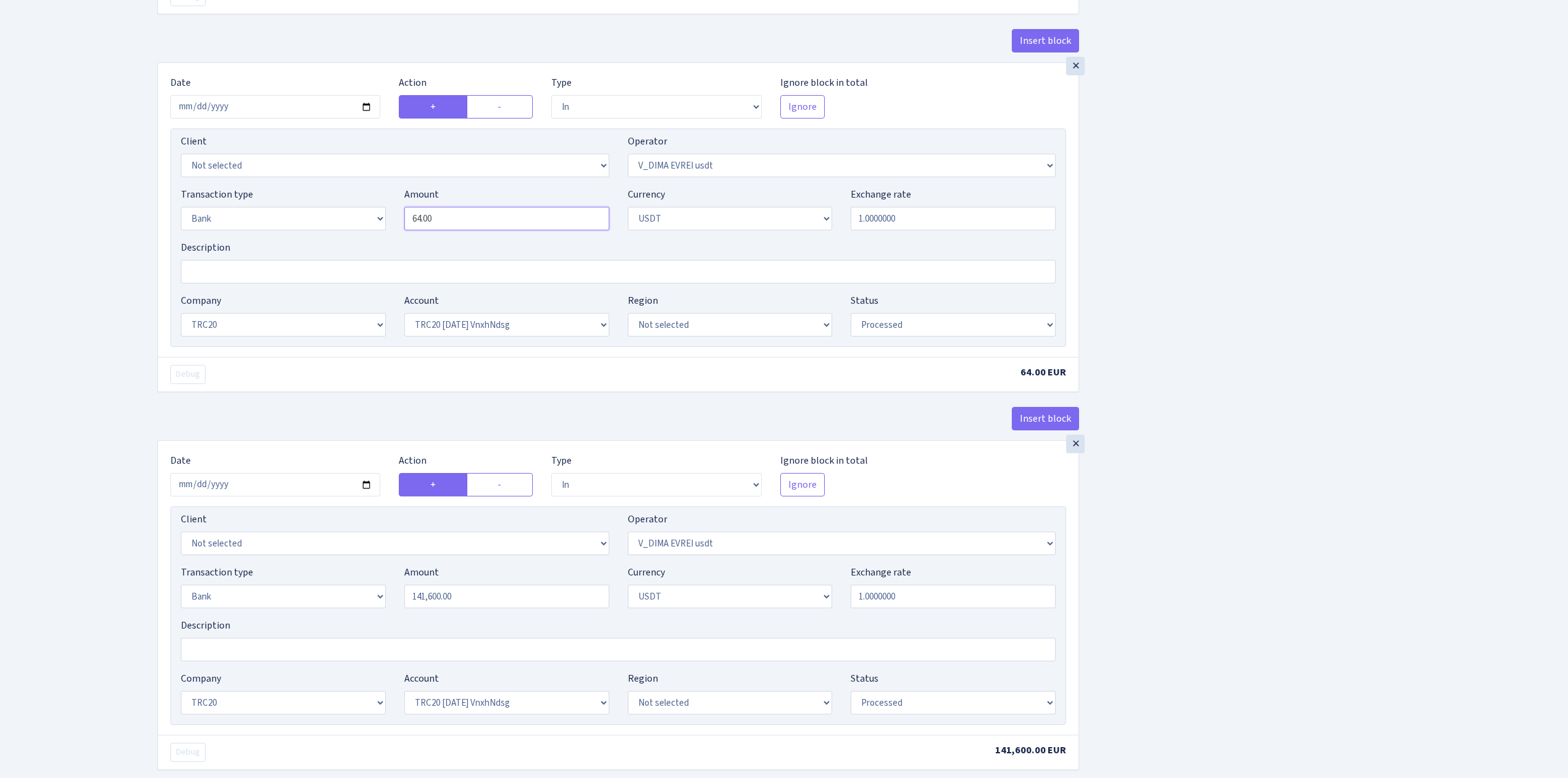
drag, startPoint x: 494, startPoint y: 228, endPoint x: 346, endPoint y: 210, distance: 149.1
click at [346, 210] on div "Transaction type Not selected 981 ELF FISH crypto GIRT IVO dekl MM-BALTIC eur U…" at bounding box center [619, 214] width 893 height 53
click at [1349, 263] on div "Insert block × Date 2025-09-15 Action + - Type --- In Out Commission Field requ…" at bounding box center [854, 288] width 1411 height 1925
type input "100.00"
click at [490, 327] on select "Not selected TRC20 2024.08.01 S8dYrDY TRC20 2024.09.12 KEMg2gdc TRC20 2024.10.1…" at bounding box center [506, 325] width 205 height 24
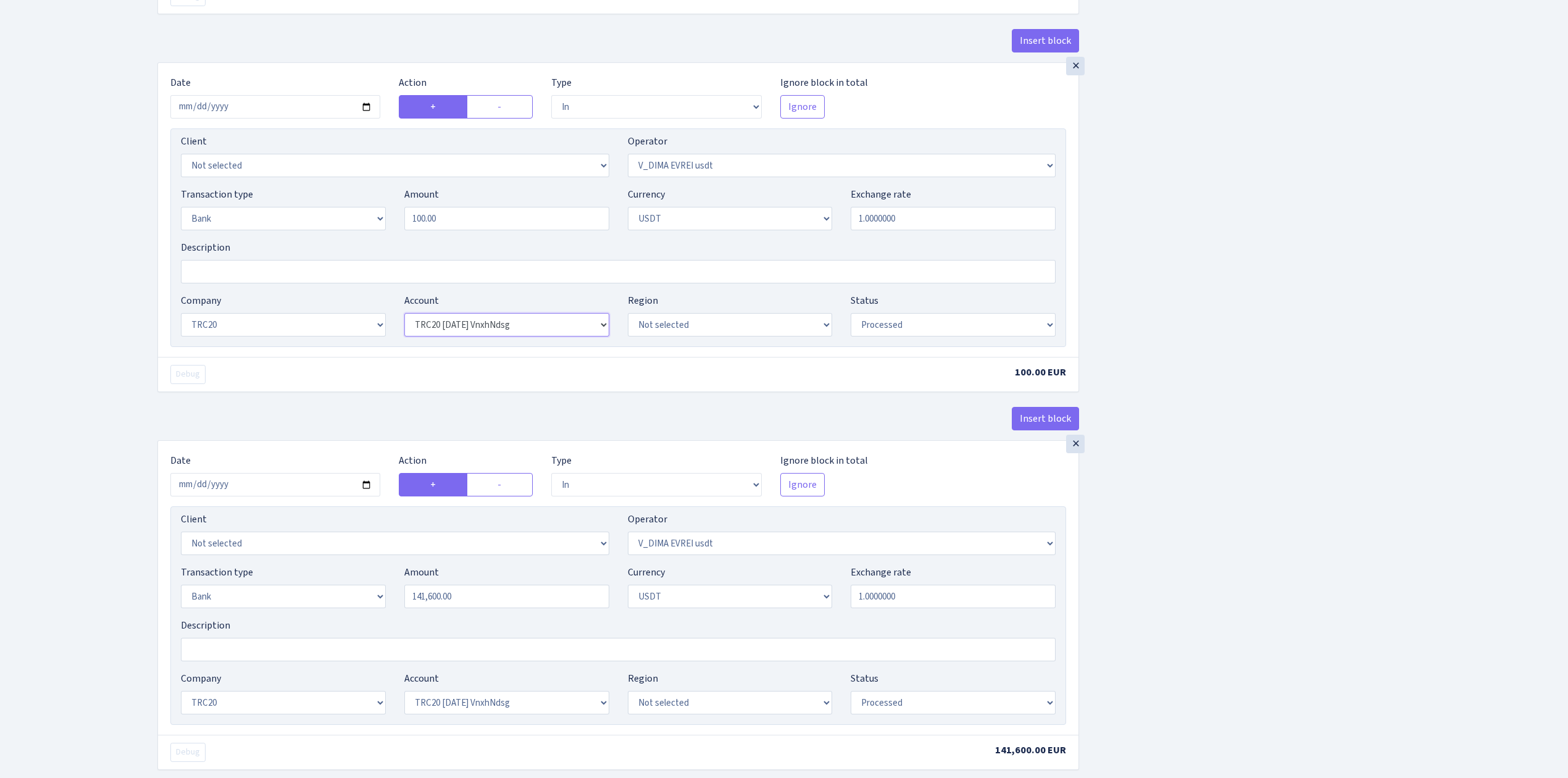
select select "61"
click at [404, 319] on select "Not selected TRC20 2024.08.01 S8dYrDY TRC20 2024.09.12 KEMg2gdc TRC20 2024.10.1…" at bounding box center [506, 325] width 205 height 24
click at [1350, 573] on div "Insert block × Date 2025-09-15 Action + - Type --- In Out Commission Field requ…" at bounding box center [854, 288] width 1411 height 1925
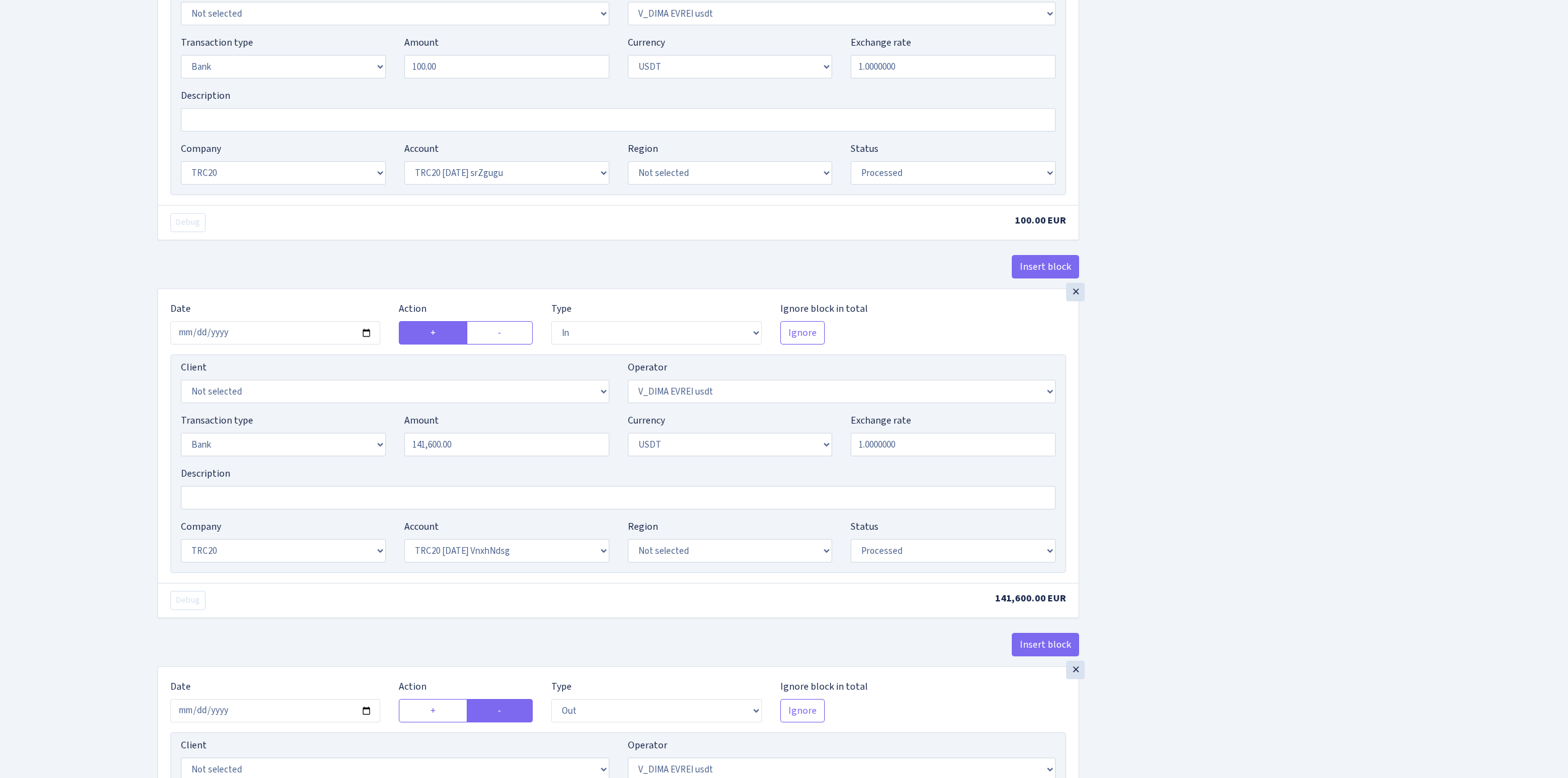
scroll to position [905, 0]
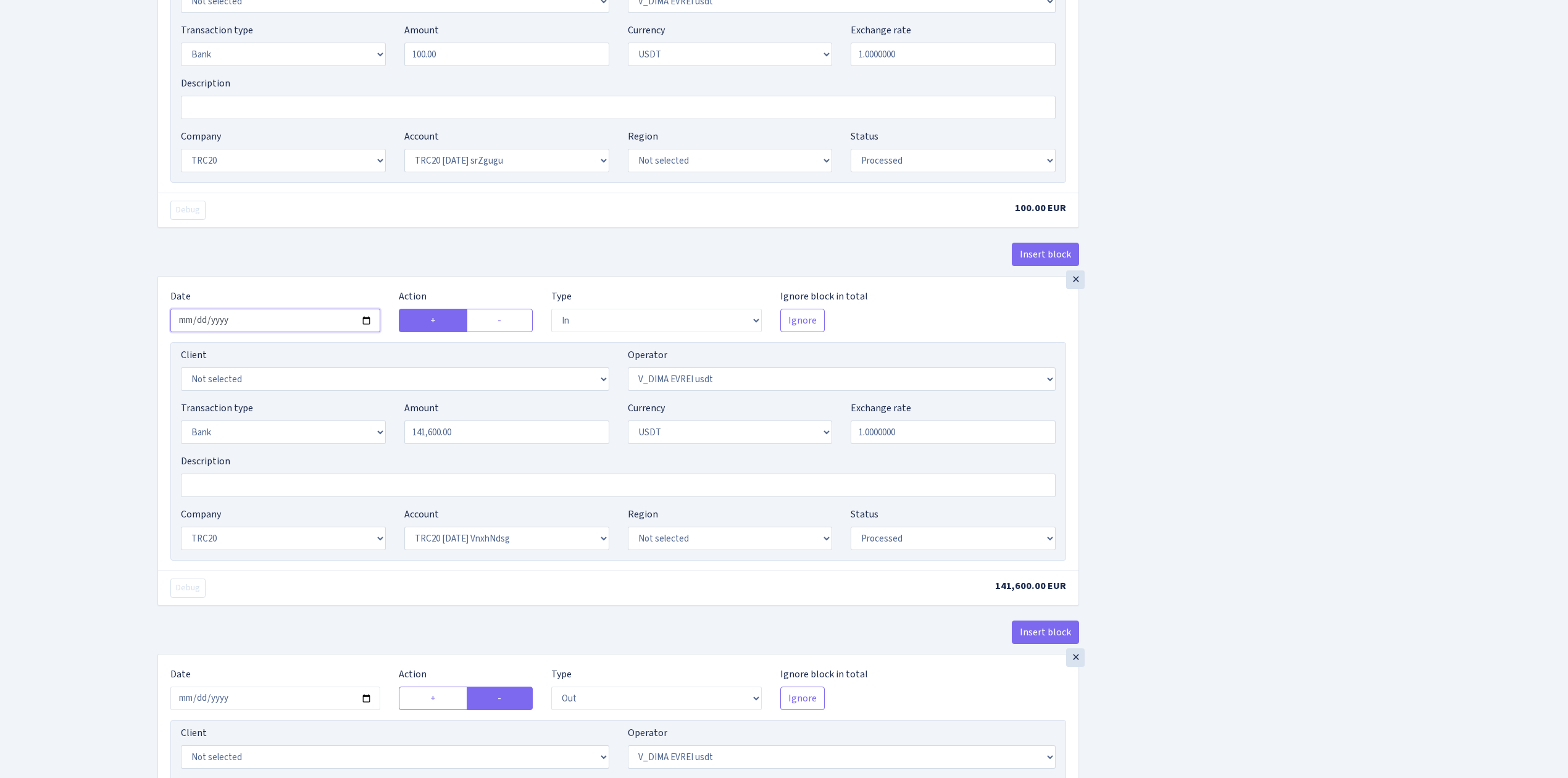
click at [366, 323] on input "2025-07-31" at bounding box center [275, 321] width 210 height 24
type input "2025-09-15"
drag, startPoint x: 494, startPoint y: 445, endPoint x: 371, endPoint y: 430, distance: 123.9
click at [373, 430] on div "Transaction type Not selected 981 ELF FISH crypto GIRT IVO dekl MM-BALTIC eur U…" at bounding box center [619, 427] width 893 height 53
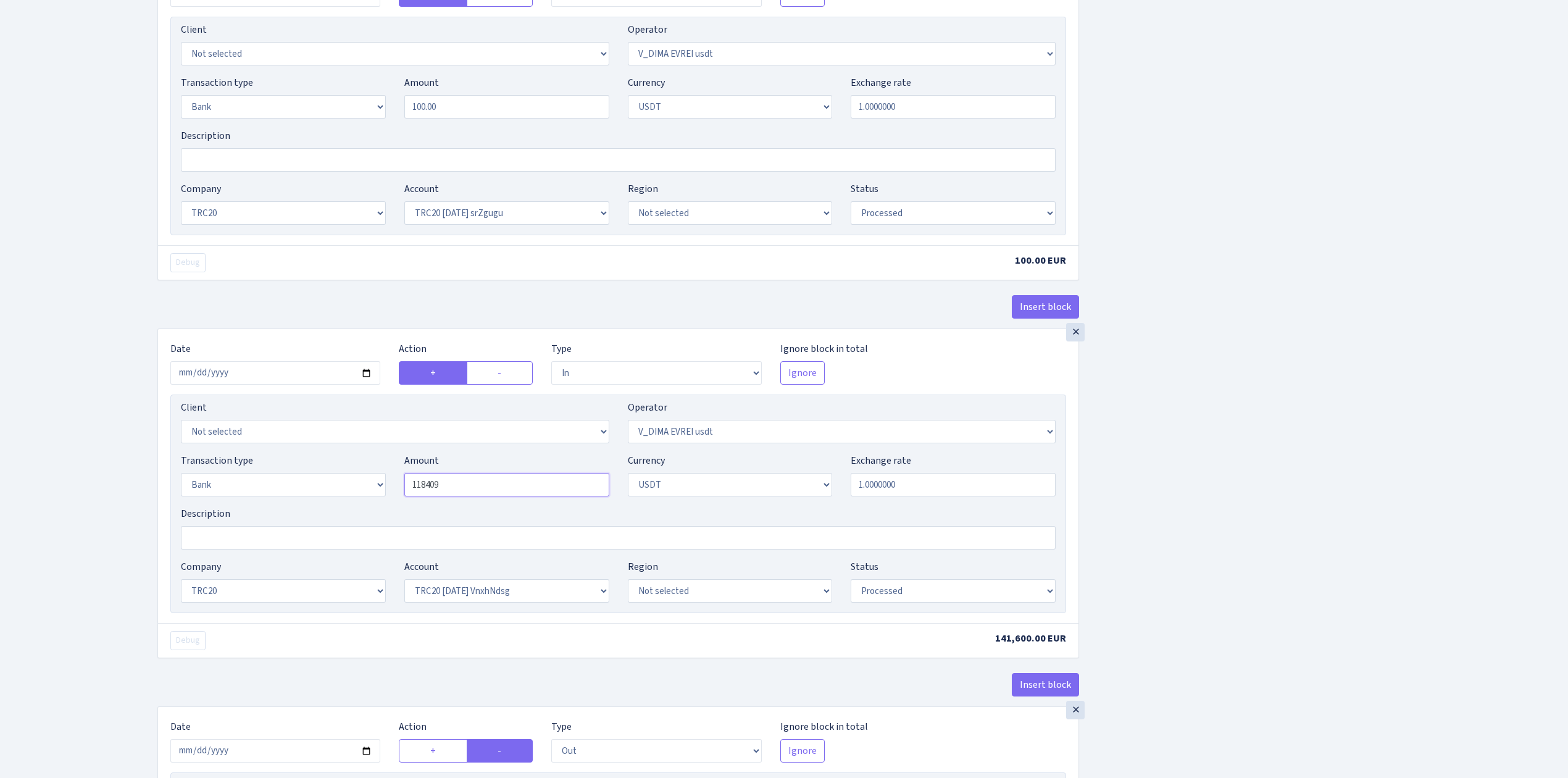
scroll to position [823, 0]
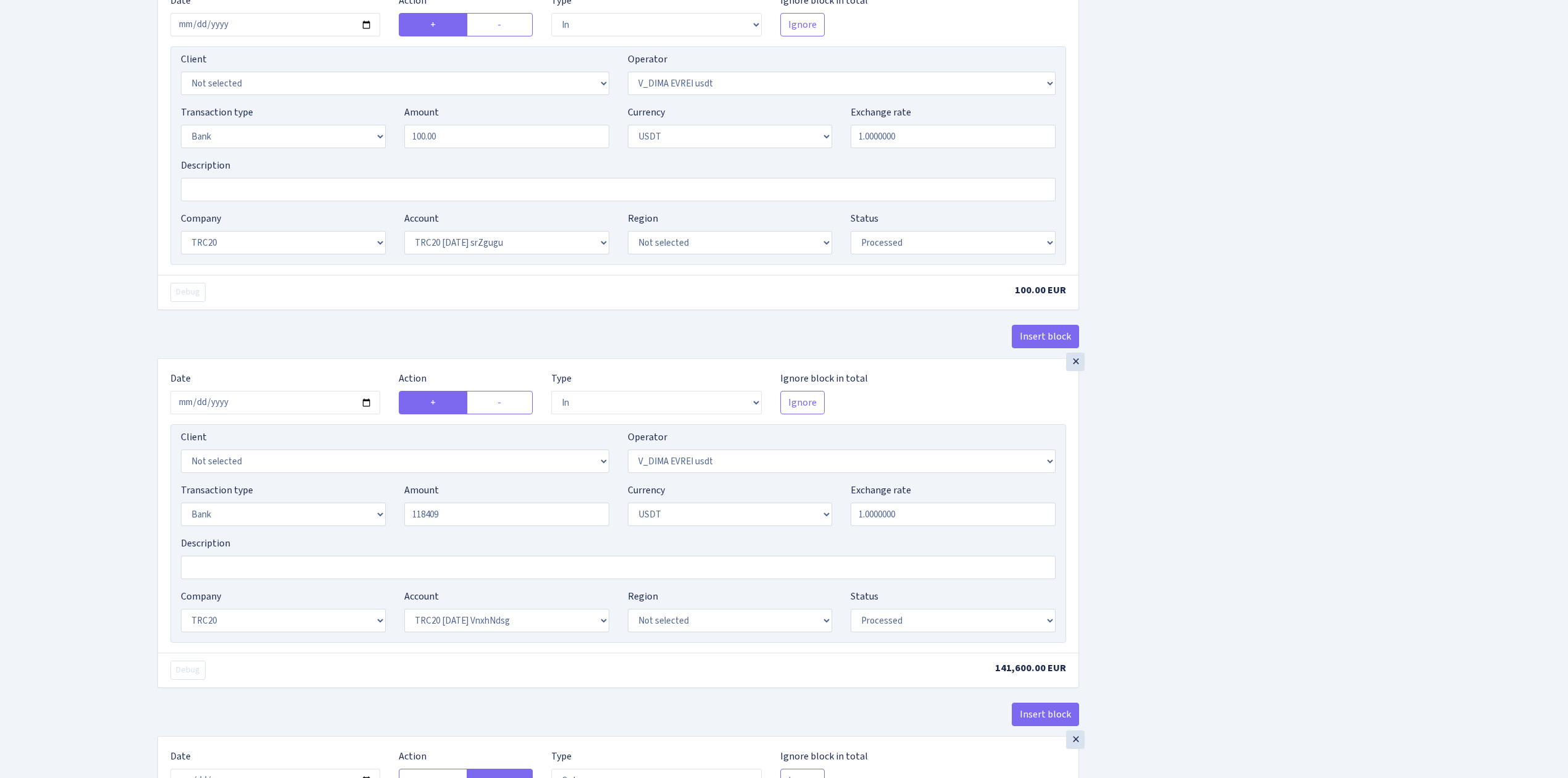
click at [1342, 526] on div "Insert block × Date 2025-09-15 Action + - Type --- In Out Commission Field requ…" at bounding box center [854, 207] width 1411 height 1925
type input "118,409.00"
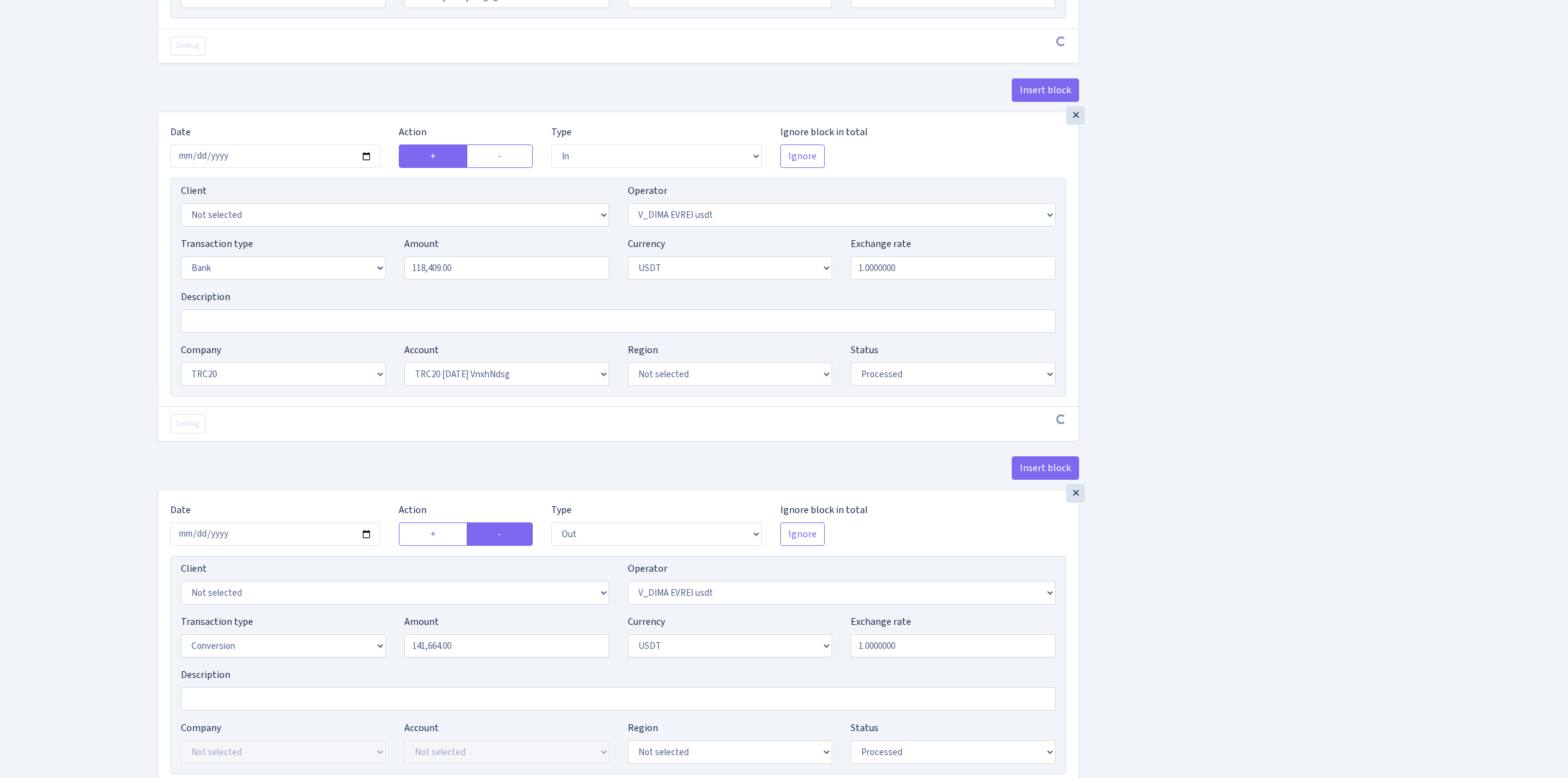
scroll to position [1070, 0]
click at [456, 379] on select "Not selected TRC20 2024.08.01 S8dYrDY TRC20 2024.09.12 KEMg2gdc TRC20 2024.10.1…" at bounding box center [506, 373] width 205 height 24
select select "61"
click at [404, 370] on select "Not selected TRC20 2024.08.01 S8dYrDY TRC20 2024.09.12 KEMg2gdc TRC20 2024.10.1…" at bounding box center [506, 373] width 205 height 24
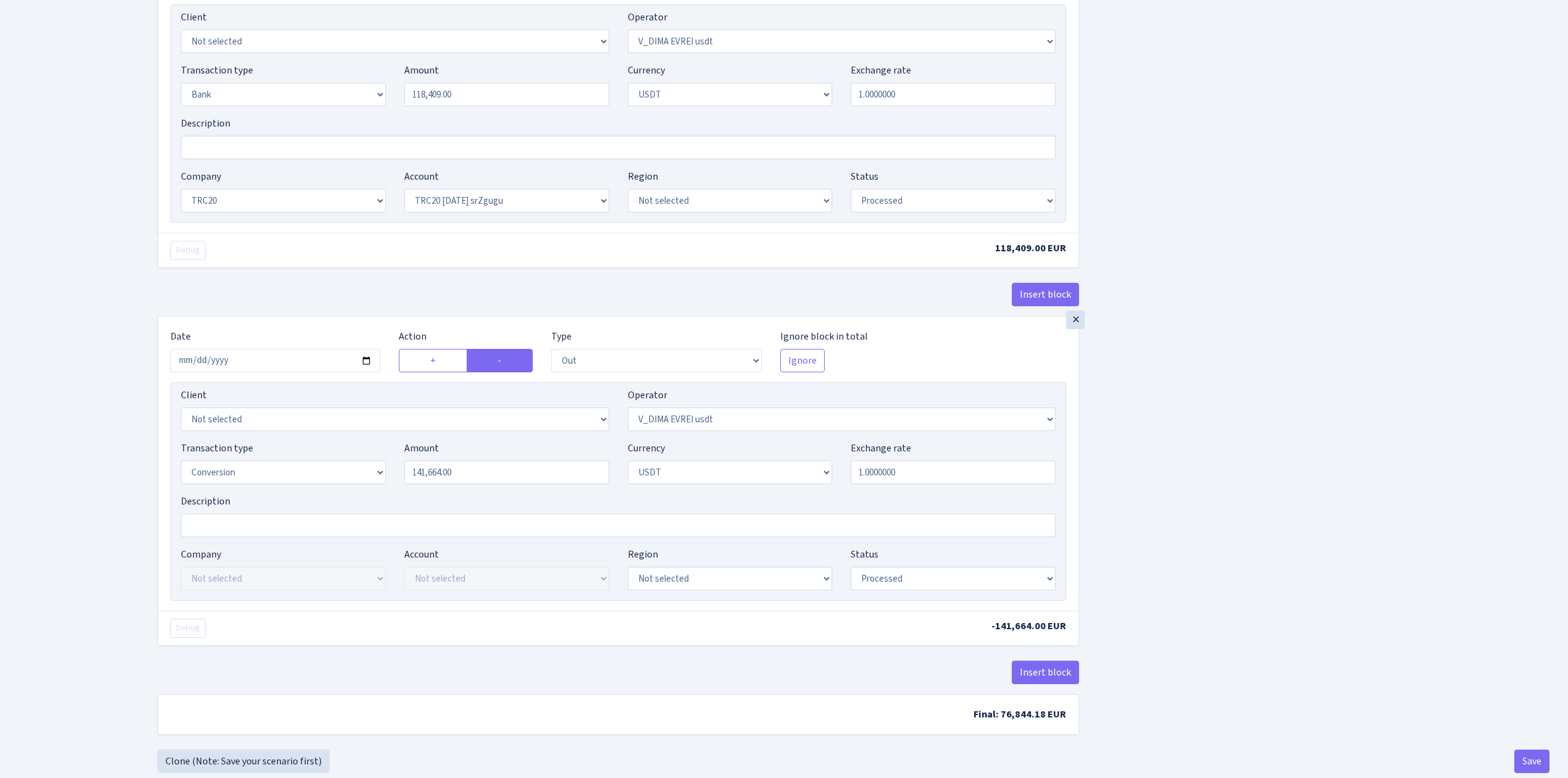
scroll to position [1282, 0]
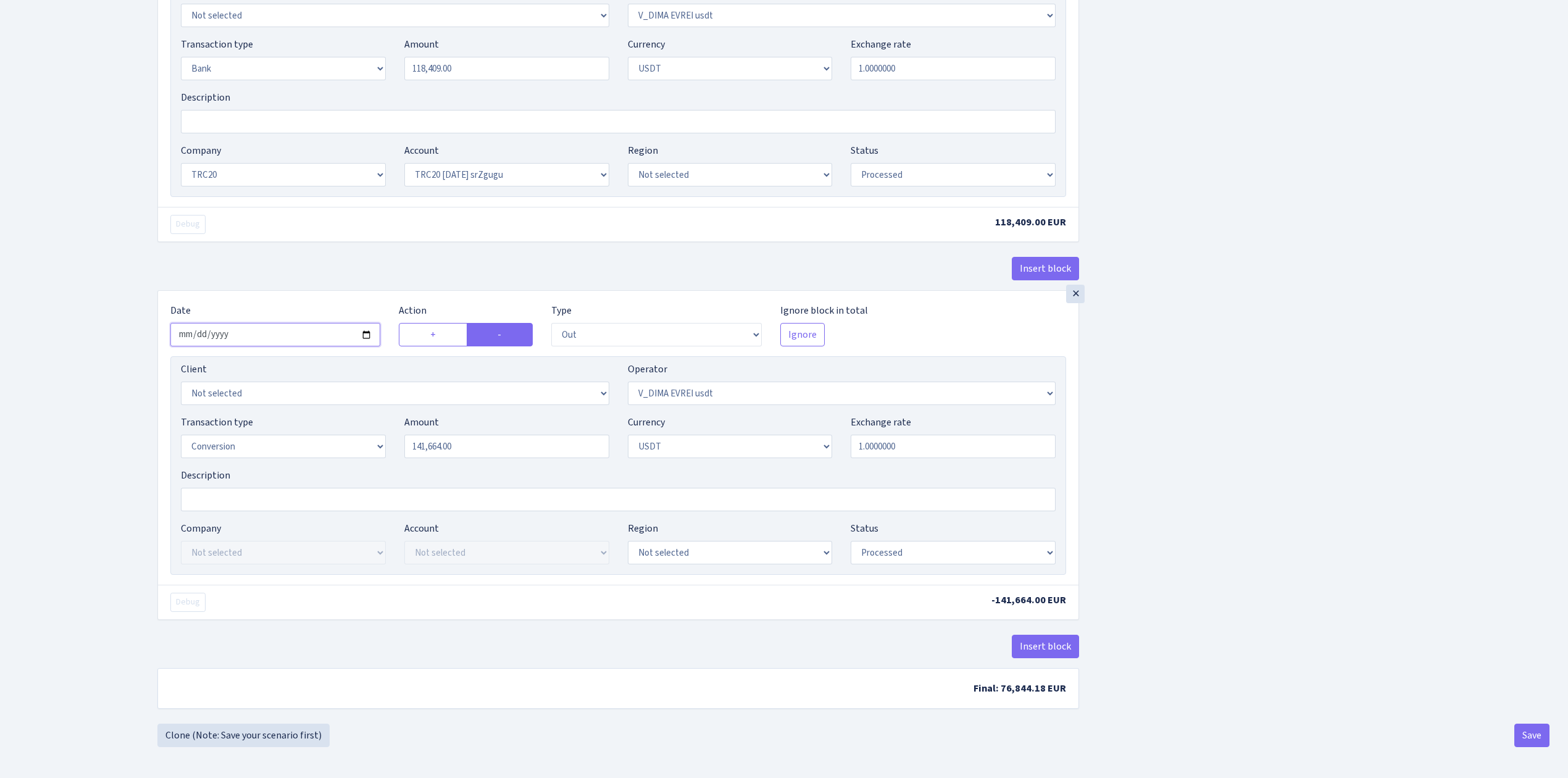
click at [367, 331] on input "2025-07-31" at bounding box center [275, 335] width 210 height 24
type input "2025-09-15"
click at [452, 472] on div "Description" at bounding box center [619, 490] width 875 height 43
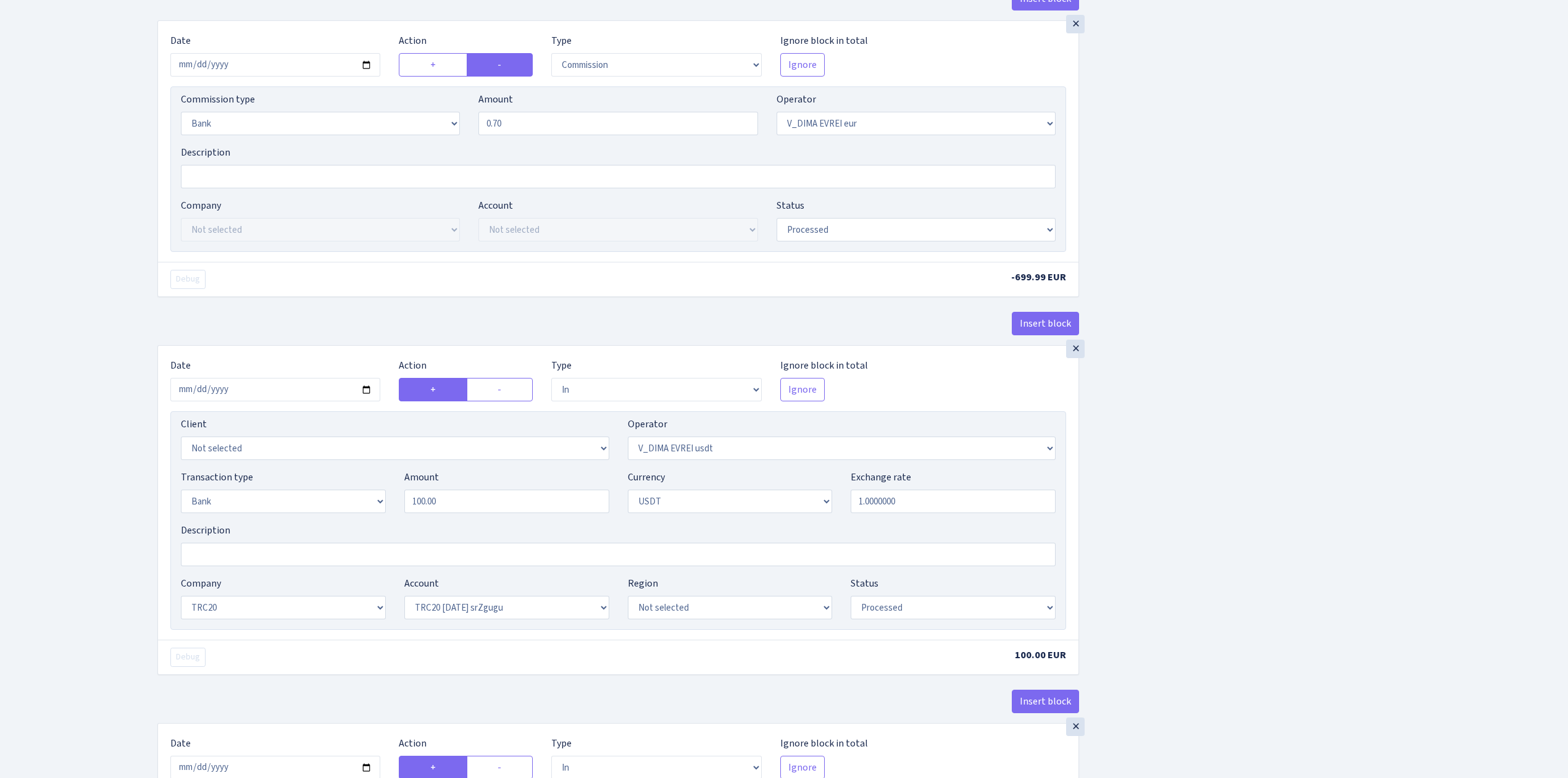
scroll to position [129, 0]
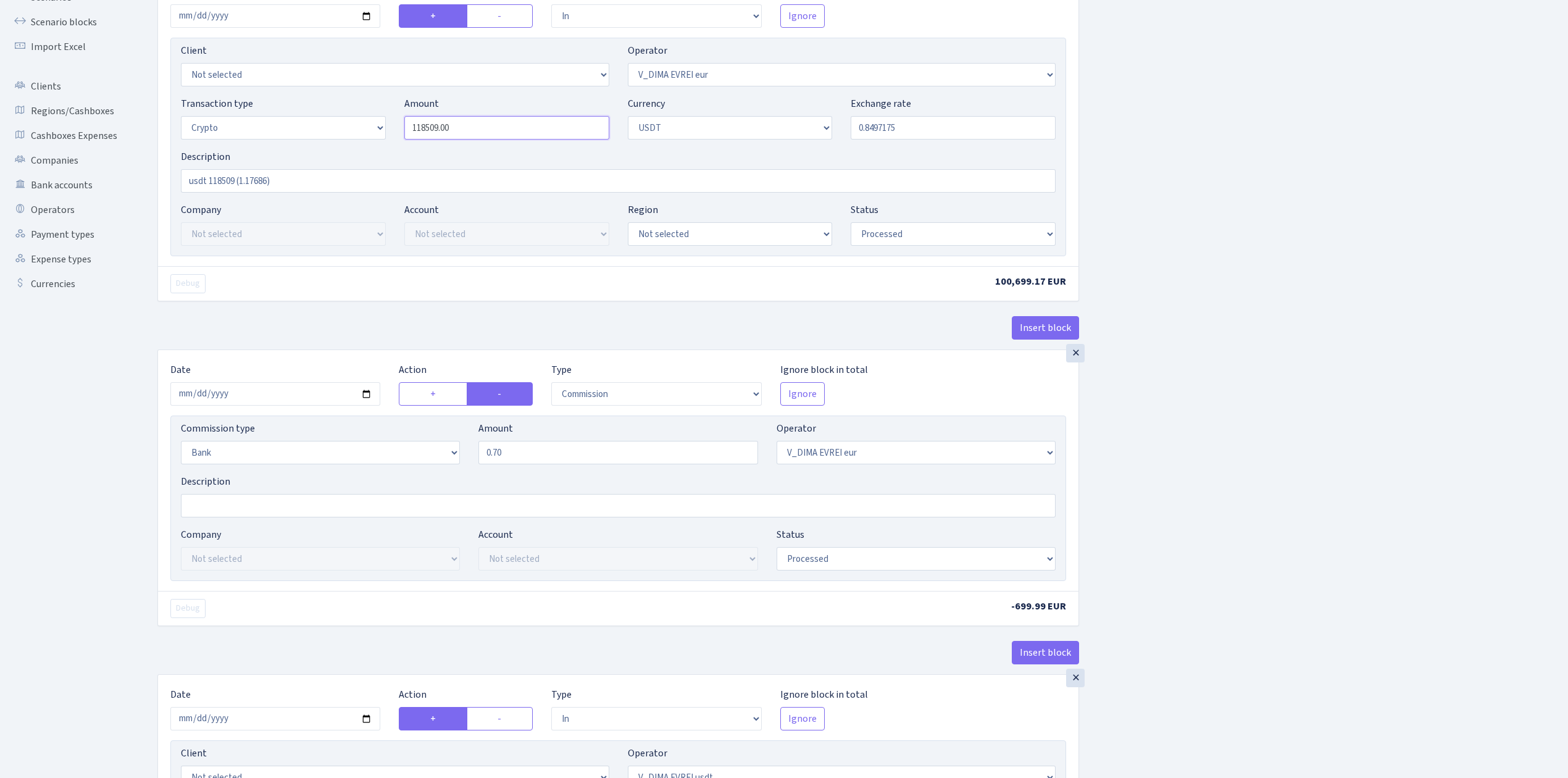
drag, startPoint x: 492, startPoint y: 127, endPoint x: 391, endPoint y: 124, distance: 101.0
click at [391, 124] on div "Transaction type Not selected 981 ELF FISH crypto GIRT IVO dekl MM-BALTIC eur U…" at bounding box center [619, 122] width 893 height 53
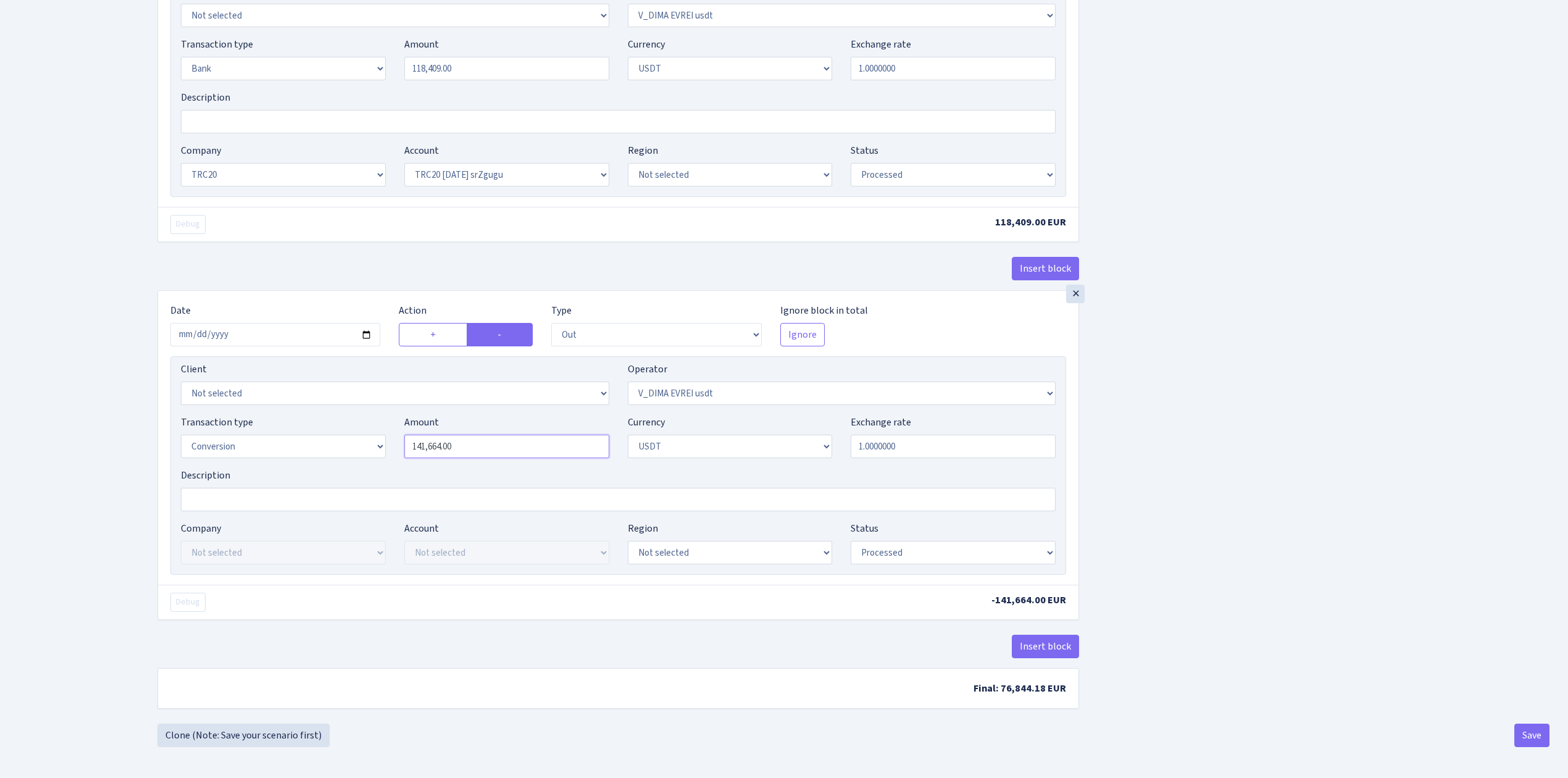
type input "118,509.00"
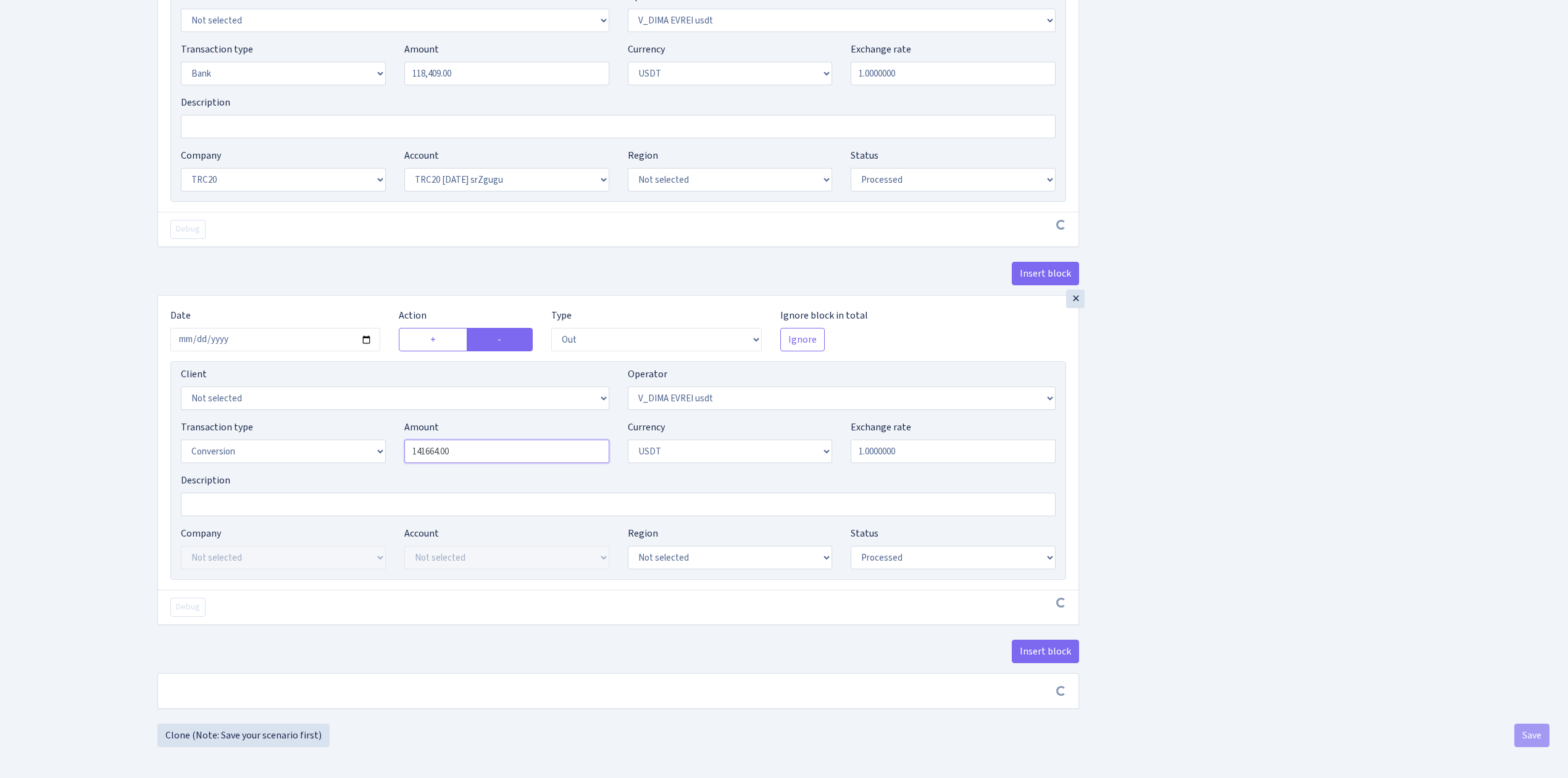
scroll to position [1277, 0]
drag, startPoint x: 488, startPoint y: 448, endPoint x: 475, endPoint y: 439, distance: 15.8
click at [476, 445] on input "141664.00" at bounding box center [506, 451] width 205 height 24
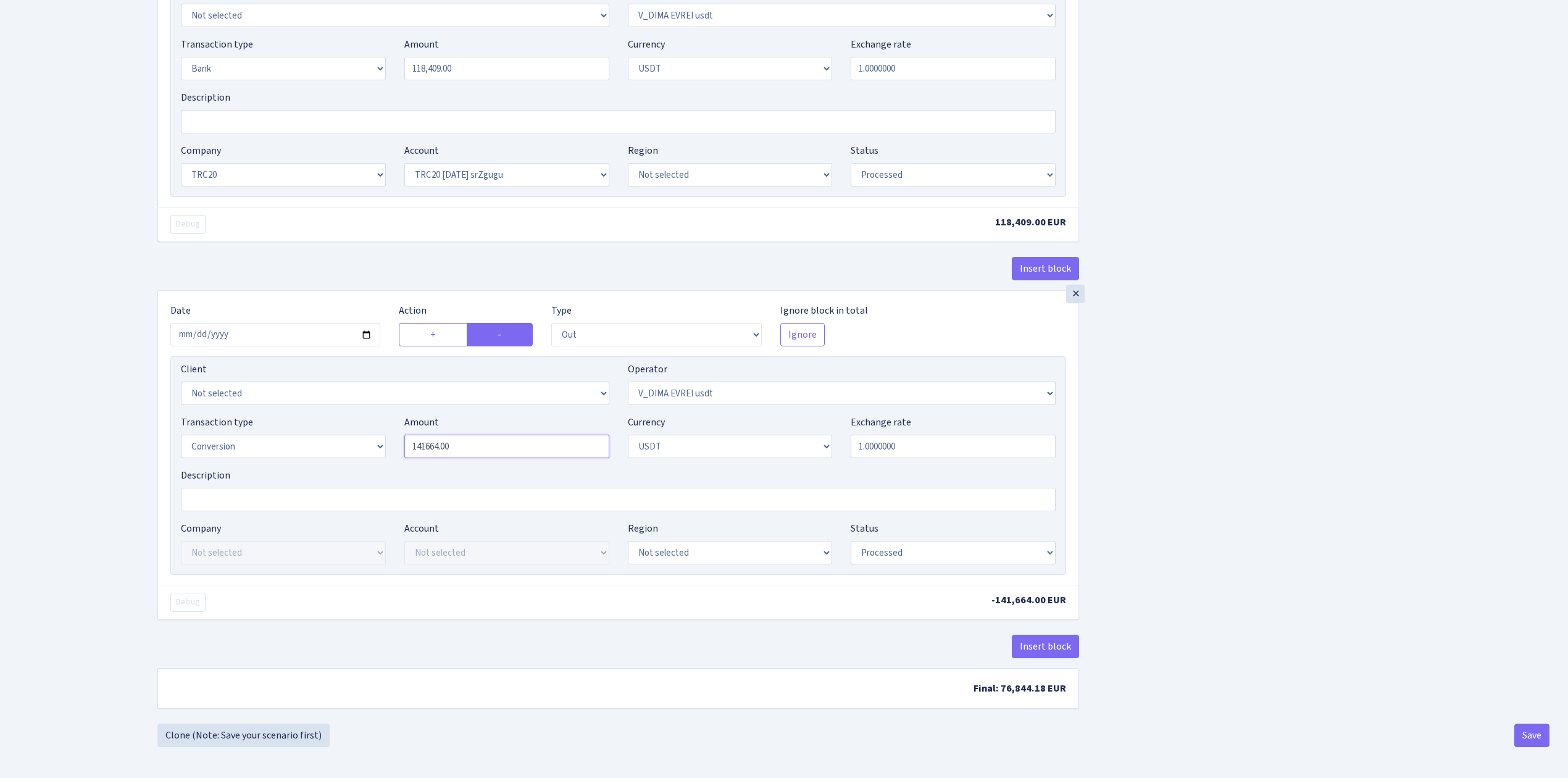
drag, startPoint x: 480, startPoint y: 445, endPoint x: 344, endPoint y: 439, distance: 136.1
click at [344, 439] on div "Transaction type Not selected 981 ELF FISH crypto GIRT IVO dekl MM-BALTIC eur U…" at bounding box center [619, 441] width 893 height 53
paste input "18509"
type input "118,509.00"
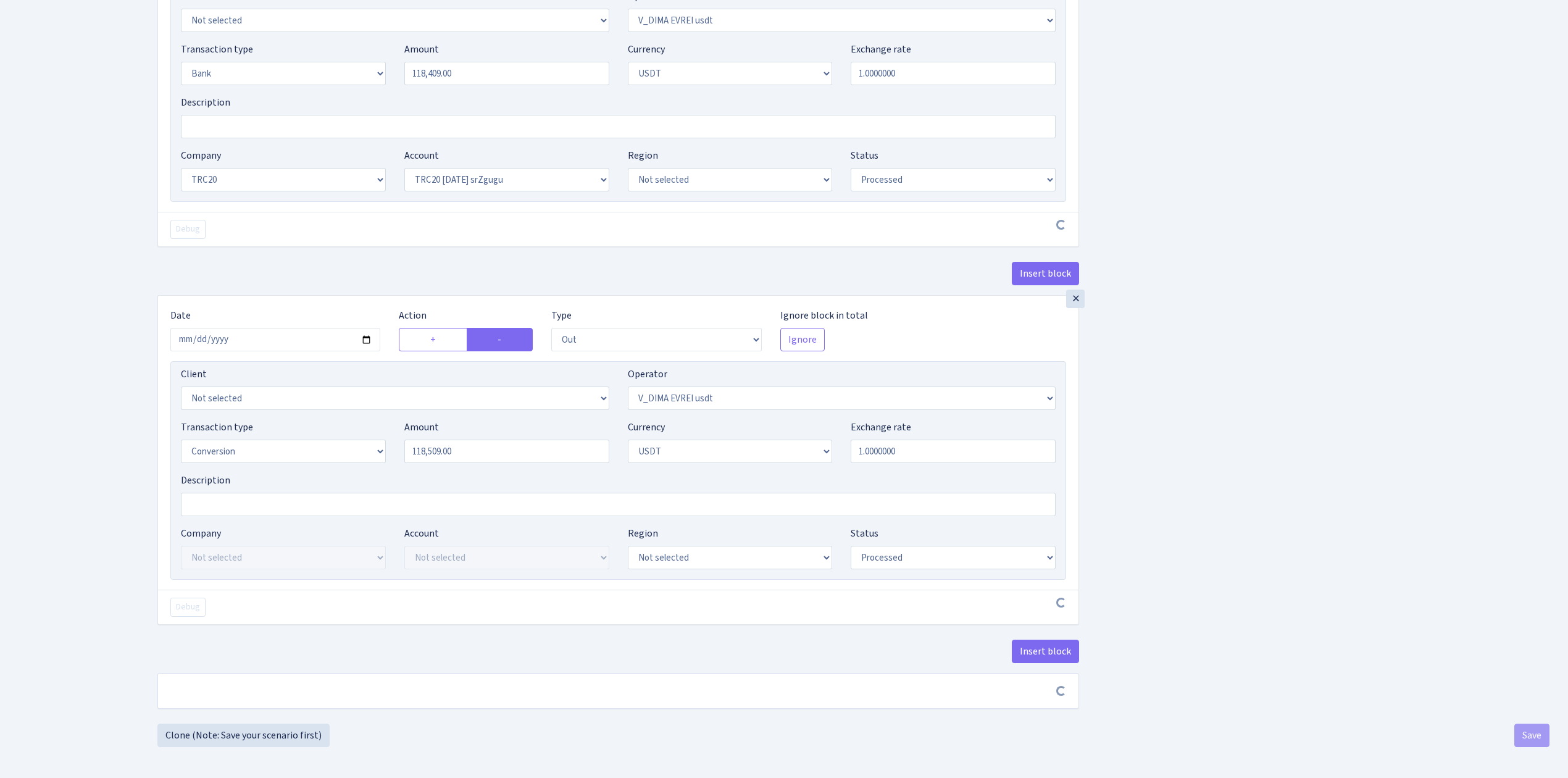
drag, startPoint x: 1229, startPoint y: 541, endPoint x: 1236, endPoint y: 526, distance: 16.6
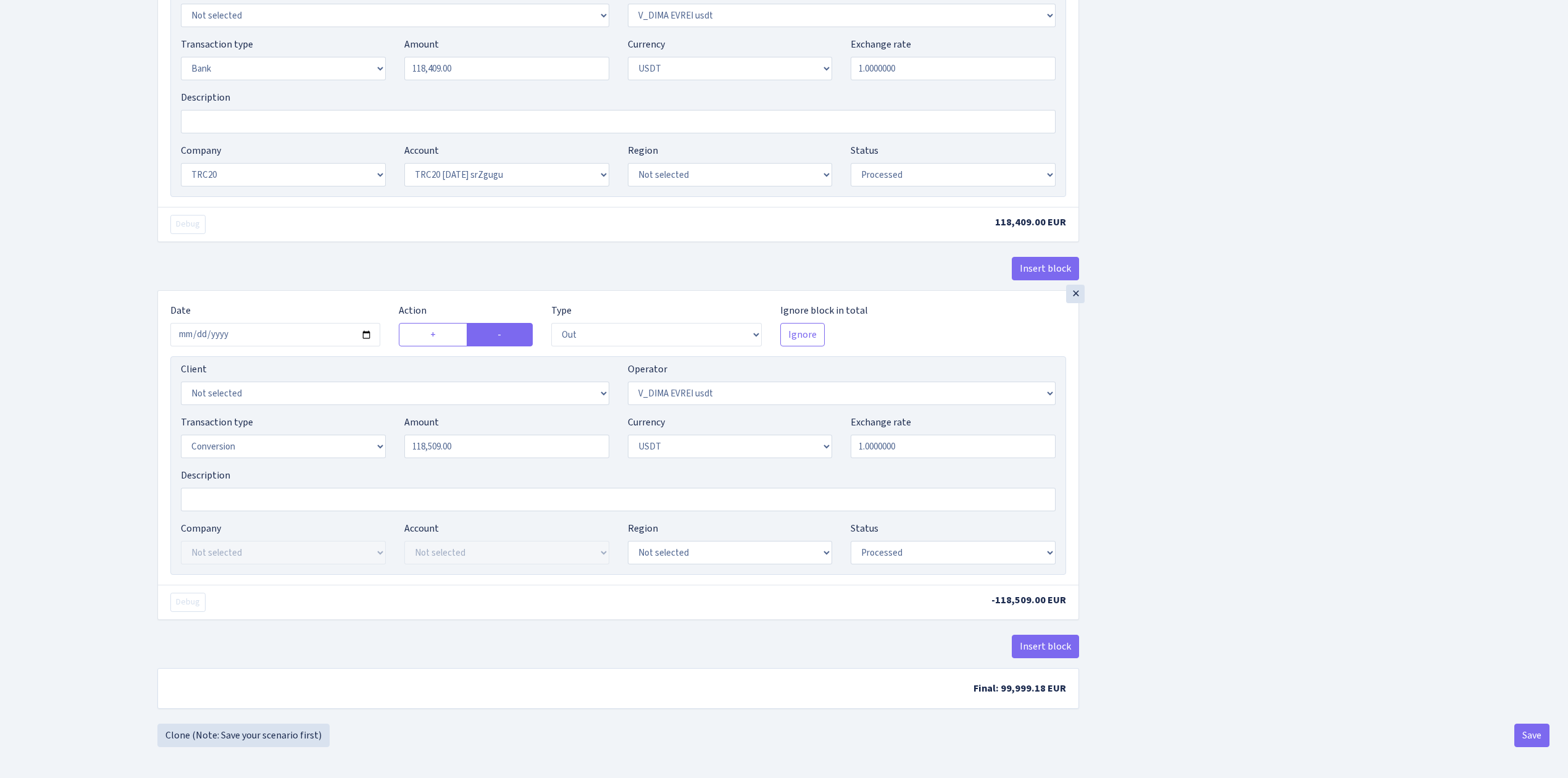
click at [1526, 740] on button "Save" at bounding box center [1532, 735] width 35 height 24
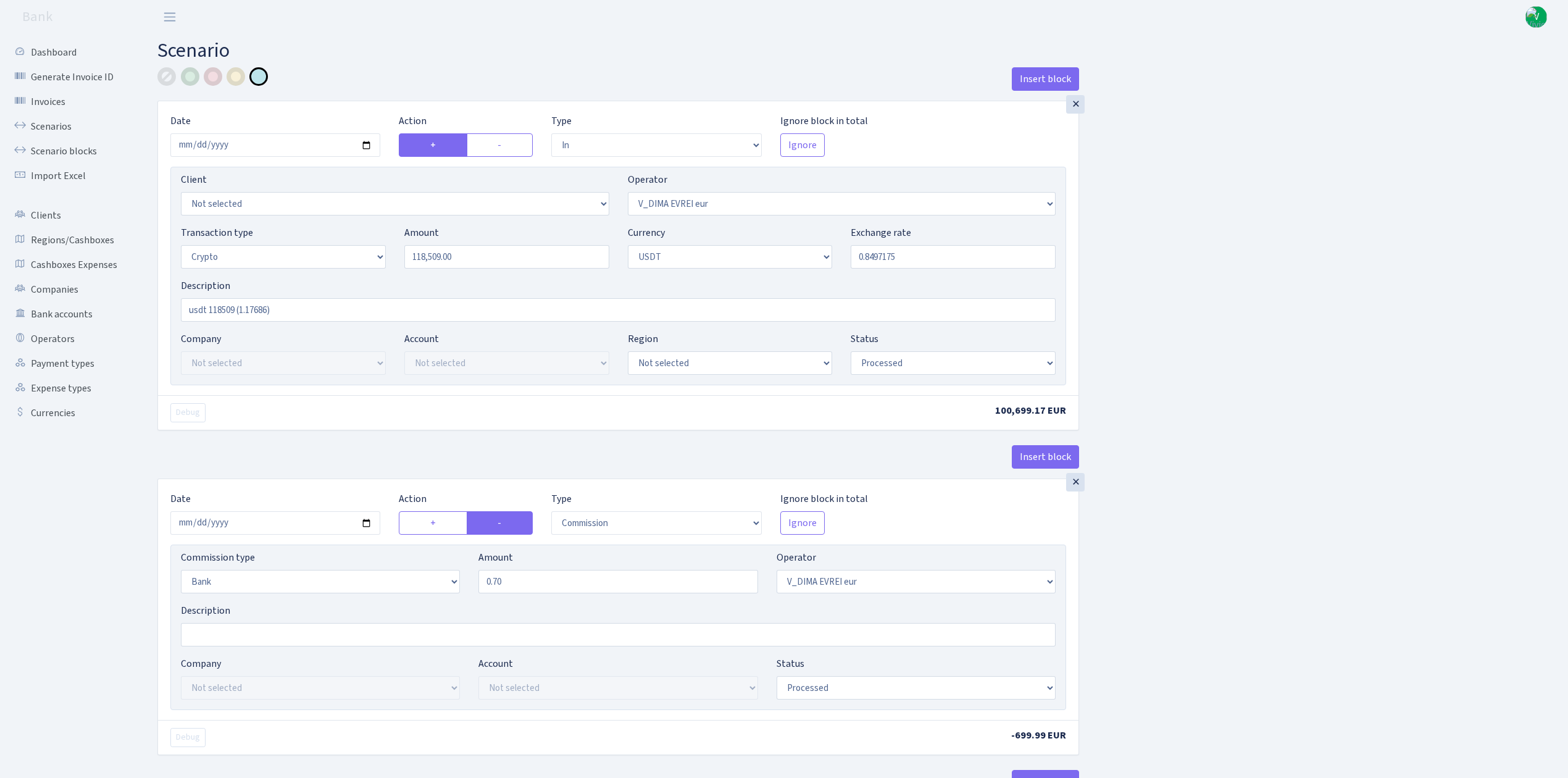
select select "in"
select select "431"
select select "3"
select select "6"
select select "processed"
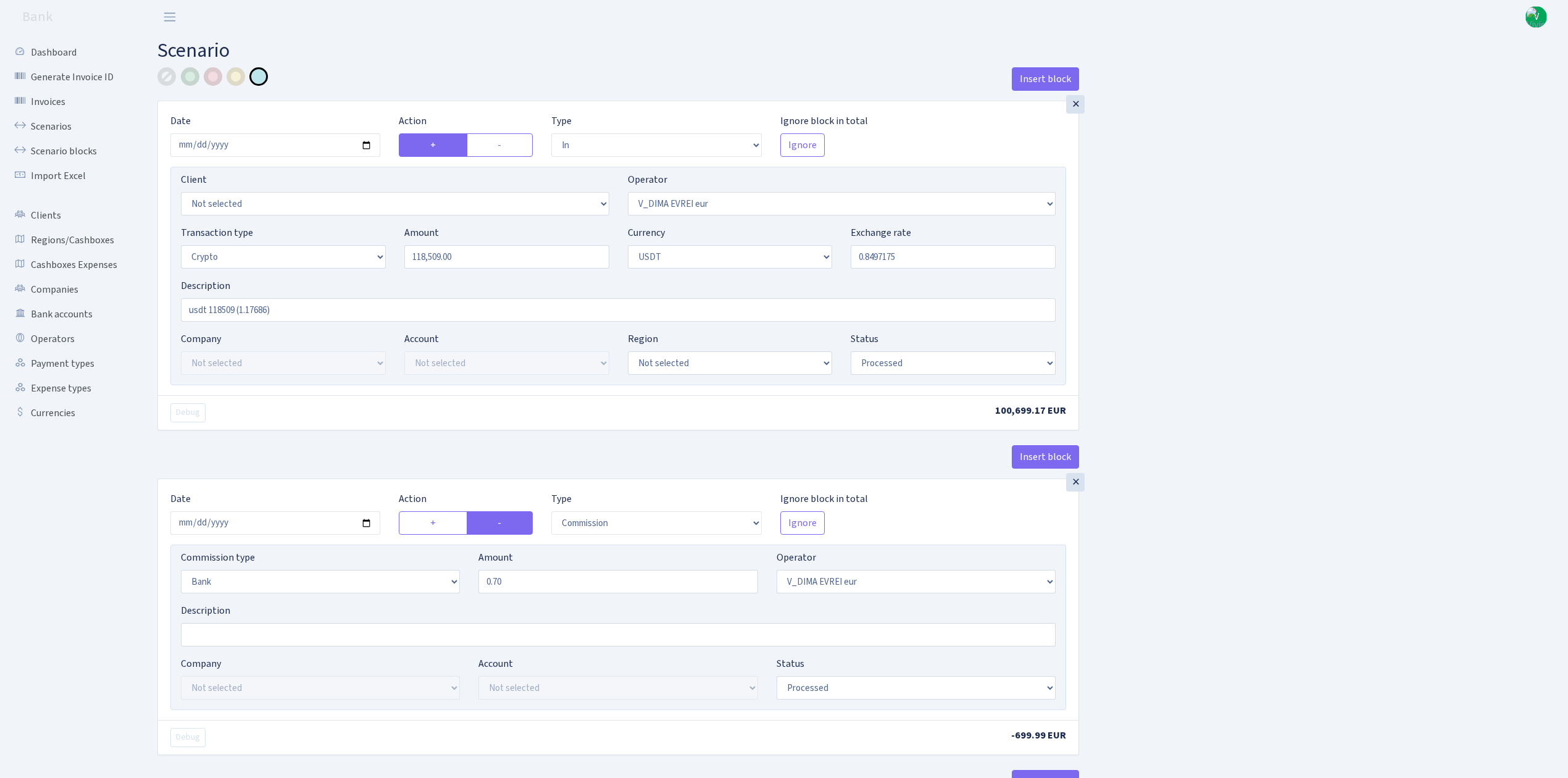
select select "commission"
select select "bank"
select select "431"
select select "processed"
select select "in"
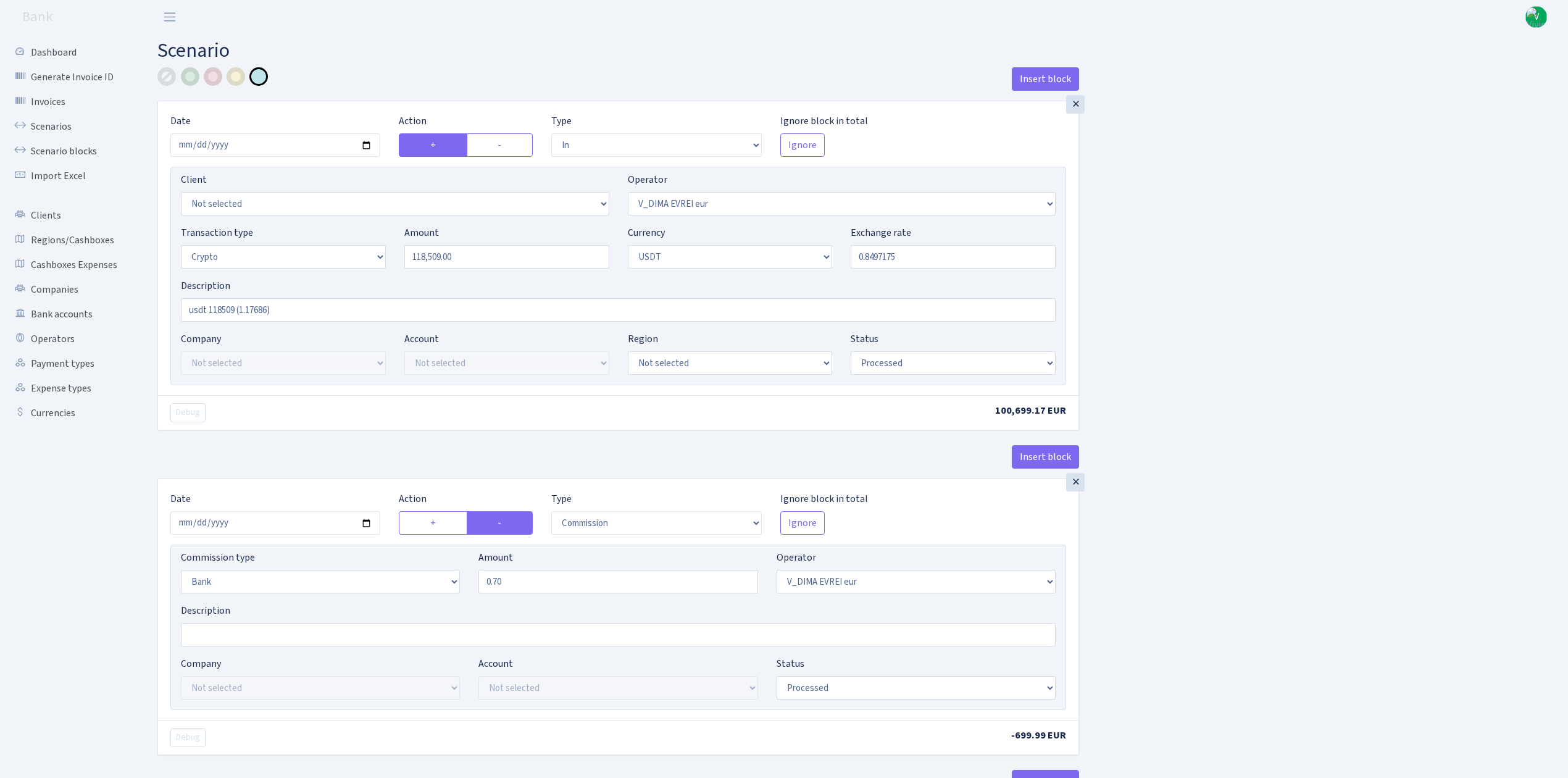
select select "432"
select select "2"
select select "6"
select select "20"
select select "61"
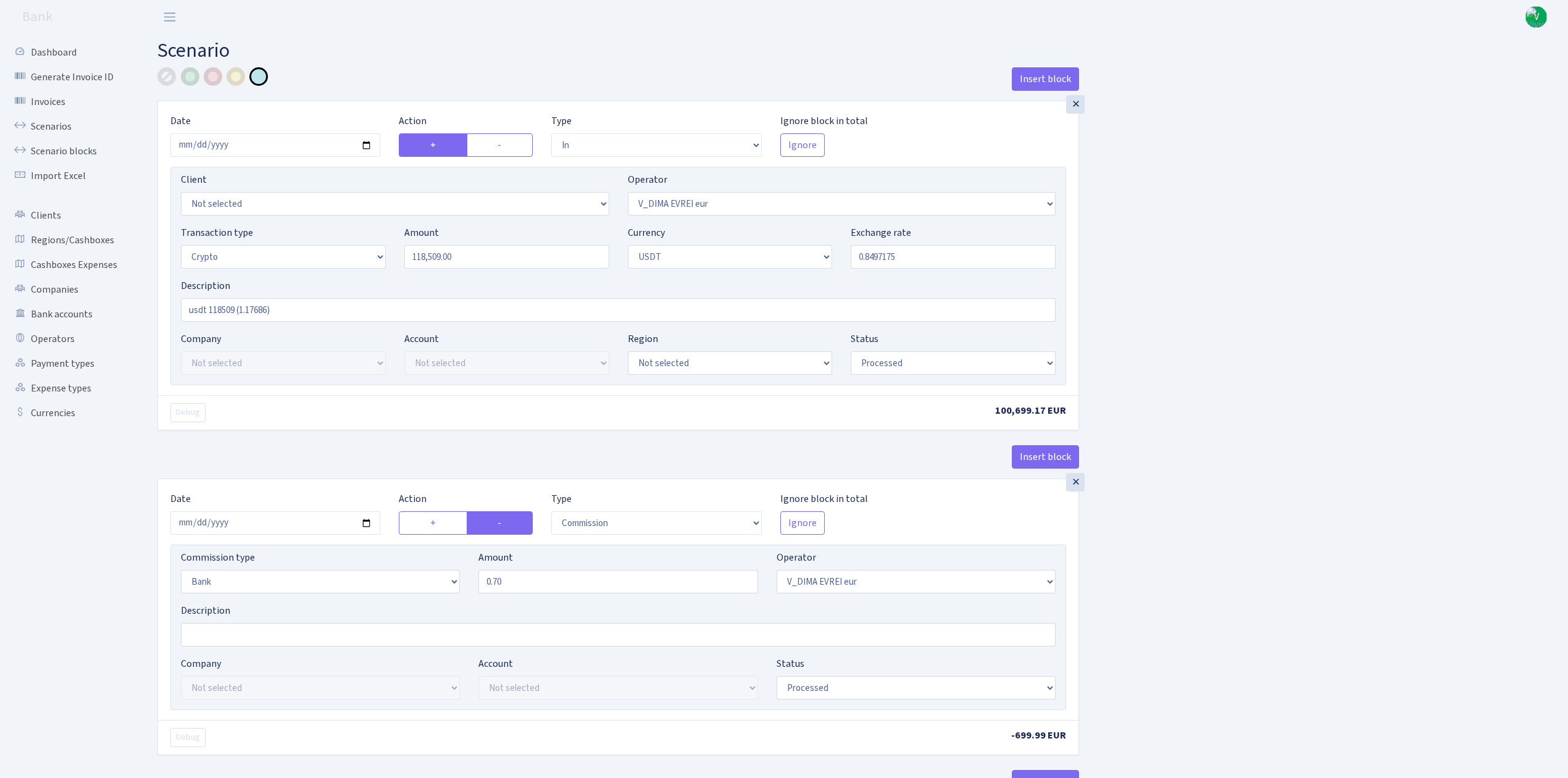
select select "processed"
select select "in"
select select "432"
select select "2"
select select "6"
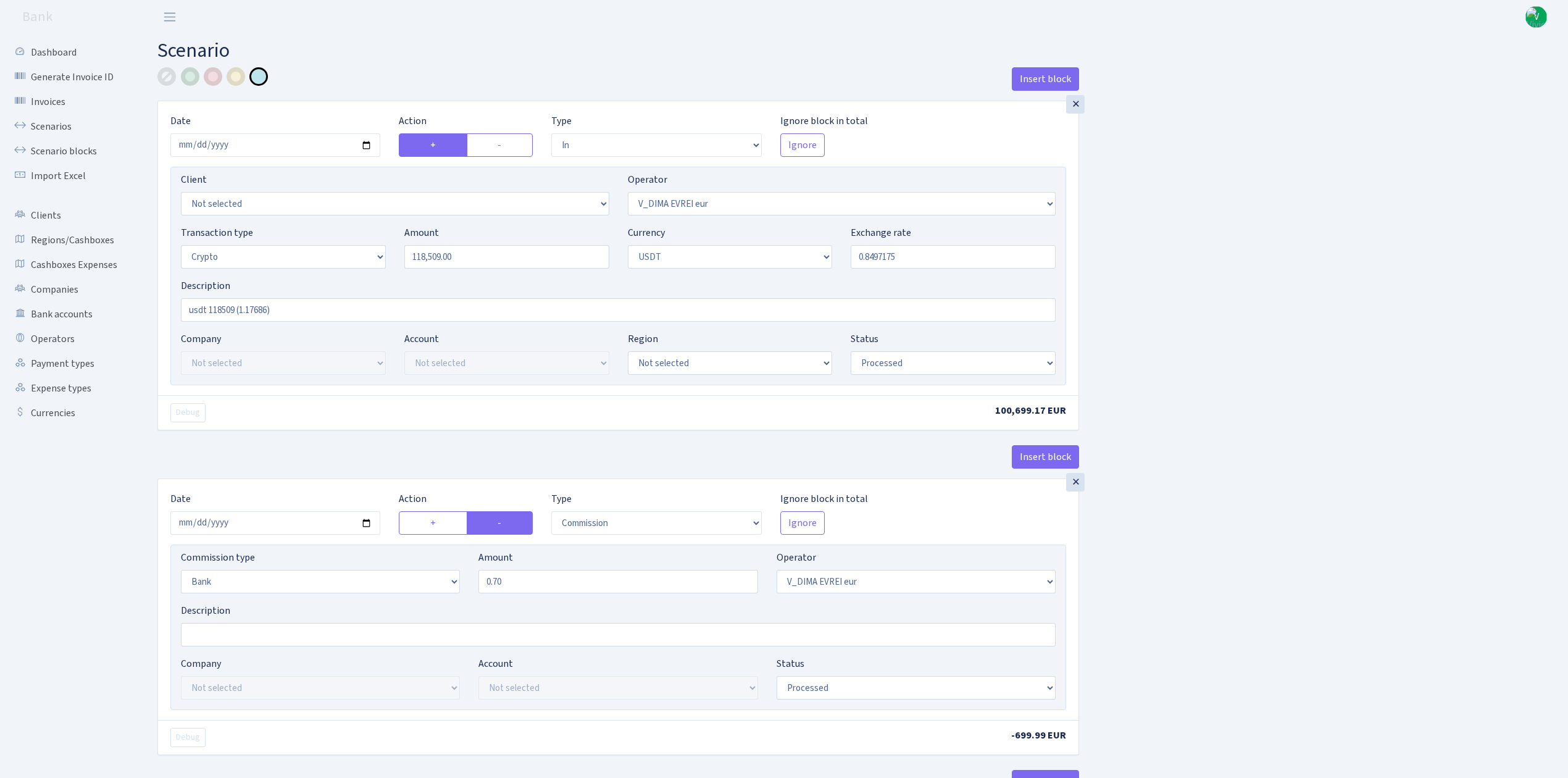
select select "20"
select select "61"
select select "processed"
select select "out"
select select "432"
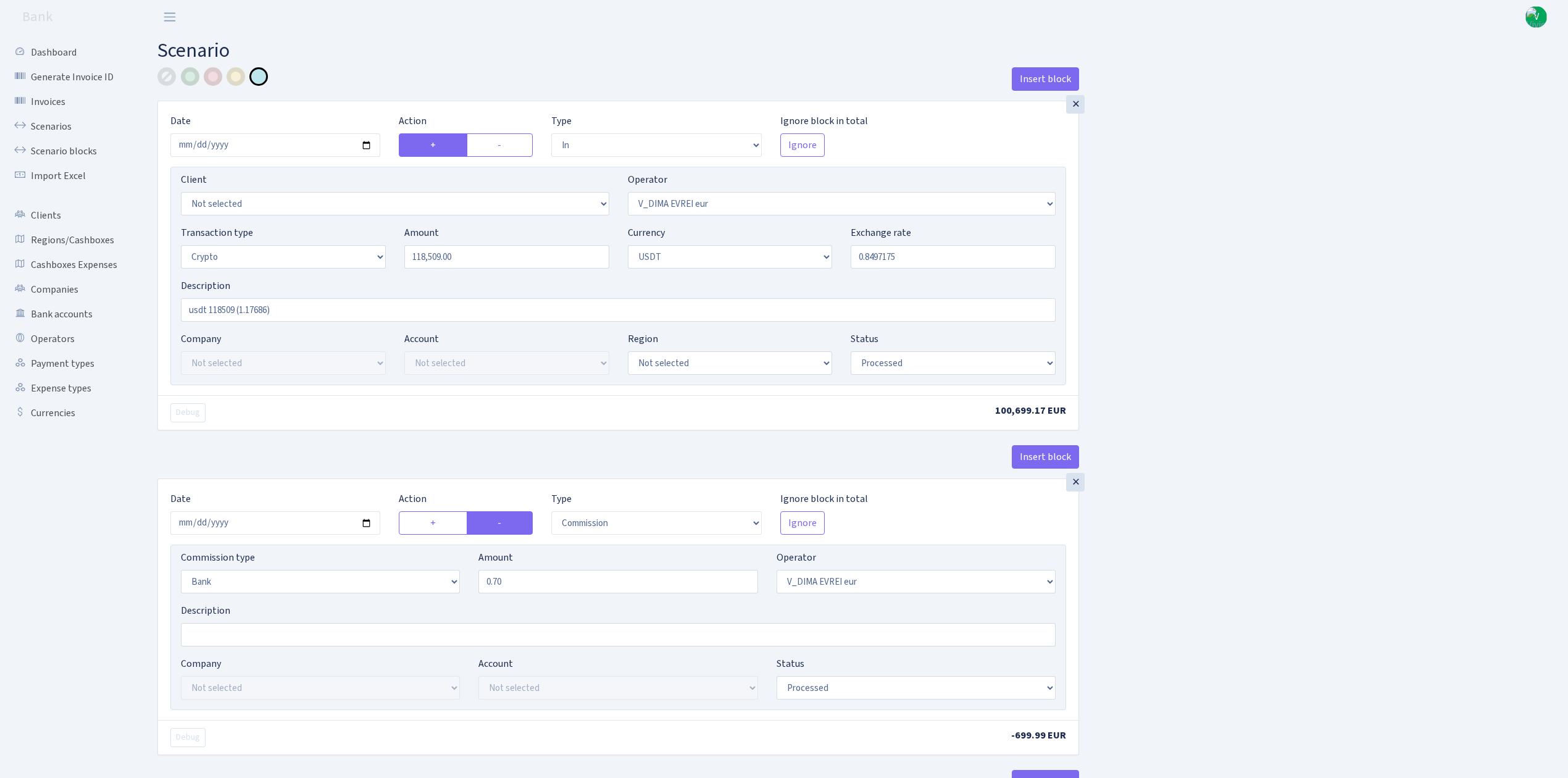
select select "15"
select select "6"
select select "processed"
click at [44, 121] on link "Scenarios" at bounding box center [68, 126] width 123 height 24
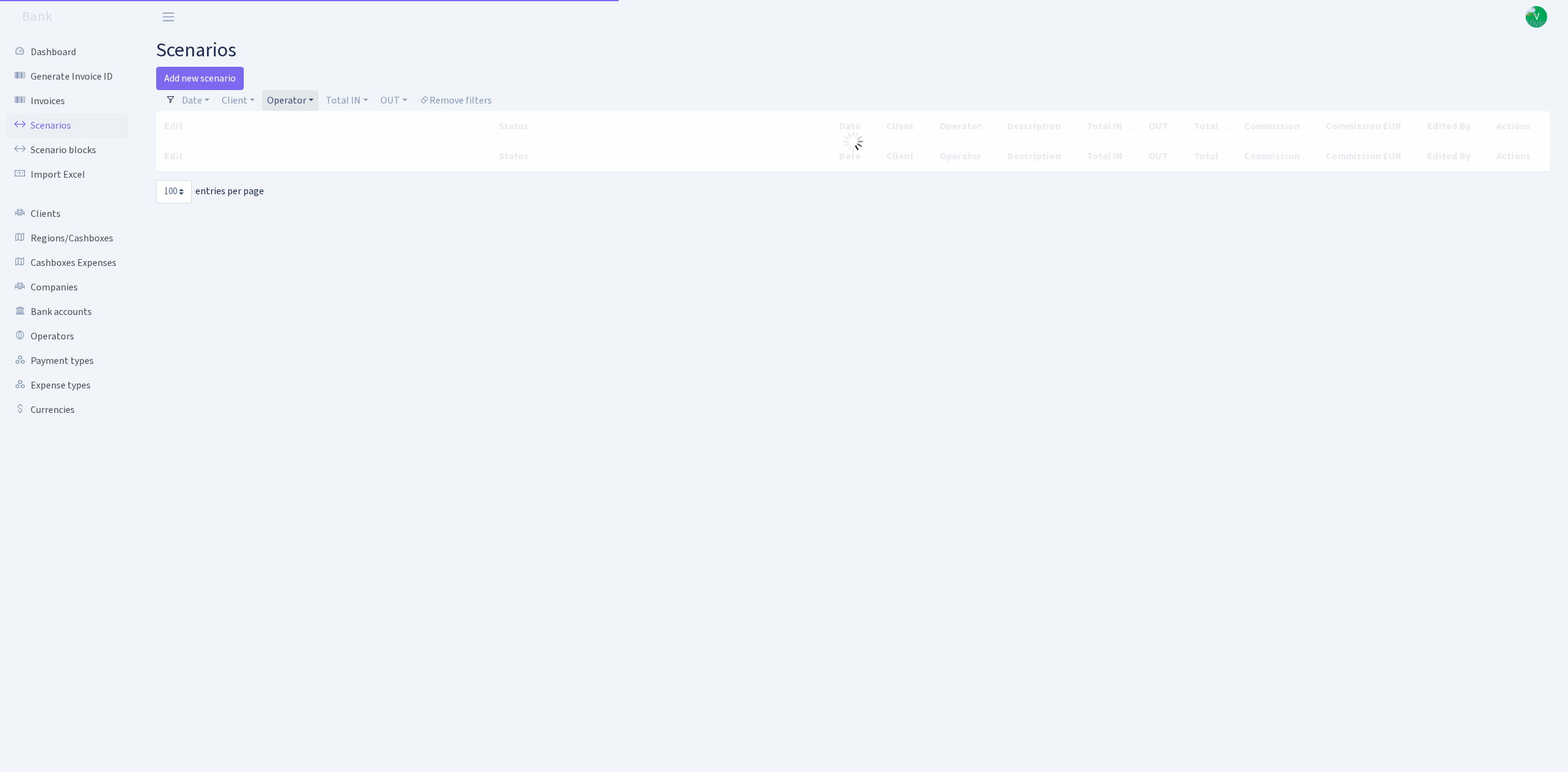
select select "100"
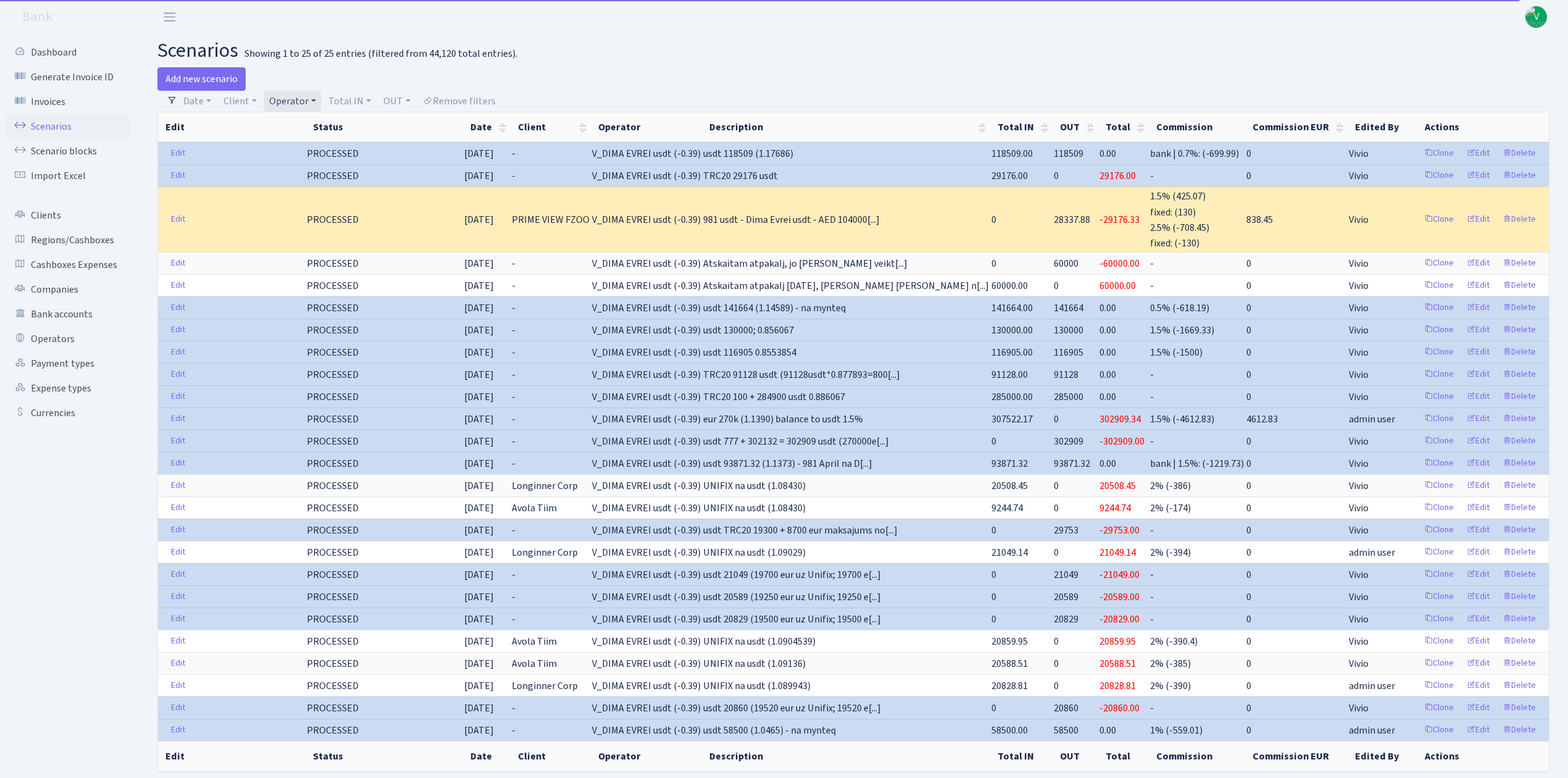
click at [290, 94] on link "Operator" at bounding box center [293, 101] width 57 height 21
click at [332, 80] on li "V_DIMA EVREI eur" at bounding box center [313, 69] width 93 height 22
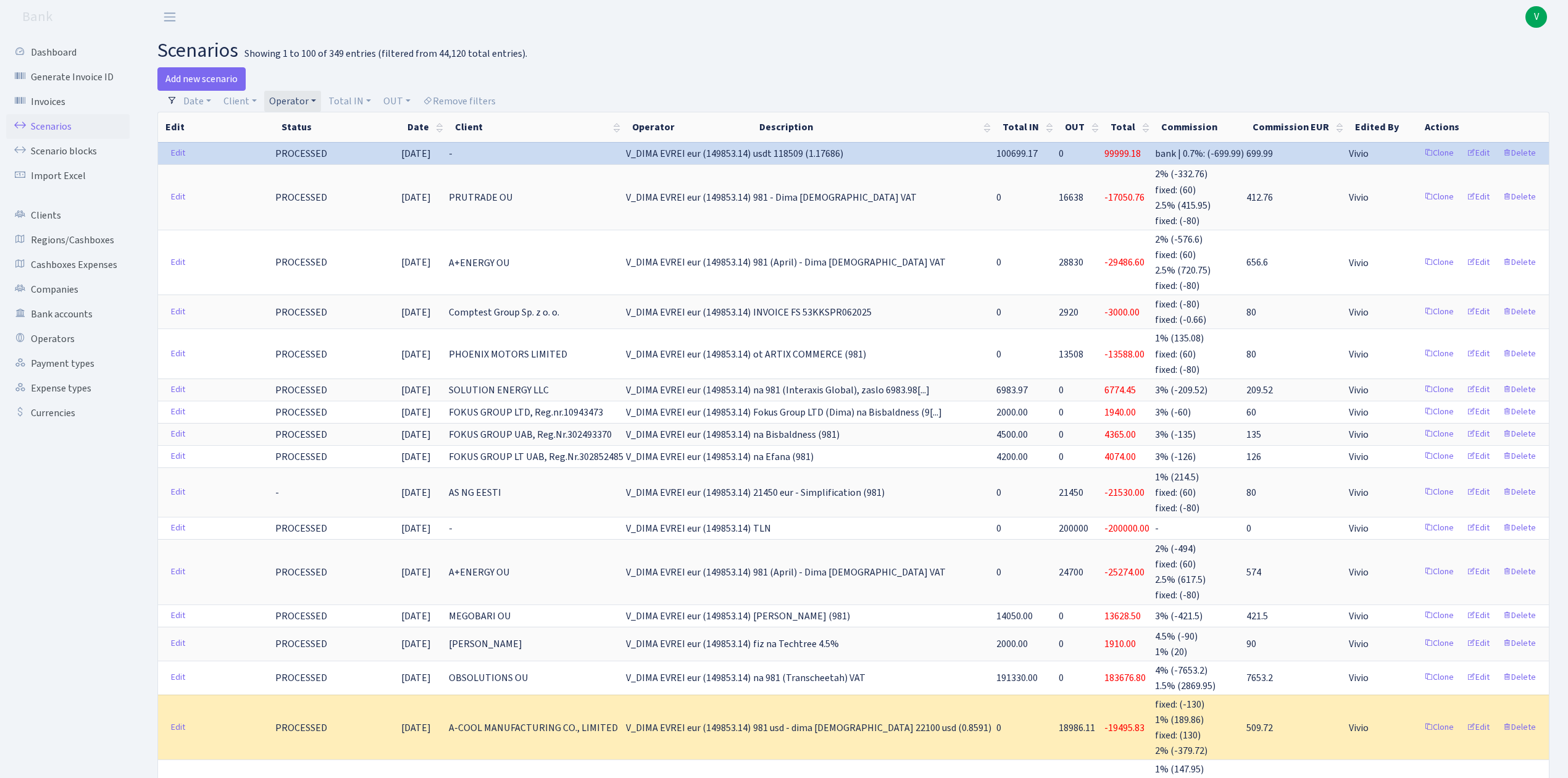
click at [295, 96] on link "Operator" at bounding box center [293, 101] width 57 height 21
